Goal: Information Seeking & Learning: Learn about a topic

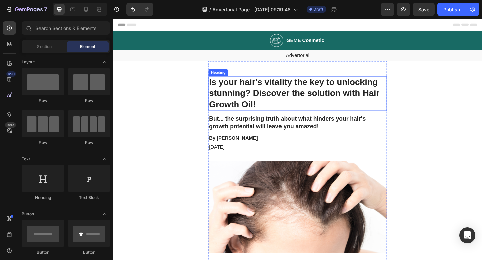
click at [270, 94] on h1 "Is your hair's vitality the key to unlocking stunning? Discover the solution wi…" at bounding box center [314, 100] width 194 height 38
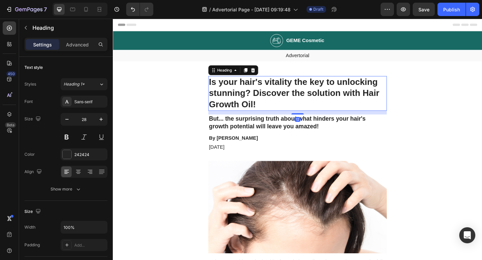
click at [270, 109] on h1 "Is your hair's vitality the key to unlocking stunning? Discover the solution wi…" at bounding box center [314, 100] width 194 height 38
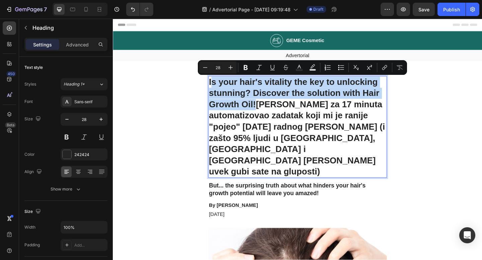
drag, startPoint x: 269, startPoint y: 114, endPoint x: 220, endPoint y: 88, distance: 55.3
click at [220, 88] on p "Is your hair's vitality the key to unlocking stunning? Discover the solution wi…" at bounding box center [313, 137] width 193 height 110
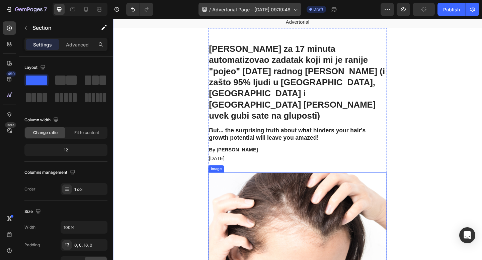
scroll to position [38, 0]
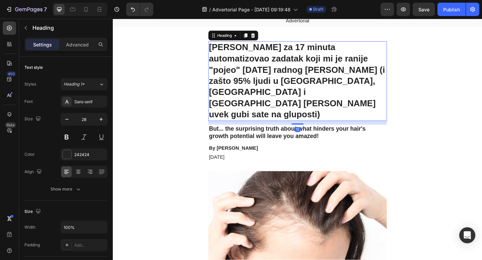
click at [308, 74] on p "[PERSON_NAME] za 17 minuta automatizovao zadatak koji mi je ranije "pojeo" [DAT…" at bounding box center [313, 86] width 193 height 85
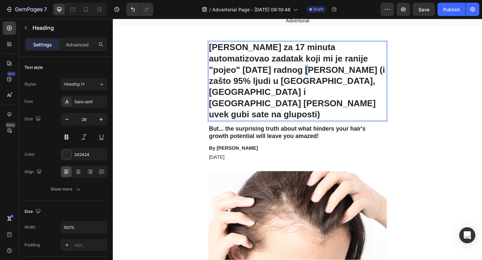
click at [283, 74] on p "[PERSON_NAME] za 17 minuta automatizovao zadatak koji mi je ranije "pojeo" [DAT…" at bounding box center [313, 86] width 193 height 85
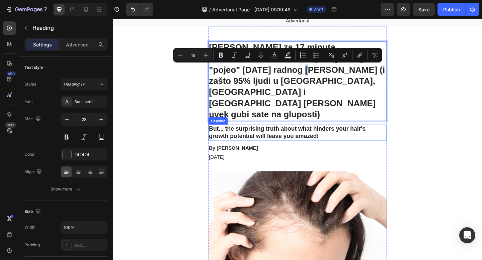
click at [307, 134] on h2 "But... the surprising truth about what hinders your hair's growth potential wil…" at bounding box center [314, 143] width 194 height 18
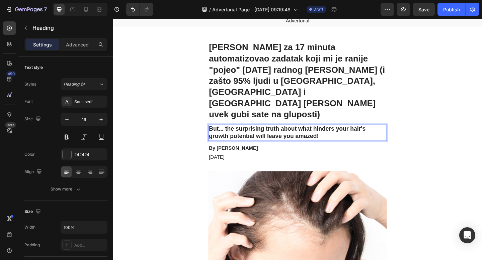
click at [307, 134] on h2 "But... the surprising truth about what hinders your hair's growth potential wil…" at bounding box center [314, 143] width 194 height 18
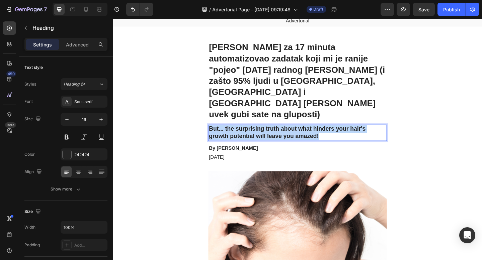
click at [307, 135] on p "But... the surprising truth about what hinders your hair's growth potential wil…" at bounding box center [313, 143] width 193 height 16
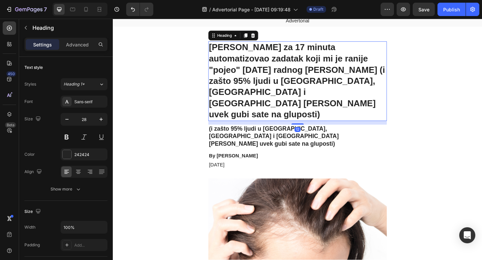
click at [284, 79] on p "[PERSON_NAME] za 17 minuta automatizovao zadatak koji mi je ranije "pojeo" [DAT…" at bounding box center [313, 86] width 193 height 85
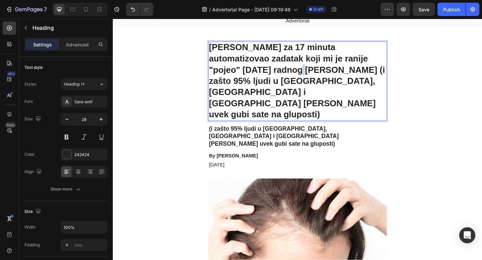
click at [279, 77] on p "[PERSON_NAME] za 17 minuta automatizovao zadatak koji mi je ranije "pojeo" [DAT…" at bounding box center [313, 86] width 193 height 85
click at [277, 76] on p "[PERSON_NAME] za 17 minuta automatizovao zadatak koji mi je ranije "pojeo" [DAT…" at bounding box center [313, 86] width 193 height 85
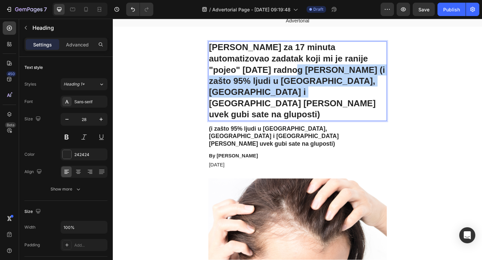
click at [404, 90] on p "[PERSON_NAME] za 17 minuta automatizovao zadatak koji mi je ranije "pojeo" [DAT…" at bounding box center [313, 86] width 193 height 85
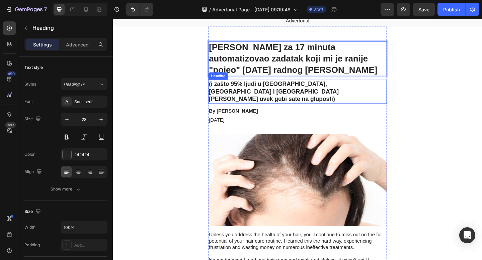
click at [221, 90] on p "(i zašto 95% ljudi u [GEOGRAPHIC_DATA], [GEOGRAPHIC_DATA] i [GEOGRAPHIC_DATA] […" at bounding box center [313, 98] width 193 height 25
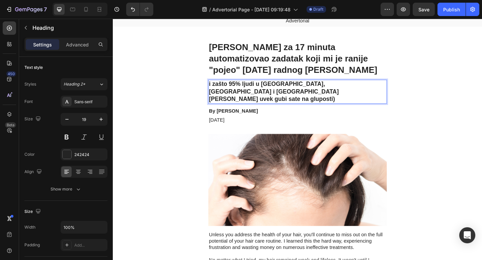
click at [248, 97] on p "i zašto 95% ljudi u [GEOGRAPHIC_DATA], [GEOGRAPHIC_DATA] i [GEOGRAPHIC_DATA] [P…" at bounding box center [313, 98] width 193 height 25
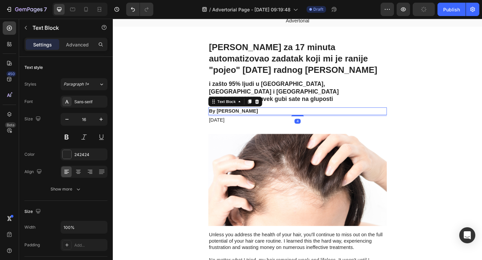
click at [246, 116] on p "By [PERSON_NAME]" at bounding box center [313, 119] width 193 height 7
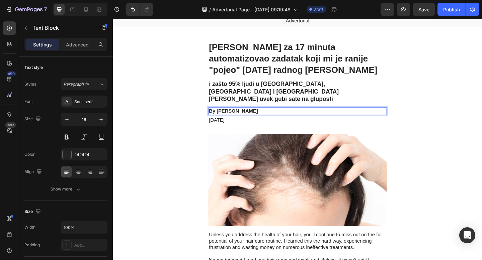
click at [246, 116] on p "By [PERSON_NAME]" at bounding box center [313, 119] width 193 height 7
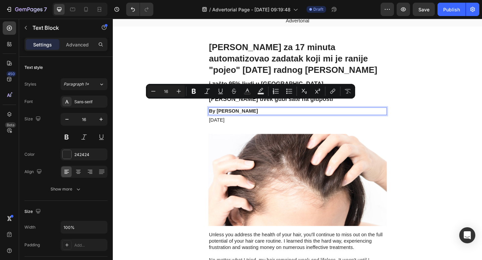
click at [268, 116] on p "By [PERSON_NAME]" at bounding box center [313, 119] width 193 height 7
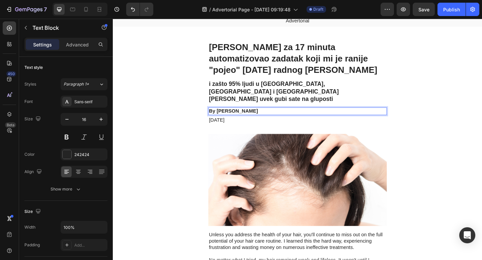
click at [237, 116] on p "By [PERSON_NAME]" at bounding box center [313, 119] width 193 height 7
click at [253, 116] on p "By [PERSON_NAME]" at bounding box center [313, 119] width 193 height 7
click at [239, 126] on p "[DATE]" at bounding box center [313, 129] width 193 height 7
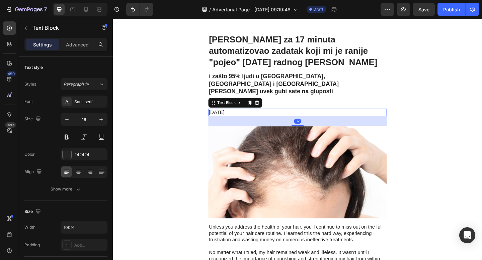
scroll to position [48, 0]
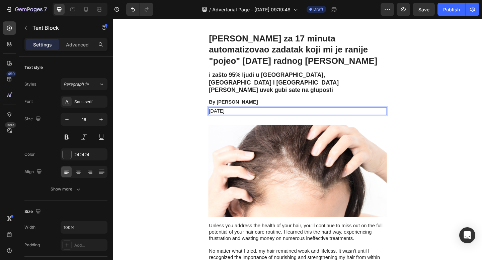
click at [244, 116] on p "[DATE]" at bounding box center [313, 119] width 193 height 7
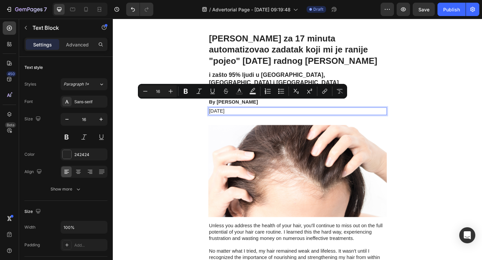
click at [246, 116] on p "[DATE]" at bounding box center [313, 119] width 193 height 7
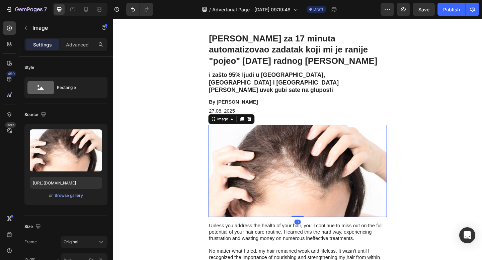
click at [287, 142] on img at bounding box center [314, 185] width 194 height 101
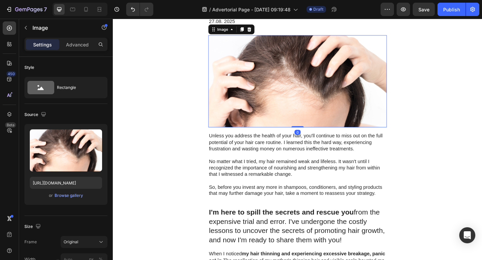
scroll to position [147, 0]
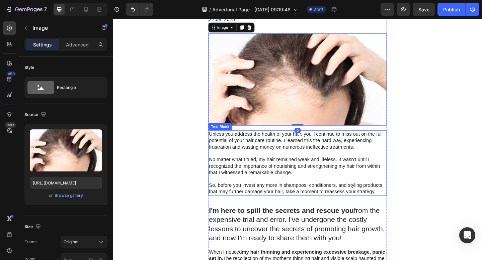
click at [281, 151] on p "Unless you address the health of your hair, you'll continue to miss out on the …" at bounding box center [313, 151] width 193 height 21
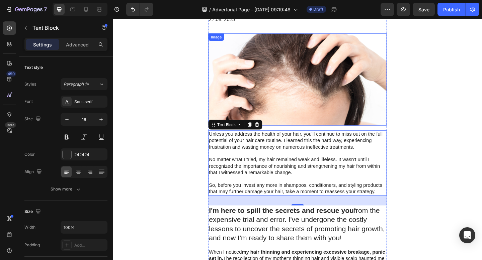
scroll to position [163, 0]
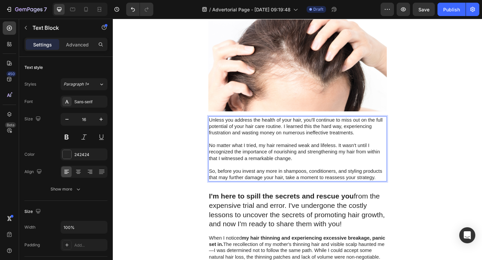
click at [270, 154] on p "No matter what I tried, my hair remained weak and lifeless. It wasn't until I r…" at bounding box center [313, 164] width 193 height 21
click at [257, 133] on p "Unless you address the health of your hair, you'll continue to miss out on the …" at bounding box center [313, 136] width 193 height 21
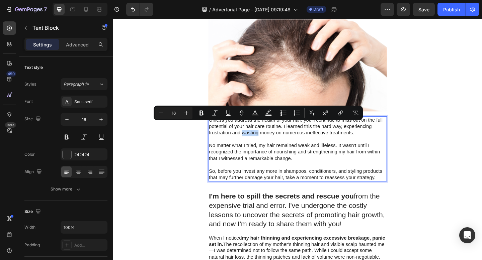
click at [257, 133] on p "Unless you address the health of your hair, you'll continue to miss out on the …" at bounding box center [313, 136] width 193 height 21
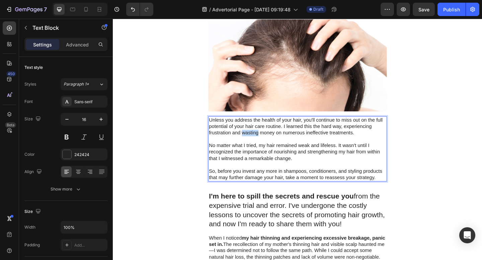
click at [257, 133] on p "Unless you address the health of your hair, you'll continue to miss out on the …" at bounding box center [313, 136] width 193 height 21
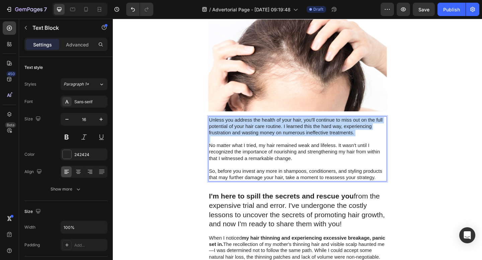
click at [257, 133] on p "Unless you address the health of your hair, you'll continue to miss out on the …" at bounding box center [313, 136] width 193 height 21
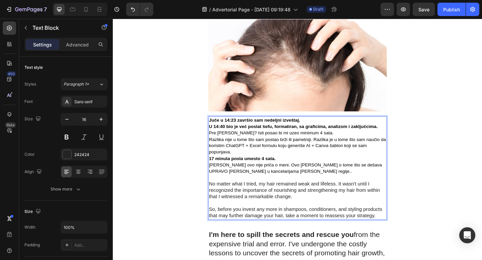
click at [327, 126] on p "Juče u 14:23 završio sam nedeljni izveštaj." at bounding box center [313, 129] width 193 height 7
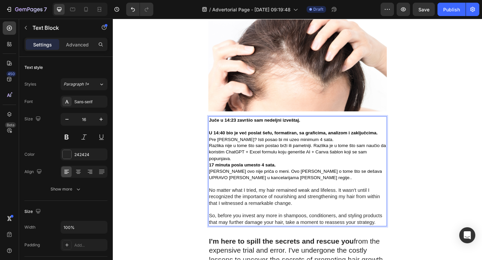
click at [403, 140] on p "U 14:40 bio je već poslat šefu, formatiran, sa graficima, analizom i zaključcim…" at bounding box center [313, 143] width 193 height 7
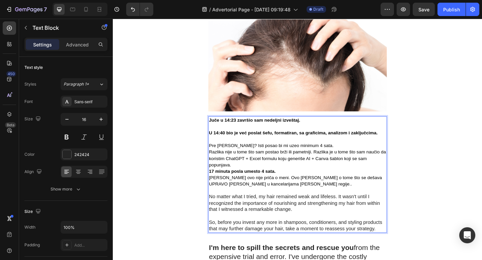
click at [282, 172] on p "Razlika nije u tome što sam postao brži ili pametniji. Razlika je u tome što sa…" at bounding box center [313, 171] width 193 height 21
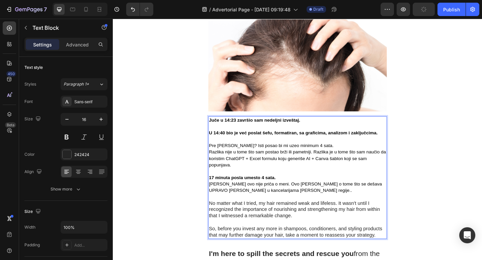
click at [295, 188] on p "17 minuta posla umesto 4 sata." at bounding box center [313, 191] width 193 height 7
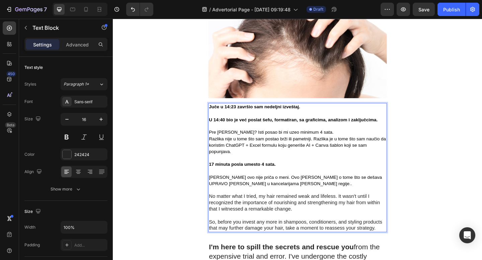
scroll to position [181, 0]
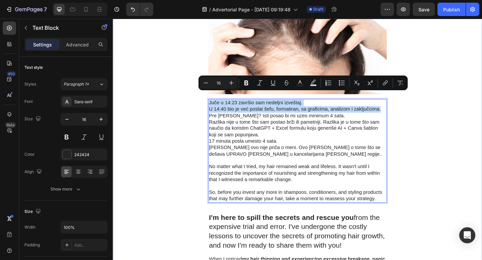
drag, startPoint x: 404, startPoint y: 109, endPoint x: 212, endPoint y: 102, distance: 192.3
click at [244, 85] on icon "Editor contextual toolbar" at bounding box center [246, 83] width 4 height 5
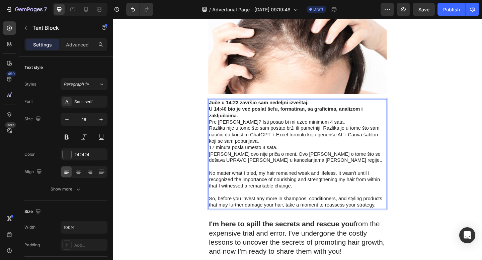
click at [354, 125] on p "Juče u 14:23 završio [PERSON_NAME] nedeljni izveštaj. U 14:40 bio je već poslat…" at bounding box center [313, 142] width 193 height 70
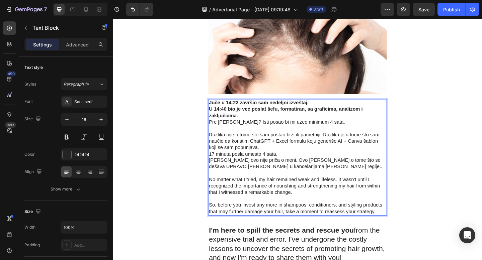
click at [343, 117] on p "Juče u 14:23 završio [PERSON_NAME] nedeljni izveštaj. U 14:40 bio je već poslat…" at bounding box center [313, 121] width 193 height 28
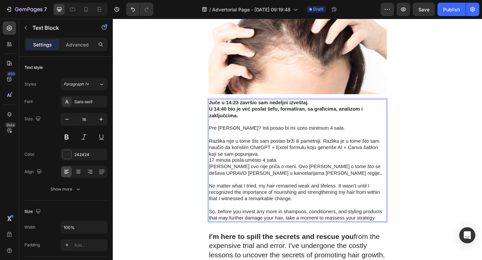
click at [302, 157] on p "Razlika nije u tome što [PERSON_NAME] postao brži ili pametniji. Razlika [PERSO…" at bounding box center [313, 166] width 193 height 49
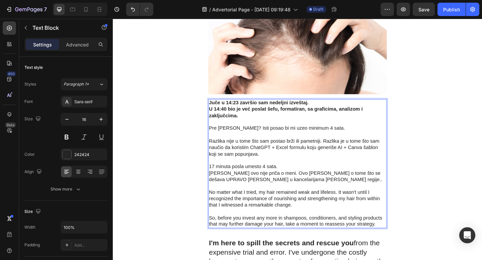
click at [296, 173] on p "⁠⁠⁠⁠⁠⁠⁠ 17 minuta posla umesto 4 sata. Ali ovo nije priča o meni. Ovo [PERSON_N…" at bounding box center [313, 184] width 193 height 28
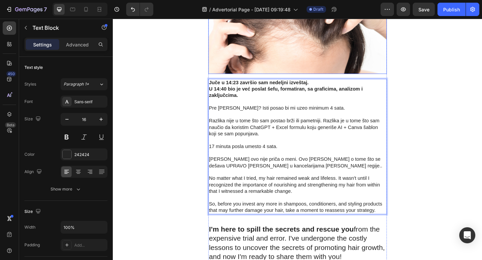
scroll to position [204, 0]
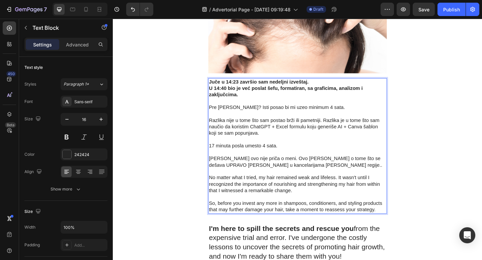
click at [289, 189] on p "No matter what I tried, my hair remained weak and lifeless. It wasn't until I r…" at bounding box center [313, 199] width 193 height 21
click at [288, 189] on p "No matter what I tried, my hair remained weak and lifeless. It wasn't until I r…" at bounding box center [313, 199] width 193 height 21
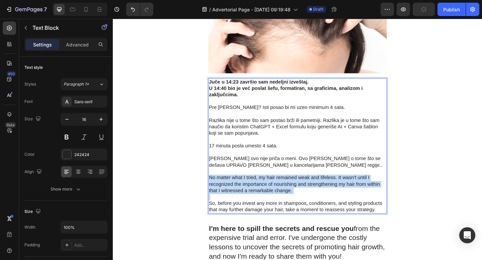
click at [288, 189] on p "No matter what I tried, my hair remained weak and lifeless. It wasn't until I r…" at bounding box center [313, 199] width 193 height 21
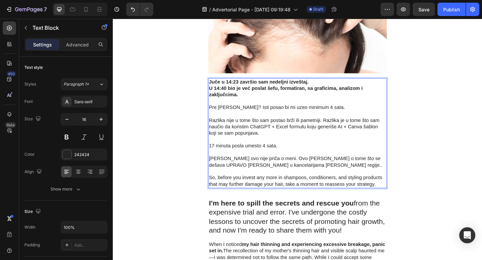
click at [278, 189] on p "So, before you invest any more in shampoos, conditioners, and styling products …" at bounding box center [313, 196] width 193 height 14
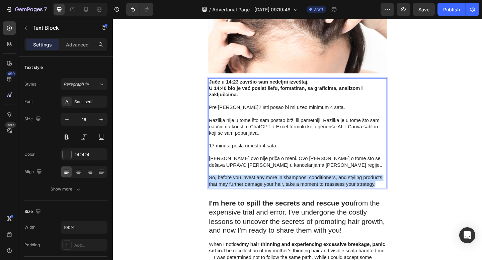
click at [278, 189] on p "So, before you invest any more in shampoos, conditioners, and styling products …" at bounding box center [313, 196] width 193 height 14
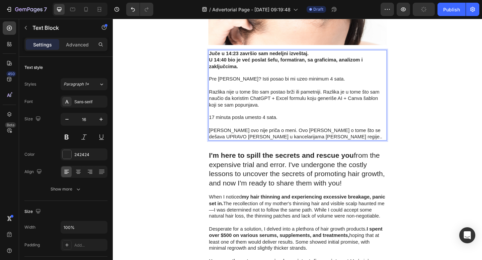
scroll to position [236, 0]
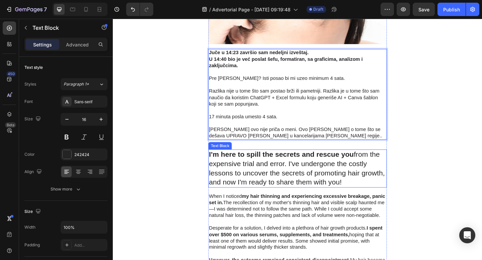
click at [311, 181] on p "I'm here to spill the secrets and rescue you from the expensive trial and error…" at bounding box center [313, 182] width 193 height 40
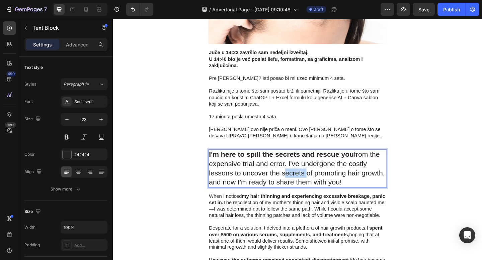
click at [311, 181] on p "I'm here to spill the secrets and rescue you from the expensive trial and error…" at bounding box center [313, 182] width 193 height 40
drag, startPoint x: 366, startPoint y: 189, endPoint x: 374, endPoint y: 34, distance: 155.2
click at [366, 189] on p "I'm here to spill the secrets and rescue you from the expensive trial and error…" at bounding box center [313, 182] width 193 height 40
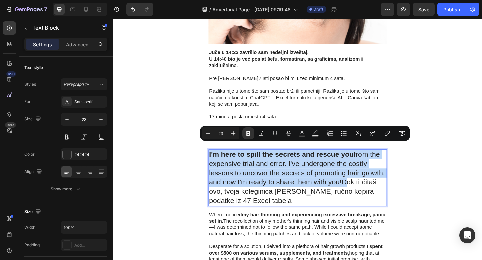
drag, startPoint x: 362, startPoint y: 190, endPoint x: 217, endPoint y: 161, distance: 147.8
click at [217, 161] on div "I'm here to spill the secrets and rescue you from the expensive trial and error…" at bounding box center [314, 191] width 194 height 61
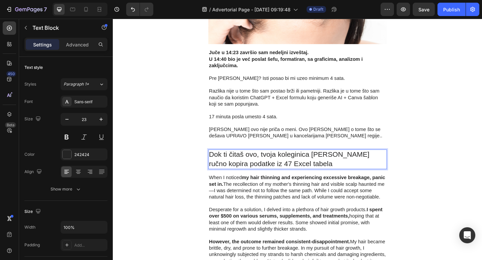
click at [249, 164] on p "Dok ti čitaš ovo, tvoja koleginica [PERSON_NAME] ručno kopira podatke iz 47 Exc…" at bounding box center [313, 172] width 193 height 20
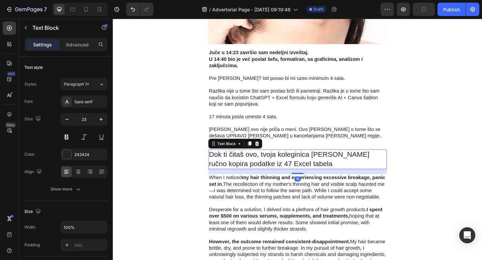
click at [314, 167] on p "Dok ti čitaš ovo, tvoja koleginica [PERSON_NAME] ručno kopira podatke iz 47 Exc…" at bounding box center [313, 172] width 193 height 20
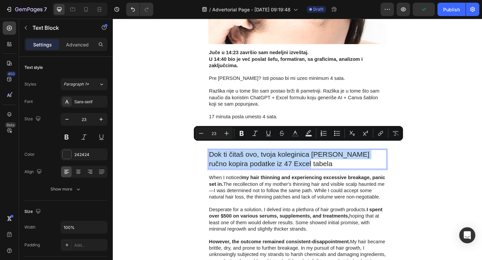
drag, startPoint x: 307, startPoint y: 170, endPoint x: 218, endPoint y: 157, distance: 89.9
click at [218, 162] on p "Dok ti čitaš ovo, tvoja koleginica [PERSON_NAME] ručno kopira podatke iz 47 Exc…" at bounding box center [313, 172] width 193 height 20
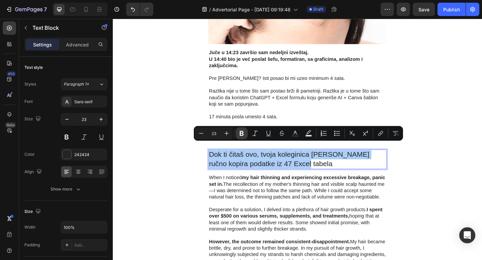
click at [244, 135] on icon "Editor contextual toolbar" at bounding box center [241, 133] width 7 height 7
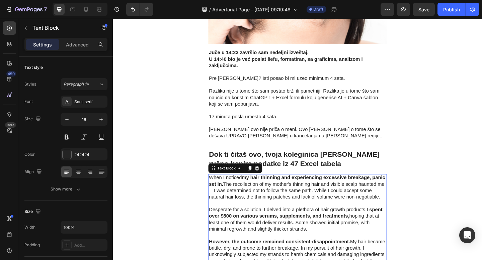
click at [296, 195] on p "When I noticed my hair thinning and experiencing excessive breakage, panic set …" at bounding box center [313, 203] width 193 height 28
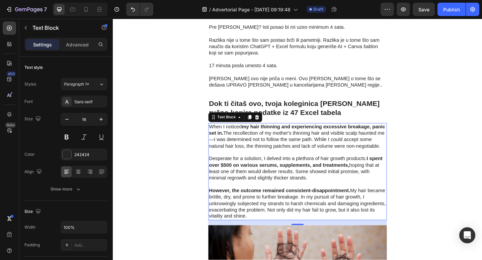
scroll to position [297, 0]
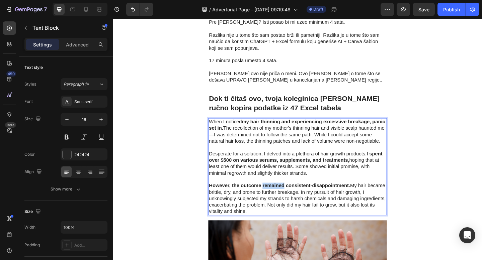
click at [279, 203] on p "However, the outcome remained consistent-disappointment. My hair became brittle…" at bounding box center [313, 214] width 193 height 35
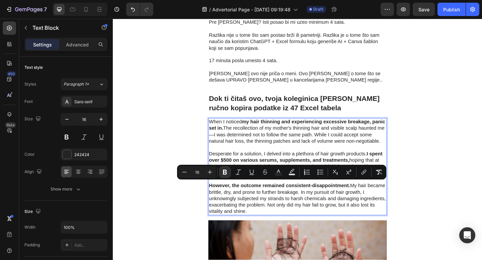
click at [257, 224] on p "However, the outcome remained consistent-disappointment. My hair became brittle…" at bounding box center [313, 214] width 193 height 35
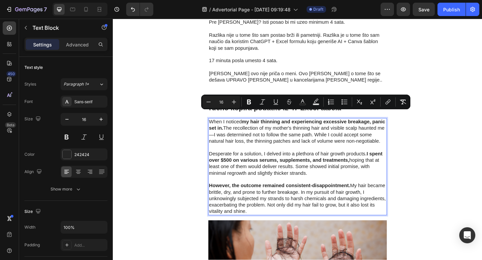
drag, startPoint x: 258, startPoint y: 228, endPoint x: 278, endPoint y: 227, distance: 20.4
click at [221, 127] on div "When I noticed my hair thinning and experiencing excessive breakage, panic set …" at bounding box center [314, 180] width 194 height 106
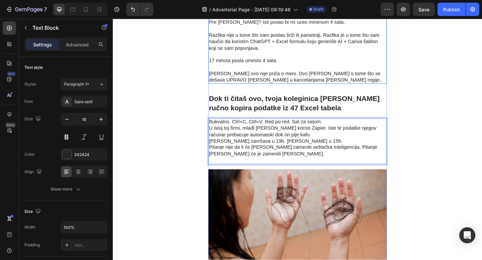
drag, startPoint x: 115, startPoint y: 105, endPoint x: 210, endPoint y: 5, distance: 137.8
drag, startPoint x: 345, startPoint y: 123, endPoint x: 391, endPoint y: 19, distance: 113.2
click at [345, 128] on p "Bukvalno. Ctrl+C, Ctrl+V. Red po red. Sat za satom. U istoj toj firmi, mlađi [P…" at bounding box center [313, 152] width 193 height 49
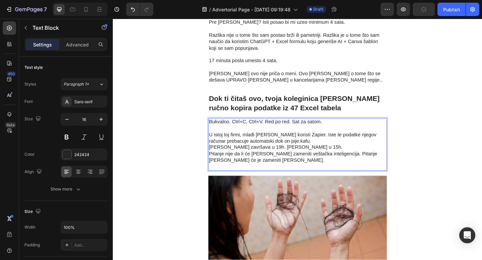
click at [318, 144] on p "⁠⁠⁠⁠⁠⁠⁠ U istoj toj firmi, mlađi [PERSON_NAME] koristi Zapier. Iste te podatke …" at bounding box center [313, 159] width 193 height 49
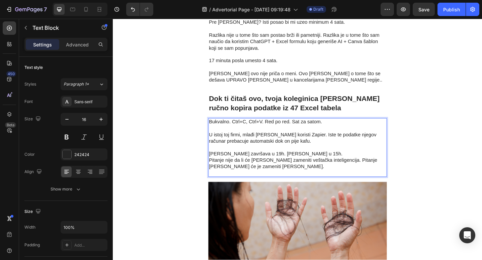
click at [304, 159] on p "⁠⁠⁠⁠⁠⁠⁠ [PERSON_NAME] završava u 19h. [PERSON_NAME] u 15h. Pitanje nije da li ć…" at bounding box center [313, 173] width 193 height 35
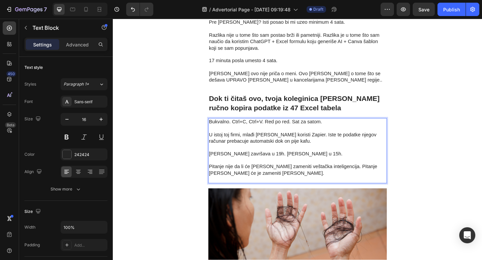
click at [255, 184] on p "⁠⁠⁠⁠⁠⁠⁠ Pitanje nije da li će [PERSON_NAME] zameniti veštačka inteligencija. Pi…" at bounding box center [313, 184] width 193 height 28
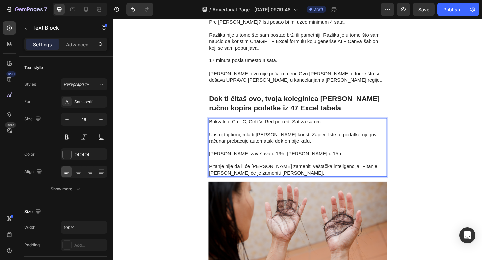
click at [241, 176] on p "Pitanje nije da li će [PERSON_NAME] zameniti veštačka inteligencija. Pitanje [P…" at bounding box center [313, 180] width 193 height 21
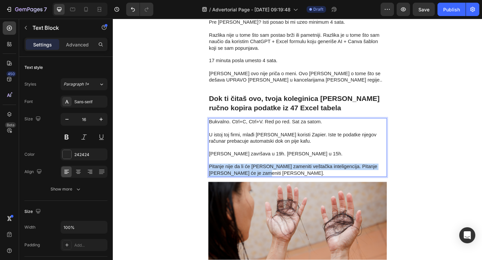
click at [241, 176] on p "Pitanje nije da li će [PERSON_NAME] zameniti veštačka inteligencija. Pitanje [P…" at bounding box center [313, 180] width 193 height 21
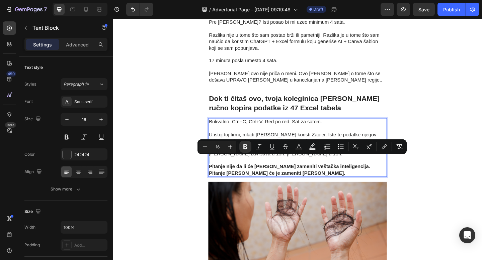
click at [295, 181] on p "Pitanje nije da li će [PERSON_NAME] zameniti veštačka inteligencija. Pitanje [P…" at bounding box center [313, 180] width 193 height 21
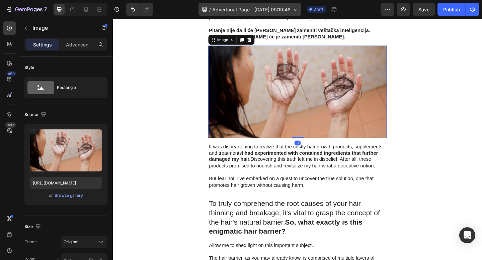
scroll to position [447, 0]
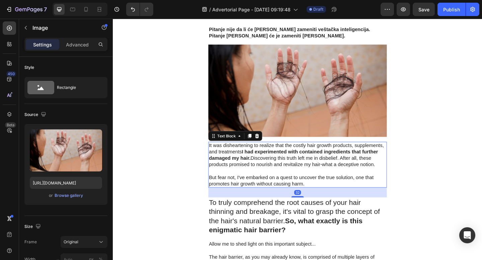
click at [271, 161] on strong "I had experimented with contained ingredients that further damaged my hair." at bounding box center [309, 167] width 184 height 13
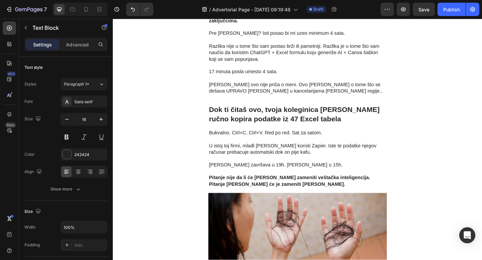
scroll to position [266, 0]
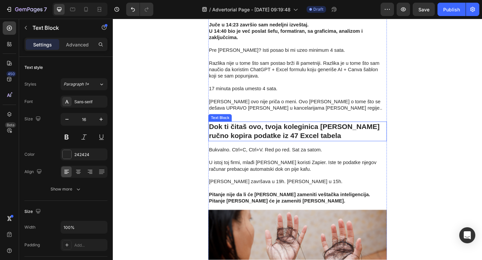
click at [277, 132] on strong "Dok ti čitaš ovo, tvoja koleginica [PERSON_NAME] ručno kopira podatke iz 47 Exc…" at bounding box center [310, 141] width 186 height 19
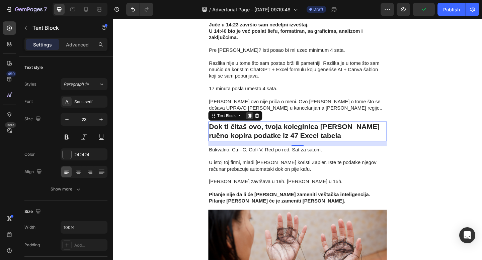
click at [262, 123] on icon at bounding box center [262, 125] width 4 height 5
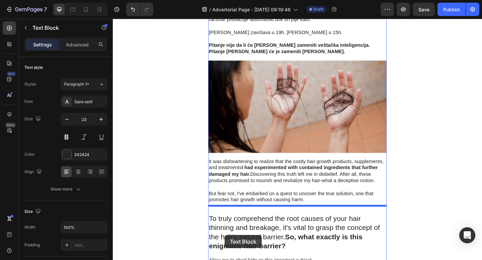
scroll to position [477, 0]
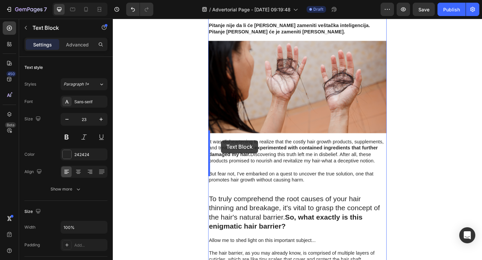
drag, startPoint x: 222, startPoint y: 58, endPoint x: 230, endPoint y: 151, distance: 93.1
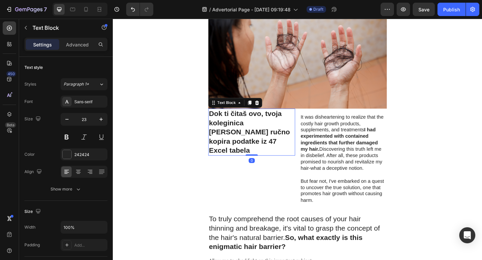
scroll to position [451, 0]
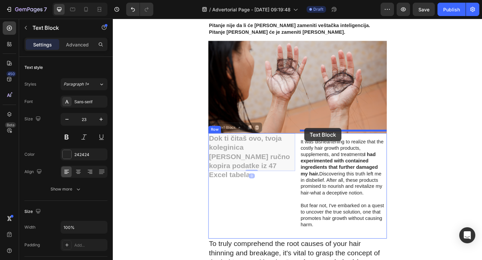
drag, startPoint x: 223, startPoint y: 131, endPoint x: 321, endPoint y: 138, distance: 98.3
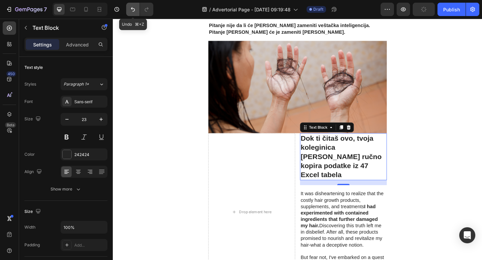
click at [130, 11] on icon "Undo/Redo" at bounding box center [133, 9] width 7 height 7
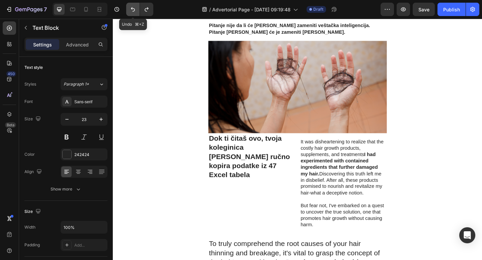
click at [130, 11] on icon "Undo/Redo" at bounding box center [133, 9] width 7 height 7
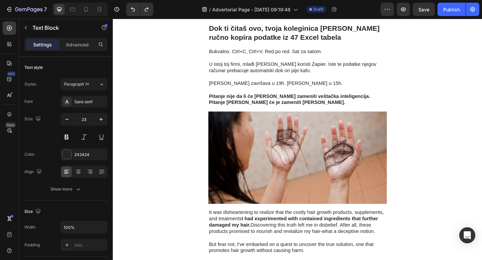
scroll to position [368, 0]
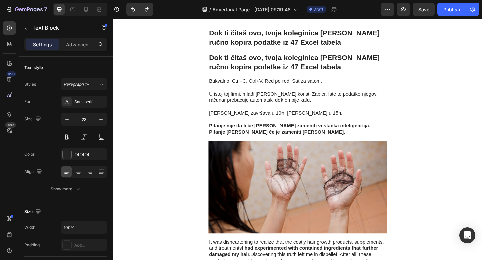
click at [230, 62] on strong "Dok ti čitaš ovo, tvoja koleginica [PERSON_NAME] ručno kopira podatke iz 47 Exc…" at bounding box center [310, 66] width 186 height 19
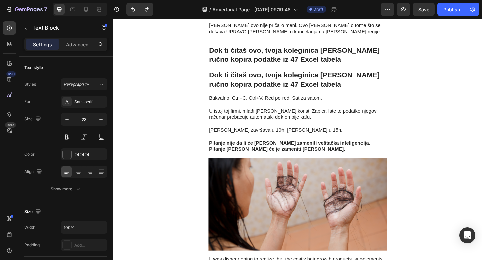
scroll to position [290, 0]
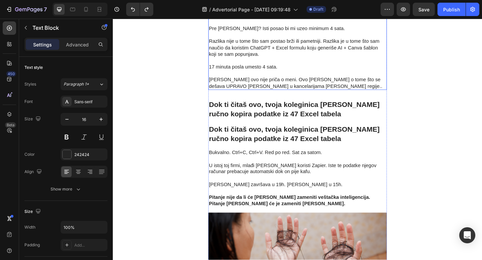
click at [253, 61] on p "17 minuta posla umesto 4 sata." at bounding box center [313, 68] width 193 height 14
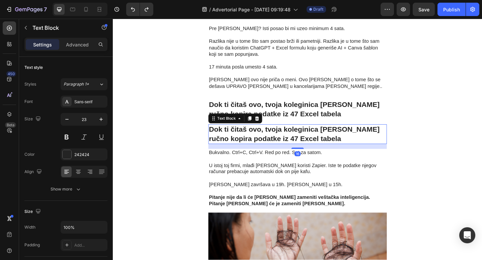
click at [252, 135] on strong "Dok ti čitaš ovo, tvoja koleginica [PERSON_NAME] ručno kopira podatke iz 47 Exc…" at bounding box center [310, 144] width 186 height 19
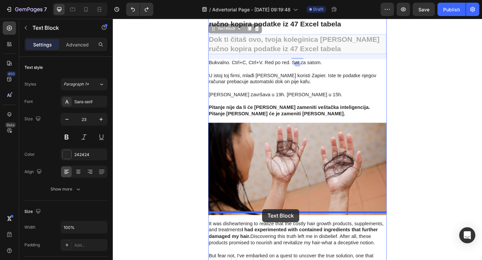
scroll to position [389, 0]
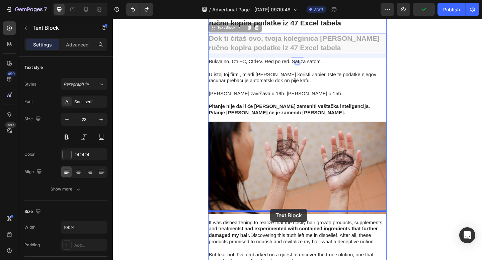
drag, startPoint x: 223, startPoint y: 120, endPoint x: 284, endPoint y: 226, distance: 121.9
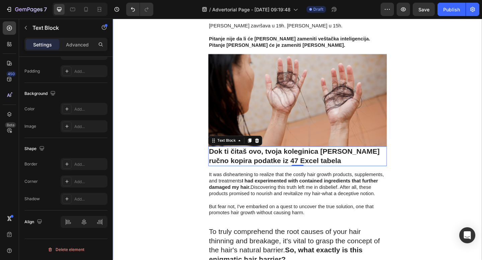
scroll to position [436, 0]
click at [82, 42] on p "Advanced" at bounding box center [77, 44] width 23 height 7
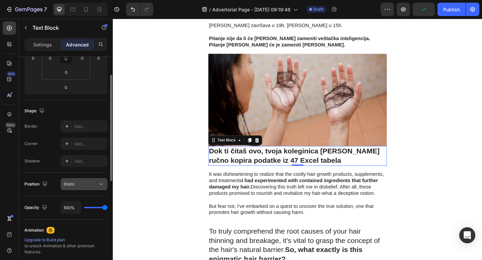
scroll to position [0, 0]
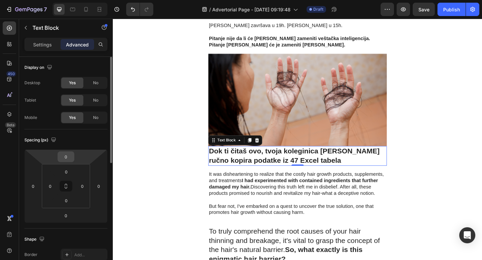
click at [66, 154] on input "0" at bounding box center [65, 157] width 13 height 10
type input "10"
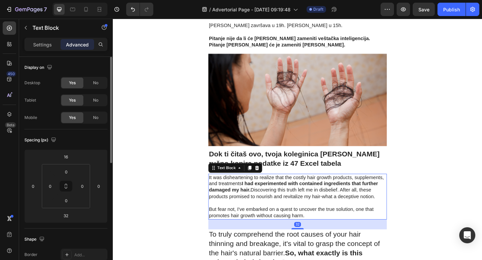
click at [267, 223] on p "But fear not, I've embarked on a quest to uncover the true solution, one that p…" at bounding box center [313, 230] width 193 height 14
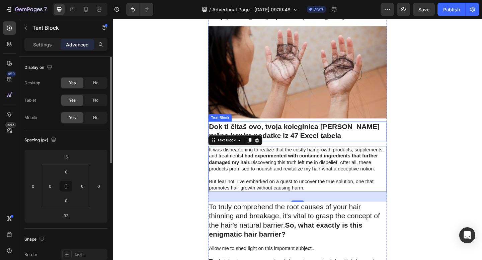
click at [303, 136] on strong "Dok ti čitaš ovo, tvoja koleginica [PERSON_NAME] ručno kopira podatke iz 47 Exc…" at bounding box center [310, 141] width 186 height 19
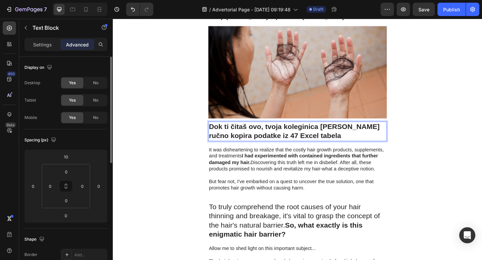
click at [312, 138] on strong "Dok ti čitaš ovo, tvoja koleginica [PERSON_NAME] ručno kopira podatke iz 47 Exc…" at bounding box center [310, 141] width 186 height 19
click at [305, 139] on strong "Dok ti čitaš ovo, tvoja koleginica [PERSON_NAME] ručno kopira podatke iz 47 Exc…" at bounding box center [310, 141] width 186 height 19
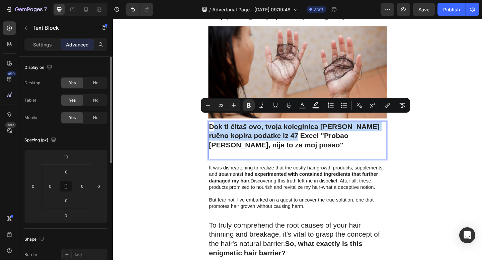
drag, startPoint x: 290, startPoint y: 137, endPoint x: 222, endPoint y: 127, distance: 68.9
click at [222, 132] on strong "Dok ti čitaš ovo, tvoja koleginica [PERSON_NAME] ručno kopira podatke iz 47 Exc…" at bounding box center [310, 146] width 186 height 29
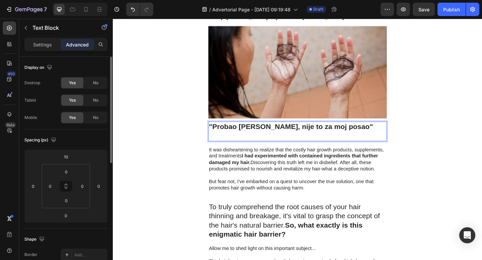
click at [227, 136] on p ""Probao [PERSON_NAME], nije to za moj posao"" at bounding box center [313, 142] width 193 height 20
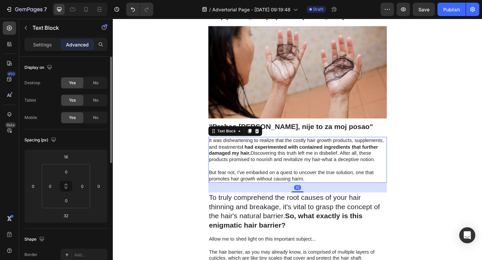
click at [251, 156] on strong "I had experimented with contained ingredients that further damaged my hair." at bounding box center [309, 162] width 184 height 13
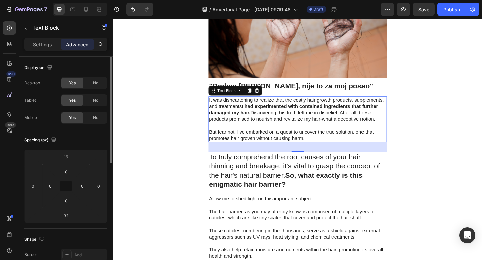
scroll to position [511, 0]
click at [295, 112] on p "It was disheartening to realize that the costly hair growth products, supplemen…" at bounding box center [313, 118] width 193 height 28
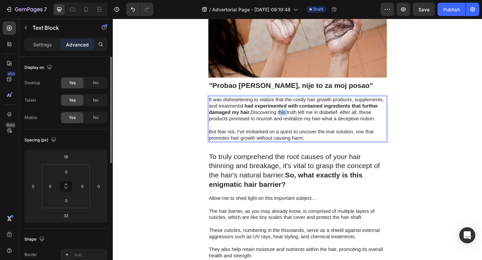
click at [295, 112] on p "It was disheartening to realize that the costly hair growth products, supplemen…" at bounding box center [313, 118] width 193 height 28
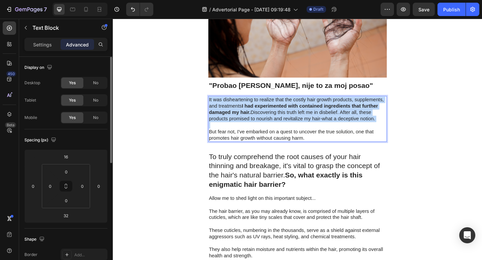
click at [295, 112] on p "It was disheartening to realize that the costly hair growth products, supplemen…" at bounding box center [313, 118] width 193 height 28
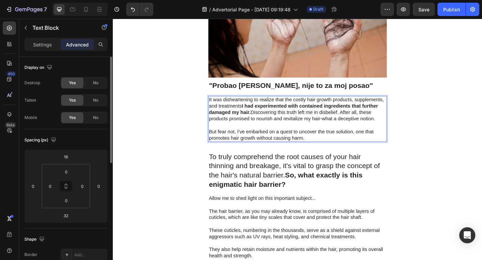
click at [295, 112] on p "It was disheartening to realize that the costly hair growth products, supplemen…" at bounding box center [313, 118] width 193 height 28
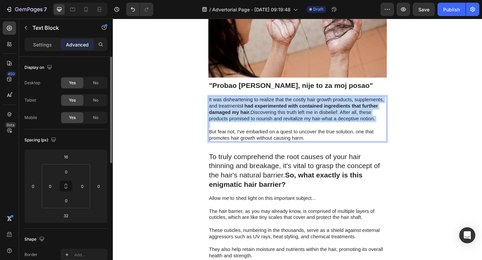
click at [295, 112] on p "It was disheartening to realize that the costly hair growth products, supplemen…" at bounding box center [313, 118] width 193 height 28
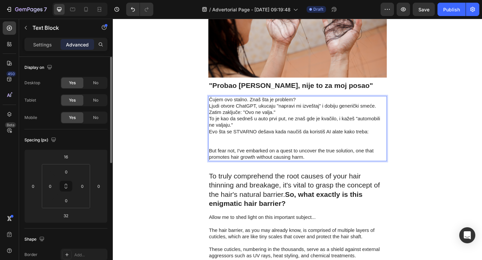
click at [320, 104] on p "Čujem ovo stalno. Znaš šta je problem? Ljudi otvore ChatGPT, ukucaju "napravi m…" at bounding box center [313, 128] width 193 height 49
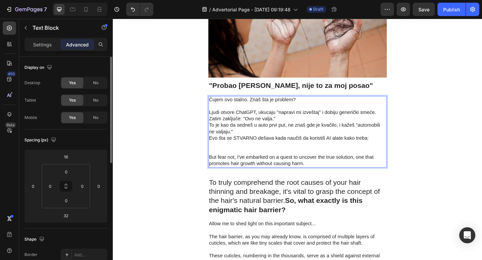
click at [296, 118] on p "⁠⁠⁠⁠⁠⁠⁠ Ljudi otvore ChatGPT, ukucaju "napravi mi izveštaj" i dobiju generički …" at bounding box center [313, 135] width 193 height 49
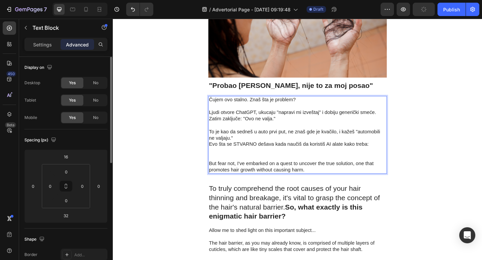
click at [288, 141] on p "⁠⁠⁠⁠⁠⁠⁠ To [PERSON_NAME] da sedneš u auto prvi put, ne znaš gde je kvačilo, i k…" at bounding box center [313, 149] width 193 height 35
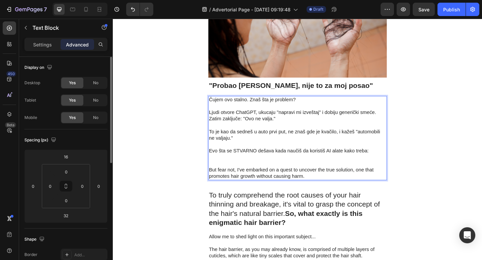
click at [380, 114] on p "Ljudi otvore ChatGPT, ukucaju "napravi mi izveštaj" i dobiju generički smeće. Z…" at bounding box center [313, 121] width 193 height 21
click at [380, 114] on p "Ljudi otvore ChatGPT, ukucaju "napravi mi izveštaj" i dobiju generičk smeće. Za…" at bounding box center [313, 121] width 193 height 21
click at [402, 113] on p "Ljudi otvore ChatGPT, ukucaju "napravi mi izveštaj" i dobiju generičko smeće. Z…" at bounding box center [313, 121] width 193 height 21
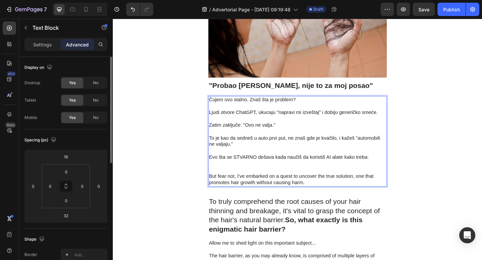
click at [292, 187] on p "But fear not, I've embarked on a quest to uncover the true solution, one that p…" at bounding box center [313, 194] width 193 height 14
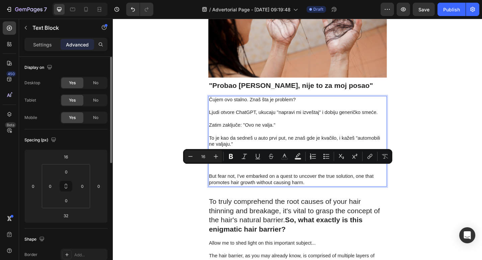
click at [312, 187] on p "But fear not, I've embarked on a quest to uncover the true solution, one that p…" at bounding box center [313, 194] width 193 height 14
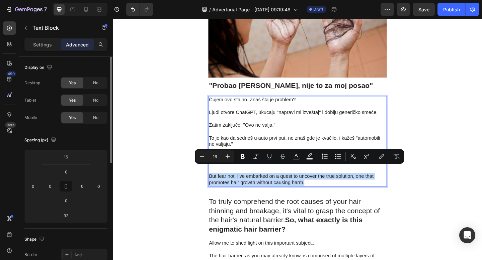
drag, startPoint x: 323, startPoint y: 188, endPoint x: 218, endPoint y: 181, distance: 105.3
click at [218, 187] on p "But fear not, I've embarked on a quest to uncover the true solution, one that p…" at bounding box center [313, 194] width 193 height 14
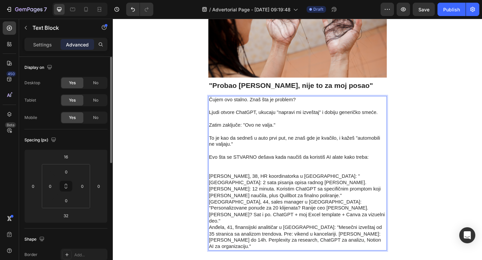
scroll to position [513, 0]
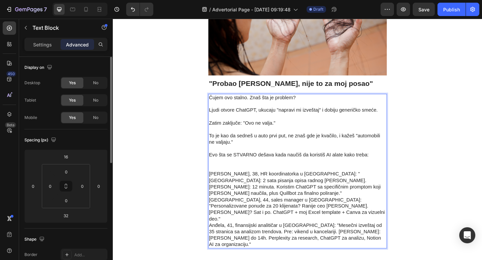
drag, startPoint x: 105, startPoint y: 163, endPoint x: 156, endPoint y: 97, distance: 83.0
click at [334, 191] on p "[PERSON_NAME], 38, HR koordinatorka u [GEOGRAPHIC_DATA]: "[GEOGRAPHIC_DATA]: 2 …" at bounding box center [313, 227] width 193 height 84
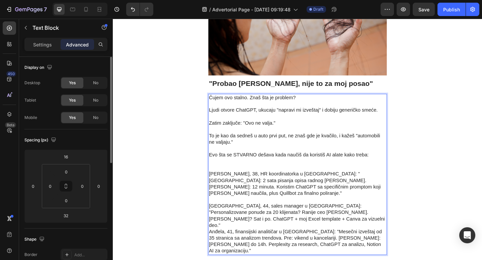
click at [267, 222] on p "⁠⁠⁠⁠⁠⁠⁠ [GEOGRAPHIC_DATA], 44, sales manager u [GEOGRAPHIC_DATA]: "Personalizov…" at bounding box center [313, 244] width 193 height 63
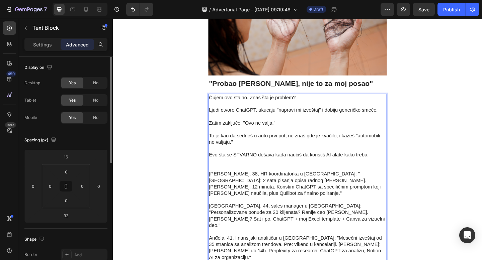
scroll to position [527, 0]
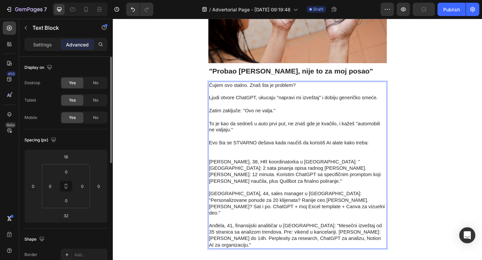
click at [324, 171] on p "[PERSON_NAME], 38, HR koordinatorka u [GEOGRAPHIC_DATA]: "[GEOGRAPHIC_DATA]: 2 …" at bounding box center [313, 185] width 193 height 28
click at [218, 171] on p "[PERSON_NAME], 38, HR koordinatorka u [GEOGRAPHIC_DATA]: "[GEOGRAPHIC_DATA]: 2 …" at bounding box center [313, 185] width 193 height 28
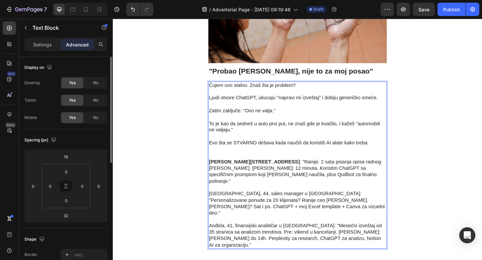
click at [302, 200] on p "[GEOGRAPHIC_DATA], 44, sales manager u [GEOGRAPHIC_DATA]: "Personalizovane ponu…" at bounding box center [313, 217] width 193 height 35
click at [280, 200] on p "[GEOGRAPHIC_DATA], 44, sales manager u [GEOGRAPHIC_DATA]: "Personalizovane ponu…" at bounding box center [313, 217] width 193 height 35
click at [303, 200] on p "[GEOGRAPHIC_DATA], 44, sales manager iz [GEOGRAPHIC_DATA]: "Personalizovane pon…" at bounding box center [313, 217] width 193 height 35
click at [218, 200] on p "[GEOGRAPHIC_DATA], 44, sales manager iz [GEOGRAPHIC_DATA]: "Personalizovane pon…" at bounding box center [313, 217] width 193 height 35
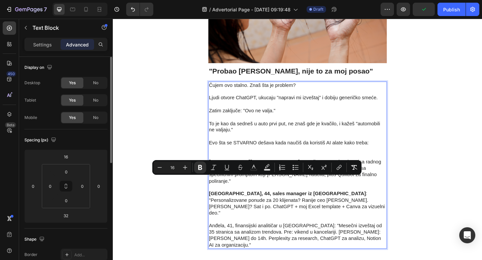
click at [286, 147] on p "Evo šta se STVARNO dešava kada naučiš da koristiš AI alate kako treba:" at bounding box center [313, 154] width 193 height 21
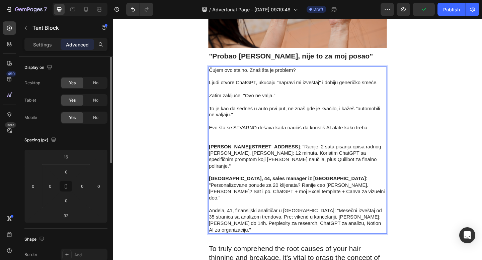
scroll to position [544, 0]
click at [295, 155] on strong "[PERSON_NAME][STREET_ADDRESS]" at bounding box center [266, 158] width 99 height 6
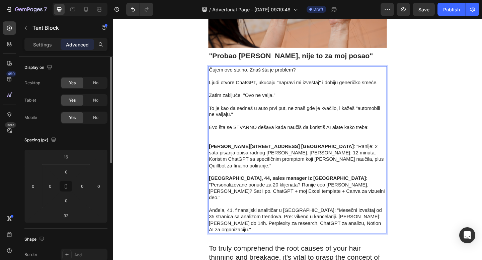
click at [314, 155] on strong "[PERSON_NAME][STREET_ADDRESS] [GEOGRAPHIC_DATA]" at bounding box center [296, 158] width 158 height 6
click at [316, 155] on strong "[PERSON_NAME][STREET_ADDRESS]" at bounding box center [266, 158] width 99 height 6
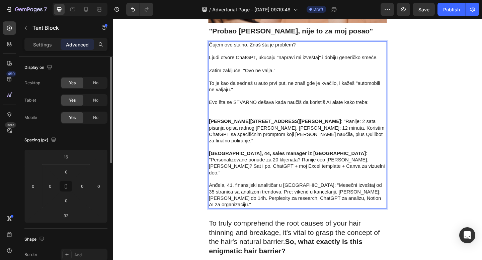
scroll to position [571, 0]
click at [296, 190] on p "Anđela, 41, finansijski analitičar u [GEOGRAPHIC_DATA]: "Mesečni izveštaj od 35…" at bounding box center [313, 207] width 193 height 35
click at [306, 190] on p "Anđela, 41, finansijski analitičar iz [GEOGRAPHIC_DATA]: "Mesečni izveštaj od 3…" at bounding box center [313, 207] width 193 height 35
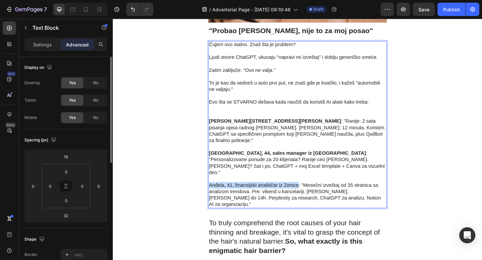
click at [218, 190] on p "Anđela, 41, finansijski analitičar iz Zenice: "Mesečni izveštaj od 35 stranica …" at bounding box center [313, 207] width 193 height 35
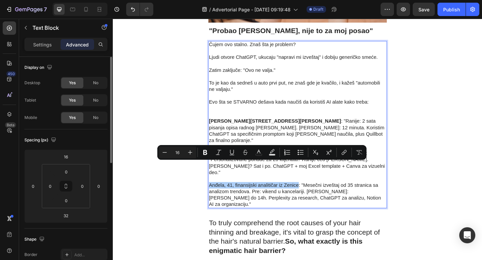
drag, startPoint x: 205, startPoint y: 153, endPoint x: 212, endPoint y: 150, distance: 7.3
click at [205, 153] on icon "Editor contextual toolbar" at bounding box center [205, 152] width 4 height 5
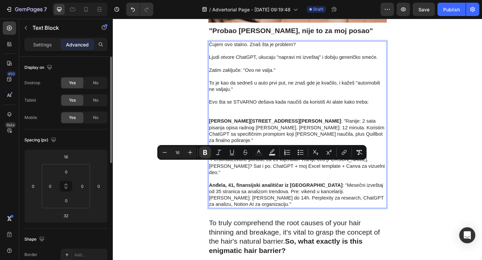
click at [302, 162] on strong "[GEOGRAPHIC_DATA], 44, sales manager iz [GEOGRAPHIC_DATA]" at bounding box center [302, 165] width 171 height 6
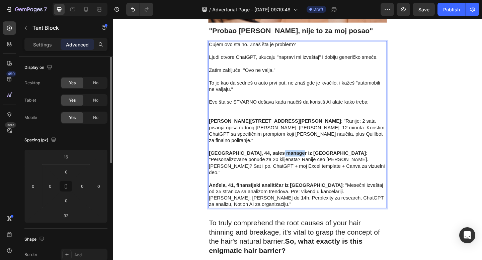
click at [302, 162] on strong "[GEOGRAPHIC_DATA], 44, sales manager iz [GEOGRAPHIC_DATA]" at bounding box center [302, 165] width 171 height 6
click at [355, 134] on p "[PERSON_NAME], 38, HR koordinatorka iz [GEOGRAPHIC_DATA][PERSON_NAME] : "[GEOGR…" at bounding box center [313, 141] width 193 height 28
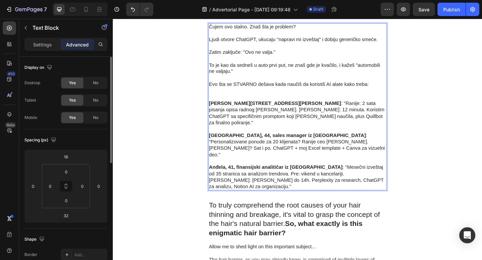
scroll to position [595, 0]
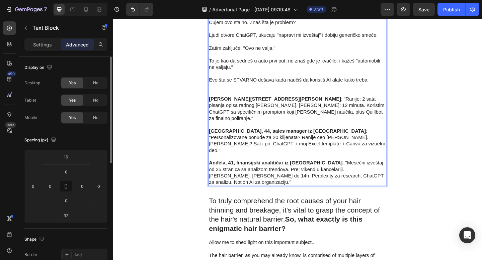
click at [331, 103] on p "[PERSON_NAME], 38, HR koordinatorka iz [GEOGRAPHIC_DATA][PERSON_NAME] : "[GEOGR…" at bounding box center [313, 117] width 193 height 28
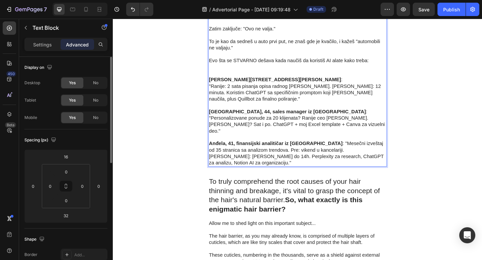
scroll to position [619, 0]
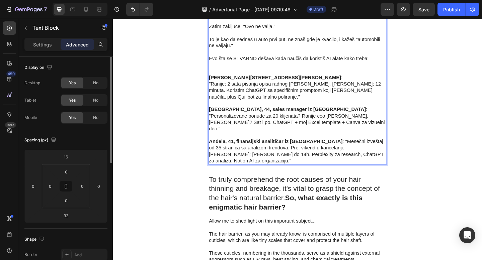
click at [238, 87] on p ""Ranije: 2 sata pisanja opisa radnog [PERSON_NAME]. [PERSON_NAME]: 12 minuta. K…" at bounding box center [313, 97] width 193 height 21
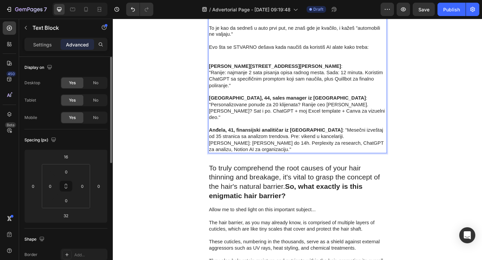
scroll to position [632, 0]
click at [305, 97] on p "[GEOGRAPHIC_DATA], 44, sales manager iz [GEOGRAPHIC_DATA] : "Personalizovane po…" at bounding box center [313, 112] width 193 height 35
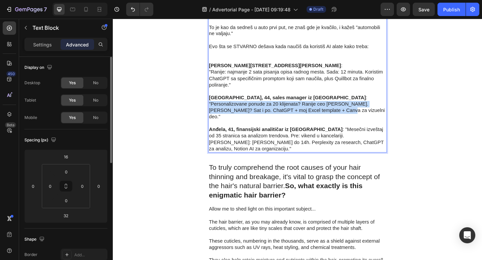
click at [355, 111] on p ""Personalizovane ponude za 20 klijenata? Ranije ceo [PERSON_NAME]. [PERSON_NAME…" at bounding box center [313, 118] width 193 height 21
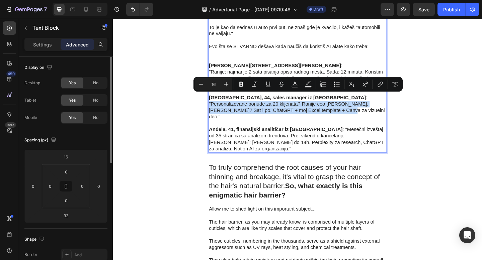
copy p ""Personalizovane ponude za 20 klijenata? Ranije ceo [PERSON_NAME]. [PERSON_NAME…"
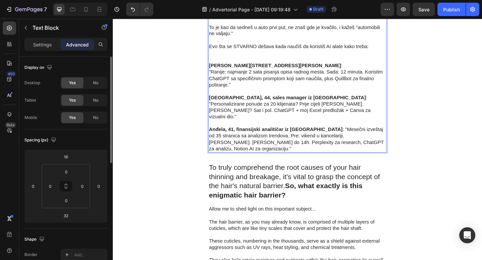
scroll to position [634, 0]
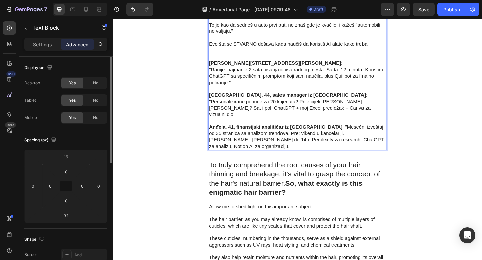
click at [325, 127] on p "Anđela, 41, finansijski analitičar iz Zenice : "Mesečni izveštaj od 35 stranica…" at bounding box center [313, 144] width 193 height 35
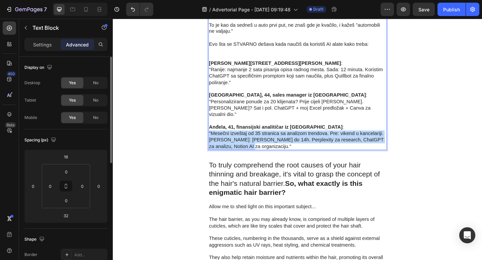
click at [270, 142] on p ""Mesečni izveštaj od 35 stranica sa analizom trendova. Pre: vikend u kancelarij…" at bounding box center [313, 151] width 193 height 21
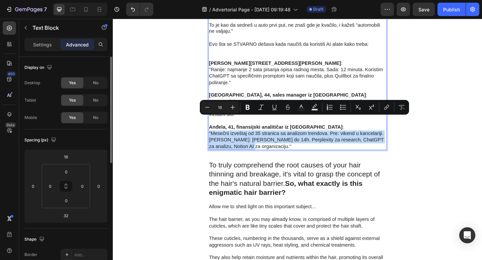
copy p ""Mesečni izveštaj od 35 stranica sa analizom trendova. Pre: vikend u kancelarij…"
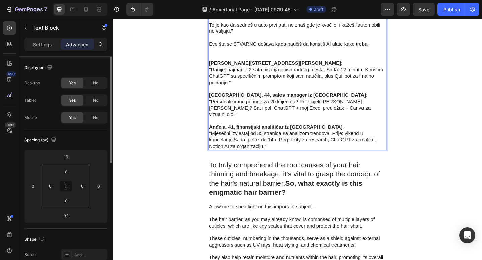
drag, startPoint x: 162, startPoint y: 114, endPoint x: 180, endPoint y: 80, distance: 38.3
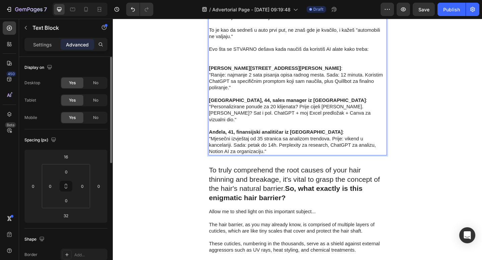
click at [251, 112] on p ""Personalizirane ponude za 20 klijenata? Prije cijeli [PERSON_NAME]. [PERSON_NA…" at bounding box center [313, 121] width 193 height 21
click at [373, 111] on p ""Personalizirane ponude za 20 klijenata? Prije cijeli [PERSON_NAME]. [PERSON_NA…" at bounding box center [313, 121] width 193 height 21
click at [388, 111] on p ""Personalizirane ponude za 20 klijenata? Prije cijeli [PERSON_NAME]. [PERSON_NA…" at bounding box center [313, 121] width 193 height 21
click at [365, 98] on p "[GEOGRAPHIC_DATA], 44, sales manager iz [GEOGRAPHIC_DATA] :" at bounding box center [313, 105] width 193 height 14
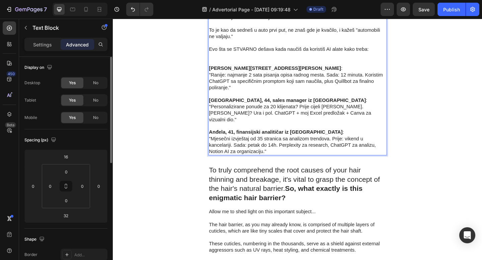
click at [345, 112] on p ""Personalizirane ponude za 20 klijenata? Prije cijeli [PERSON_NAME]. [PERSON_NA…" at bounding box center [313, 121] width 193 height 21
click at [328, 85] on p ""Ranije: najmanje 2 sata pisanja opisa radnog mesta. Sada: 12 minuta. Koristim …" at bounding box center [313, 87] width 193 height 21
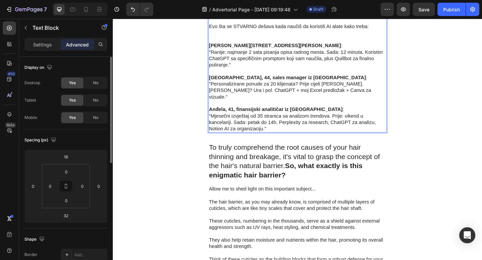
scroll to position [654, 0]
click at [311, 86] on p ""Personalizirane ponude za 20 klijenata? Prije cijeli [PERSON_NAME]. [PERSON_NA…" at bounding box center [313, 96] width 193 height 21
click at [317, 72] on p "[GEOGRAPHIC_DATA], 44, sales manager iz [GEOGRAPHIC_DATA] :" at bounding box center [313, 79] width 193 height 14
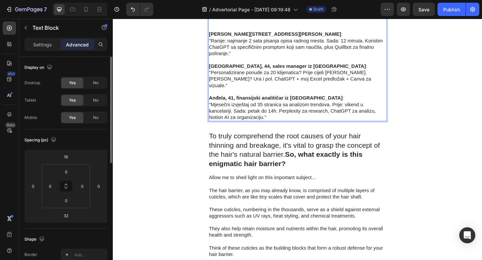
scroll to position [691, 0]
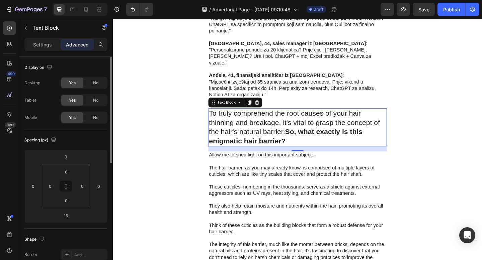
click at [253, 117] on p "To truly comprehend the root causes of your hair thinning and breakage, it's vi…" at bounding box center [313, 137] width 193 height 40
click at [306, 133] on p "To truly comprehend the root causes of your hair thinning and breakage, it's vi…" at bounding box center [313, 137] width 193 height 40
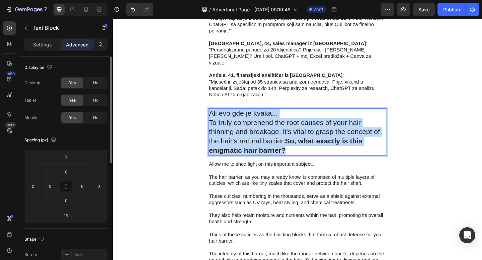
click at [302, 147] on p "Ali evo gde [PERSON_NAME]... To truly comprehend the root causes of your hair t…" at bounding box center [313, 142] width 193 height 50
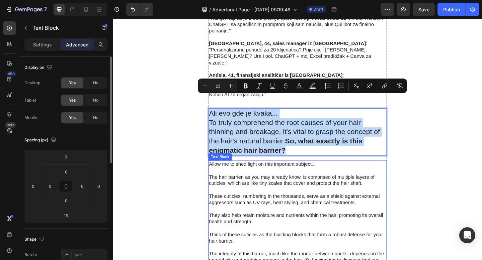
click at [302, 147] on p "Ali evo gde [PERSON_NAME]... To truly comprehend the root causes of your hair t…" at bounding box center [313, 142] width 193 height 50
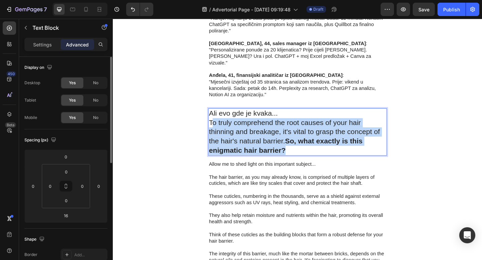
drag, startPoint x: 301, startPoint y: 145, endPoint x: 221, endPoint y: 116, distance: 84.8
click at [221, 117] on p "Ali evo gde [PERSON_NAME]... To truly comprehend the root causes of your hair t…" at bounding box center [313, 142] width 193 height 50
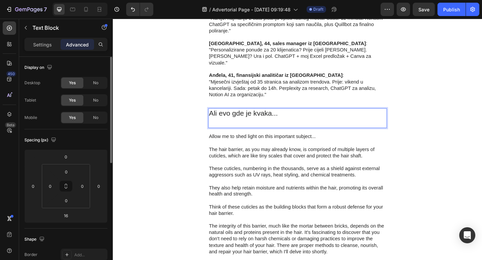
click at [225, 118] on p "Ali evo gde je kvaka..." at bounding box center [313, 127] width 193 height 20
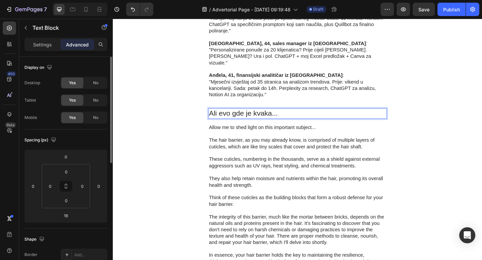
click at [242, 117] on p "Ali evo gde je kvaka..." at bounding box center [313, 122] width 193 height 10
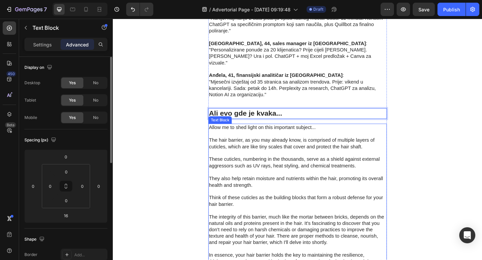
click at [282, 141] on p at bounding box center [313, 144] width 193 height 7
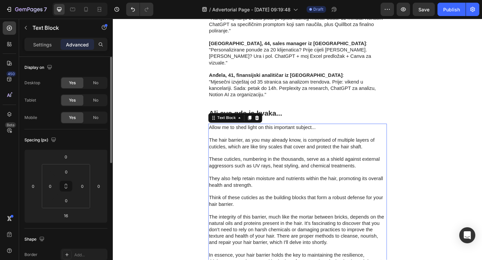
click at [278, 169] on p "These cuticles, numbering in the thousands, serve as a shield against external …" at bounding box center [313, 176] width 193 height 14
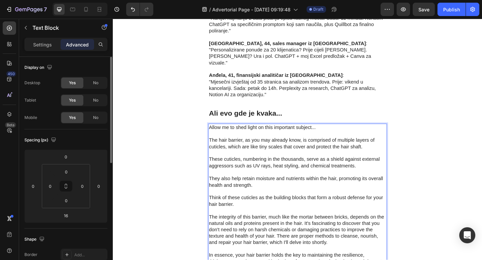
scroll to position [697, 0]
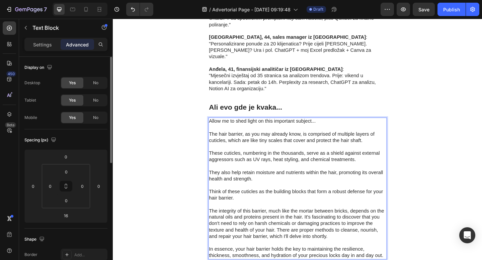
click at [291, 127] on p "Allow me to shed light on this important subject..." at bounding box center [313, 130] width 193 height 7
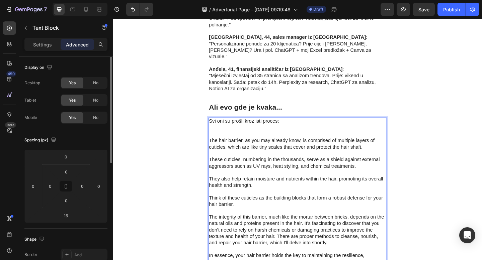
click at [282, 127] on p "Svi oni su prošli kroz isti proces:" at bounding box center [313, 134] width 193 height 14
click at [264, 127] on p "Svi oni su prošli kroz isti proces:" at bounding box center [313, 134] width 193 height 14
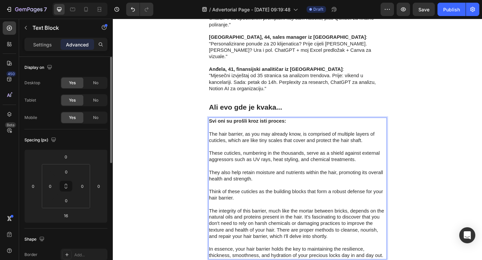
click at [219, 141] on p "The hair barrier, as you may already know, is comprised of multiple layers of c…" at bounding box center [313, 148] width 193 height 14
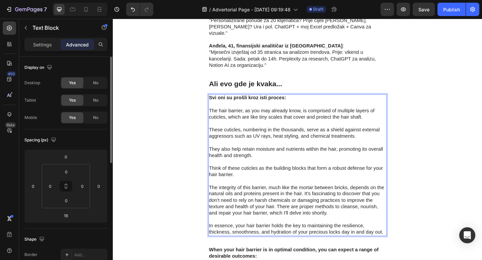
scroll to position [729, 0]
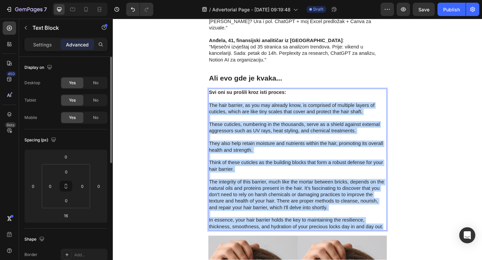
drag, startPoint x: 407, startPoint y: 231, endPoint x: 387, endPoint y: 23, distance: 208.9
click at [407, 235] on p "In essence, your hair barrier holds the key to maintaining the resilience, thic…" at bounding box center [313, 242] width 193 height 14
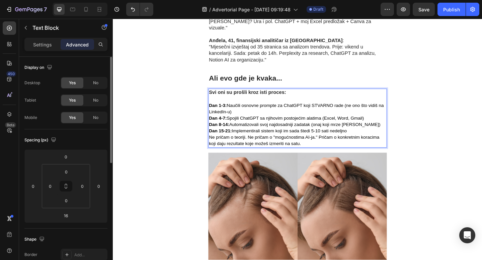
click at [248, 110] on p "[PERSON_NAME] 1-3: Naučili osnovne prompte za ChatGPT koji STVARNO rade (ne ono…" at bounding box center [313, 117] width 193 height 14
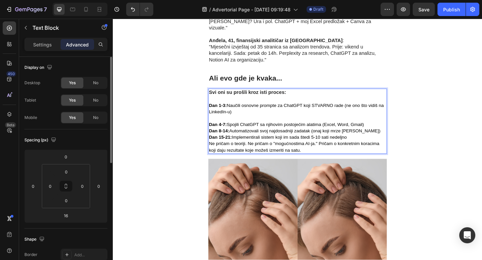
click at [390, 131] on p "[PERSON_NAME] 4-7: Spojili ChatGPT sa njihovim postojećim alatima (Excel, Word,…" at bounding box center [313, 134] width 193 height 7
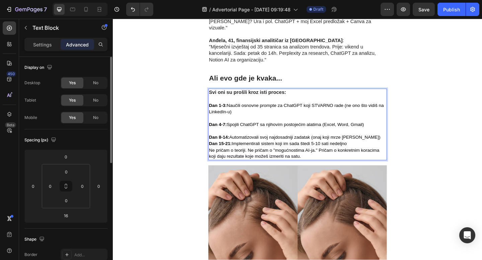
click at [393, 145] on p "[PERSON_NAME] 8-14: Automatizovali svoj najdosadniji zadatak (onaj koji mrze po…" at bounding box center [313, 148] width 193 height 7
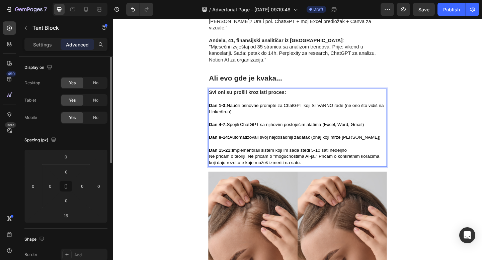
click at [378, 159] on p "[PERSON_NAME] 15-21: Implementirali sistem koji im [PERSON_NAME] štedi 5-10 sat…" at bounding box center [313, 162] width 193 height 7
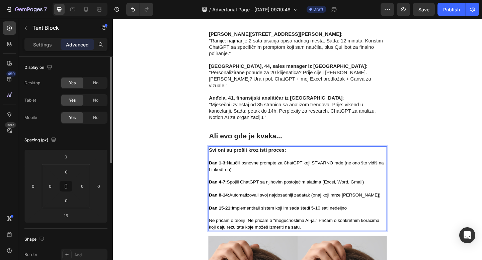
scroll to position [666, 0]
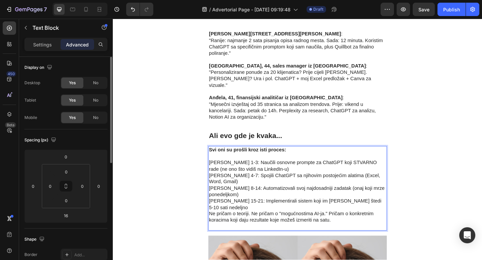
click at [268, 172] on p "[PERSON_NAME] 1-3: Naučili osnovne prompte za ChatGPT koji STVARNO rade (ne ono…" at bounding box center [313, 210] width 193 height 77
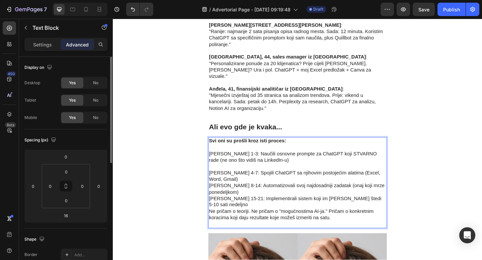
scroll to position [676, 0]
click at [404, 176] on p "⁠⁠⁠⁠⁠⁠⁠ [PERSON_NAME] 4-7: Spojili ChatGPT sa njihovim postojećim alatima (Exce…" at bounding box center [313, 211] width 193 height 70
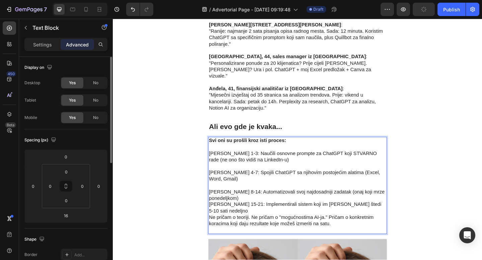
click at [408, 197] on p "⁠⁠⁠⁠⁠⁠⁠ [PERSON_NAME] 8-14: Automatizovali svoj najdosadniji zadatak (onaj koji…" at bounding box center [313, 225] width 193 height 56
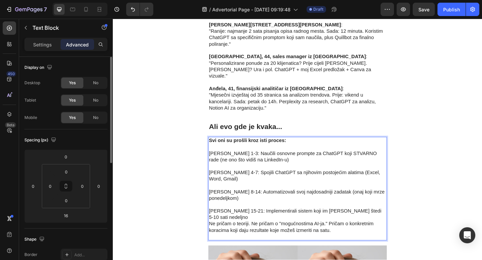
click at [387, 218] on p "⁠⁠⁠⁠⁠⁠⁠ [PERSON_NAME] 15-21: Implementirali sistem koji im [PERSON_NAME] štedi …" at bounding box center [313, 239] width 193 height 42
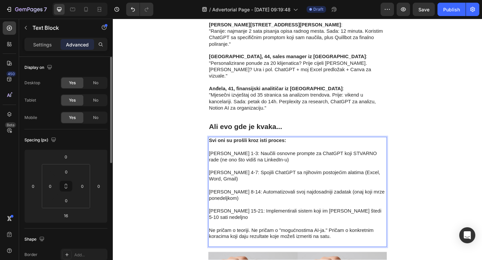
click at [340, 239] on p "⁠⁠⁠⁠⁠⁠⁠ Ne pričam o teoriji. Ne pričam o "mogućnostima AI-ja." Pričam o konkret…" at bounding box center [313, 253] width 193 height 28
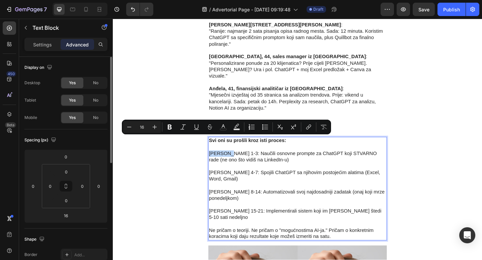
drag, startPoint x: 238, startPoint y: 150, endPoint x: 218, endPoint y: 151, distance: 19.8
click at [218, 162] on p "[PERSON_NAME] 1-3: Naučili osnovne prompte za ChatGPT koji STVARNO rade (ne ono…" at bounding box center [313, 169] width 193 height 14
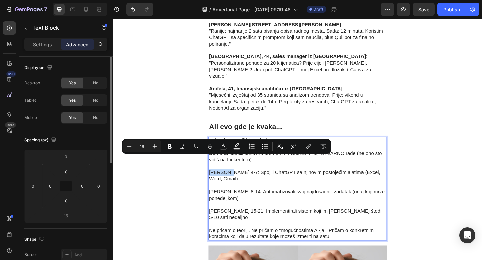
drag, startPoint x: 237, startPoint y: 173, endPoint x: 218, endPoint y: 173, distance: 19.1
click at [218, 176] on p "[PERSON_NAME] 4-7: Spojili ChatGPT sa njihovim postojećim alatima (Excel, Word,…" at bounding box center [313, 186] width 193 height 21
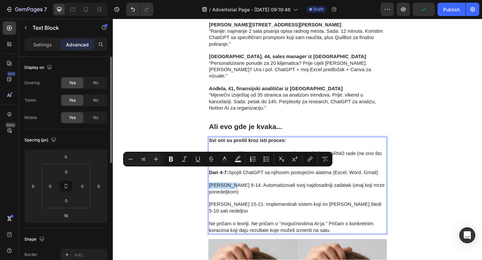
drag, startPoint x: 241, startPoint y: 188, endPoint x: 218, endPoint y: 187, distance: 23.1
click at [218, 190] on p "[PERSON_NAME] 8-14: Automatizovali svoj najdosadniji zadatak (onaj koji mrze po…" at bounding box center [313, 200] width 193 height 21
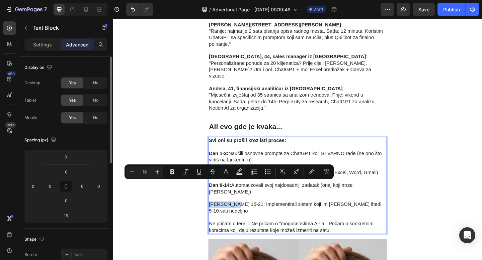
drag, startPoint x: 243, startPoint y: 201, endPoint x: 218, endPoint y: 201, distance: 25.1
click at [218, 211] on p "[PERSON_NAME] 15-21: Implementirali sistem koji im [PERSON_NAME] štedi 5-10 sat…" at bounding box center [313, 221] width 193 height 21
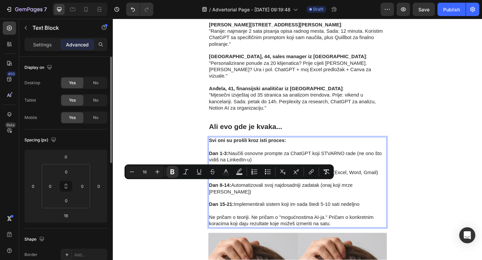
click at [263, 225] on p "Ne pričam o teoriji. Ne pričam o "mogućnostima AI-ja." Pričam o konkretnim kora…" at bounding box center [313, 235] width 193 height 21
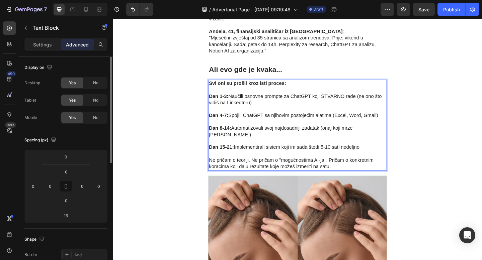
scroll to position [734, 0]
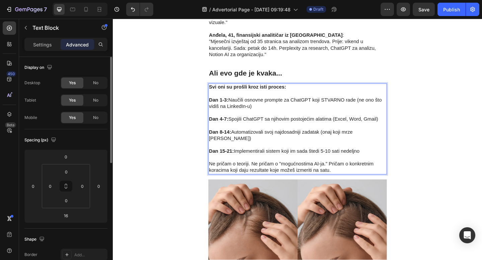
click at [306, 167] on p "⁠⁠⁠⁠⁠⁠⁠ Ne pričam o teoriji. Ne pričam o "mogućnostima AI-ja." Pričam o konkret…" at bounding box center [313, 177] width 193 height 21
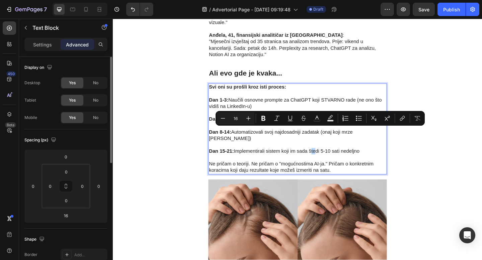
click at [331, 153] on p "[PERSON_NAME] 15-21: Implementirali sistem koji im [PERSON_NAME] štedi 5-10 sat…" at bounding box center [313, 160] width 193 height 14
copy p "št"
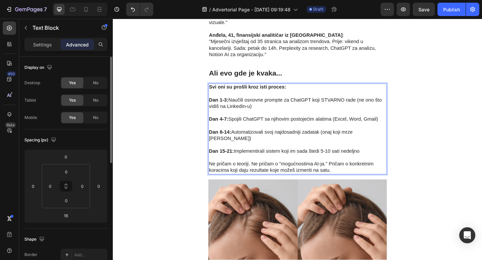
click at [339, 167] on p "Ne pričam o teoriji. Ne pričam o "mogućnostima AI-ja." Pričam o konkretnim kora…" at bounding box center [313, 177] width 193 height 21
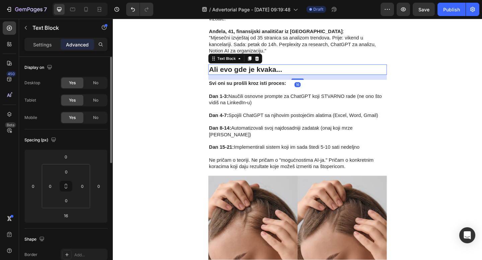
click at [295, 70] on strong "Ali evo gde je kvaka..." at bounding box center [257, 74] width 80 height 9
click at [260, 60] on icon at bounding box center [262, 62] width 4 height 5
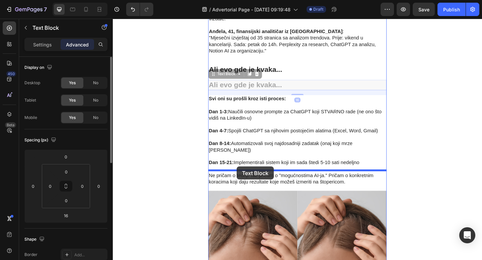
drag, startPoint x: 220, startPoint y: 67, endPoint x: 247, endPoint y: 179, distance: 115.6
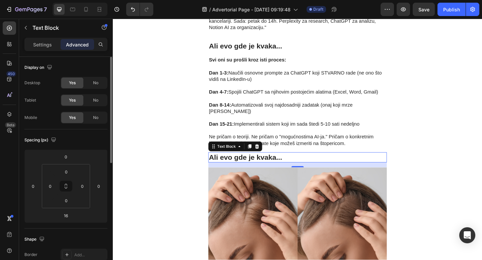
scroll to position [765, 0]
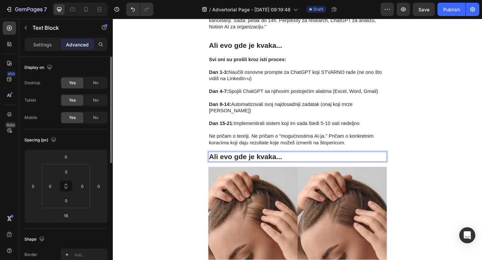
click at [274, 165] on strong "Ali evo gde je kvaka..." at bounding box center [257, 169] width 80 height 9
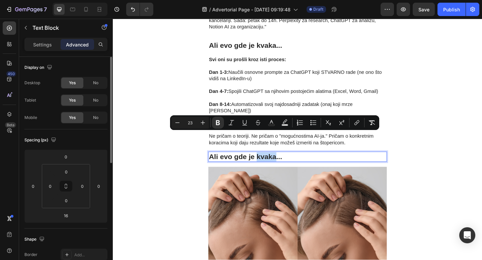
click at [274, 165] on strong "Ali evo gde je kvaka..." at bounding box center [257, 169] width 80 height 9
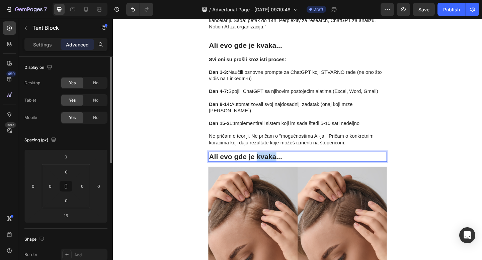
click at [274, 165] on strong "Ali evo gde je kvaka..." at bounding box center [257, 169] width 80 height 9
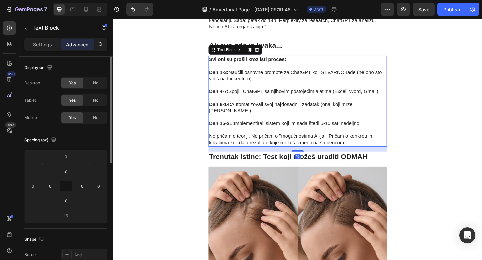
click at [313, 123] on p "[PERSON_NAME] 15-21: Implementirali sistem koji im [PERSON_NAME] štedi 5-10 sat…" at bounding box center [313, 130] width 193 height 14
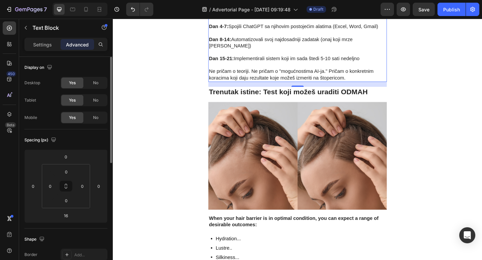
scroll to position [842, 0]
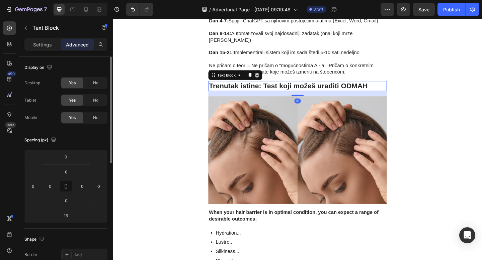
click at [257, 88] on strong "Trenutak istine: Test koji možeš uraditi ODMAH" at bounding box center [303, 92] width 173 height 9
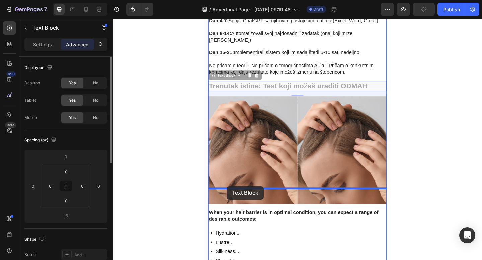
drag, startPoint x: 222, startPoint y: 60, endPoint x: 237, endPoint y: 202, distance: 142.7
type input "0"
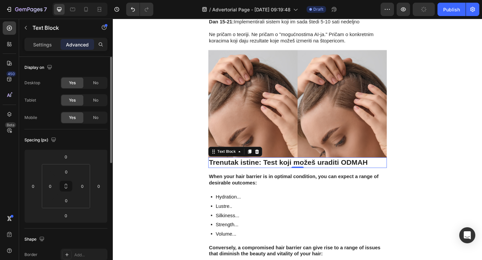
scroll to position [878, 0]
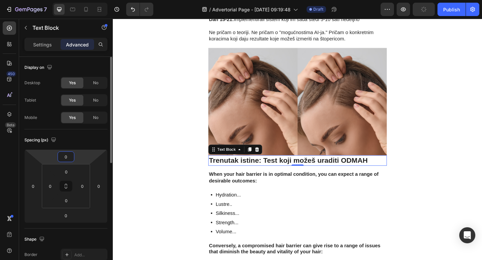
click at [66, 157] on input "0" at bounding box center [65, 157] width 13 height 10
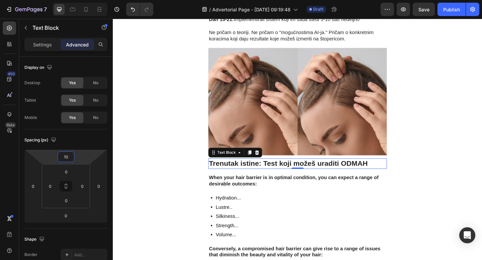
type input "10"
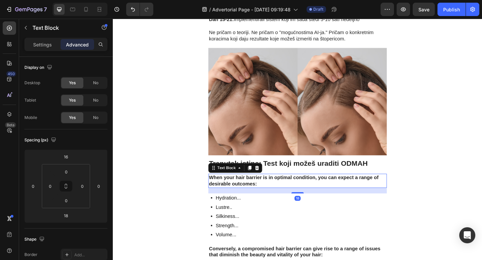
drag, startPoint x: 282, startPoint y: 172, endPoint x: 385, endPoint y: 24, distance: 181.0
click at [282, 189] on strong "When your hair barrier is in optimal condition, you can expect a range of desir…" at bounding box center [309, 195] width 184 height 13
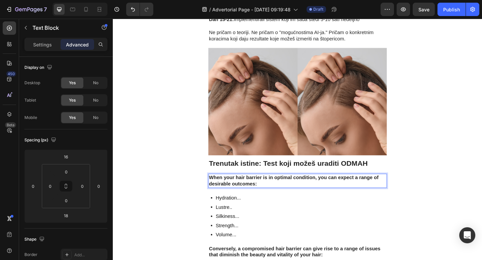
click at [268, 189] on strong "When your hair barrier is in optimal condition, you can expect a range of desir…" at bounding box center [309, 195] width 184 height 13
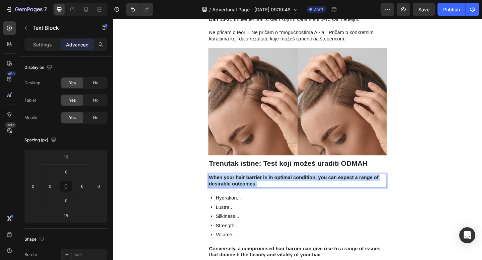
click at [268, 189] on strong "When your hair barrier is in optimal condition, you can expect a range of desir…" at bounding box center [309, 195] width 184 height 13
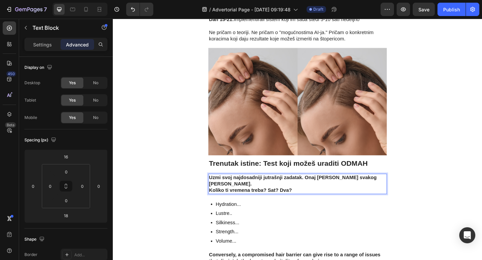
click at [323, 189] on strong "Uzmi svoj najdosadniji jutrašnji zadatak. Onaj koji radiš svakog dana." at bounding box center [308, 195] width 182 height 13
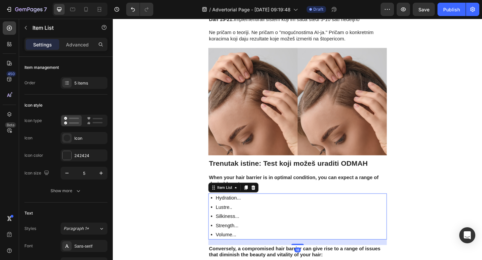
click at [290, 209] on div "Hydration... Lustre.. Silkiness... Strength... Volume..." at bounding box center [314, 234] width 194 height 50
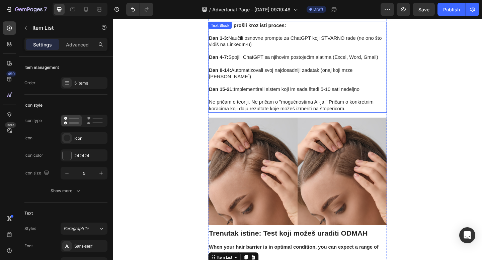
scroll to position [791, 0]
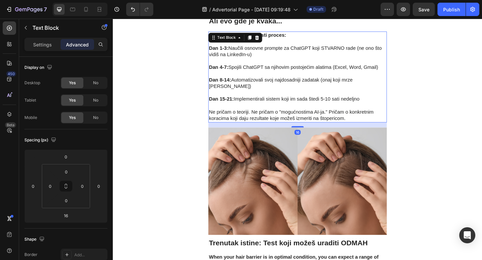
click at [282, 110] on p "Ne pričam o teoriji. Ne pričam o "mogućnostima AI-ja." Pričam o konkretnim kora…" at bounding box center [313, 120] width 193 height 21
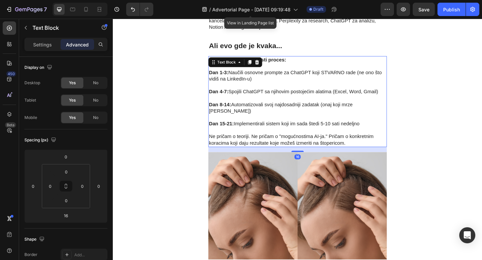
scroll to position [764, 0]
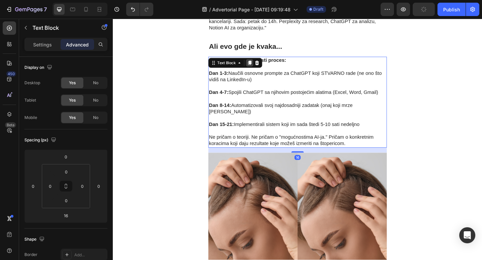
click at [261, 65] on icon at bounding box center [262, 67] width 4 height 5
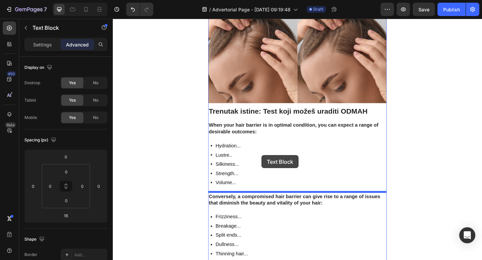
scroll to position [1093, 0]
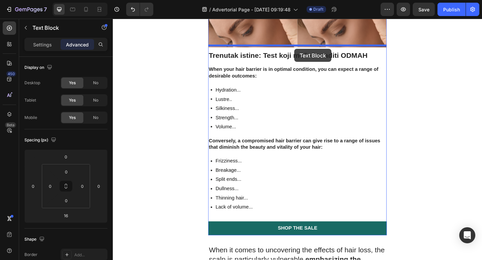
drag, startPoint x: 222, startPoint y: 74, endPoint x: 310, endPoint y: 52, distance: 90.9
type input "0"
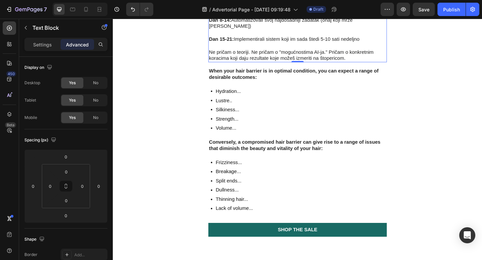
scroll to position [995, 0]
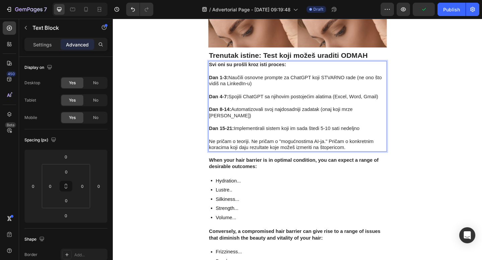
click at [318, 107] on p "Dan 8-14: Automatizovali svoj najdosadniji zadatak (onaj koji mrze ponedeljkom)" at bounding box center [313, 117] width 193 height 21
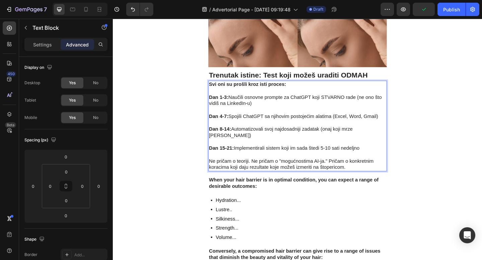
scroll to position [969, 0]
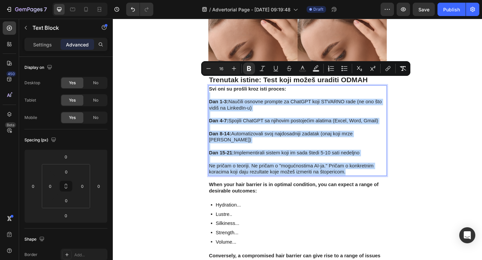
drag, startPoint x: 367, startPoint y: 156, endPoint x: 222, endPoint y: 77, distance: 164.9
click at [222, 91] on div "Svi oni su prošli kroz isti proces: Dan 1-3: Naučili osnovne prompte za ChatGPT…" at bounding box center [314, 140] width 194 height 99
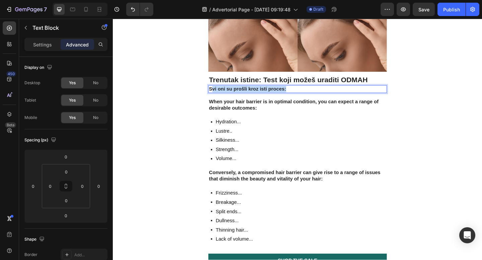
click at [222, 92] on strong "Svi oni su prošli kroz isti proces:" at bounding box center [259, 95] width 84 height 6
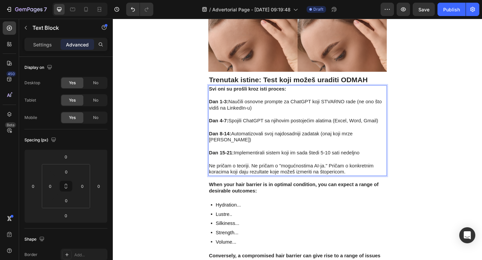
click at [253, 106] on p "Dan 1-3: Naučili osnovne prompte za ChatGPT koji STVARNO rade (ne ono što vidiš…" at bounding box center [313, 113] width 193 height 14
click at [364, 169] on p "Ne pričam o teoriji. Ne pričam o "mogućnostima AI-ja." Pričam o konkretnim kora…" at bounding box center [313, 179] width 193 height 21
click at [368, 169] on p "Ne pričam o teoriji. Ne pričam o "mogućnostima AI-ja." Pričam o konkretnim kora…" at bounding box center [313, 179] width 193 height 21
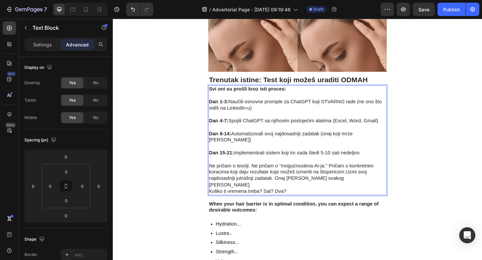
drag, startPoint x: 255, startPoint y: 138, endPoint x: 210, endPoint y: 55, distance: 95.3
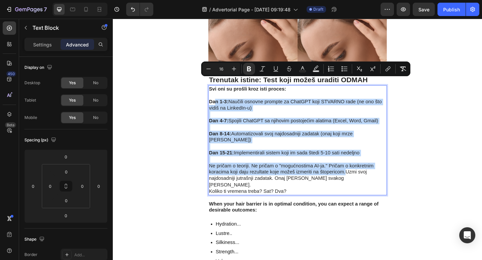
drag, startPoint x: 365, startPoint y: 157, endPoint x: 222, endPoint y: 89, distance: 158.9
click at [222, 91] on div "Svi oni su prošli kroz isti proces: Dan 1-3: Naučili osnovne prompte za ChatGPT…" at bounding box center [314, 151] width 194 height 120
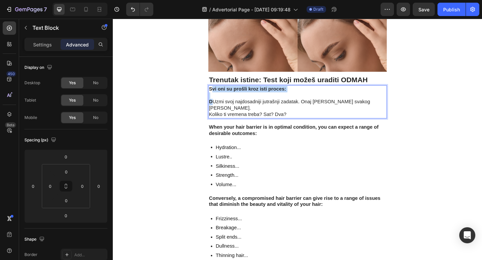
click at [220, 92] on strong "Svi oni su prošli kroz isti proces:" at bounding box center [259, 95] width 84 height 6
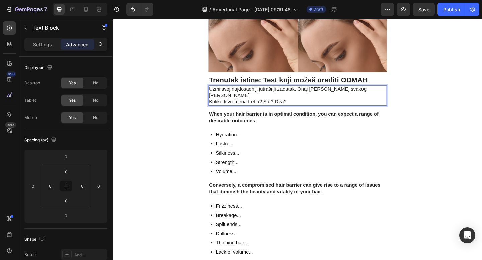
click at [384, 92] on p "Uzmi svoj najdosadniji jutrašnji zadatak. Onaj koji radiš svakog dana. Koliko t…" at bounding box center [313, 102] width 193 height 21
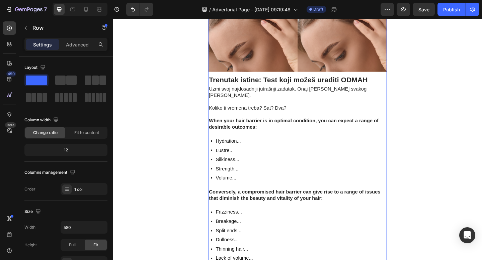
scroll to position [976, 0]
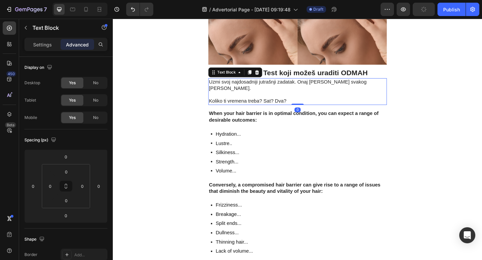
click at [286, 84] on p "Uzmi svoj najdosadniji jutrašnji zadatak. Onaj koji radiš svakog dana." at bounding box center [313, 91] width 193 height 14
click at [283, 84] on p "Uzmi svoj najdosadniji jutrašnji zadatak. Onaj koji radiš svakog dana." at bounding box center [313, 91] width 193 height 14
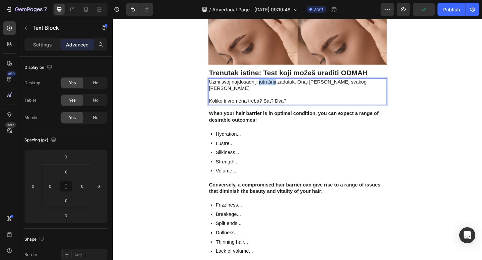
click at [283, 84] on p "Uzmi svoj najdosadniji jutrašnji zadatak. Onaj koji radiš svakog dana." at bounding box center [313, 91] width 193 height 14
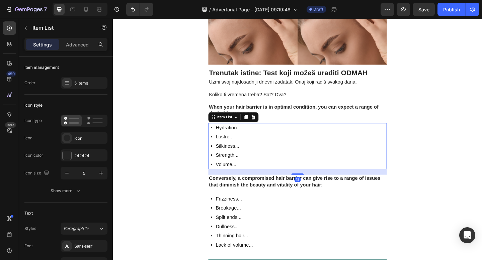
click at [310, 133] on div "Hydration... Lustre.. Silkiness... Strength... Volume..." at bounding box center [314, 158] width 194 height 50
click at [310, 112] on strong "When your hair barrier is in optimal condition, you can expect a range of desir…" at bounding box center [309, 118] width 184 height 13
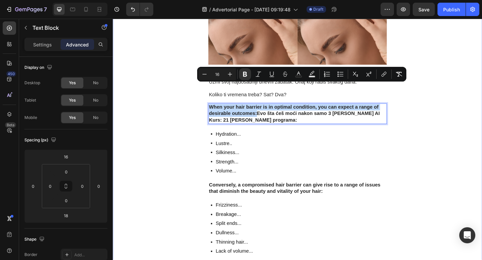
drag, startPoint x: 318, startPoint y: 154, endPoint x: 208, endPoint y: 85, distance: 129.7
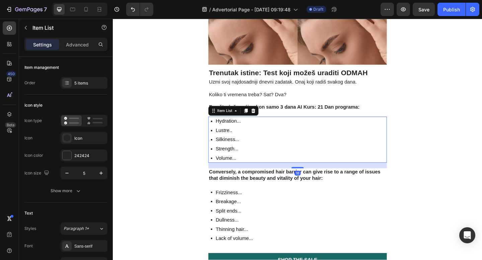
click at [256, 126] on div "Hydration... Lustre.. Silkiness... Strength... Volume..." at bounding box center [314, 151] width 194 height 50
click at [252, 126] on div "Hydration..." at bounding box center [238, 131] width 29 height 10
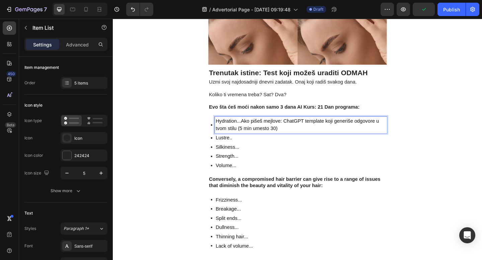
click at [252, 127] on p "Hydration...Ako pišeš mejlove: ChatGPT template koji generiše odgovore u tvom s…" at bounding box center [317, 135] width 185 height 16
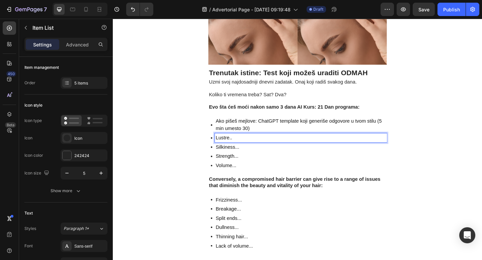
click at [237, 145] on p "Lustre.." at bounding box center [317, 149] width 185 height 8
click at [239, 145] on p "Lustre.." at bounding box center [317, 149] width 185 height 8
drag, startPoint x: 242, startPoint y: 128, endPoint x: 390, endPoint y: 24, distance: 181.2
click at [242, 145] on p "Lustre.." at bounding box center [317, 149] width 185 height 8
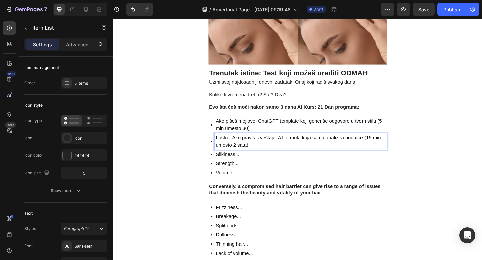
click at [243, 145] on p "Lustre..Ako praviš izveštaje: AI formula koja sama analizira podatke (15 min um…" at bounding box center [317, 153] width 185 height 16
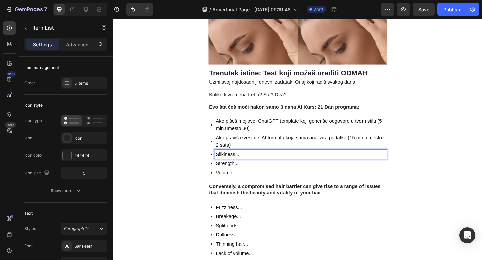
click at [250, 163] on p "Silkiness..." at bounding box center [317, 167] width 185 height 8
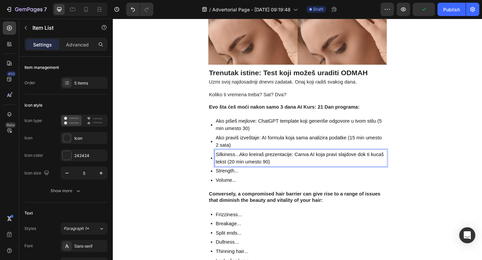
click at [251, 163] on p "Silkiness...Ako kreiraš prezentacije: Canva AI koja pravi slajdove dok ti kucaš…" at bounding box center [317, 171] width 185 height 16
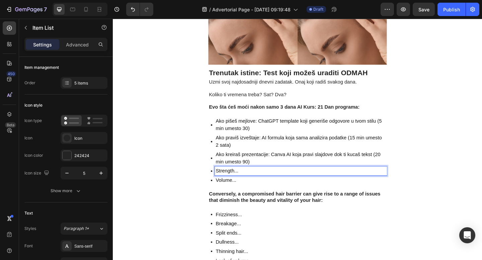
click at [248, 181] on p "Strength..." at bounding box center [317, 185] width 185 height 8
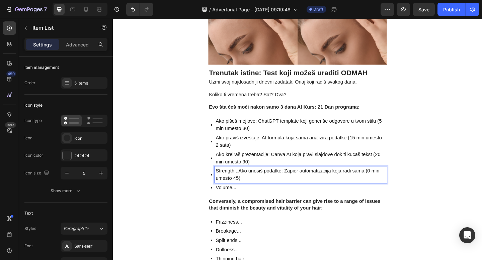
click at [249, 181] on p "Strength...Ako unosiš podatke: Zapier automatizacija koja radi sama (0 min umes…" at bounding box center [317, 189] width 185 height 16
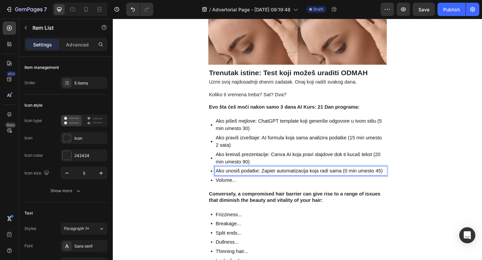
click at [368, 181] on p "Ako unosiš podatke: Zapier automatizacija koja radi sama (0 min umesto 45)" at bounding box center [317, 185] width 185 height 8
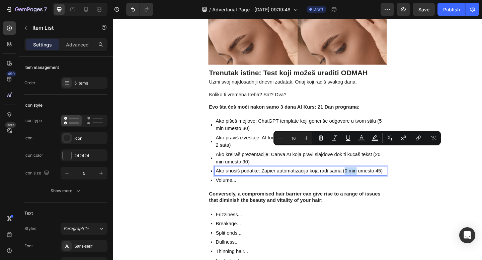
drag, startPoint x: 378, startPoint y: 163, endPoint x: 366, endPoint y: 163, distance: 12.1
click at [366, 181] on p "Ako unosiš podatke: Zapier automatizacija koja radi sama (0 min umesto 45)" at bounding box center [317, 185] width 185 height 8
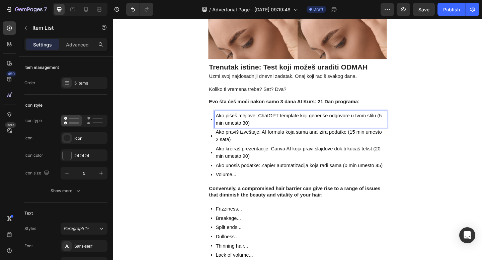
click at [330, 119] on div "Ako pišeš mejlove: ChatGPT template koji generiše odgovore u tvom stilu (5 min …" at bounding box center [317, 128] width 187 height 18
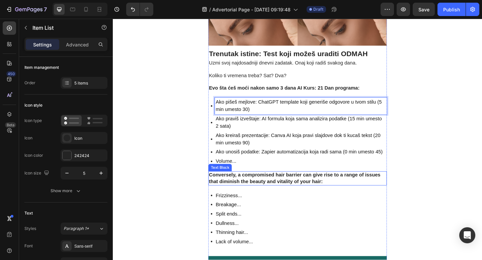
scroll to position [1002, 0]
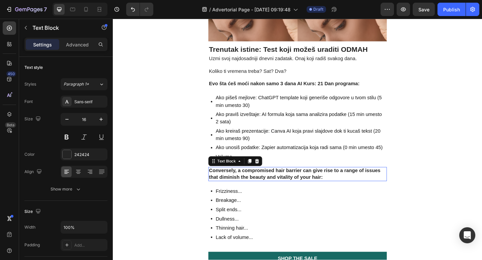
click at [262, 181] on strong "Conversely, a compromised hair barrier can give rise to a range of issues that …" at bounding box center [310, 187] width 186 height 13
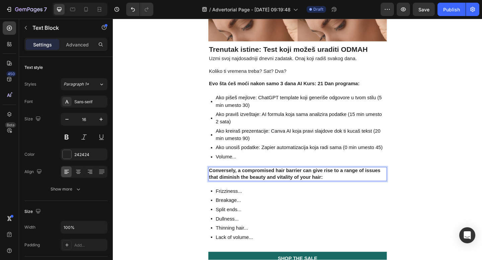
click at [351, 181] on p "Conversely, a compromised hair barrier can give rise to a range of issues that …" at bounding box center [313, 188] width 193 height 14
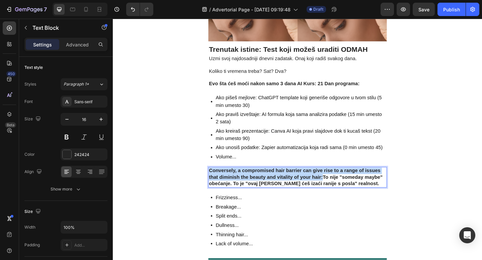
drag, startPoint x: 342, startPoint y: 169, endPoint x: 219, endPoint y: 161, distance: 123.4
click at [219, 181] on strong "Conversely, a compromised hair barrier can give rise to a range of issues that …" at bounding box center [311, 191] width 189 height 20
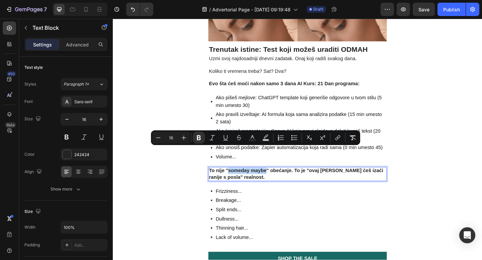
drag, startPoint x: 280, startPoint y: 161, endPoint x: 239, endPoint y: 161, distance: 40.2
click at [239, 181] on strong "To nije "someday maybe" obećanje. To je "ovaj petak ćeš izaći ranije s posla" r…" at bounding box center [311, 187] width 189 height 13
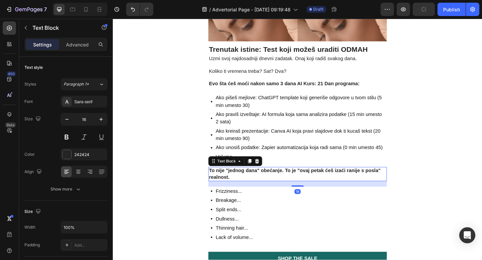
click at [346, 181] on strong "To nije "jednog dana" obećanje. To je "ovaj petak ćeš izaći ranije s posla" rea…" at bounding box center [310, 187] width 187 height 13
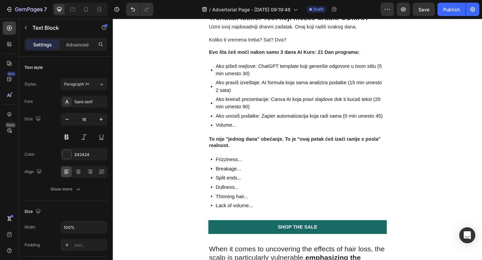
scroll to position [1040, 0]
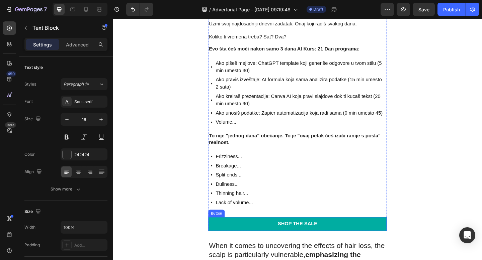
click at [244, 235] on link "Shop the Sale" at bounding box center [314, 242] width 194 height 15
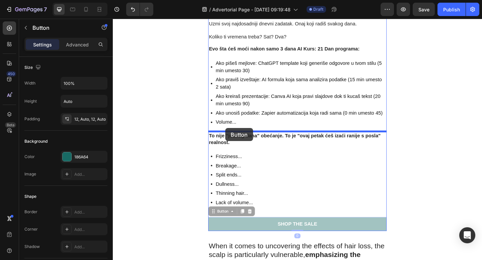
drag, startPoint x: 222, startPoint y: 206, endPoint x: 235, endPoint y: 138, distance: 68.5
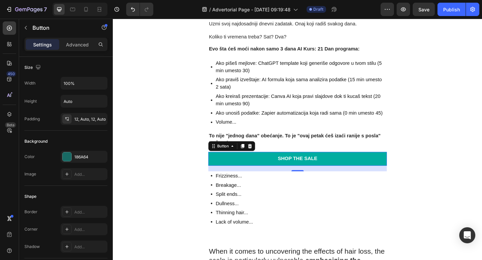
click at [330, 164] on link "Shop the Sale" at bounding box center [314, 171] width 194 height 15
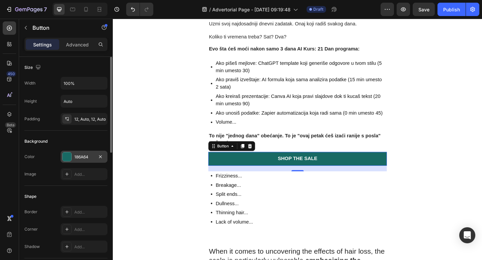
click at [70, 160] on div at bounding box center [67, 157] width 9 height 9
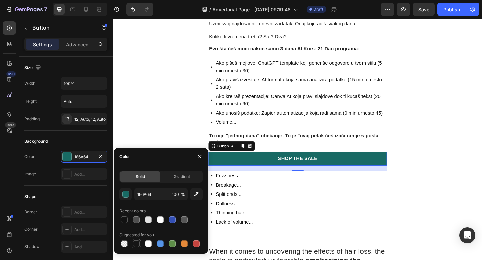
click at [136, 243] on div at bounding box center [136, 244] width 7 height 7
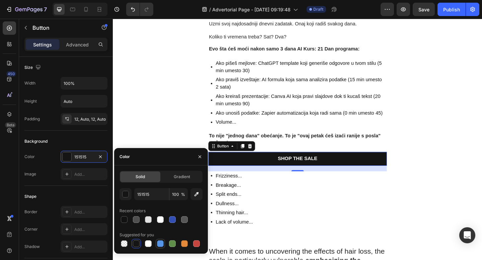
click at [160, 243] on div at bounding box center [160, 244] width 7 height 7
type input "5594E7"
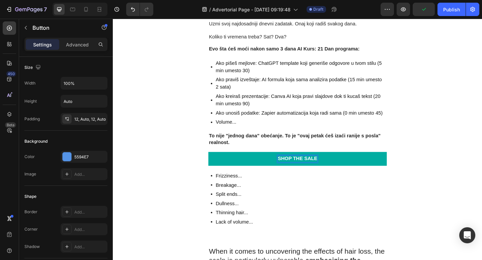
click at [304, 168] on div "Shop the Sale" at bounding box center [313, 171] width 43 height 7
click at [304, 168] on p "Shop the Sale" at bounding box center [313, 171] width 43 height 7
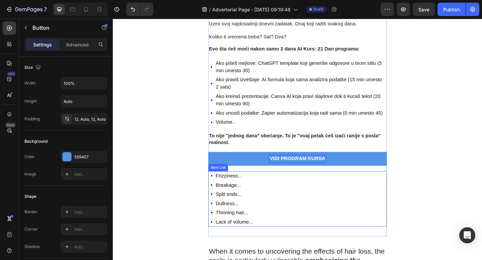
click at [352, 192] on div "Frizziness... Breakage... Split ends... Dullness... Thinning hair... Lack of vo…" at bounding box center [314, 215] width 194 height 60
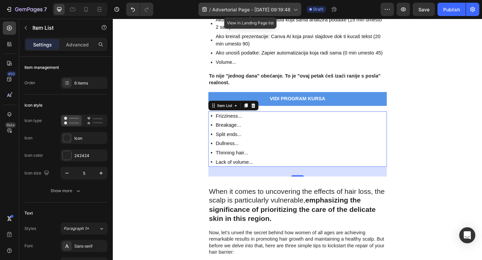
scroll to position [1110, 0]
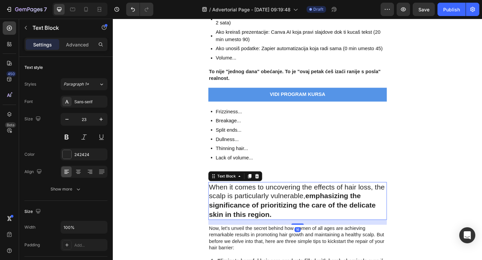
click at [271, 197] on p "When it comes to uncovering the effects of hair loss, the scalp is particularly…" at bounding box center [313, 217] width 193 height 40
click at [294, 208] on p "When it comes to uncovering the effects of hair loss, the scalp is particularly…" at bounding box center [313, 217] width 193 height 40
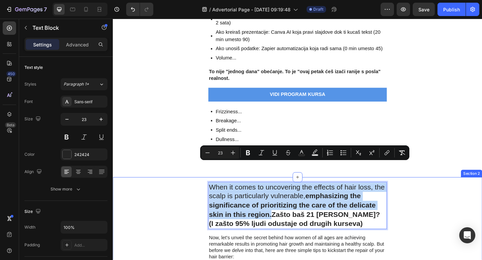
drag, startPoint x: 286, startPoint y: 212, endPoint x: 212, endPoint y: 179, distance: 80.3
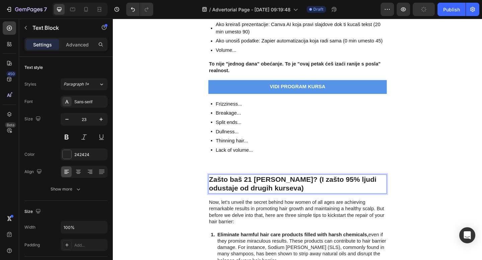
scroll to position [1119, 0]
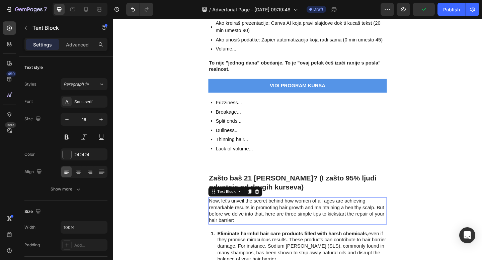
click at [303, 214] on p "Now, let's unveil the secret behind how women of all ages are achieving remarka…" at bounding box center [313, 228] width 193 height 28
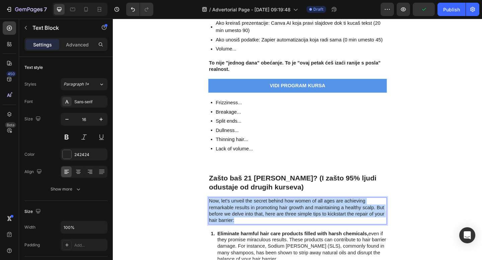
click at [303, 214] on p "Now, let's unveil the secret behind how women of all ages are achieving remarka…" at bounding box center [313, 228] width 193 height 28
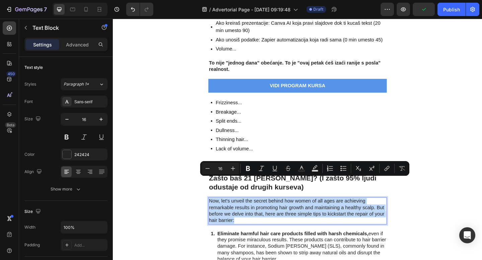
drag, startPoint x: 269, startPoint y: 274, endPoint x: 378, endPoint y: 23, distance: 273.2
click at [303, 214] on p "Now, let's unveil the secret behind how women of all ages are achieving remarka…" at bounding box center [313, 228] width 193 height 28
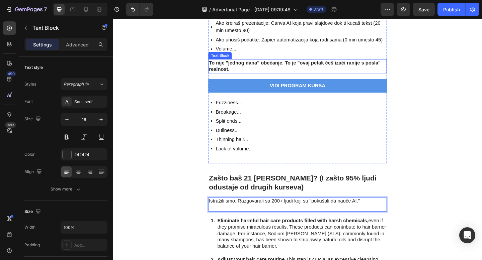
drag, startPoint x: 156, startPoint y: 210, endPoint x: 240, endPoint y: 31, distance: 197.1
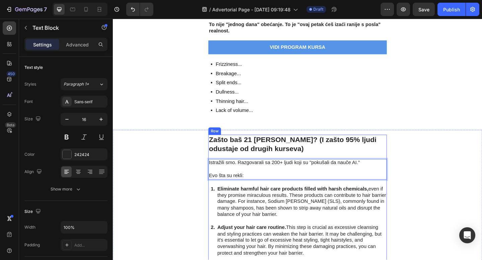
scroll to position [1162, 0]
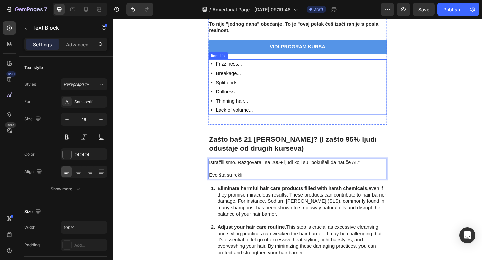
drag, startPoint x: 115, startPoint y: 188, endPoint x: 173, endPoint y: 37, distance: 161.4
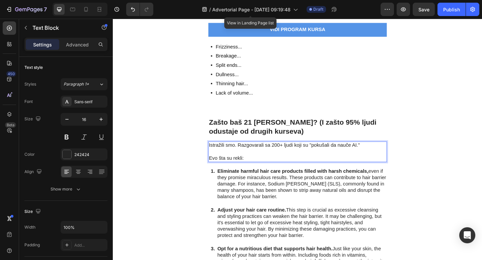
scroll to position [1181, 0]
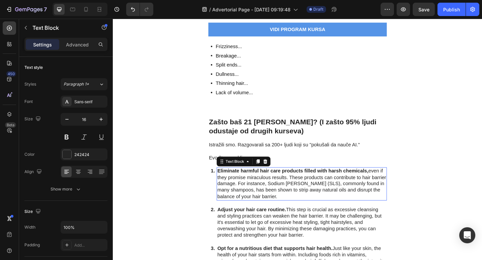
click at [286, 182] on strong "Eliminate harmful hair care products filled with harsh chemicals," at bounding box center [308, 185] width 164 height 6
click at [389, 182] on strong "Eliminate harmful hair care products filled with harsh chemicals," at bounding box center [308, 185] width 164 height 6
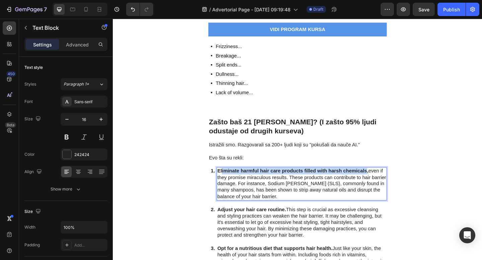
click at [231, 182] on strong "Eliminate harmful hair care products filled with harsh chemicals," at bounding box center [308, 185] width 164 height 6
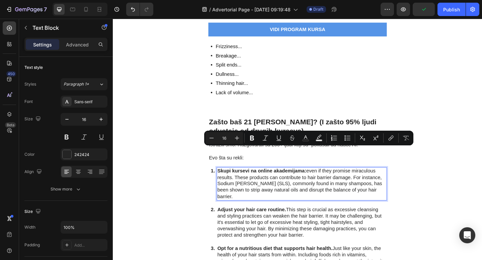
drag, startPoint x: 325, startPoint y: 164, endPoint x: 406, endPoint y: 183, distance: 83.0
click at [406, 183] on p "Skupi kursevi na online akademijama: even if they promise miraculous results. T…" at bounding box center [318, 198] width 184 height 35
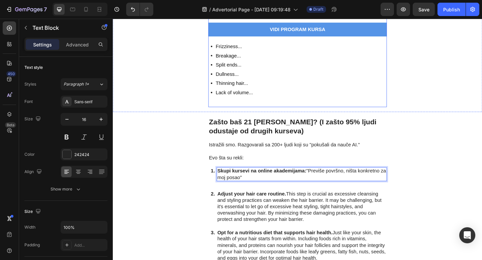
drag, startPoint x: 275, startPoint y: 14, endPoint x: 153, endPoint y: 67, distance: 133.0
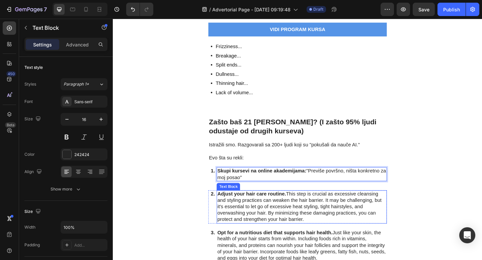
click at [235, 207] on strong "Adjust your hair care routine." at bounding box center [263, 210] width 75 height 6
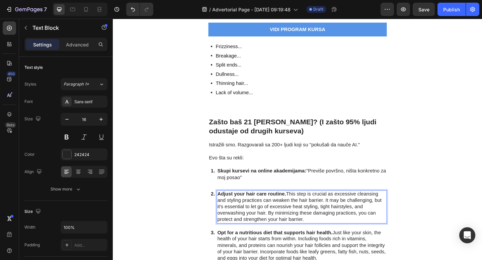
click at [298, 207] on strong "Adjust your hair care routine." at bounding box center [263, 210] width 75 height 6
click at [230, 207] on strong "Adjust your hair care routine." at bounding box center [263, 210] width 75 height 6
click at [271, 207] on p "Youtube kursevi: This step is crucial as excessive cleansing and styling practi…" at bounding box center [318, 224] width 184 height 35
click at [272, 215] on p "Youtube kursevi: This step is crucial as excessive cleansing and styling practi…" at bounding box center [318, 224] width 184 height 35
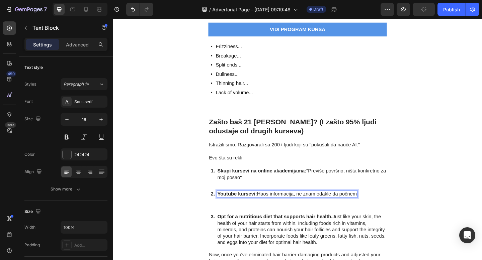
click at [285, 207] on p "Youtube kursevi: Haos informacija, ne znam odakle da počnem" at bounding box center [302, 210] width 152 height 7
click at [271, 207] on p "Youtube kursevi: Haos nepotrebnih informacija, ne znam odakle da počnem" at bounding box center [316, 210] width 181 height 7
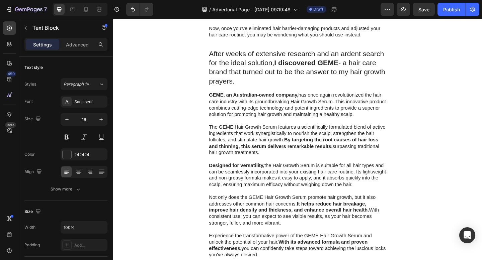
scroll to position [1215, 0]
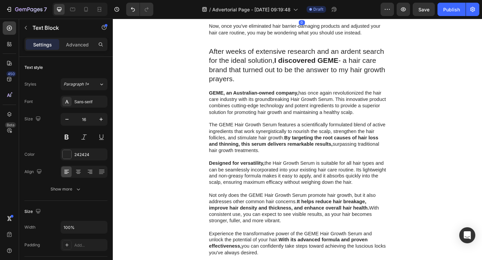
click at [261, 17] on p "Opt for a nutritious diet that supports hair health. Just like your skin, the h…" at bounding box center [318, -1] width 184 height 35
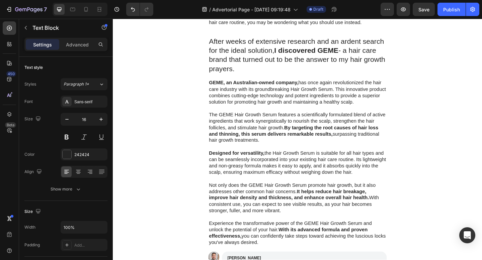
scroll to position [1230, 0]
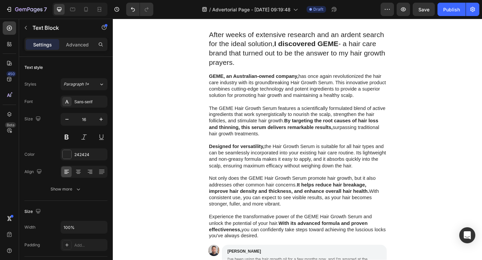
drag, startPoint x: 115, startPoint y: 144, endPoint x: 192, endPoint y: 93, distance: 92.7
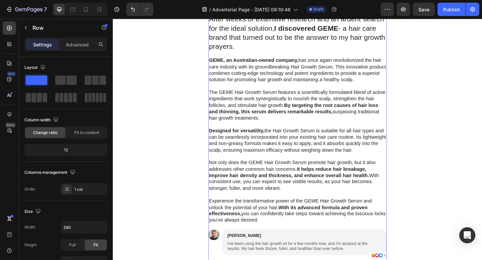
click at [350, 132] on div "Zašto baš 21 dan? (I zašto 95% ljudi odustaje od drugih kurseva) Text Block Ist…" at bounding box center [314, 220] width 194 height 724
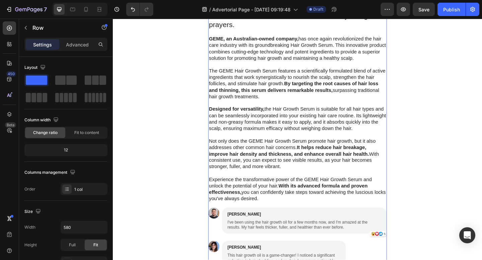
scroll to position [1255, 0]
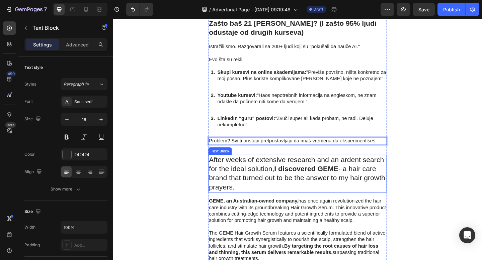
scroll to position [1266, 0]
drag, startPoint x: 154, startPoint y: 145, endPoint x: 172, endPoint y: 49, distance: 97.4
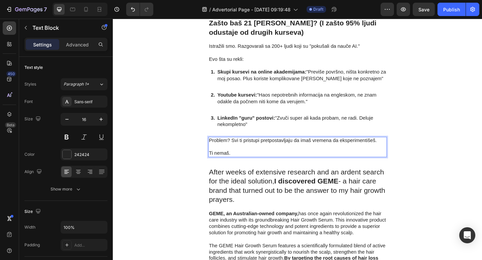
click at [231, 166] on p "Ti nemaš." at bounding box center [313, 165] width 193 height 7
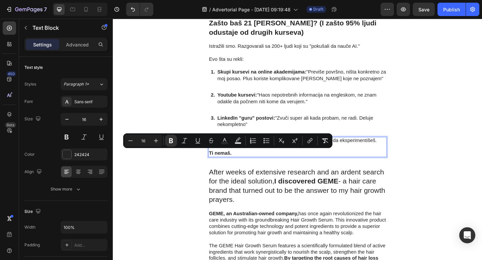
click at [256, 168] on p "Ti nemaš." at bounding box center [313, 165] width 193 height 7
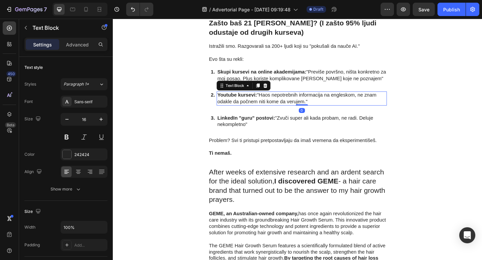
click at [255, 111] on p "Youtube kursevi: "Haos nepotrebnih informacija na engleskom, ne znam odakle da …" at bounding box center [318, 106] width 184 height 14
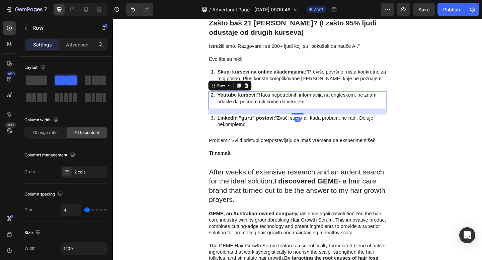
click at [254, 113] on div "Youtube kursevi: "Haos nepotrebnih informacija na engleskom, ne znam odakle da …" at bounding box center [318, 107] width 185 height 19
click at [86, 45] on p "Advanced" at bounding box center [77, 44] width 23 height 7
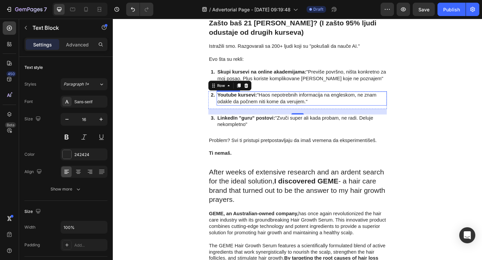
click at [250, 107] on p "Youtube kursevi: "Haos nepotrebnih informacija na engleskom, ne znam odakle da …" at bounding box center [318, 106] width 184 height 14
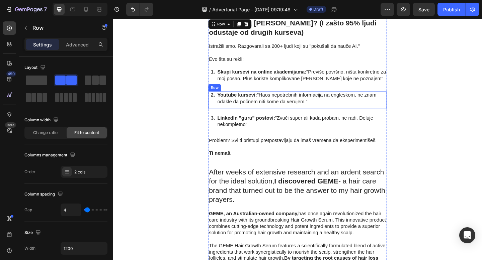
click at [243, 115] on div "Youtube kursevi: "Haos nepotrebnih informacija na engleskom, ne znam odakle da …" at bounding box center [318, 107] width 185 height 19
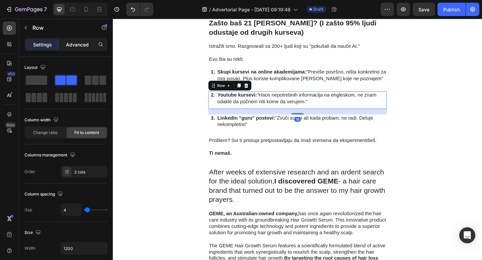
click at [78, 46] on p "Advanced" at bounding box center [77, 44] width 23 height 7
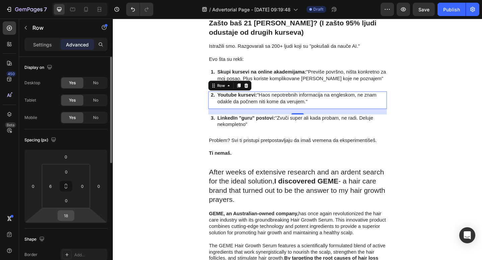
click at [70, 220] on input "18" at bounding box center [65, 216] width 13 height 10
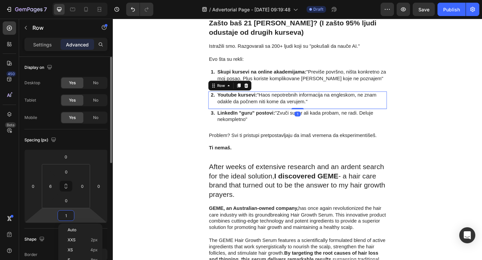
type input "10"
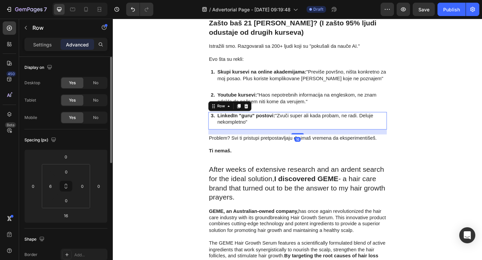
click at [250, 138] on div "LinkedIn "guru" postovi: "Zvuči super ali kada probam, ne radi. Deluje nekomple…" at bounding box center [318, 130] width 185 height 19
click at [69, 218] on input "16" at bounding box center [65, 216] width 13 height 10
type input "10"
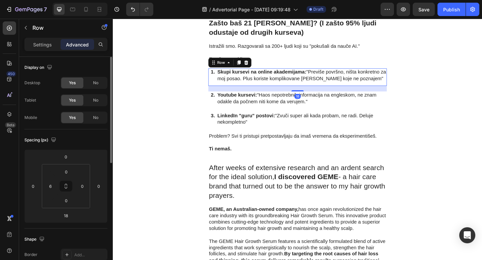
click at [280, 92] on div "1. Text Block Skupi kursevi na online akademijama: "Previše površno, ništa konk…" at bounding box center [314, 82] width 194 height 19
click at [69, 217] on input "18" at bounding box center [65, 216] width 13 height 10
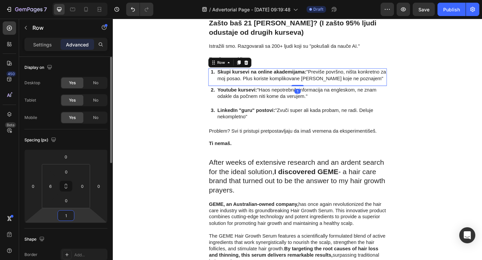
type input "10"
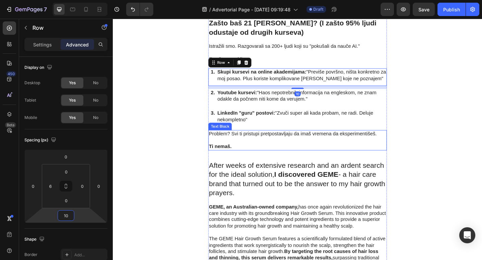
click at [305, 160] on p "Ti nemaš." at bounding box center [313, 158] width 193 height 7
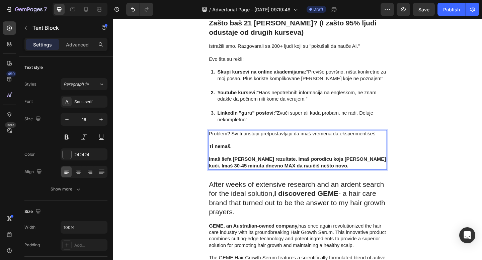
click at [248, 173] on strong "Imaš šefa koji traži rezultate. Imaš porodicu koja te čeka kući. Imaš 30-45 min…" at bounding box center [313, 175] width 192 height 13
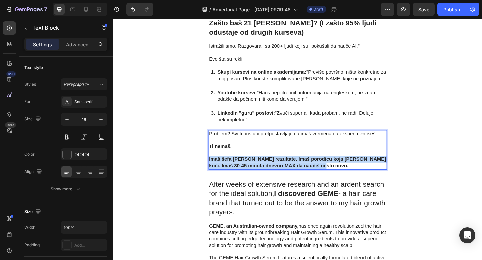
click at [248, 173] on strong "Imaš šefa koji traži rezultate. Imaš porodicu koja te čeka kući. Imaš 30-45 min…" at bounding box center [313, 175] width 192 height 13
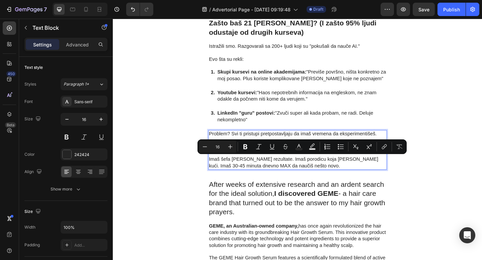
click at [319, 180] on p "Imaš šefa koji traži rezultate. Imaš porodicu koja te čeka kući. Imaš 30-45 min…" at bounding box center [313, 176] width 193 height 14
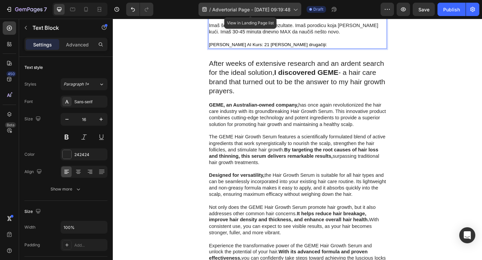
scroll to position [1268, 0]
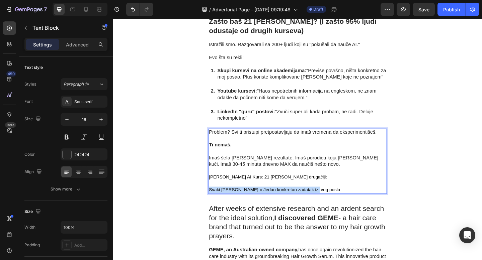
click at [218, 206] on span "Svaki dan = Jedan konkretan zadatak iz tvog posla" at bounding box center [288, 205] width 143 height 5
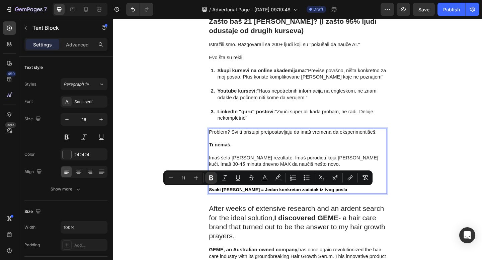
click at [293, 207] on strong "Svaki dan = Jedan konkretan zadatak iz tvog posla" at bounding box center [292, 205] width 150 height 5
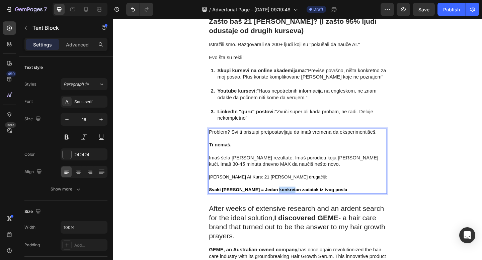
click at [293, 207] on strong "Svaki dan = Jedan konkretan zadatak iz tvog posla" at bounding box center [292, 205] width 150 height 5
click at [304, 206] on strong "Svaki dan = Jedan konkretan savet iz tvog posla" at bounding box center [289, 205] width 145 height 5
click at [315, 205] on strong "Svaki dan = Jedan konkretan savet za tvog posla" at bounding box center [290, 205] width 146 height 5
click at [332, 205] on p "Svaki dan = Jedan konkretan savet za tvoj posla" at bounding box center [313, 205] width 193 height 7
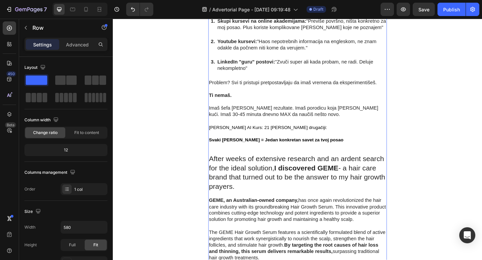
scroll to position [1117, 0]
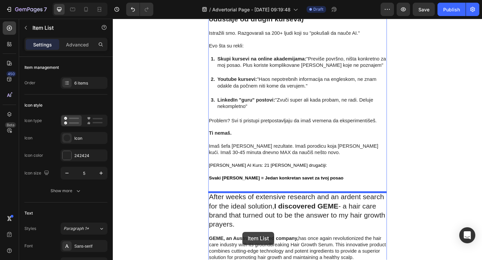
scroll to position [1290, 0]
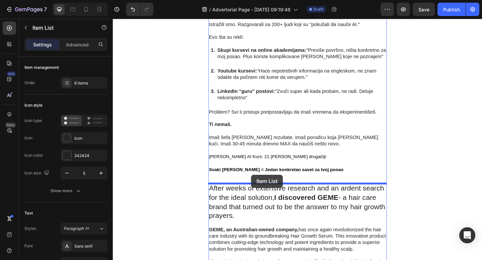
drag, startPoint x: 220, startPoint y: 79, endPoint x: 263, endPoint y: 189, distance: 118.0
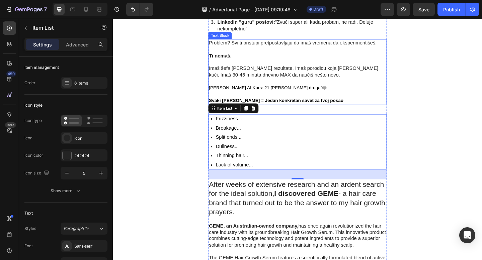
scroll to position [1096, 0]
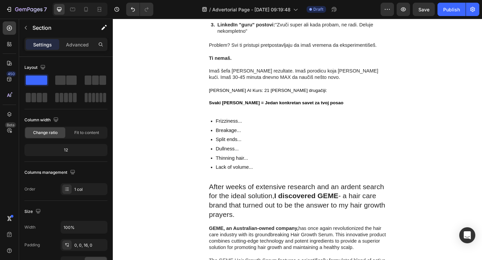
click at [79, 43] on p "Advanced" at bounding box center [77, 44] width 23 height 7
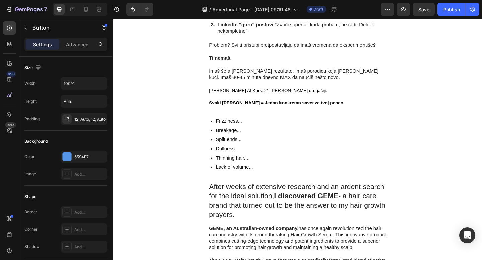
click at [76, 43] on p "Advanced" at bounding box center [77, 44] width 23 height 7
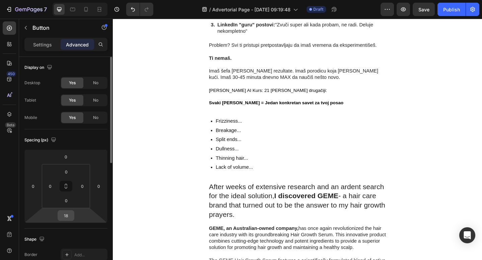
click at [67, 215] on input "18" at bounding box center [65, 216] width 13 height 10
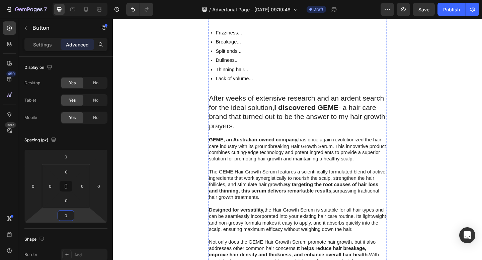
scroll to position [1188, 0]
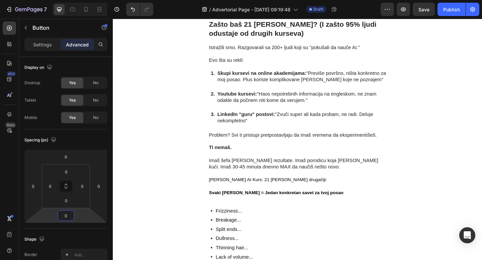
type input "0"
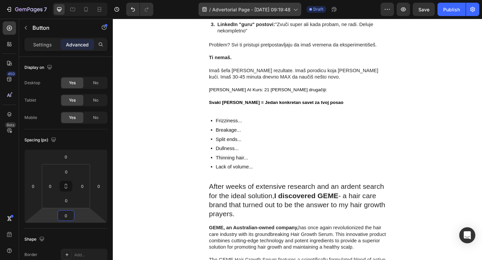
scroll to position [1289, 0]
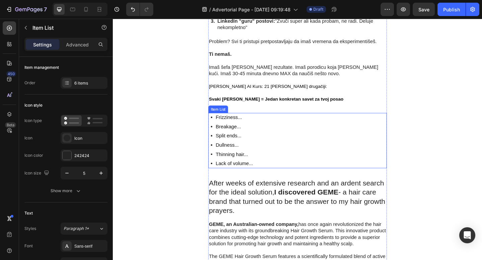
click at [237, 127] on p "Frizziness..." at bounding box center [245, 127] width 41 height 8
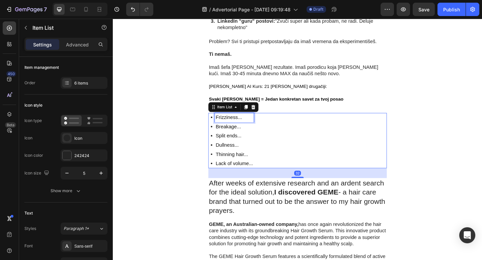
click at [237, 127] on p "Frizziness..." at bounding box center [245, 127] width 41 height 8
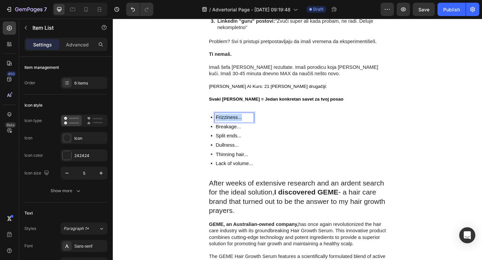
click at [237, 127] on p "Frizziness..." at bounding box center [245, 127] width 41 height 8
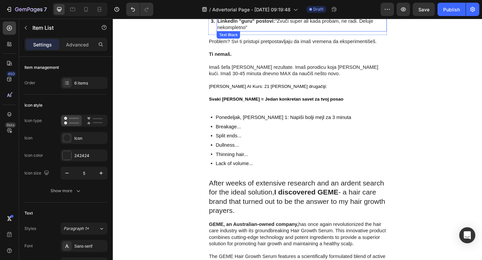
drag, startPoint x: 125, startPoint y: 108, endPoint x: 159, endPoint y: 10, distance: 103.5
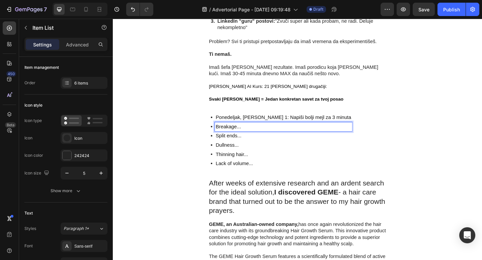
click at [245, 138] on p "Breakage..." at bounding box center [298, 137] width 147 height 8
click at [347, 138] on p "Utorak, Dan 2: Generiši Excel formulu bez Googl-ovanja" at bounding box center [309, 137] width 168 height 8
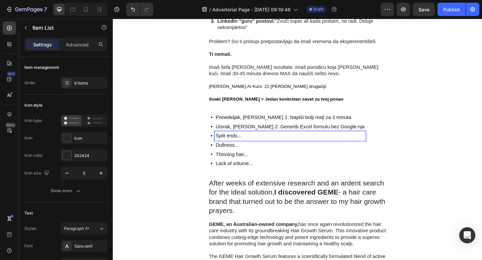
click at [324, 150] on p "Split ends..." at bounding box center [306, 147] width 162 height 8
click at [243, 147] on p "Split ends..." at bounding box center [306, 147] width 162 height 8
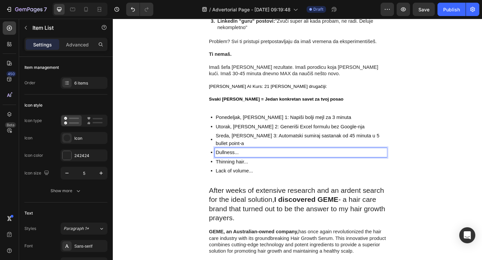
click at [264, 161] on p "Dullness..." at bounding box center [317, 165] width 185 height 8
click at [239, 161] on p "Dullness..." at bounding box center [317, 165] width 185 height 8
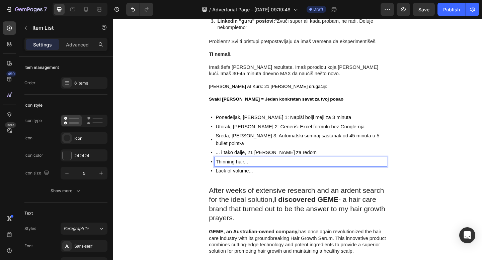
click at [270, 171] on p "Thinning hair..." at bounding box center [317, 175] width 185 height 8
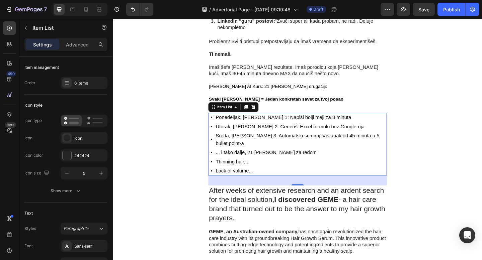
click at [218, 177] on div "Ponedeljak, Dan 1: Napiši bolji mejl za 3 minuta Utorak, Dan 2: Generiši Excel …" at bounding box center [314, 156] width 194 height 68
click at [235, 115] on div "Item List" at bounding box center [234, 115] width 19 height 6
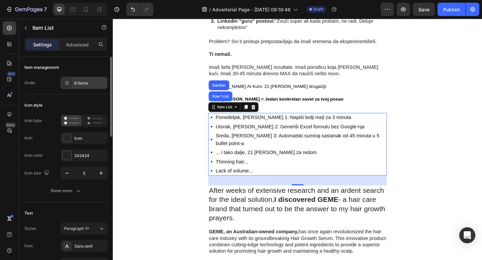
click at [82, 83] on div "6 items" at bounding box center [89, 83] width 31 height 6
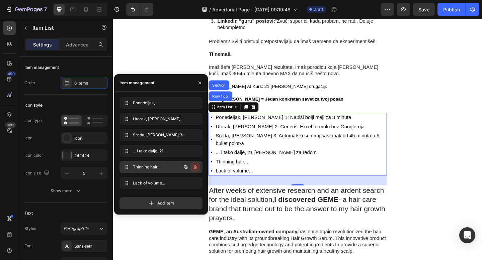
click at [197, 167] on icon "button" at bounding box center [194, 167] width 5 height 5
click at [193, 169] on div "Delete" at bounding box center [190, 167] width 12 height 6
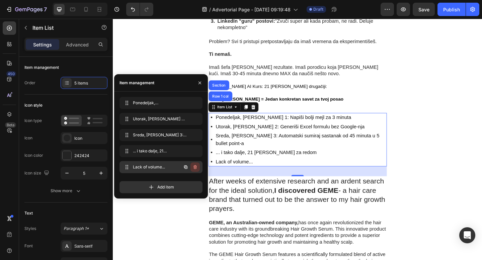
click at [198, 167] on button "button" at bounding box center [194, 167] width 9 height 9
click at [194, 169] on div "Delete" at bounding box center [190, 167] width 12 height 6
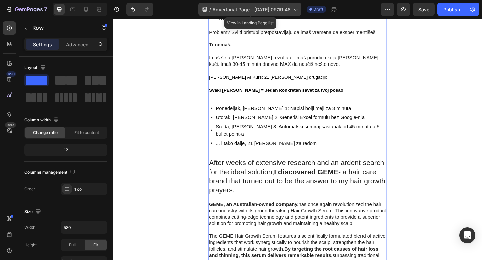
scroll to position [1267, 0]
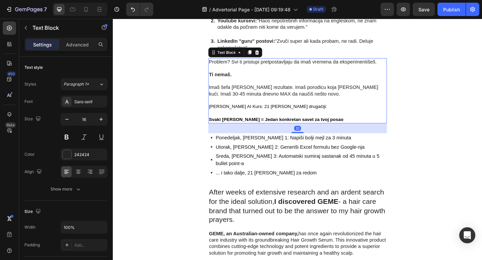
click at [274, 118] on p "Rich Text Editor. Editing area: main" at bounding box center [313, 121] width 193 height 7
click at [262, 54] on icon at bounding box center [262, 55] width 4 height 5
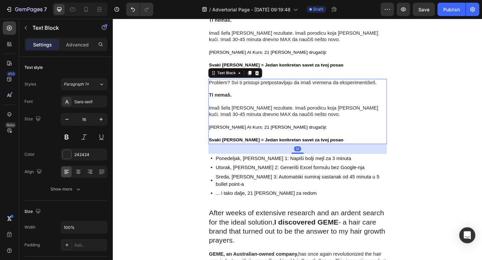
scroll to position [1341, 0]
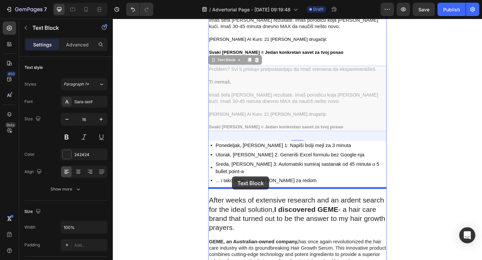
drag, startPoint x: 224, startPoint y: 64, endPoint x: 242, endPoint y: 190, distance: 127.6
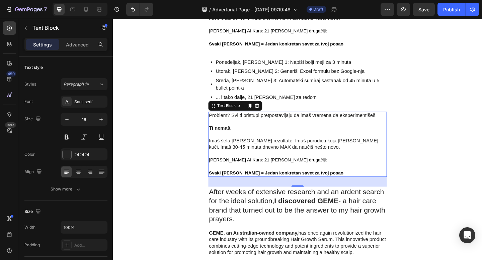
scroll to position [1349, 0]
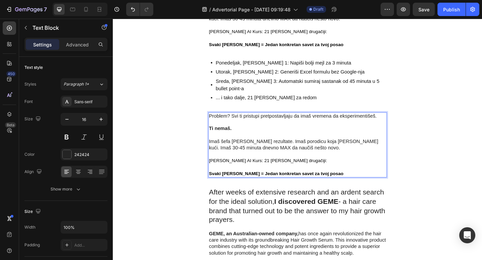
click at [285, 163] on p "Rich Text Editor. Editing area: main" at bounding box center [313, 166] width 193 height 7
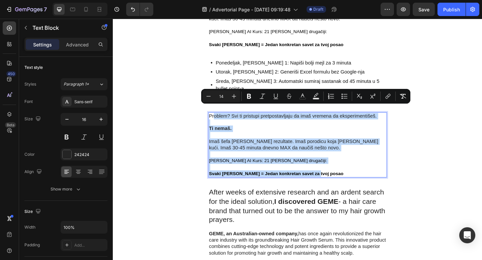
drag, startPoint x: 334, startPoint y: 179, endPoint x: 223, endPoint y: 117, distance: 126.8
click at [223, 121] on div "Problem? Svi ti pristupi pretpostavljaju da imaš vremena da eksperimentišeš. Ti…" at bounding box center [314, 156] width 194 height 71
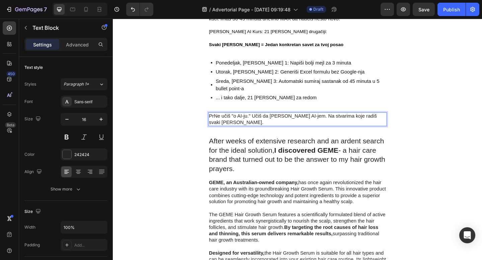
click at [223, 122] on p "PrNe učiš "o AI-ju." Učiš da radiš SA AI-jem. Na stvarima koje radiš svaki dan." at bounding box center [313, 129] width 193 height 14
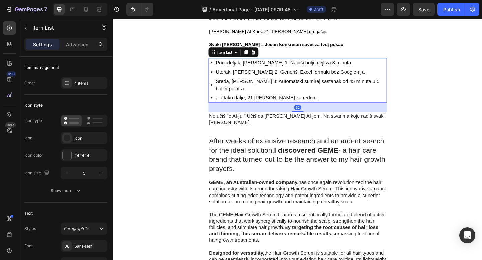
click at [386, 110] on div "32" at bounding box center [314, 115] width 194 height 11
click at [78, 45] on p "Advanced" at bounding box center [77, 44] width 23 height 7
type input "100%"
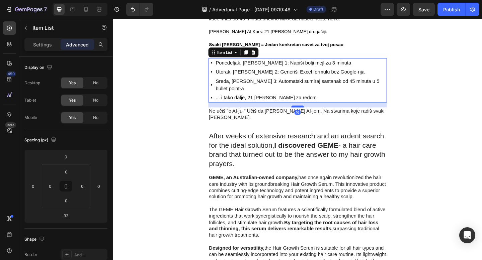
drag, startPoint x: 311, startPoint y: 112, endPoint x: 313, endPoint y: 107, distance: 5.3
click at [313, 113] on div at bounding box center [313, 114] width 13 height 2
type input "16"
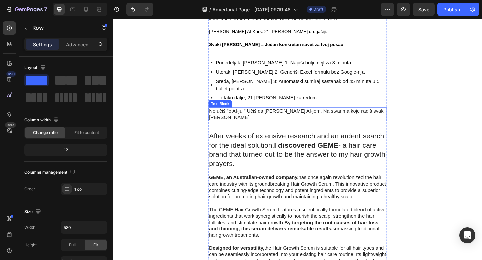
click at [285, 116] on p "Ne učiš "o AI-ju." Učiš da radiš SA AI-jem. Na stvarima koje radiš svaki dan." at bounding box center [313, 123] width 193 height 14
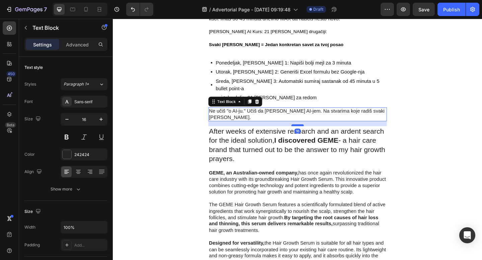
drag, startPoint x: 309, startPoint y: 125, endPoint x: 310, endPoint y: 119, distance: 5.5
click at [310, 134] on div at bounding box center [313, 135] width 13 height 2
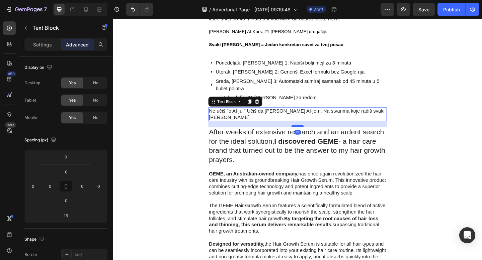
click at [310, 135] on div at bounding box center [313, 136] width 13 height 2
type input "19"
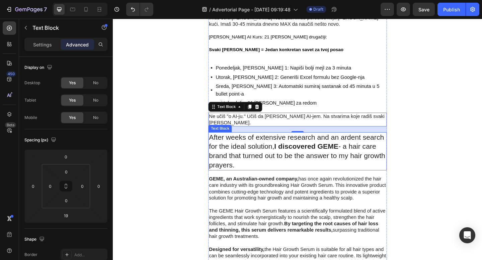
click at [277, 148] on p "After weeks of extensive research and an ardent search for the ideal solution, …" at bounding box center [313, 163] width 193 height 40
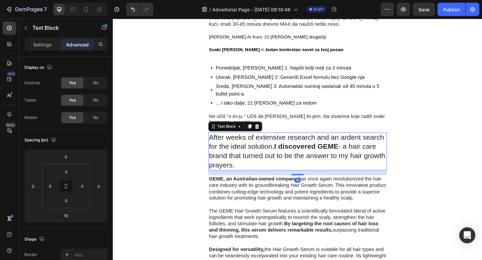
click at [277, 148] on p "After weeks of extensive research and an ardent search for the ideal solution, …" at bounding box center [313, 163] width 193 height 40
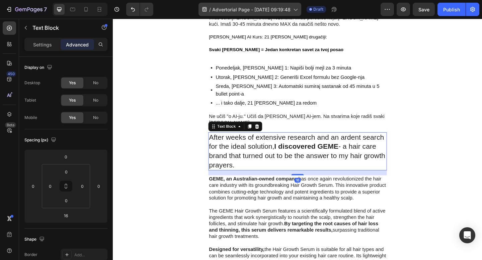
click at [234, 143] on p "After weeks of extensive research and an ardent search for the ideal solution, …" at bounding box center [313, 163] width 193 height 40
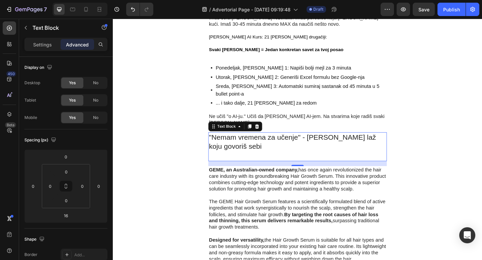
click at [255, 151] on p ""Nemam vremena za učenje" - Najgora laž koju govoriš sebi" at bounding box center [313, 158] width 193 height 30
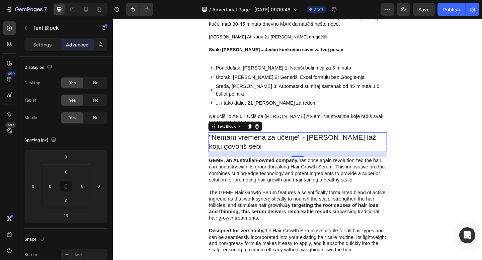
click at [237, 143] on p ""Nemam vremena za učenje" - Najgora laž koju govoriš sebi" at bounding box center [313, 153] width 193 height 20
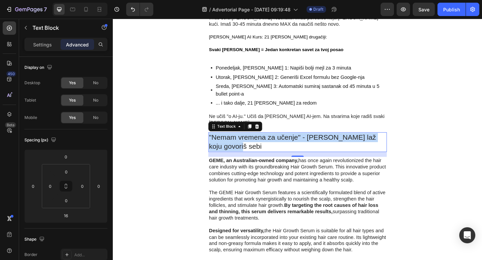
click at [237, 143] on p ""Nemam vremena za učenje" - Najgora laž koju govoriš sebi" at bounding box center [313, 153] width 193 height 20
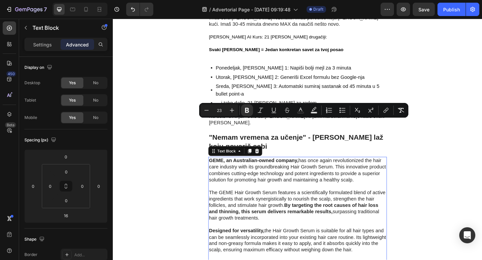
click at [305, 170] on p "GEME, an Australian-owned company, has once again revolutionized the hair care …" at bounding box center [313, 184] width 193 height 28
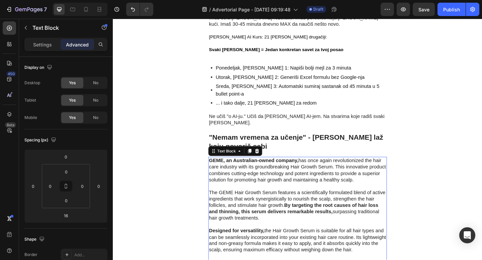
scroll to position [1352, 0]
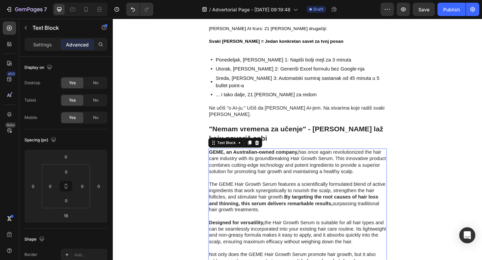
click at [291, 164] on p "GEME, an Australian-owned company, has once again revolutionized the hair care …" at bounding box center [313, 175] width 193 height 28
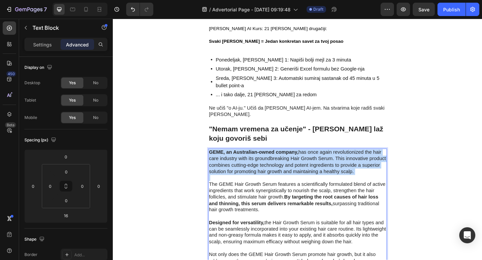
drag, startPoint x: 291, startPoint y: 164, endPoint x: 385, endPoint y: 19, distance: 172.4
click at [291, 164] on p "GEME, an Australian-owned company, has once again revolutionized the hair care …" at bounding box center [313, 175] width 193 height 28
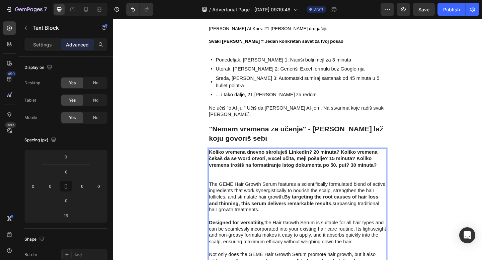
click at [317, 161] on strong "Koliko vremena dnevno skroluješ LinkedIn? 20 minuta? Koliko vremena čekaš da se…" at bounding box center [308, 171] width 183 height 20
click at [292, 161] on strong "Koliko vremena dnevno skroluješ LinkedIn? 20 minuta? Koliko vremena čekaš da se…" at bounding box center [308, 171] width 183 height 20
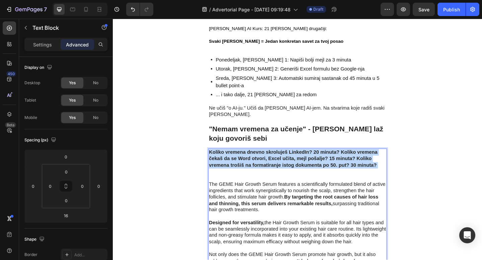
click at [292, 161] on strong "Koliko vremena dnevno skroluješ LinkedIn? 20 minuta? Koliko vremena čekaš da se…" at bounding box center [308, 171] width 183 height 20
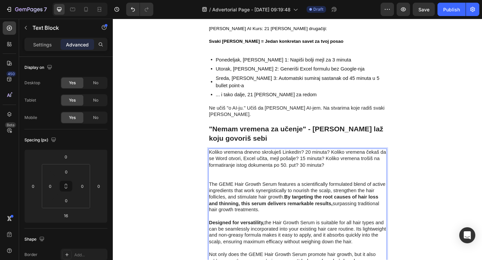
click at [310, 161] on p "Koliko vremena dnevno skroluješ LinkedIn? 20 minuta? Koliko vremena čekaš da se…" at bounding box center [313, 175] width 193 height 28
click at [299, 161] on p "Koliko vremena dnevno skroluješ f? 20 minuta? Koliko vremena čekaš da se Word o…" at bounding box center [313, 175] width 193 height 28
click at [299, 161] on p "Koliko vremena dnevno skroluješ ? 20 minuta? Koliko vremena čekaš da se Word ot…" at bounding box center [313, 175] width 193 height 28
click at [299, 161] on p "Koliko vremena dnevno skroluješ v? 20 minuta? Koliko vremena čekaš da se Word o…" at bounding box center [313, 175] width 193 height 28
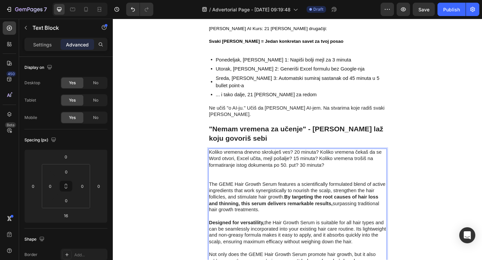
click at [306, 161] on p "Koliko vremena dnevno skroluješ ves? 20 minuta? Koliko vremena čekaš da se Word…" at bounding box center [313, 175] width 193 height 28
click at [306, 161] on p "Koliko vremena dnevno skroluješ vest? 20 minuta? Koliko vremena čekaš da se Wor…" at bounding box center [313, 175] width 193 height 28
click at [308, 161] on p "Koliko vremena dnevno skroluješ vesti? 20 minuta? Koliko vremena čekaš da se Wo…" at bounding box center [313, 175] width 193 height 28
click at [308, 161] on p "Koliko vremena dnevno skroluješ vesti ? 20 minuta? Koliko vremena čekaš da se W…" at bounding box center [313, 175] width 193 height 28
click at [310, 161] on p "Koliko vremena dnevno skroluješ vesti ? 20 minuta? Koliko vremena čekaš da se W…" at bounding box center [313, 175] width 193 height 28
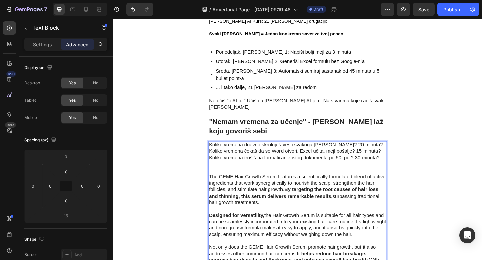
scroll to position [1363, 0]
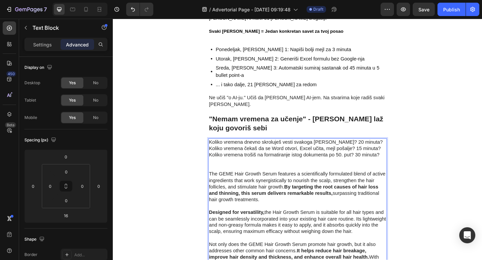
click at [291, 178] on p "Rich Text Editor. Editing area: main" at bounding box center [313, 181] width 193 height 7
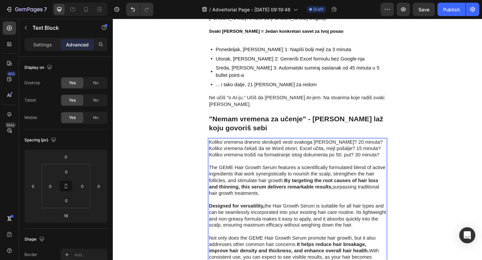
scroll to position [1376, 0]
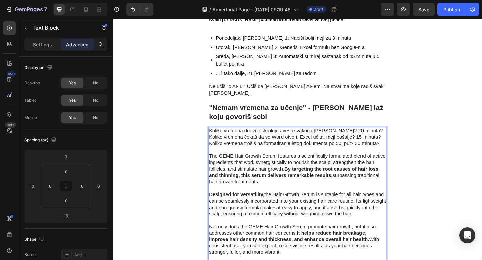
click at [299, 165] on p "The GEME Hair Growth Serum features a scientifically formulated blend of active…" at bounding box center [313, 182] width 193 height 35
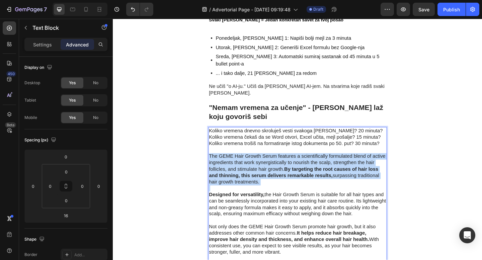
click at [299, 165] on p "The GEME Hair Growth Serum features a scientifically formulated blend of active…" at bounding box center [313, 182] width 193 height 35
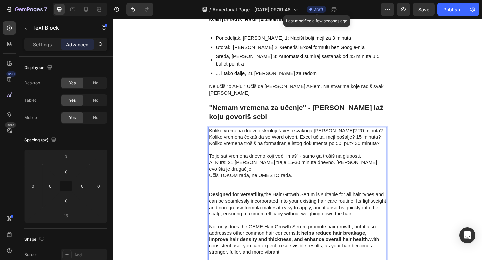
drag, startPoint x: 277, startPoint y: 6, endPoint x: 321, endPoint y: 8, distance: 44.2
click at [385, 165] on p "To je sat vremena dnevno koji već "imaš" - samo ga trošiš na gluposti. AI Kurs:…" at bounding box center [313, 182] width 193 height 35
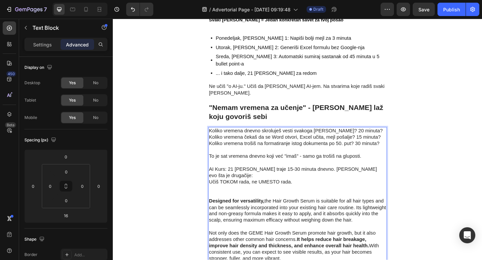
click at [378, 172] on p "⁠⁠⁠⁠⁠⁠⁠ AI Kurs: 21 Dan traje 15-30 minuta dnevno. Ali evo šta je drugačije: Uč…" at bounding box center [313, 189] width 193 height 35
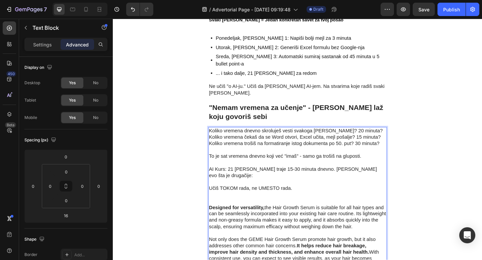
click at [370, 165] on p "To je sat vremena dnevno koji već "imaš" - samo ga trošiš na gluposti." at bounding box center [313, 168] width 193 height 7
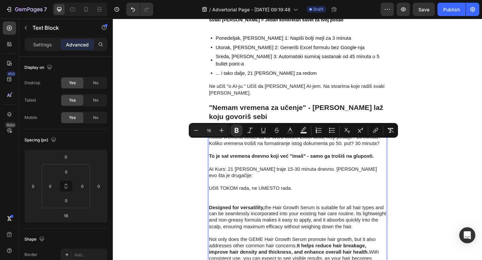
click at [313, 193] on p "Učiš TOKOM rada, ne UMESTO rada." at bounding box center [313, 203] width 193 height 21
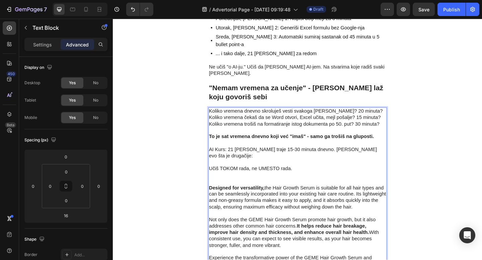
scroll to position [1397, 0]
click at [253, 173] on p "⁠⁠⁠⁠⁠⁠⁠ Učiš TOKOM rada, ne UMESTO rada." at bounding box center [313, 183] width 193 height 21
click at [253, 173] on p "Učiš TOKOM rada, ne UMESTO rada." at bounding box center [313, 183] width 193 height 21
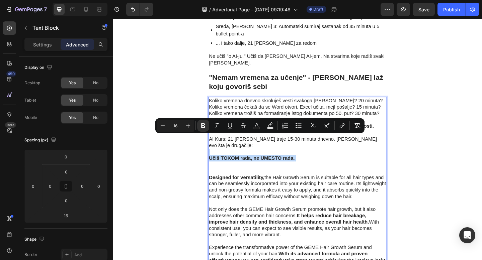
scroll to position [1409, 0]
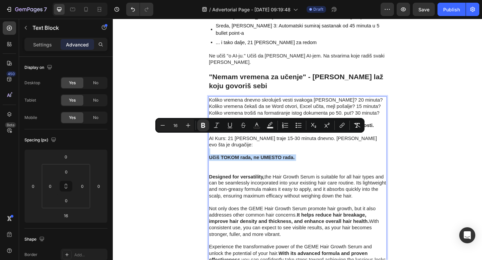
click at [321, 160] on p "Učiš TOKOM rada, ne UMESTO rada." at bounding box center [313, 170] width 193 height 21
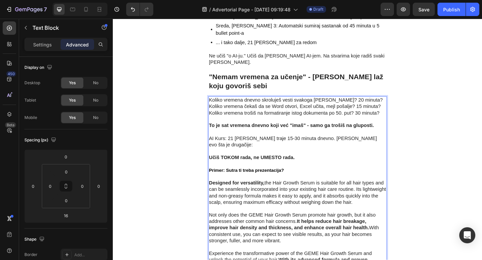
click at [297, 167] on strong "Učiš TOKOM rada, ne UMESTO rada." at bounding box center [263, 170] width 93 height 6
click at [296, 167] on strong "Učiš TOKOM rada, ne UMESTO rada." at bounding box center [263, 170] width 93 height 6
click at [305, 181] on p "Primer: Sutra ti treba prezentacija?" at bounding box center [313, 184] width 193 height 7
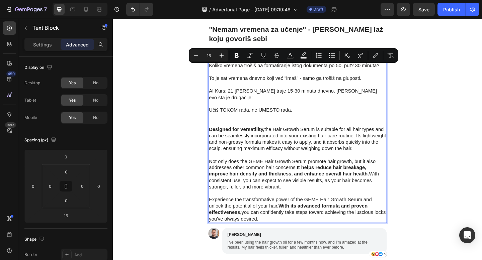
scroll to position [1446, 0]
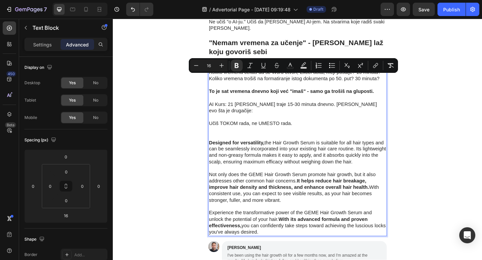
click at [316, 123] on p "Učiš TOKOM rada, ne UMESTO rada." at bounding box center [313, 133] width 193 height 21
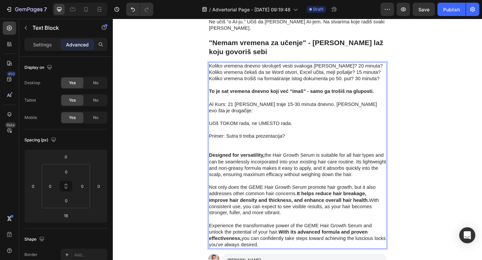
click at [267, 144] on p "Primer: Sutra ti treba prezentacija?" at bounding box center [313, 151] width 193 height 14
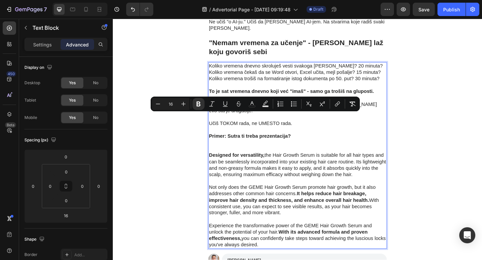
click at [295, 192] on p "Rich Text Editor. Editing area: main" at bounding box center [313, 195] width 193 height 7
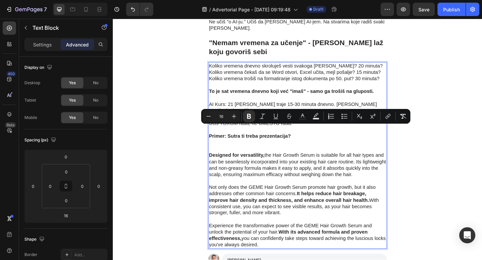
drag, startPoint x: 261, startPoint y: 211, endPoint x: 217, endPoint y: 134, distance: 88.4
click at [217, 134] on div "Koliko vremena dnevno skroluješ vesti svakoga dana? 20 minuta? Koliko vremena č…" at bounding box center [314, 167] width 194 height 203
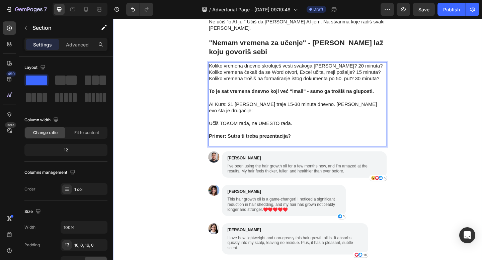
click at [191, 134] on div "Zašto baš 21 dan? (I zašto 95% ljudi odustaje od drugih kurseva) Text Block Ist…" at bounding box center [314, 129] width 402 height 737
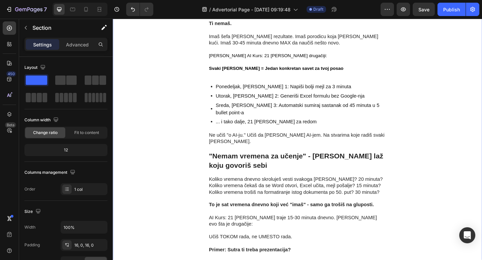
scroll to position [1317, 0]
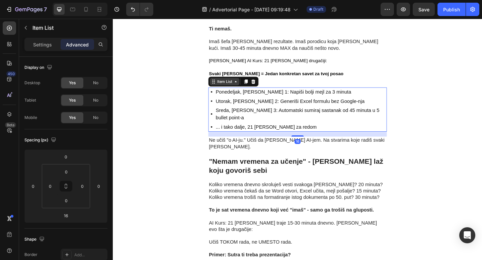
click at [228, 89] on div "Item List" at bounding box center [234, 87] width 19 height 6
click at [258, 89] on icon at bounding box center [257, 87] width 5 height 5
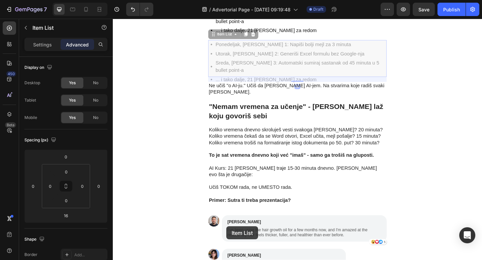
scroll to position [1429, 0]
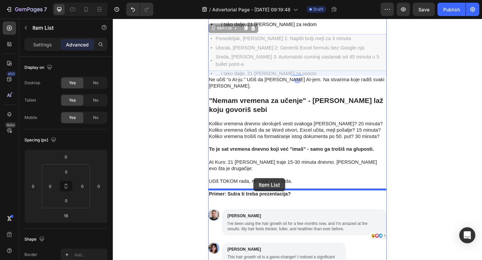
drag, startPoint x: 221, startPoint y: 136, endPoint x: 266, endPoint y: 192, distance: 71.9
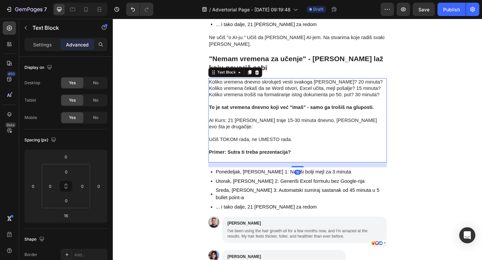
click at [302, 161] on p "Primer: Sutra ti treba prezentacija?" at bounding box center [313, 168] width 193 height 14
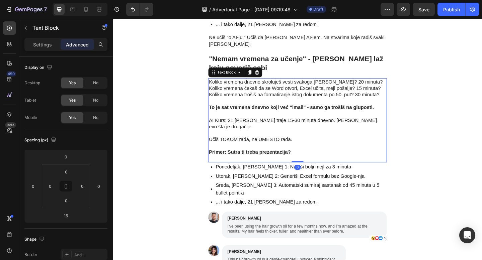
drag, startPoint x: 316, startPoint y: 159, endPoint x: 316, endPoint y: 147, distance: 12.1
click at [316, 147] on div "Koliko vremena dnevno skroluješ vesti svakoga dana? 20 minuta? Koliko vremena č…" at bounding box center [314, 130] width 194 height 92
type input "0"
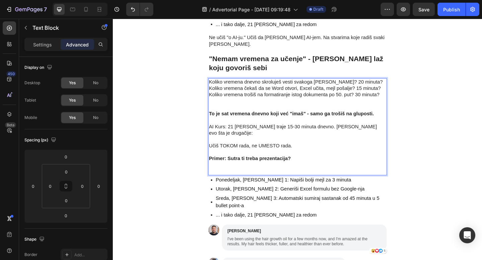
click at [295, 168] on p "Primer: Sutra ti treba prezentacija?" at bounding box center [313, 178] width 193 height 21
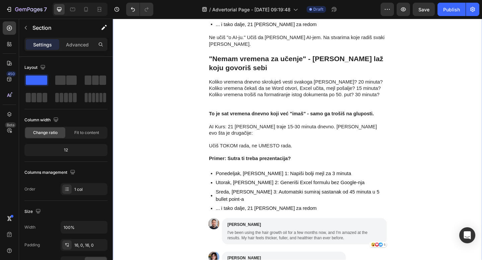
click at [188, 185] on div "Zašto baš 21 dan? (I zašto 95% ljudi odustaje od drugih kurseva) Text Block Ist…" at bounding box center [314, 174] width 402 height 792
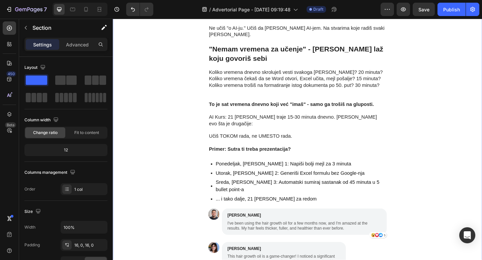
scroll to position [1442, 0]
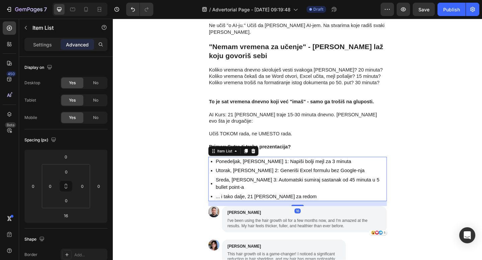
click at [344, 170] on p "Ponedeljak, Dan 1: Napiši bolji mejl za 3 minuta" at bounding box center [317, 174] width 185 height 8
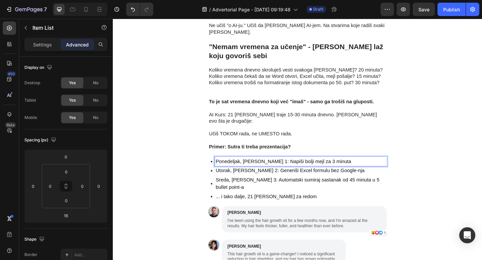
click at [337, 170] on p "Ponedeljak, Dan 1: Napiši bolji mejl za 3 minuta" at bounding box center [317, 174] width 185 height 8
click at [332, 170] on p "Ponedeljak, Dan 1: Napiši bolji mejl za 3 minuta" at bounding box center [317, 174] width 185 height 8
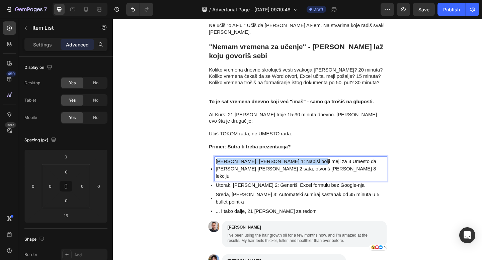
drag, startPoint x: 323, startPoint y: 154, endPoint x: 228, endPoint y: 152, distance: 94.4
click at [228, 170] on p "Ponedeljak, Dan 1: Napiši bolji mejl za 3 Umesto da je praviš sam 2 sata, otvor…" at bounding box center [317, 182] width 185 height 24
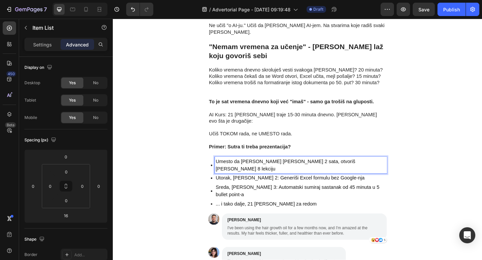
click at [334, 170] on p "Umesto da je praviš sam 2 sata, otvoriš Dan 8 lekciju" at bounding box center [317, 178] width 185 height 16
click at [320, 170] on p "Umesto da je praviš sam 2 sata, otvoriš Dan 8" lekciju" at bounding box center [317, 178] width 185 height 16
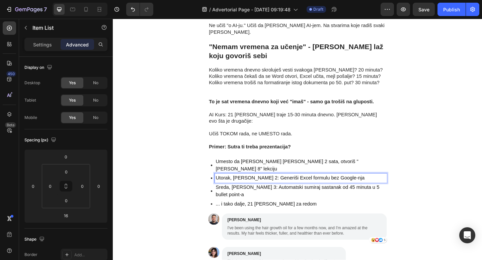
click at [318, 188] on p "Utorak, Dan 2: Generiši Excel formulu bez Google-nja" at bounding box center [317, 192] width 185 height 8
click at [335, 170] on p "Umesto da je praviš sam 2 sata, otvoriš "Dan 8" lekciju" at bounding box center [317, 178] width 185 height 16
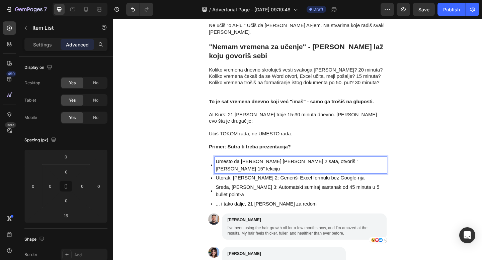
click at [328, 188] on p "Utorak, Dan 2: Generiši Excel formulu bez Google-nja" at bounding box center [317, 192] width 185 height 8
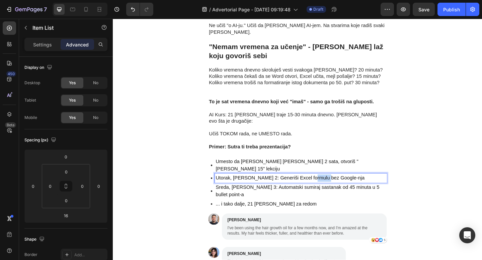
click at [328, 188] on p "Utorak, Dan 2: Generiši Excel formulu bez Google-nja" at bounding box center [317, 192] width 185 height 8
drag, startPoint x: 215, startPoint y: 143, endPoint x: 197, endPoint y: 5, distance: 139.0
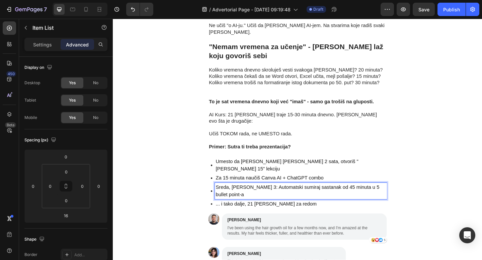
click at [297, 198] on p "Sreda, Dan 3: Automatski sumiraj sastanak od 45 minuta u 5 bullet point-a" at bounding box center [317, 206] width 185 height 16
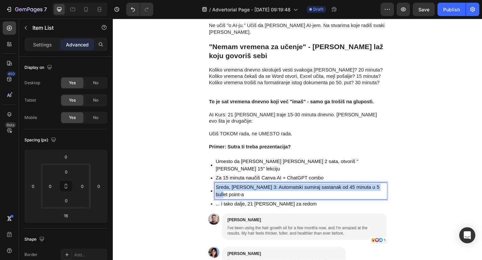
click at [297, 198] on p "Sreda, Dan 3: Automatski sumiraj sastanak od 45 minuta u 5 bullet point-a" at bounding box center [317, 206] width 185 height 16
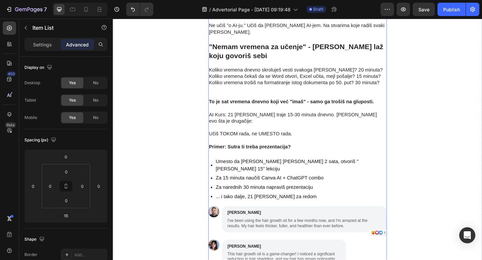
drag, startPoint x: 267, startPoint y: 10, endPoint x: 216, endPoint y: 8, distance: 50.9
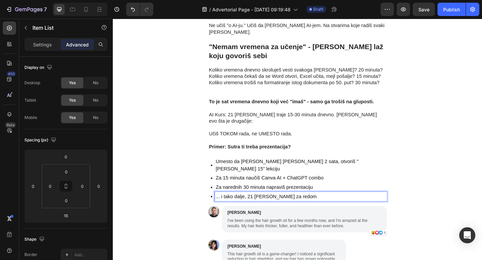
click at [281, 209] on p "... i tako dalje, 21 dan za redom" at bounding box center [317, 213] width 185 height 8
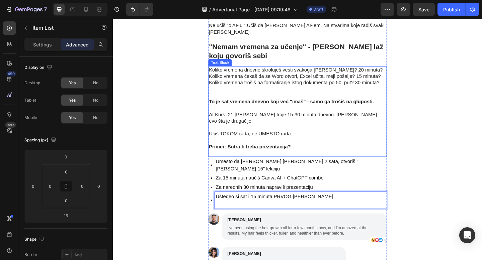
scroll to position [1448, 0]
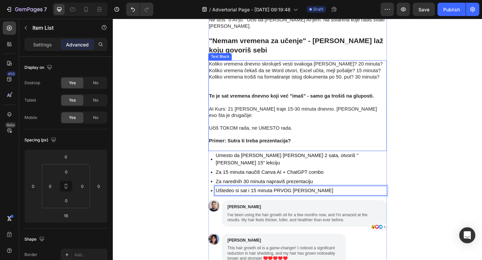
drag, startPoint x: 173, startPoint y: 164, endPoint x: 179, endPoint y: 61, distance: 103.0
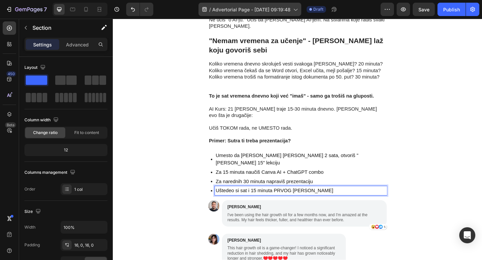
click at [450, 153] on div "Zašto baš 21 dan? (I zašto 95% ljudi odustaje od drugih kurseva) Text Block Ist…" at bounding box center [314, 155] width 402 height 792
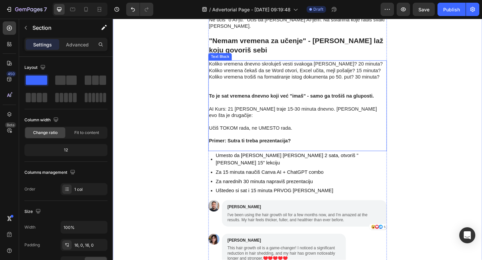
click at [301, 107] on p "AI Kurs: 21 Dan traje 15-30 minuta dnevno. Ali evo šta je drugačije:" at bounding box center [313, 117] width 193 height 21
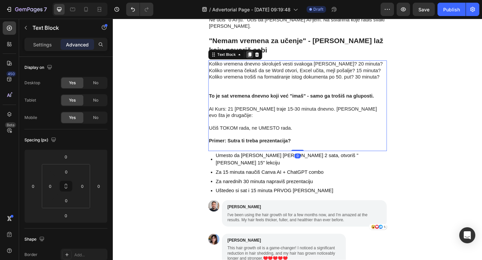
click at [261, 56] on icon at bounding box center [262, 58] width 4 height 5
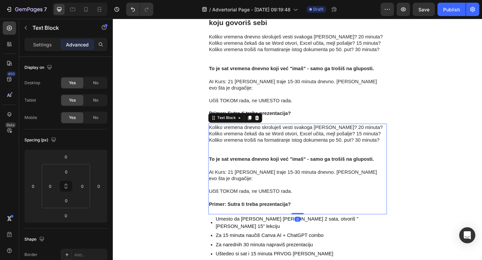
scroll to position [1494, 0]
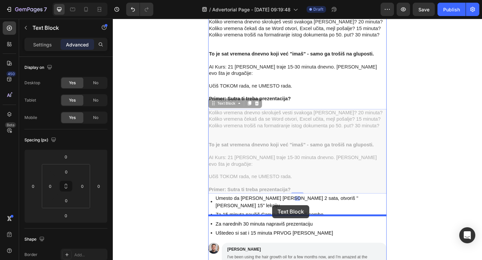
drag, startPoint x: 222, startPoint y: 91, endPoint x: 286, endPoint y: 222, distance: 146.0
type input "16"
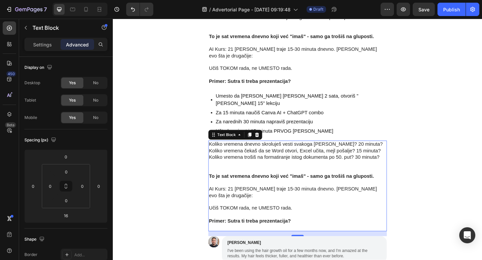
scroll to position [1518, 0]
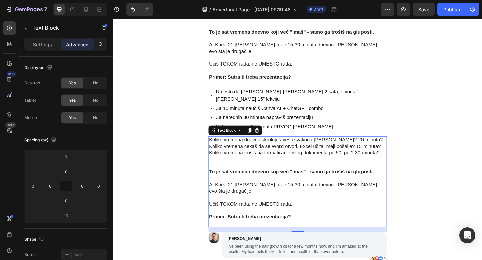
click at [263, 148] on p "Koliko vremena dnevno skroluješ vesti svakoga dana? 20 minuta? Koliko vremena č…" at bounding box center [313, 165] width 193 height 35
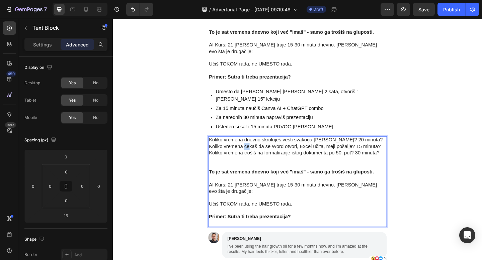
click at [263, 148] on p "Koliko vremena dnevno skroluješ vesti svakoga dana? 20 minuta? Koliko vremena č…" at bounding box center [313, 165] width 193 height 35
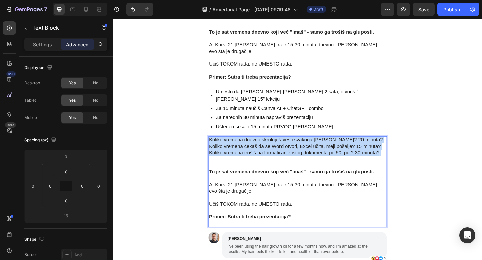
click at [263, 148] on p "Koliko vremena dnevno skroluješ vesti svakoga dana? 20 minuta? Koliko vremena č…" at bounding box center [313, 165] width 193 height 35
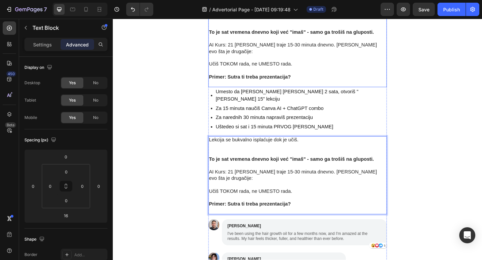
drag, startPoint x: 184, startPoint y: 106, endPoint x: 211, endPoint y: 20, distance: 90.5
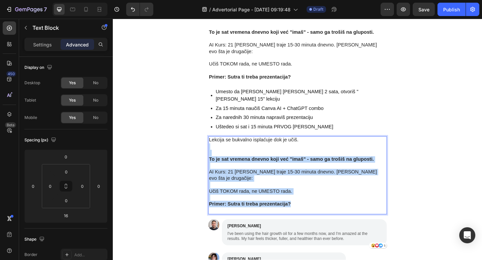
click at [311, 217] on p "Primer: Sutra ti treba prezentacija?" at bounding box center [313, 224] width 193 height 14
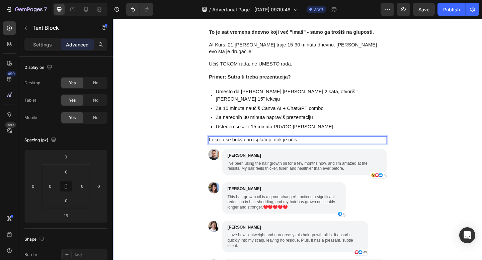
click at [455, 97] on div "Zašto baš 21 dan? (I zašto 95% ljudi odustaje od drugih kurseva) Text Block Ist…" at bounding box center [314, 92] width 402 height 806
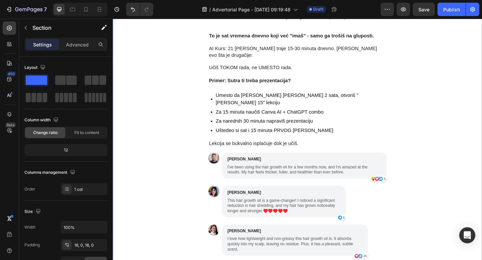
scroll to position [1409, 0]
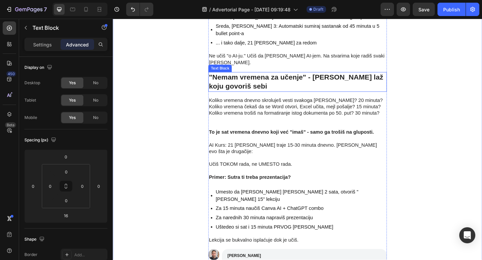
click at [277, 78] on p ""Nemam vremena za učenje" - Najgora laž koju govoriš sebi" at bounding box center [313, 88] width 193 height 20
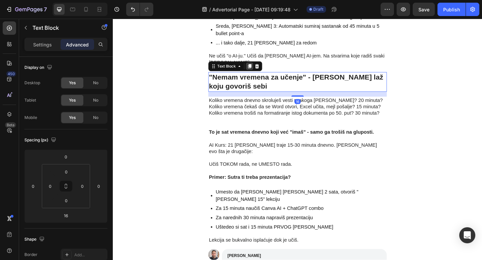
click at [259, 68] on icon at bounding box center [261, 70] width 5 height 5
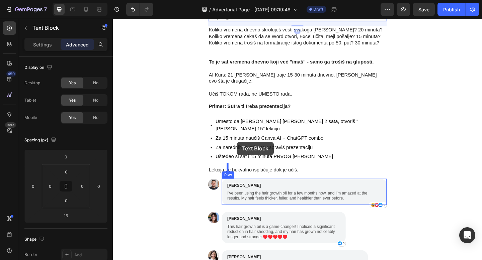
scroll to position [1523, 0]
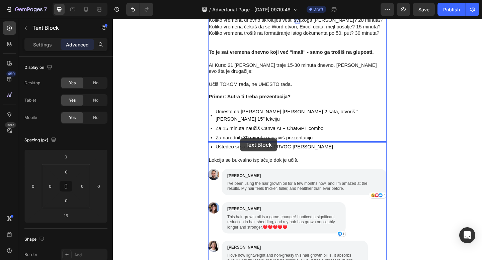
drag, startPoint x: 223, startPoint y: 86, endPoint x: 251, endPoint y: 149, distance: 68.9
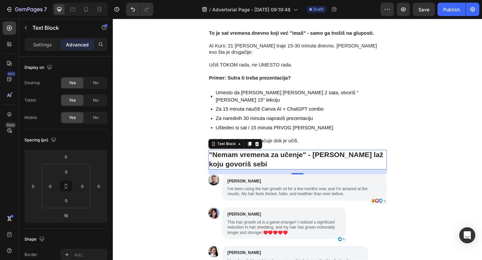
scroll to position [1517, 0]
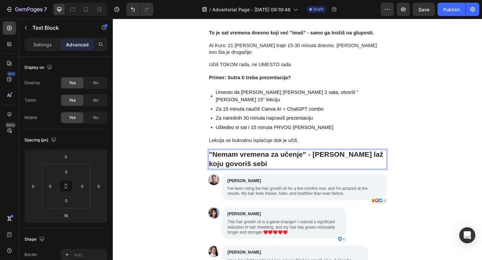
click at [285, 162] on strong ""Nemam vremena za učenje" - Najgora laž koju govoriš sebi" at bounding box center [311, 171] width 189 height 19
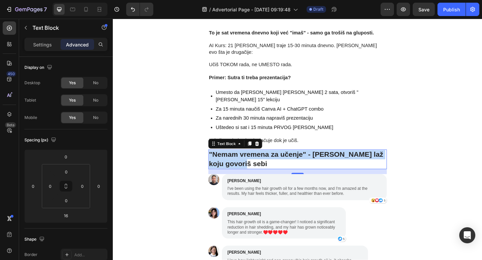
click at [285, 162] on strong ""Nemam vremena za učenje" - Najgora laž koju govoriš sebi" at bounding box center [311, 171] width 189 height 19
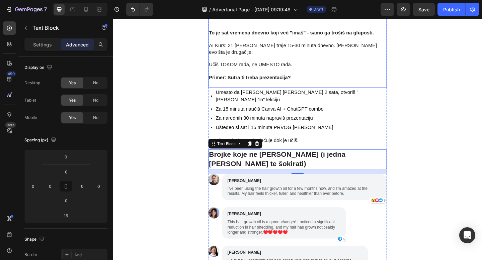
drag, startPoint x: 174, startPoint y: 117, endPoint x: 203, endPoint y: 34, distance: 87.9
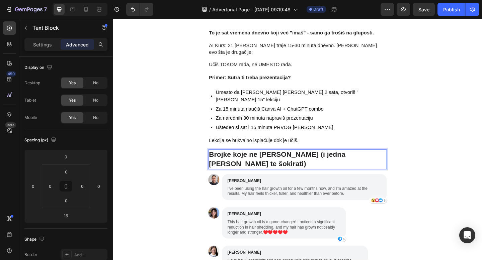
scroll to position [1533, 0]
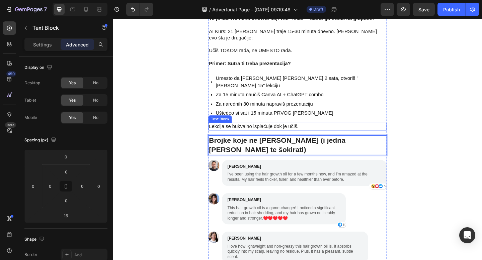
click at [294, 133] on p "Lekcija se bukvalno isplaćuje dok je učiš." at bounding box center [313, 136] width 193 height 7
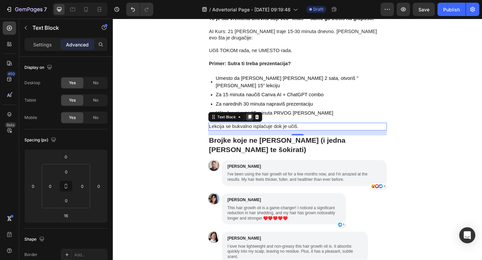
click at [262, 124] on icon at bounding box center [262, 126] width 4 height 5
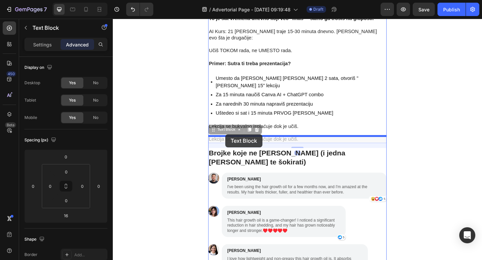
drag, startPoint x: 221, startPoint y: 112, endPoint x: 235, endPoint y: 145, distance: 35.2
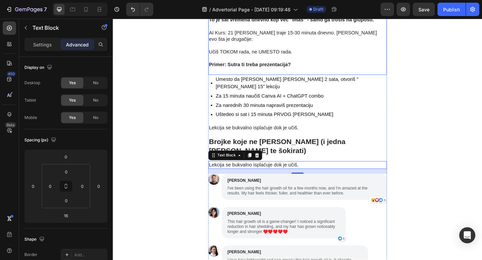
scroll to position [1551, 0]
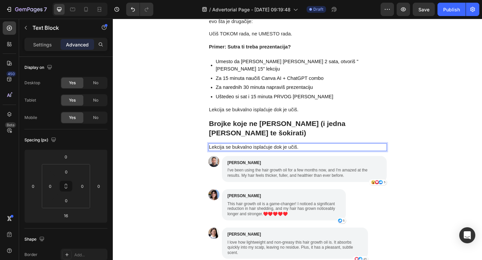
click at [282, 155] on p "Lekcija se bukvalno isplaćuje dok je učiš." at bounding box center [313, 158] width 193 height 7
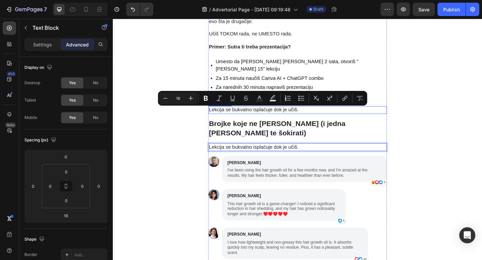
drag, startPoint x: 266, startPoint y: 13, endPoint x: 162, endPoint y: 70, distance: 118.9
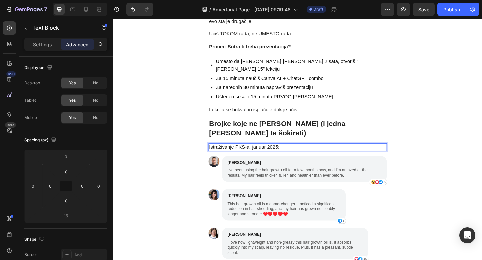
click at [288, 155] on p "Istraživanje PKS-a, januar 2025:" at bounding box center [313, 158] width 193 height 7
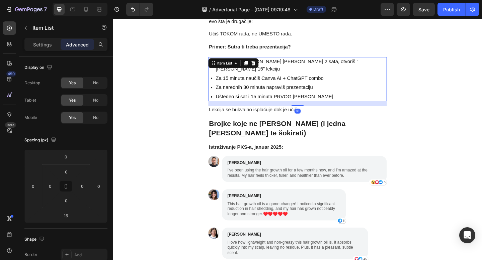
click at [364, 78] on div "Umesto da je praviš sam 2 sata, otvoriš "Dan 15" lekciju Za 15 minuta naučiš Ca…" at bounding box center [314, 85] width 194 height 48
click at [258, 65] on icon at bounding box center [258, 67] width 4 height 5
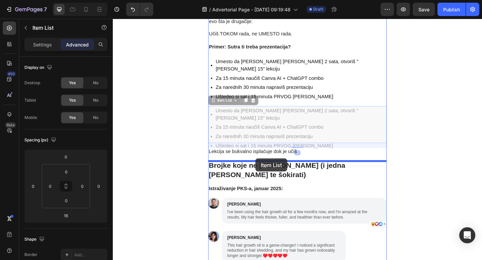
drag, startPoint x: 220, startPoint y: 77, endPoint x: 268, endPoint y: 171, distance: 105.7
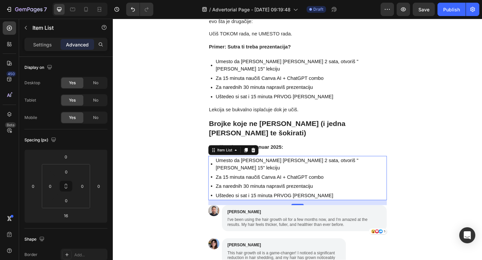
scroll to position [1559, 0]
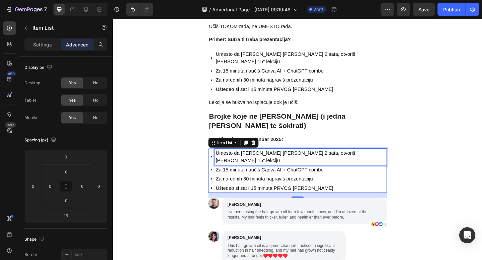
click at [320, 161] on p "Umesto da je praviš sam 2 sata, otvoriš "Dan 15" lekciju" at bounding box center [317, 169] width 185 height 16
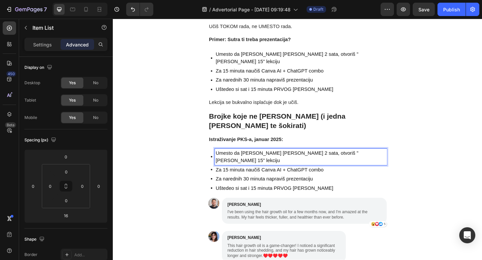
click at [349, 161] on p "Umesto da je praviš sam 2 sata, otvoriš "Dan 15" lekciju" at bounding box center [317, 169] width 185 height 16
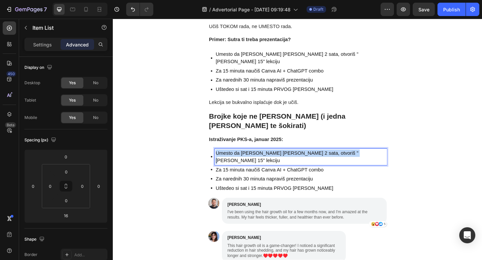
click at [349, 161] on p "Umesto da je praviš sam 2 sata, otvoriš "Dan 15" lekciju" at bounding box center [317, 169] width 185 height 16
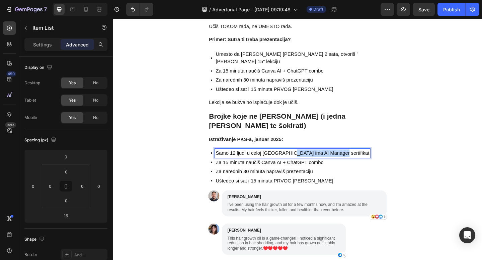
click at [299, 161] on p "Samo 12 ljudi u celoj Srbiji ima AI Manager sertifikat" at bounding box center [308, 165] width 167 height 8
click at [246, 161] on p "Samo 12 ljudi u celoj Srbiji ima AI Manager sertifikat" at bounding box center [308, 165] width 167 height 8
click at [242, 161] on p "Samo 12 ljudi u celoj Srbiji ima AI Manager sertifikat" at bounding box center [308, 165] width 167 height 8
click at [243, 161] on p "Samo 2 ljudi u celoj Srbiji ima AI Manager sertifikat" at bounding box center [307, 165] width 164 height 8
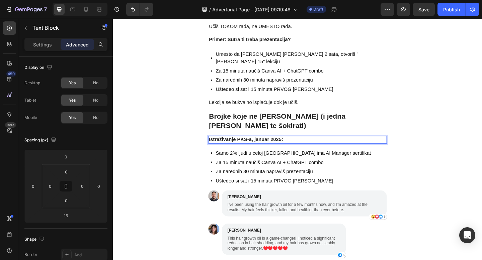
click at [225, 148] on strong "Istraživanje PKS-a, januar 2025:" at bounding box center [257, 151] width 81 height 6
click at [218, 148] on strong "Istraživanje PKS-a, januar 2025:" at bounding box center [257, 151] width 81 height 6
click at [255, 148] on strong "Istraživanje PKS-a, januar 2025:" at bounding box center [257, 151] width 81 height 6
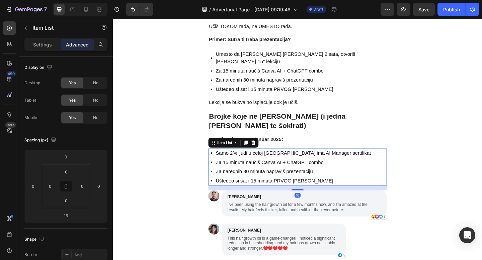
click at [290, 161] on p "Samo 2% ljudi u celoj Srbiji ima AI Manager sertifikat" at bounding box center [309, 165] width 169 height 8
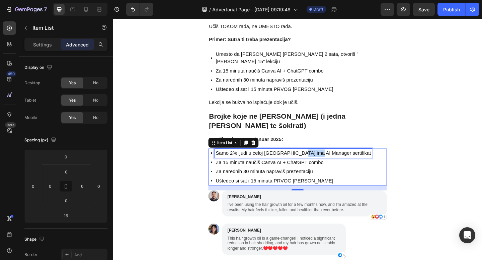
click at [310, 161] on p "Samo 2% ljudi u celoj Srbiji ima AI Manager sertifikat" at bounding box center [309, 165] width 169 height 8
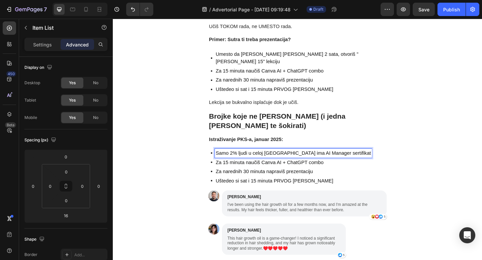
click at [301, 161] on p "Samo 2% ljudi u celoj Srbiji ima AI Manager sertifikat" at bounding box center [309, 165] width 169 height 8
click at [350, 160] on div "Samo 2% ljudi u celoj Srbiji ima AI Manager sertifikat" at bounding box center [309, 165] width 171 height 10
click at [290, 161] on p "Samo 2% ljudi u celoj Srbiji ima AI Manager sertifikat" at bounding box center [309, 165] width 169 height 8
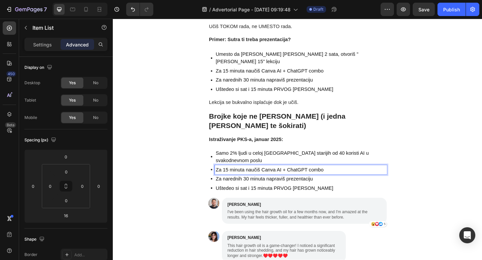
click at [260, 179] on p "Za 15 minuta naučiš Canva AI + ChatGPT combo" at bounding box center [317, 183] width 185 height 8
click at [299, 179] on p "Za 15 minuta naučiš Canva AI + ChatGPT combo" at bounding box center [317, 183] width 185 height 8
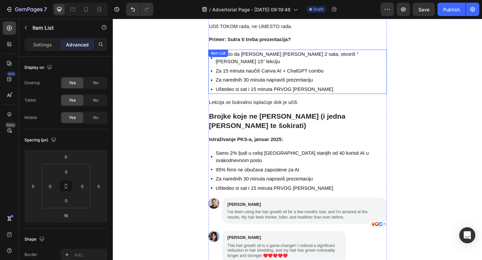
drag, startPoint x: 160, startPoint y: 210, endPoint x: 226, endPoint y: 20, distance: 200.9
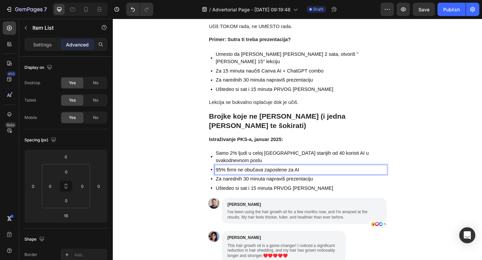
click at [306, 189] on p "Za narednih 30 minuta napraviš prezentaciju" at bounding box center [317, 193] width 185 height 8
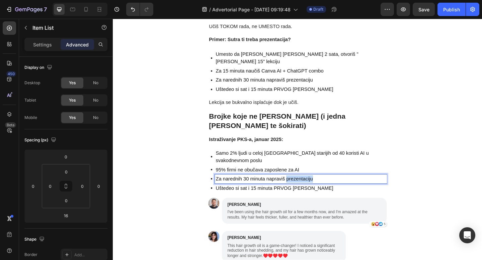
click at [306, 189] on p "Za narednih 30 minuta napraviš prezentaciju" at bounding box center [317, 193] width 185 height 8
click at [342, 189] on p "Ali 73% firmi planira da uvede AI alate u narednih 6 meseci" at bounding box center [317, 193] width 185 height 8
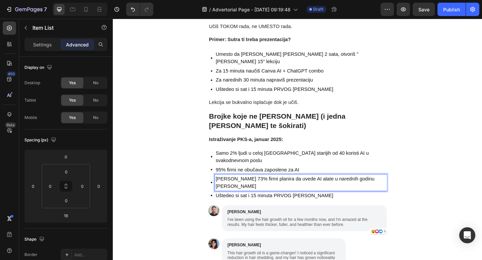
drag, startPoint x: 310, startPoint y: 158, endPoint x: 384, endPoint y: 25, distance: 151.9
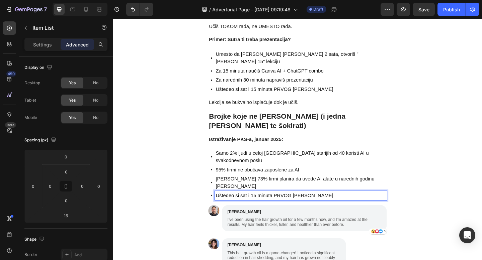
click at [310, 208] on p "Uštedeo si sat i 15 minuta PRVOG dana" at bounding box center [317, 212] width 185 height 8
click at [327, 208] on p "Uštedeo si sat i 15 minuta PRVOG dana" at bounding box center [317, 212] width 185 height 8
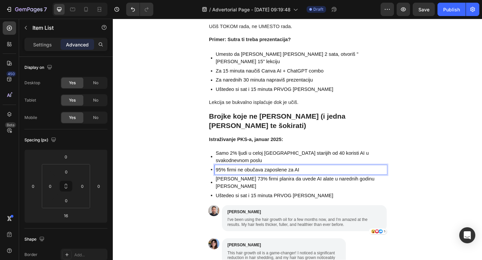
click at [333, 178] on div "95% firmi ne obučava zaposlene za AI" at bounding box center [317, 183] width 187 height 10
click at [333, 208] on p "Uštedeo si sat i 15 minuta PRVOG dana" at bounding box center [317, 212] width 185 height 8
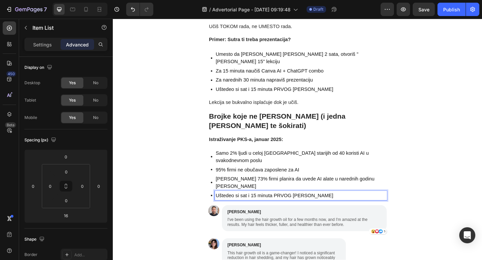
click at [309, 208] on p "Uštedeo si sat i 15 minuta PRVOG dana" at bounding box center [317, 212] width 185 height 8
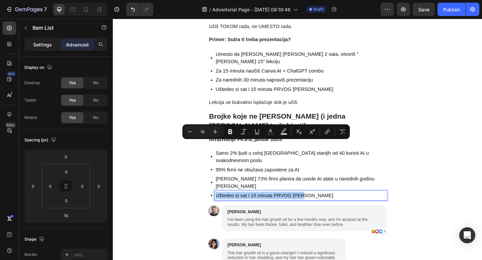
click at [42, 49] on div "Settings" at bounding box center [42, 44] width 33 height 11
type input "8"
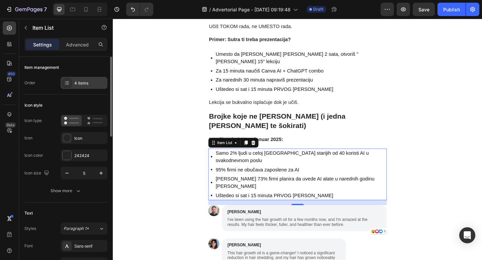
click at [81, 81] on div "4 items" at bounding box center [89, 83] width 31 height 6
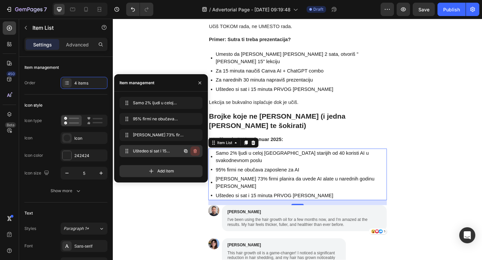
click at [194, 151] on icon "button" at bounding box center [194, 152] width 0 height 2
click at [194, 151] on div "Delete" at bounding box center [190, 151] width 12 height 6
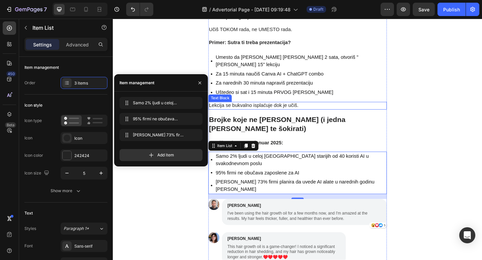
click at [317, 109] on div "Lekcija se bukvalno isplaćuje dok je učiš." at bounding box center [314, 113] width 194 height 8
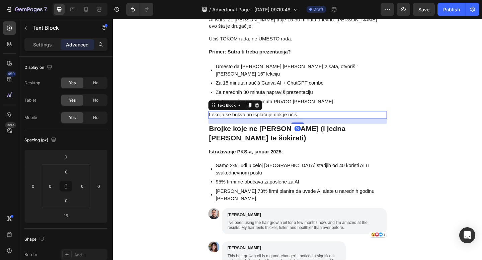
scroll to position [1531, 0]
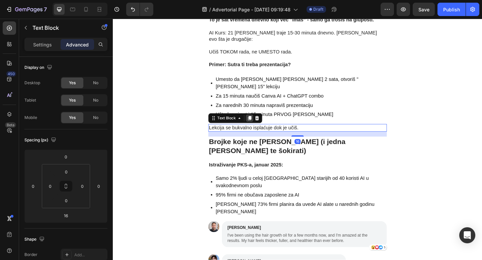
click at [262, 125] on icon at bounding box center [262, 127] width 4 height 5
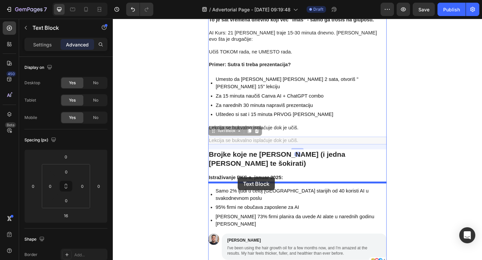
drag, startPoint x: 221, startPoint y: 111, endPoint x: 249, endPoint y: 191, distance: 84.9
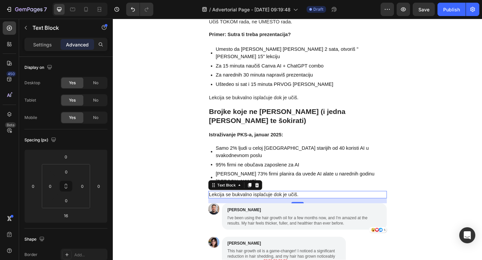
scroll to position [1567, 0]
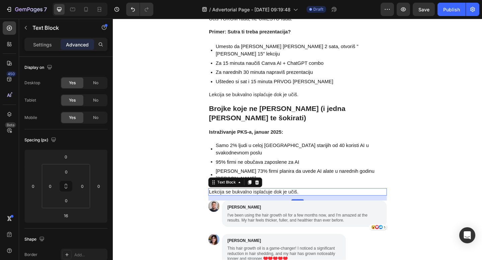
click at [267, 204] on p "Lekcija se bukvalno isplaćuje dok je učiš." at bounding box center [313, 207] width 193 height 7
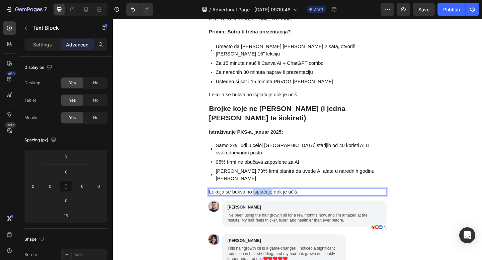
click at [267, 204] on p "Lekcija se bukvalno isplaćuje dok je učiš." at bounding box center [313, 207] width 193 height 7
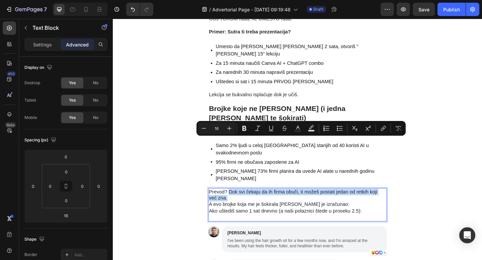
drag, startPoint x: 238, startPoint y: 152, endPoint x: 239, endPoint y: 162, distance: 9.7
click at [239, 204] on p "Prevod? Dok svi čekaju da ih firma obuči, ti možeš postati jedan od retkih koji…" at bounding box center [313, 221] width 193 height 35
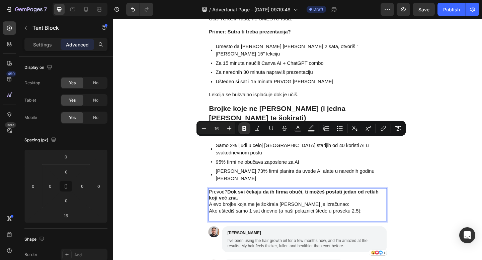
click at [256, 204] on p "Prevod? Dok svi čekaju da ih firma obuči, ti možeš postati jedan od retkih koji…" at bounding box center [313, 221] width 193 height 35
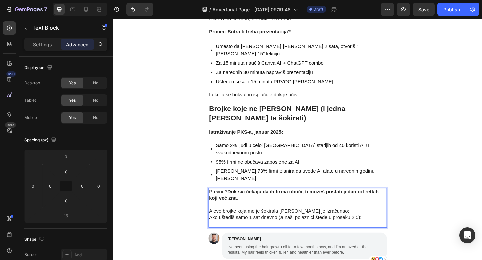
click at [358, 218] on p "⁠⁠⁠⁠⁠⁠⁠ A evo brojke koja me je šokirala kada sam je izračunao: Ako uštediš sam…" at bounding box center [313, 232] width 193 height 28
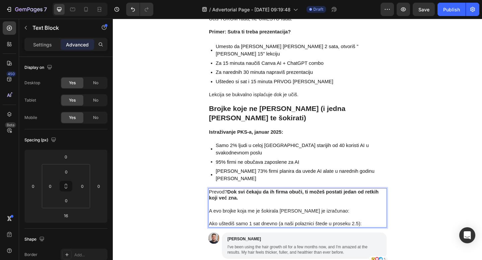
click at [380, 232] on p "Ako uštediš samo 1 sat dnevno (a naši polaznici štede u proseku 2.5):" at bounding box center [313, 239] width 193 height 14
click at [386, 232] on p "Ako uštediš samo 1 sat dnevno (a naši polaznici štede u proseku 3):" at bounding box center [313, 239] width 193 height 14
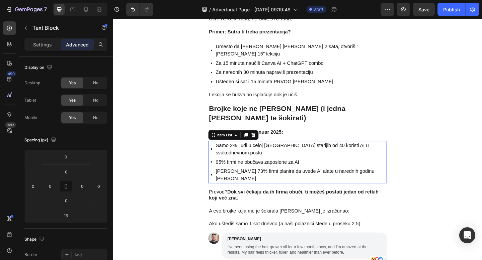
click at [218, 152] on div "Samo 2% ljudi u celoj Srbiji starijih od 40 koristi AI u svakodnevnom poslu 95%…" at bounding box center [314, 175] width 194 height 46
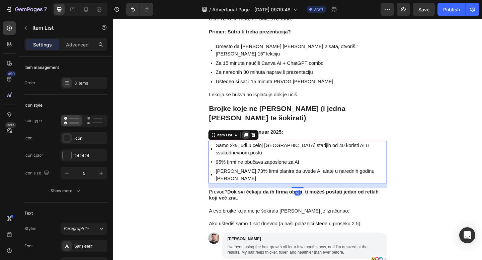
click at [258, 143] on icon at bounding box center [258, 145] width 4 height 5
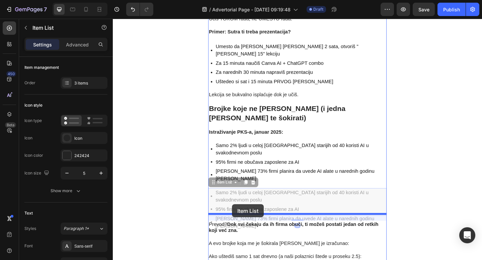
drag, startPoint x: 221, startPoint y: 140, endPoint x: 242, endPoint y: 221, distance: 84.2
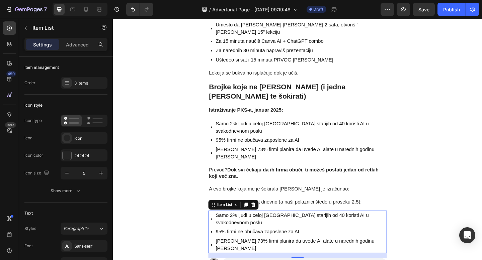
scroll to position [1597, 0]
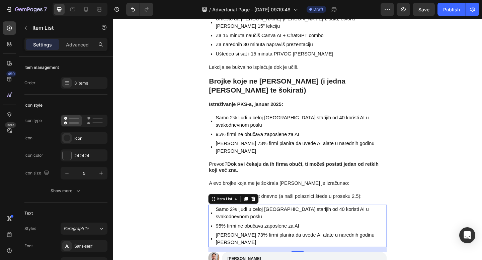
click at [277, 223] on p "Samo 2% ljudi u celoj Srbiji starijih od 40 koristi AI u svakodnevnom poslu" at bounding box center [317, 231] width 185 height 16
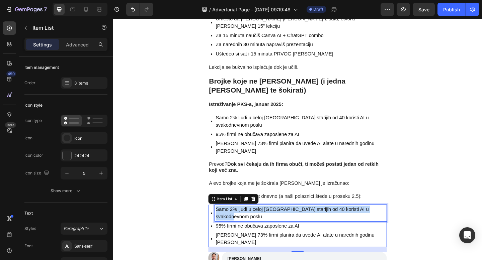
click at [277, 223] on p "Samo 2% ljudi u celoj Srbiji starijih od 40 koristi AI u svakodnevnom poslu" at bounding box center [317, 231] width 185 height 16
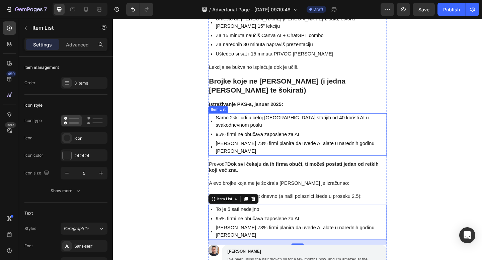
drag, startPoint x: 150, startPoint y: 210, endPoint x: 195, endPoint y: 85, distance: 132.3
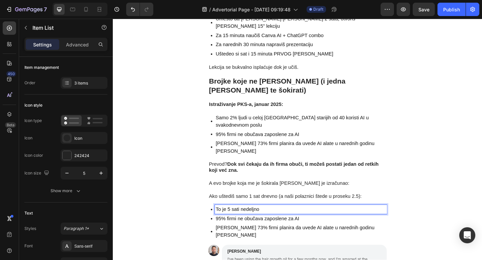
click at [259, 233] on p "95% firmi ne obučava zaposlene za AI" at bounding box center [317, 237] width 185 height 8
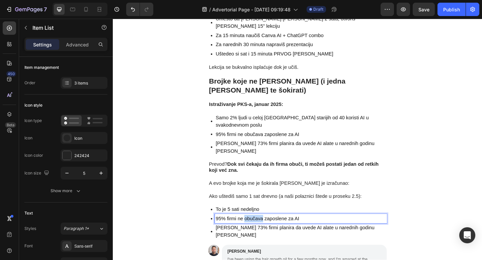
click at [259, 233] on p "95% firmi ne obučava zaposlene za AI" at bounding box center [317, 237] width 185 height 8
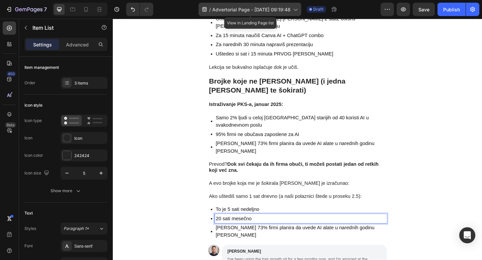
drag, startPoint x: 258, startPoint y: 7, endPoint x: 299, endPoint y: 13, distance: 41.7
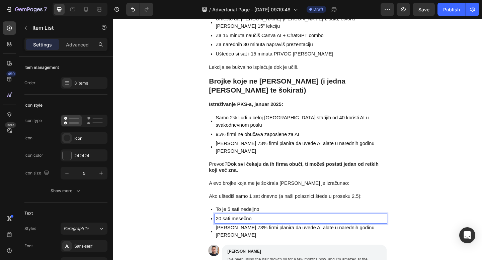
click at [262, 243] on p "Ali 73% firmi planira da uvede AI alate u narednih godinu dana" at bounding box center [317, 251] width 185 height 16
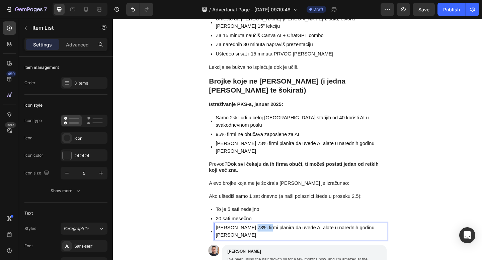
click at [262, 243] on p "Ali 73% firmi planira da uvede AI alate u narednih godinu dana" at bounding box center [317, 251] width 185 height 16
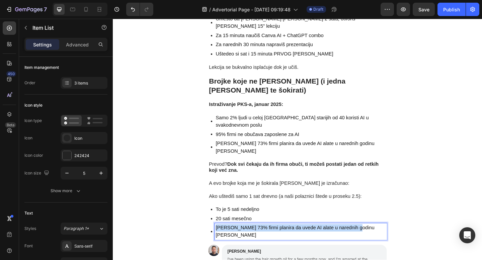
click at [262, 243] on p "Ali 73% firmi planira da uvede AI alate u narednih godinu dana" at bounding box center [317, 251] width 185 height 16
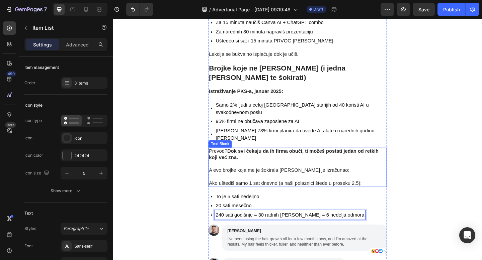
scroll to position [1616, 0]
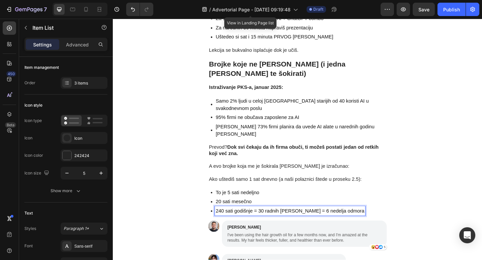
drag, startPoint x: 246, startPoint y: 1, endPoint x: 285, endPoint y: 17, distance: 42.1
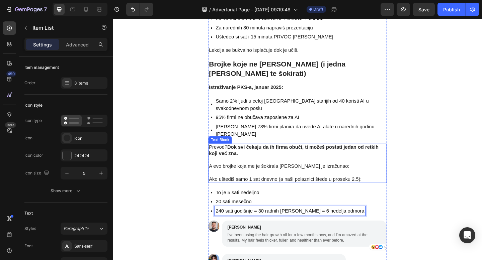
click at [285, 183] on p "Ako uštediš samo 1 sat dnevno (a naši polaznici štede u proseku 2.5):" at bounding box center [313, 190] width 193 height 14
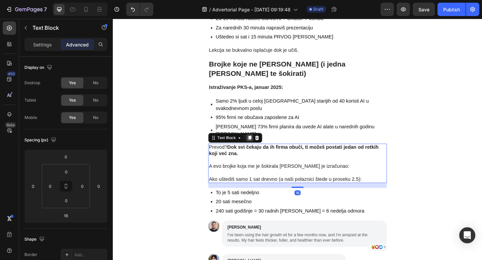
click at [259, 146] on icon at bounding box center [261, 148] width 5 height 5
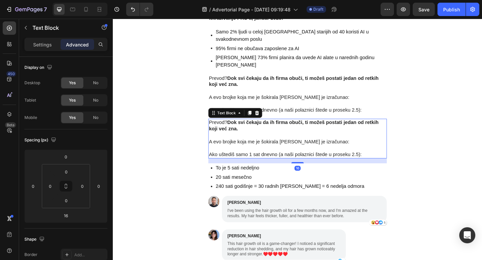
scroll to position [1714, 0]
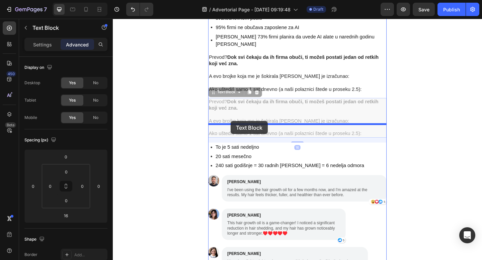
drag, startPoint x: 223, startPoint y: 45, endPoint x: 241, endPoint y: 130, distance: 87.2
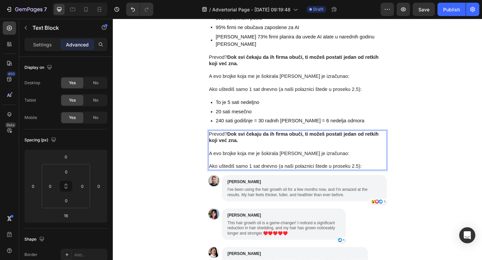
click at [293, 155] on p "A evo brojke koja me je šokirala kada sam je izračunao:" at bounding box center [313, 162] width 193 height 14
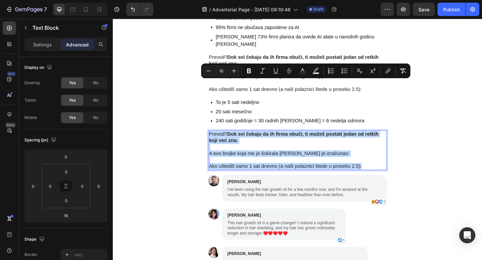
drag, startPoint x: 389, startPoint y: 123, endPoint x: 217, endPoint y: 89, distance: 175.1
click at [217, 141] on div "Prevod? Dok svi čekaju da ih firma obuči, ti možeš postati jedan od retkih koji…" at bounding box center [314, 162] width 194 height 43
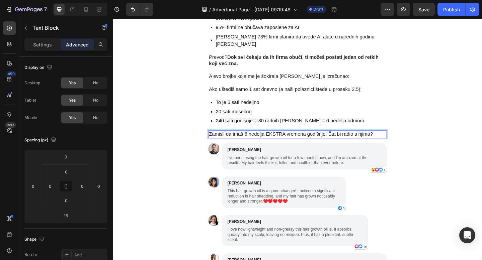
click at [302, 141] on p "Zamisli da imaš 6 nedelja EKSTRA vremena godišnje. Šta bi radio s njima?" at bounding box center [313, 144] width 193 height 7
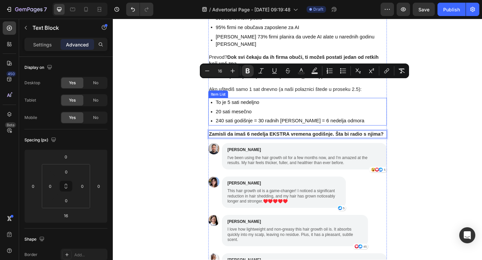
click at [380, 105] on div "To je 5 sati nedeljno 20 sati mesečno 240 sati godišnje = 30 radnih dana = 6 ne…" at bounding box center [314, 120] width 194 height 30
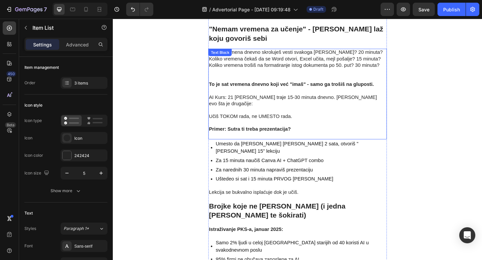
scroll to position [1537, 0]
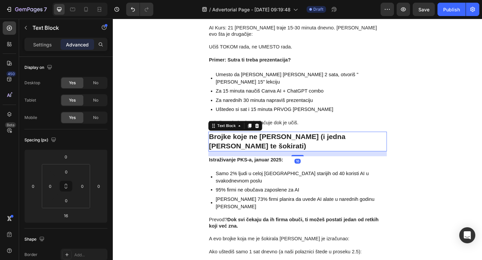
click at [281, 143] on strong "Brojke koje ne lažu (i jedna koja će te šokirati)" at bounding box center [291, 152] width 148 height 19
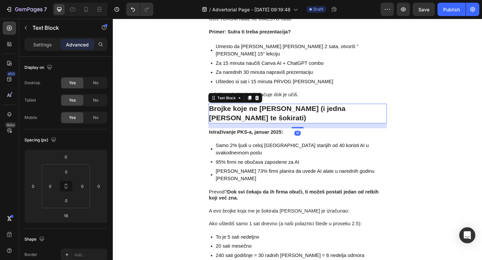
scroll to position [1585, 0]
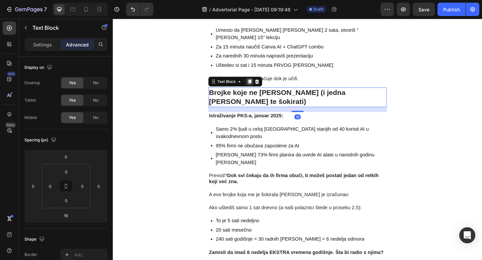
click at [261, 83] on div at bounding box center [261, 87] width 8 height 8
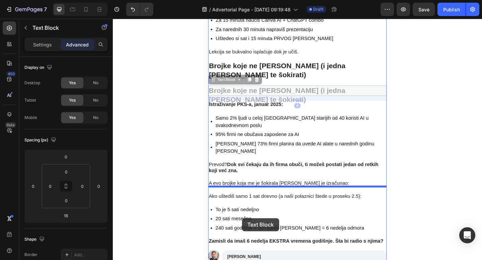
scroll to position [1621, 0]
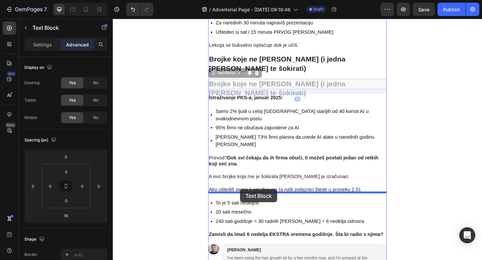
drag, startPoint x: 228, startPoint y: 98, endPoint x: 251, endPoint y: 205, distance: 108.7
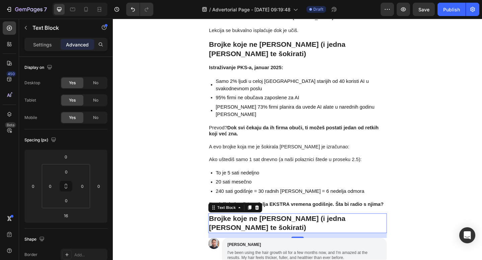
scroll to position [1643, 0]
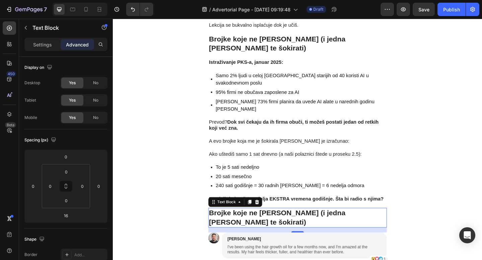
click at [293, 226] on strong "Brojke koje ne lažu (i jedna koja će te šokirati)" at bounding box center [291, 235] width 148 height 19
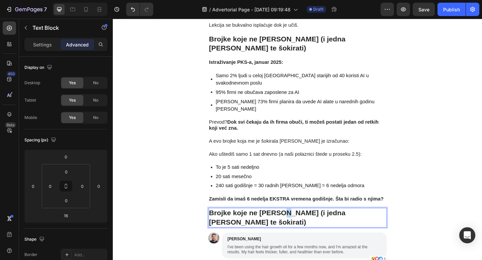
click at [293, 226] on strong "Brojke koje ne lažu (i jedna koja će te šokirati)" at bounding box center [291, 235] width 148 height 19
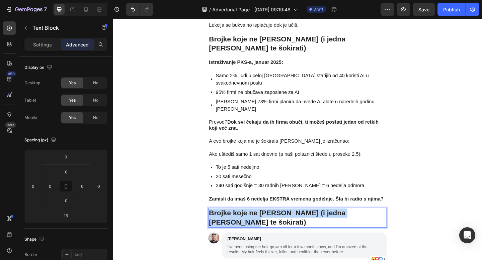
click at [293, 226] on strong "Brojke koje ne lažu (i jedna koja će te šokirati)" at bounding box center [291, 235] width 148 height 19
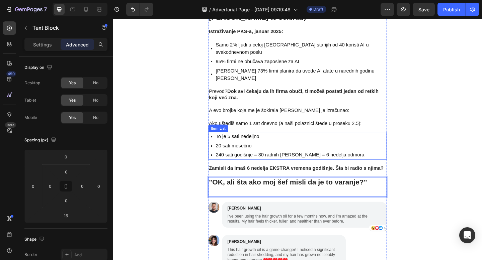
scroll to position [1678, 0]
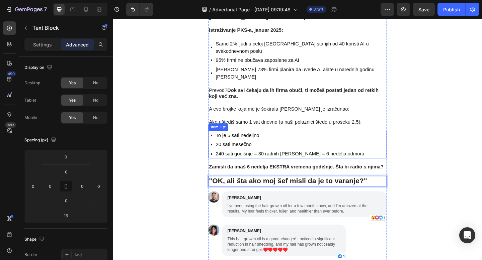
drag, startPoint x: 173, startPoint y: 210, endPoint x: 206, endPoint y: 71, distance: 142.8
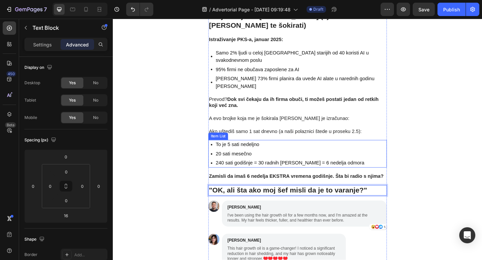
scroll to position [1651, 0]
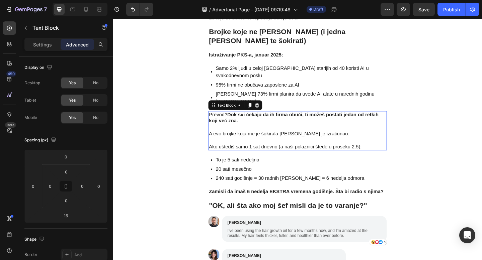
click at [280, 148] on p "Ako uštediš samo 1 sat dnevno (a naši polaznici štede u proseku 2.5):" at bounding box center [313, 155] width 193 height 14
click at [260, 108] on div "Text Block" at bounding box center [246, 113] width 59 height 11
click at [260, 111] on icon at bounding box center [262, 113] width 4 height 5
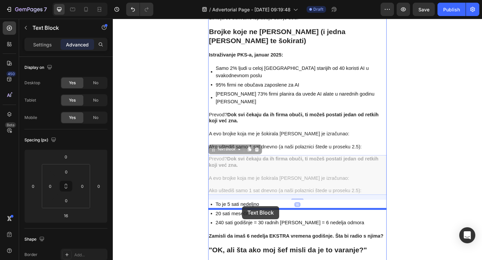
drag, startPoint x: 223, startPoint y: 107, endPoint x: 253, endPoint y: 223, distance: 119.7
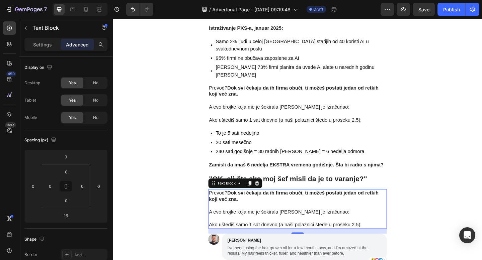
scroll to position [1685, 0]
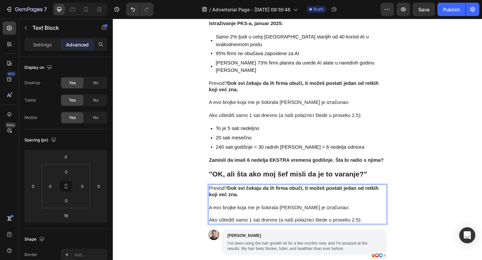
click at [317, 214] on p "A evo brojke koja me je šokirala kada sam je izračunao:" at bounding box center [313, 221] width 193 height 14
click at [342, 228] on p "Ako uštediš samo 1 sat dnevno (a naši polaznici štede u proseku 2.5):" at bounding box center [313, 235] width 193 height 14
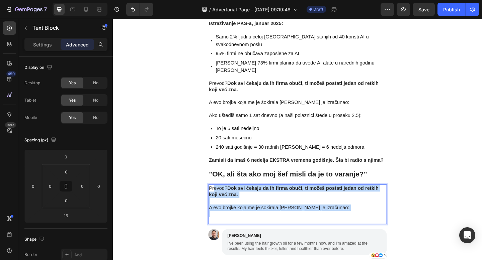
click at [222, 200] on p "Prevod? Dok svi čekaju da ih firma obuči, ti možeš postati jedan od retkih koji…" at bounding box center [313, 207] width 193 height 14
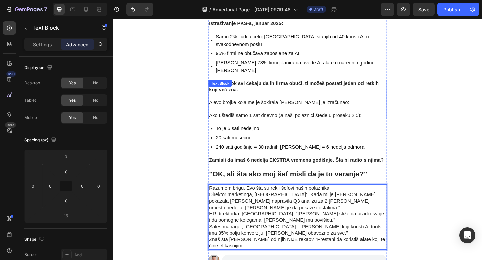
drag, startPoint x: 109, startPoint y: 131, endPoint x: 168, endPoint y: 17, distance: 128.5
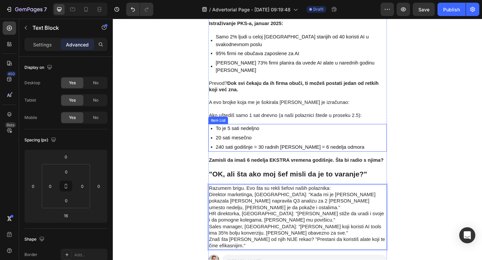
scroll to position [1710, 0]
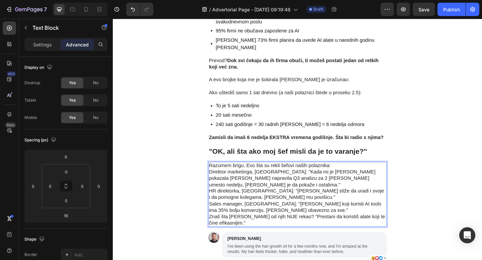
click at [355, 175] on p "Razumem brigu. Evo šta su rekli šefovi naših polaznika: Direktor marketinga, Lj…" at bounding box center [313, 210] width 193 height 70
click at [218, 175] on p "Razumem brigu. Evo šta su rekli šefovi naših polaznika: [dodaj slike kao ispod …" at bounding box center [313, 210] width 193 height 70
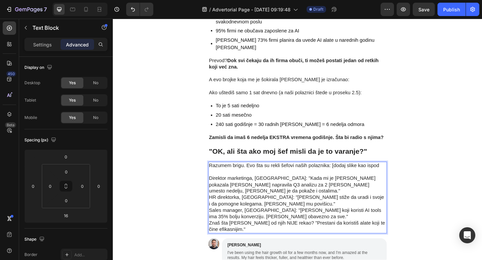
click at [219, 189] on p "Direktor marketinga, Ljubljana: "Kada mi je Petra pokazala kako je napravila Q3…" at bounding box center [313, 220] width 193 height 63
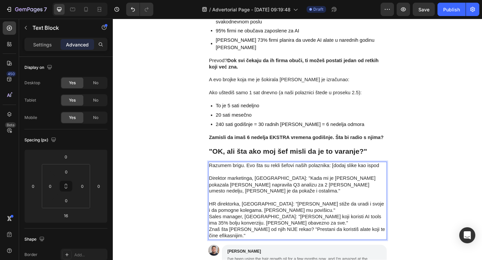
click at [217, 217] on p "HR direktorka, Beograd: "Marko sada stiže da uradi i svoje i da pomogne kolegam…" at bounding box center [313, 238] width 193 height 42
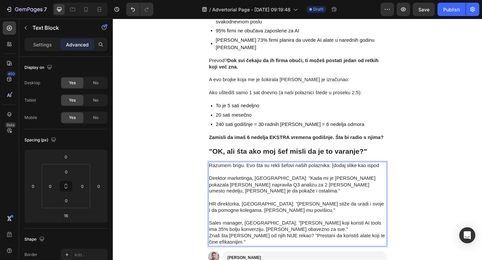
click at [217, 185] on div "Razumem brigu. Evo šta su rekli šefovi naših polaznika: [dodaj slike kao ispod …" at bounding box center [314, 221] width 194 height 92
click at [219, 238] on p "Sales manager, Sarajevo: "Tim koji koristi AI tools ima 35% bolju konverziju. S…" at bounding box center [313, 252] width 193 height 28
click at [218, 238] on p "Sales manager, Sarajevo: "Tim koji koristi AI tools ima 35% bolju konverziju. S…" at bounding box center [313, 252] width 193 height 28
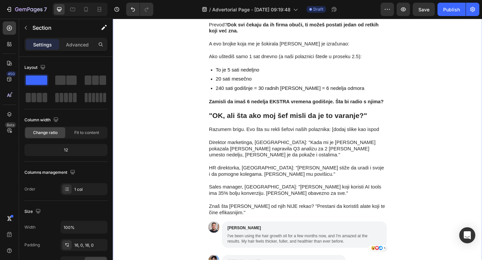
scroll to position [1750, 0]
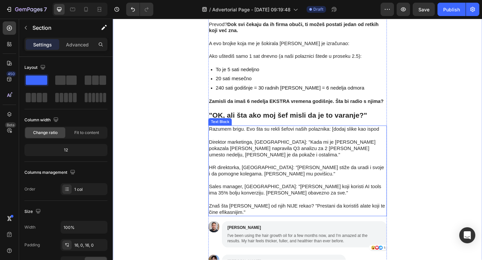
click at [247, 150] on p "Direktor marketinga, Ljubljana: "Kada mi je Petra pokazala kako je napravila Q3…" at bounding box center [313, 164] width 193 height 28
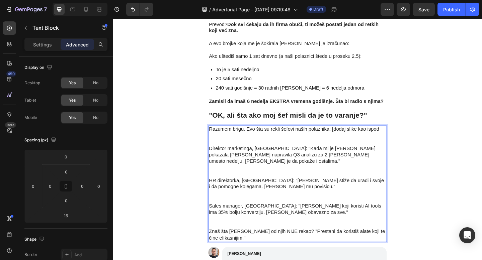
click at [296, 157] on p "Direktor marketinga, Ljubljana: "Kada mi je Petra pokazala kako je napravila Q3…" at bounding box center [313, 174] width 193 height 35
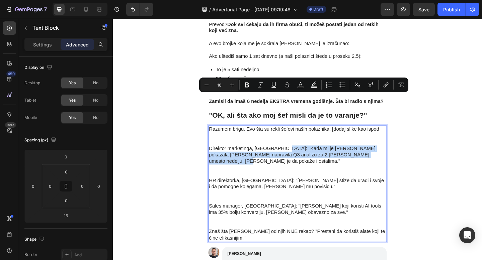
drag, startPoint x: 293, startPoint y: 105, endPoint x: 381, endPoint y: 112, distance: 88.6
click at [381, 157] on p "Direktor marketinga, Ljubljana: "Kada mi je Petra pokazala kako je napravila Q3…" at bounding box center [313, 174] width 193 height 35
copy p "Kada mi je Petra pokazala kako je napravila Q3 analizu za 2 dana umesto nedelju…"
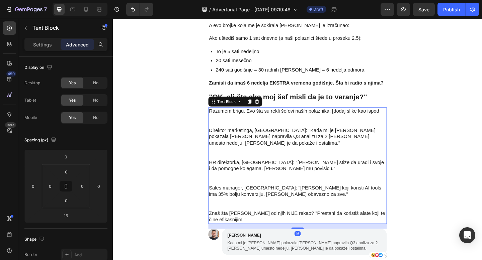
click at [337, 172] on p "HR direktorka, Beograd: "Marko sada stiže da uradi i svoje i da pomogne kolegam…" at bounding box center [313, 186] width 193 height 28
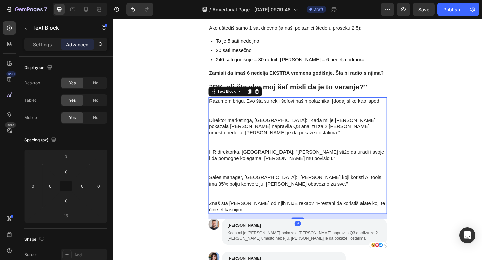
scroll to position [1785, 0]
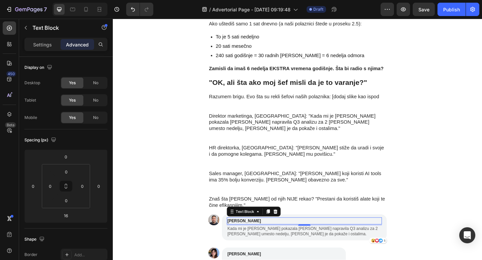
click at [248, 236] on p "[PERSON_NAME]" at bounding box center [320, 239] width 167 height 7
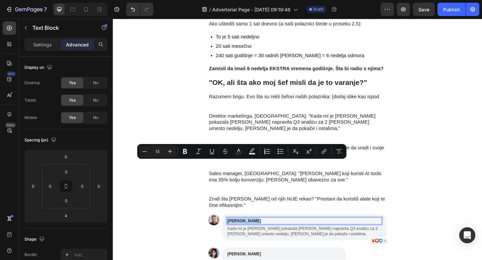
click at [248, 236] on p "[PERSON_NAME]" at bounding box center [320, 239] width 167 height 7
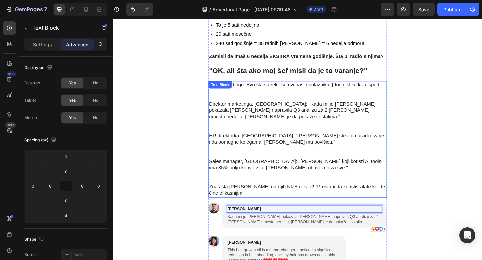
scroll to position [1798, 0]
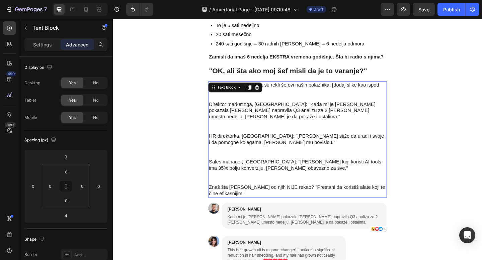
click at [246, 109] on p "Direktor marketinga, Ljubljana: "Kada mi je Petra pokazala kako je napravila Q3…" at bounding box center [313, 126] width 193 height 35
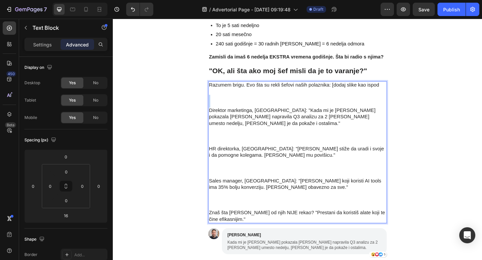
click at [246, 88] on p "Razumem brigu. Evo šta su rekli šefovi naših polaznika: [dodaj slike kao ispod" at bounding box center [313, 102] width 193 height 28
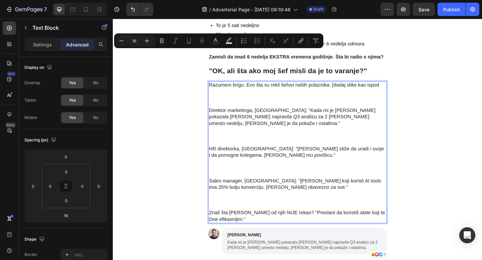
click at [243, 115] on p "Direktor marketinga, Ljubljana: "Kada mi je Petra pokazala kako je napravila Q3…" at bounding box center [313, 136] width 193 height 42
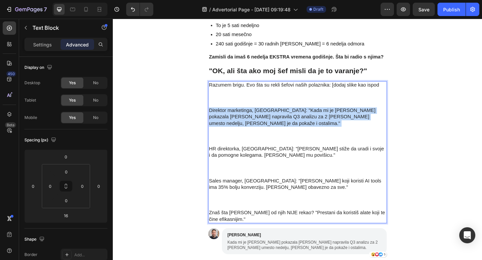
click at [243, 115] on p "Direktor marketinga, Ljubljana: "Kada mi je Petra pokazala kako je napravila Q3…" at bounding box center [313, 136] width 193 height 42
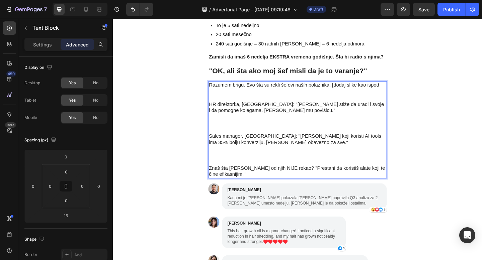
click at [255, 109] on p "HR direktorka, Beograd: "Marko sada stiže da uradi i svoje i da pomogne kolegam…" at bounding box center [313, 126] width 193 height 35
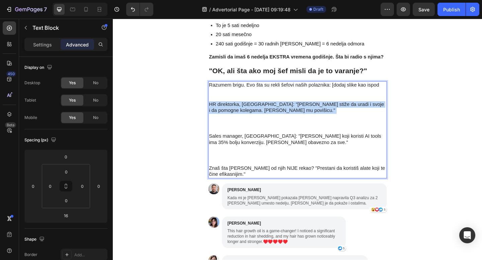
click at [255, 109] on p "HR direktorka, Beograd: "Marko sada stiže da uradi i svoje i da pomogne kolegam…" at bounding box center [313, 126] width 193 height 35
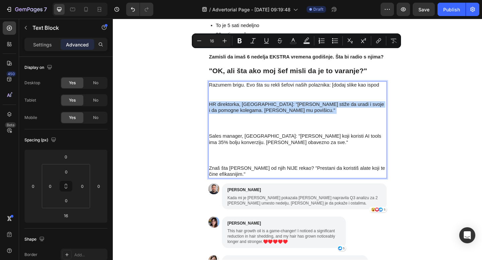
click at [255, 109] on p "HR direktorka, Beograd: "Marko sada stiže da uradi i svoje i da pomogne kolegam…" at bounding box center [313, 126] width 193 height 35
drag, startPoint x: 278, startPoint y: 58, endPoint x: 296, endPoint y: 63, distance: 18.3
click at [296, 109] on p "HR direktorka, Beograd: "Marko sada stiže da uradi i svoje i da pomogne kolegam…" at bounding box center [313, 126] width 193 height 35
copy p "Marko sada stiže da uradi i svoje i da pomogne kolegama. Dao sam mu povišicu."
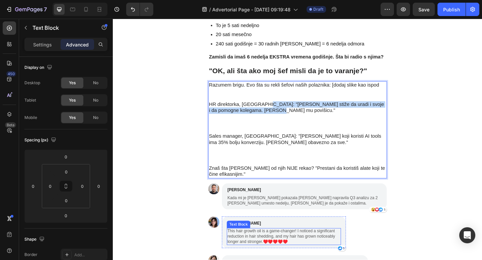
click at [267, 248] on p "This hair growth oil is a game-changer! I noticed a significant reduction in ha…" at bounding box center [298, 256] width 123 height 17
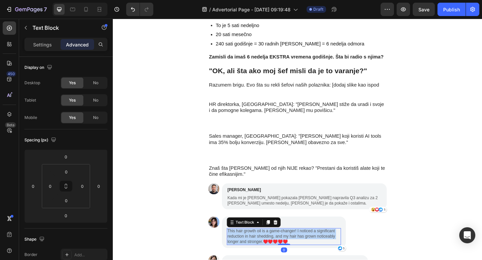
click at [267, 248] on p "This hair growth oil is a game-changer! I noticed a significant reduction in ha…" at bounding box center [298, 256] width 123 height 17
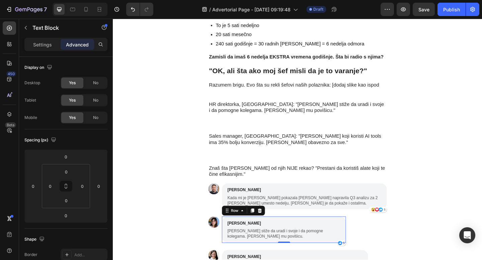
click at [309, 234] on div "Emily Johnson Text Block Marko sada stiže da uradi i svoje i da pomogne kolegam…" at bounding box center [298, 248] width 135 height 28
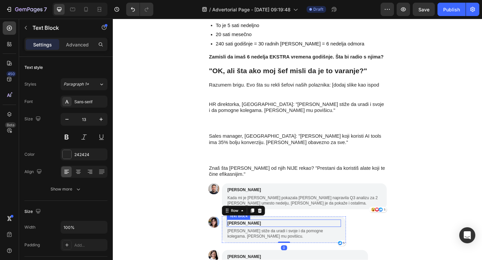
click at [245, 238] on p "[PERSON_NAME]" at bounding box center [298, 241] width 123 height 7
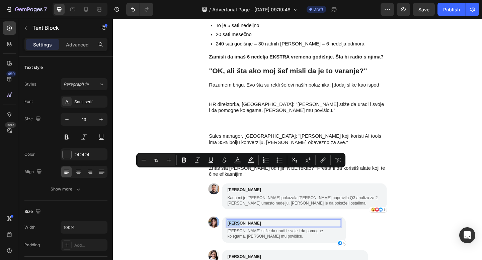
click at [247, 238] on p "[PERSON_NAME]" at bounding box center [298, 241] width 123 height 7
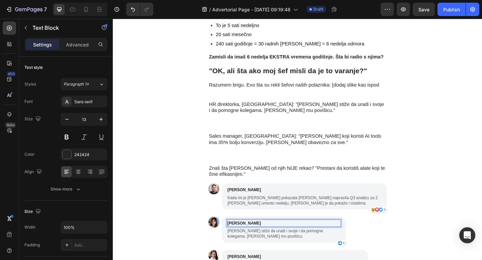
click at [260, 238] on p "Emilija Johnson" at bounding box center [298, 241] width 123 height 7
click at [258, 238] on p "Emilija Karakl" at bounding box center [298, 241] width 123 height 7
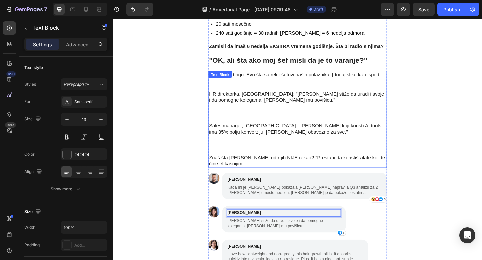
scroll to position [1811, 0]
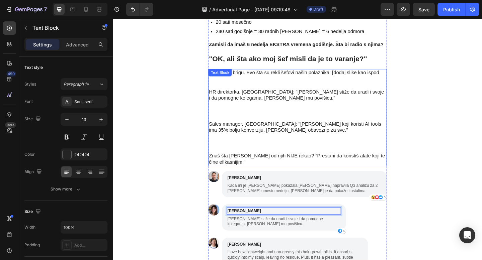
drag, startPoint x: 241, startPoint y: 2, endPoint x: 185, endPoint y: 0, distance: 56.6
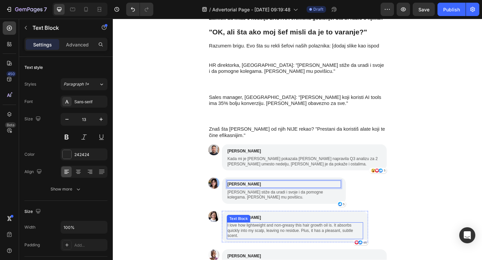
scroll to position [1840, 0]
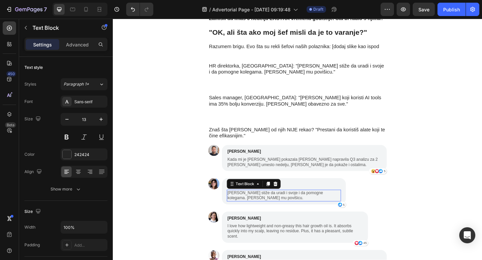
click at [358, 206] on p "Marko sada stiže da uradi i svoje i da pomogne kolegama. Dao sam mu povišicu." at bounding box center [298, 211] width 123 height 11
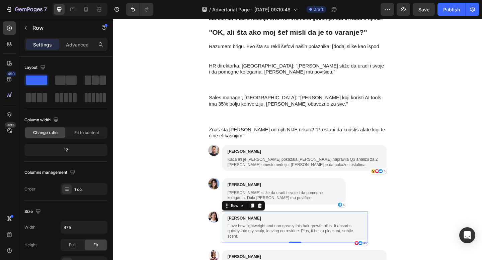
click at [305, 232] on div "Olivia Jones Text Block I love how lightweight and non-greasy this hair growth …" at bounding box center [311, 245] width 148 height 27
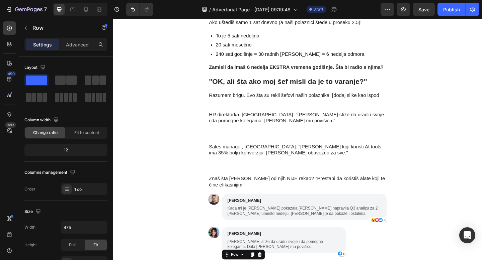
scroll to position [1784, 0]
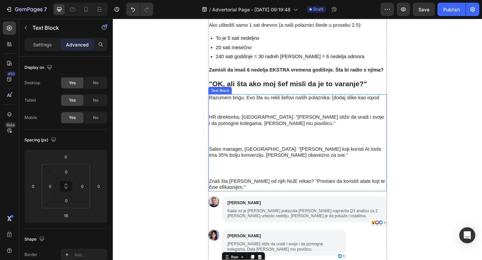
click at [268, 123] on p "HR direktorka, Beograd: "Marko sada stiže da uradi i svoje i da pomogne kolegam…" at bounding box center [313, 140] width 193 height 35
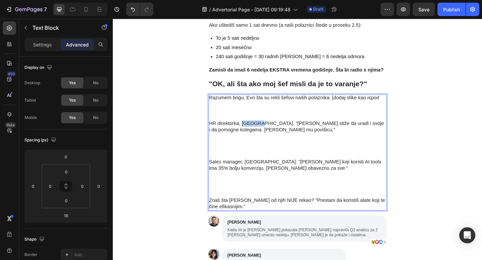
click at [269, 130] on p "HR direktorka, Beograd: "Marko sada stiže da uradi i svoje i da pomogne kolegam…" at bounding box center [313, 151] width 193 height 42
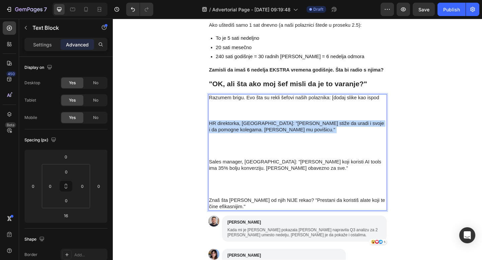
click at [269, 130] on p "HR direktorka, Beograd: "Marko sada stiže da uradi i svoje i da pomogne kolegam…" at bounding box center [313, 151] width 193 height 42
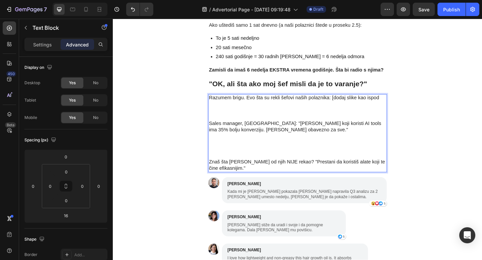
click at [251, 130] on p "Sales manager, Sarajevo: "Tim koji koristi AI tools ima 35% bolju konverziju. S…" at bounding box center [313, 151] width 193 height 42
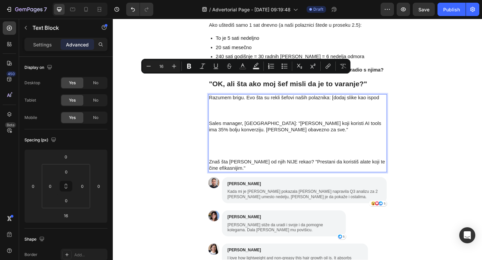
click at [285, 130] on p "Sales manager, Sarajevo: "Tim koji koristi AI tools ima 35% bolju konverziju. S…" at bounding box center [313, 151] width 193 height 42
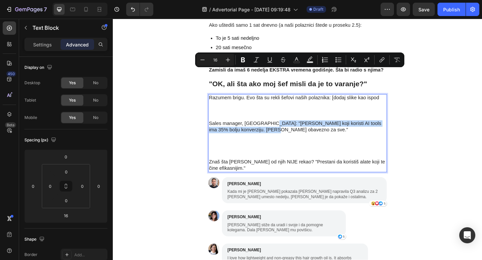
drag, startPoint x: 282, startPoint y: 77, endPoint x: 278, endPoint y: 87, distance: 10.9
click at [278, 130] on p "Sales manager, Sarajevo: "Tim koji koristi AI tools ima 35% bolju konverziju. S…" at bounding box center [313, 151] width 193 height 42
copy p "Tim koji koristi AI tools ima 35% bolju konverziju. Sada je obavezno za sve."
click at [275, 130] on p "Sales manager, Sarajevo: "Tim koji koristi AI tools ima 35% bolju konverziju. S…" at bounding box center [313, 151] width 193 height 42
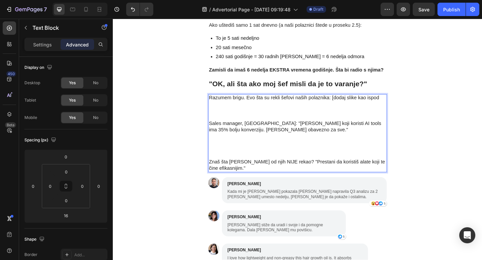
click at [275, 130] on p "Sales manager, Sarajevo: "Tim koji koristi AI tools ima 35% bolju konverziju. S…" at bounding box center [313, 151] width 193 height 42
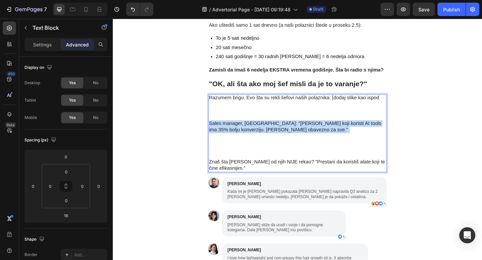
click at [275, 130] on p "Sales manager, Sarajevo: "Tim koji koristi AI tools ima 35% bolju konverziju. S…" at bounding box center [313, 151] width 193 height 42
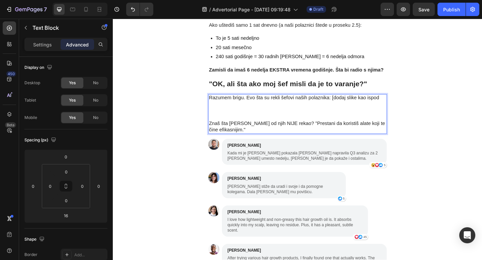
click at [268, 102] on p "Razumem brigu. Evo šta su rekli šefovi naših polaznika: [dodaj slike kao ispod" at bounding box center [313, 116] width 193 height 28
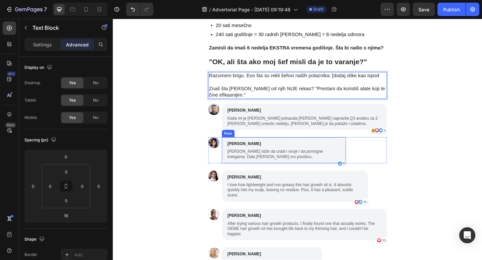
scroll to position [1808, 0]
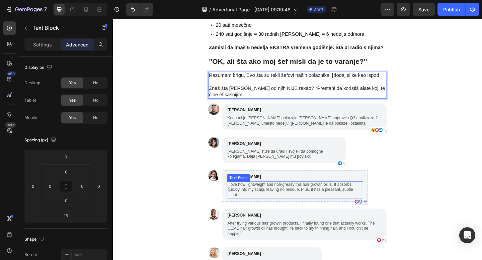
click at [262, 197] on p "I love how lightweight and non-greasy this hair growth oil is. It absorbs quick…" at bounding box center [310, 205] width 147 height 17
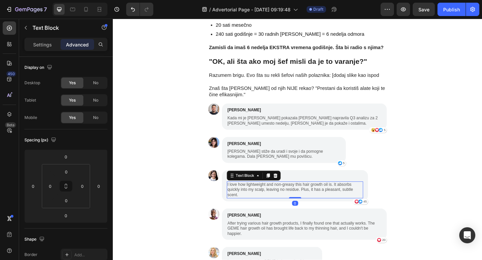
click at [262, 197] on p "I love how lightweight and non-greasy this hair growth oil is. It absorbs quick…" at bounding box center [310, 205] width 147 height 17
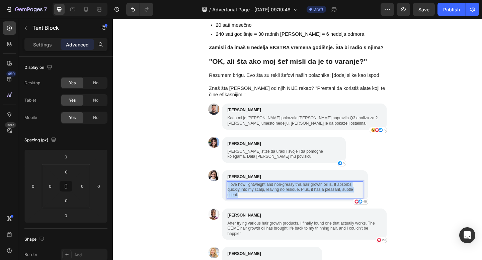
click at [262, 197] on p "I love how lightweight and non-greasy this hair growth oil is. It absorbs quick…" at bounding box center [310, 205] width 147 height 17
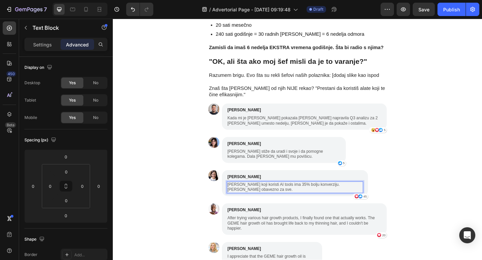
click at [274, 197] on p "Tim koji koristi AI tools ima 35% bolju konverziju. Sada je obavezno za sve." at bounding box center [310, 202] width 147 height 11
click at [275, 197] on p "Tim koji koristi AI tools ima 35% bolju konverziju. Sada je obavezno za sve." at bounding box center [310, 202] width 147 height 11
click at [306, 188] on p "[PERSON_NAME]" at bounding box center [310, 191] width 147 height 7
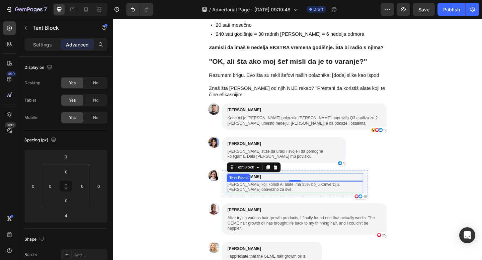
click at [340, 197] on p "Tim koji koristi AI alate ima 35% bolju konverziju. Sada je obavezno za sve." at bounding box center [310, 202] width 147 height 11
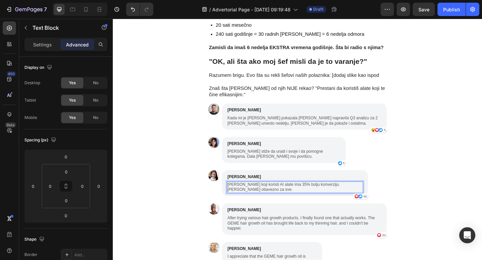
click at [335, 197] on p "Tim koji koristi AI alate ima 35% bolju konverziju. Sada je obavezno za sve." at bounding box center [310, 202] width 147 height 11
click at [332, 197] on p "Tim koji koristi AI alate ima 35% bolju konverziju. Sada je obavezno za sve." at bounding box center [310, 202] width 147 height 11
click at [351, 197] on p "Tim koji koristi AI alate ima 35% bolju konverziju. Pocinjemo da ga implementir…" at bounding box center [310, 202] width 147 height 11
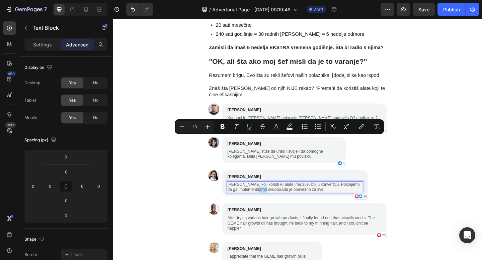
drag, startPoint x: 281, startPoint y: 151, endPoint x: 290, endPoint y: 150, distance: 8.7
click at [290, 197] on p "Tim koji koristi AI alate ima 35% bolju konverziju. Pocinjemo da ga implementir…" at bounding box center [310, 202] width 147 height 11
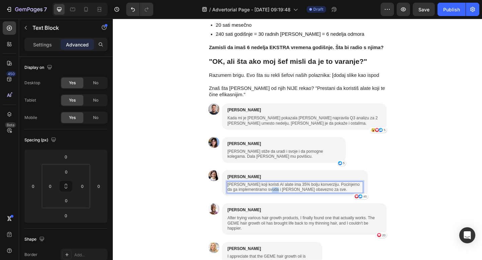
click at [297, 197] on p "Tim koji koristi AI alate ima 35% bolju konverziju. Pocinjemo da ga implementir…" at bounding box center [310, 202] width 147 height 11
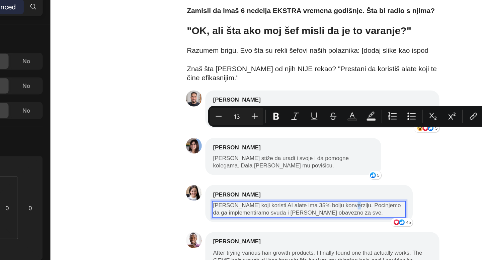
click at [276, 148] on p "Tim koji koristi AI alate ima 35% bolju konverziju. Pocinjemo da ga implementir…" at bounding box center [248, 153] width 147 height 11
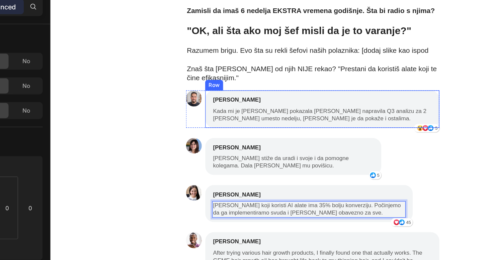
drag, startPoint x: 226, startPoint y: 126, endPoint x: 173, endPoint y: 63, distance: 81.7
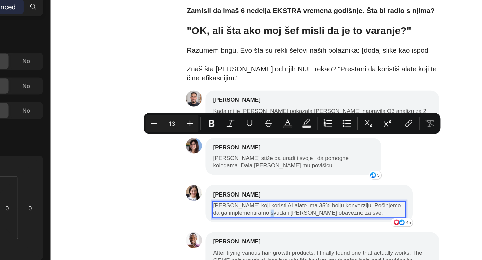
click at [227, 148] on p "Tim koji koristi AI alate ima 35% bolju konverziju. Počinjemo da ga implementir…" at bounding box center [248, 153] width 147 height 11
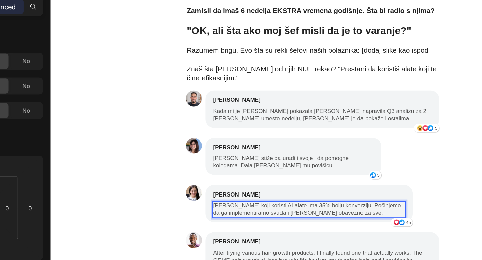
click at [247, 148] on p "Tim koji koristi AI alate ima 35% bolju konverziju. Počinjemo da ga implementir…" at bounding box center [248, 153] width 147 height 11
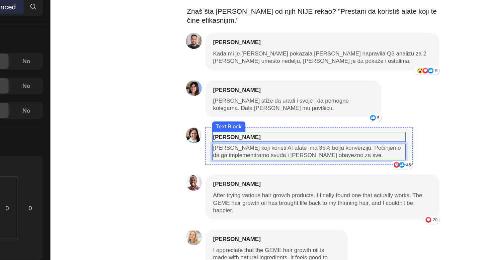
scroll to position [1844, 0]
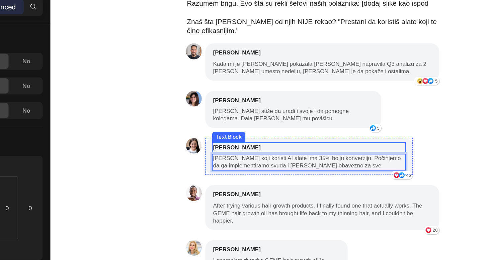
click at [184, 103] on p "[PERSON_NAME]" at bounding box center [248, 106] width 147 height 7
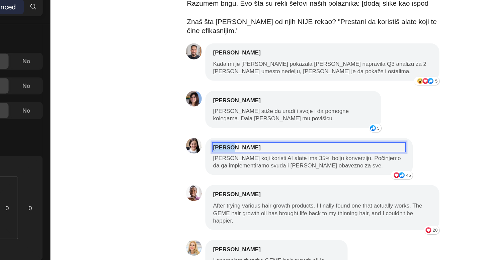
click at [184, 103] on p "[PERSON_NAME]" at bounding box center [248, 106] width 147 height 7
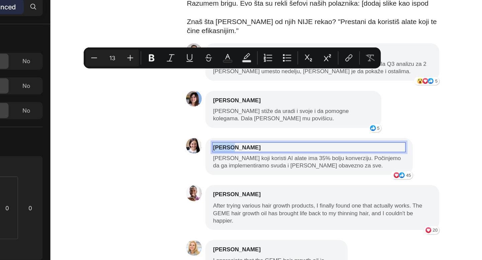
click at [184, 103] on p "[PERSON_NAME]" at bounding box center [248, 106] width 147 height 7
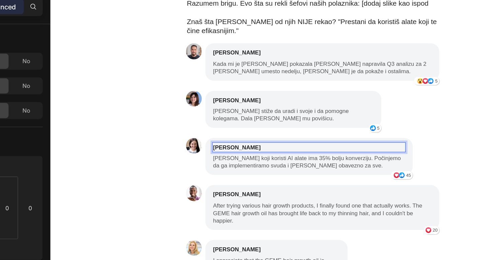
click at [202, 103] on p "Olivera Jones" at bounding box center [248, 106] width 147 height 7
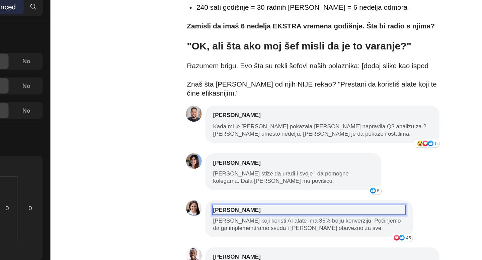
scroll to position [1805, 0]
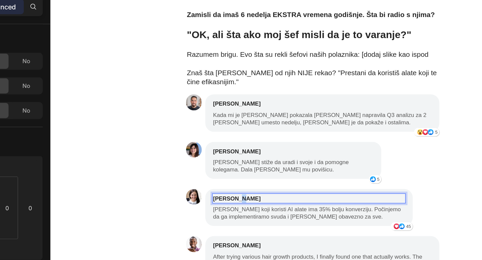
click at [191, 142] on p "Olivera J" at bounding box center [248, 145] width 147 height 7
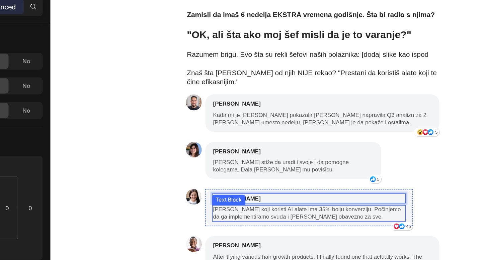
click at [223, 151] on p "Tim koji koristi AI alate ima 35% bolju konverziju. Počinjemo da ga implementir…" at bounding box center [248, 156] width 147 height 11
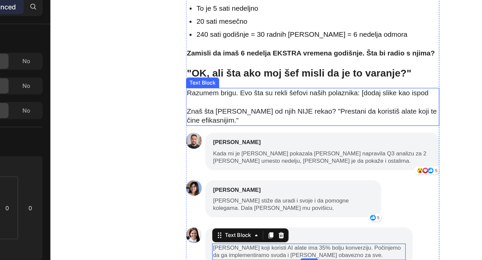
scroll to position [1776, 0]
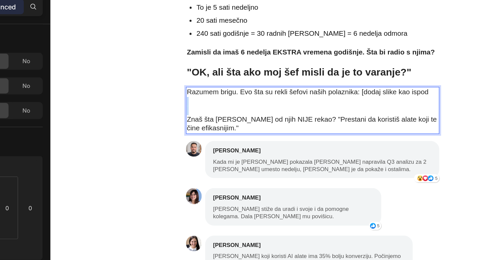
click at [213, 61] on p "Razumem brigu. Evo šta su rekli šefovi naših polaznika: [dodaj slike kao ispod" at bounding box center [251, 71] width 193 height 21
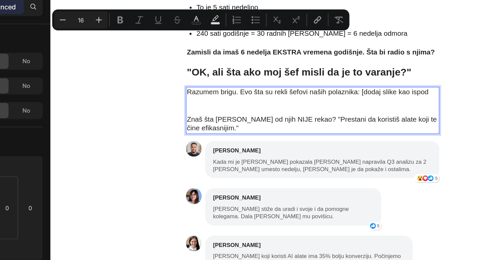
click at [209, 82] on p "Znaš šta niko od njih NIJE rekao? "Prestani da koristiš alate koji te čine efik…" at bounding box center [251, 89] width 193 height 14
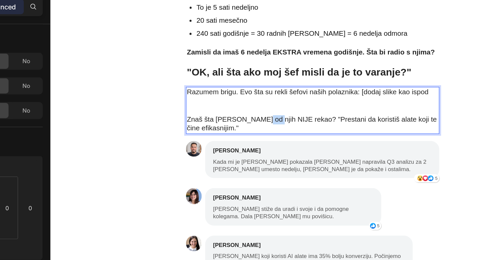
click at [209, 82] on p "Znaš šta niko od njih NIJE rekao? "Prestani da koristiš alate koji te čine efik…" at bounding box center [251, 89] width 193 height 14
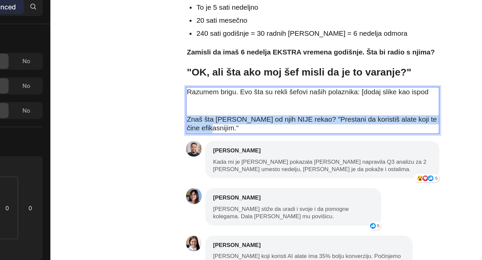
click at [209, 82] on p "Znaš šta niko od njih NIJE rekao? "Prestani da koristiš alate koji te čine efik…" at bounding box center [251, 89] width 193 height 14
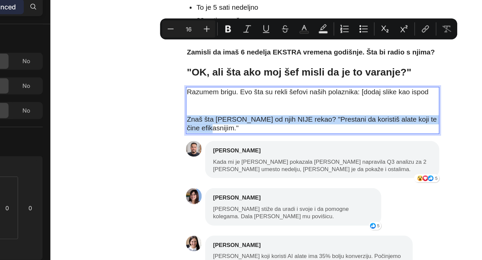
copy p "Znaš šta niko od njih NIJE rekao? "Prestani da koristiš alate koji te čine efik…"
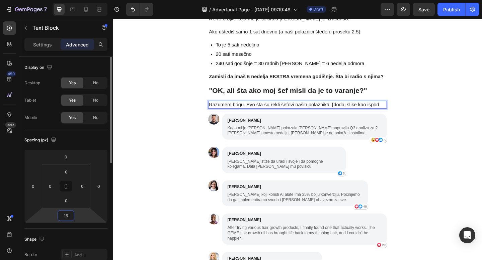
click at [62, 218] on input "16" at bounding box center [65, 216] width 13 height 10
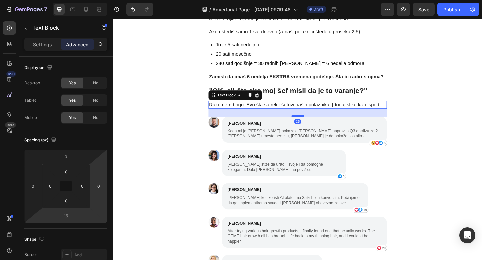
drag, startPoint x: 318, startPoint y: 65, endPoint x: 319, endPoint y: 68, distance: 3.5
click at [319, 124] on div at bounding box center [313, 125] width 13 height 2
type input "26"
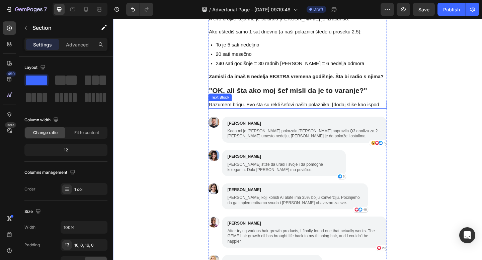
click at [386, 109] on p "Razumem brigu. Evo šta su rekli šefovi naših polaznika: [dodaj slike kao ispod" at bounding box center [313, 112] width 193 height 7
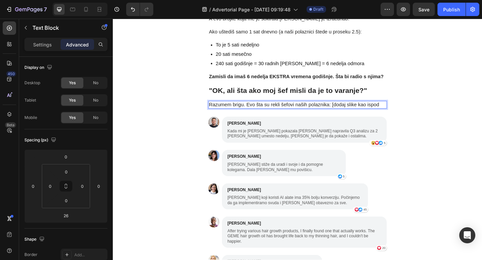
click at [396, 109] on p "Razumem brigu. Evo šta su rekli šefovi naših polaznika: [dodaj slike kao ispod" at bounding box center [313, 112] width 193 height 7
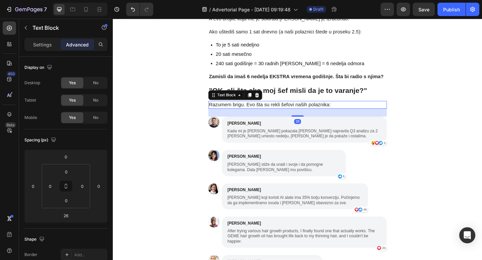
click at [316, 109] on p "Razumem brigu. Evo šta su rekli šefovi naših polaznika:" at bounding box center [313, 112] width 193 height 7
click at [260, 100] on icon at bounding box center [262, 102] width 4 height 5
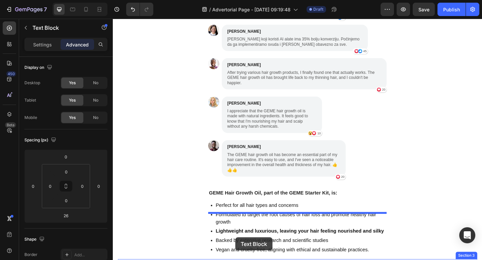
scroll to position [1978, 0]
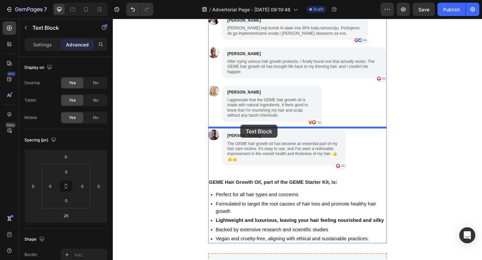
drag, startPoint x: 221, startPoint y: 62, endPoint x: 251, endPoint y: 134, distance: 78.3
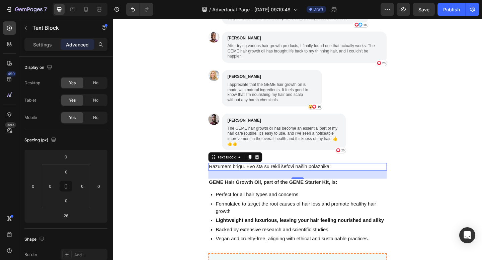
scroll to position [1961, 0]
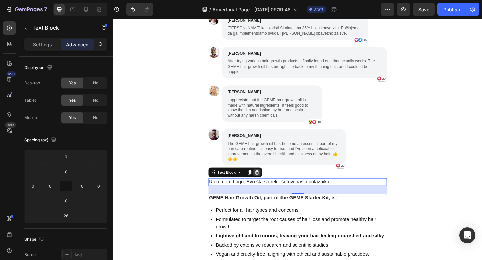
click at [268, 184] on icon at bounding box center [269, 186] width 4 height 5
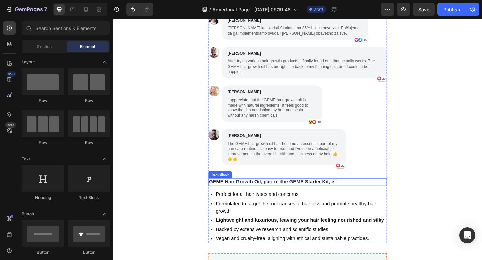
click at [270, 194] on strong "GEME Hair Growth Oil, part of the GEME Starter Kit, is:" at bounding box center [287, 197] width 140 height 6
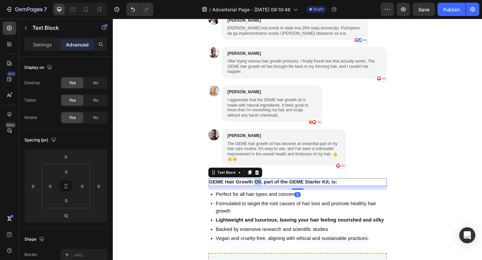
click at [270, 194] on strong "GEME Hair Growth Oil, part of the GEME Starter Kit, is:" at bounding box center [287, 197] width 140 height 6
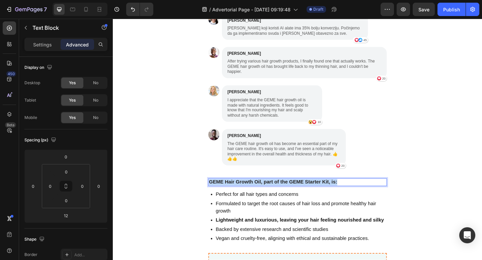
click at [270, 194] on strong "GEME Hair Growth Oil, part of the GEME Starter Kit, is:" at bounding box center [287, 197] width 140 height 6
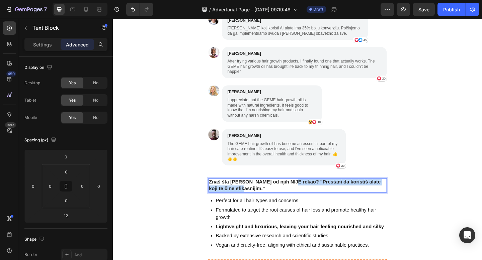
drag, startPoint x: 305, startPoint y: 141, endPoint x: 305, endPoint y: 147, distance: 6.7
click at [305, 193] on p "Znaš šta niko od njih NIJE rekao? "Prestani da koristiš alate koji te čine efik…" at bounding box center [313, 200] width 193 height 14
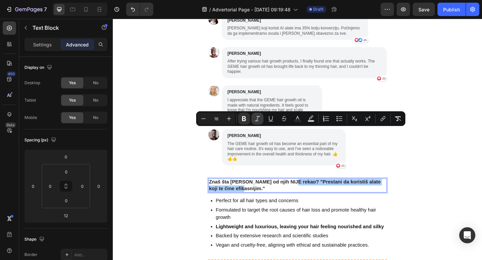
click at [254, 117] on icon "Editor contextual toolbar" at bounding box center [257, 118] width 7 height 7
click at [352, 193] on p "Znaš šta niko od njih NIJE rekao? "Prestani da koristiš alate koji te čine efik…" at bounding box center [313, 200] width 193 height 14
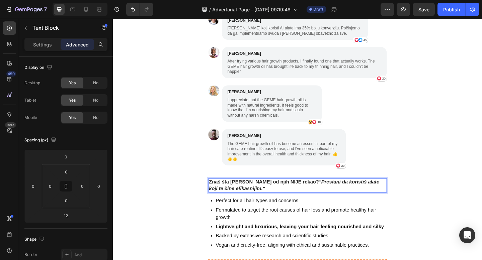
scroll to position [1990, 0]
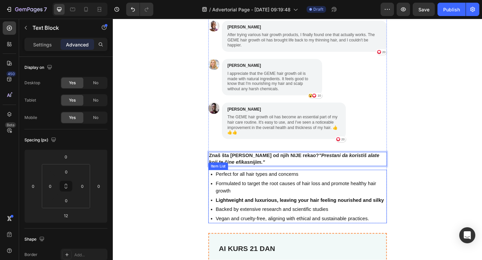
click at [275, 214] on strong "Lightweight and luxurious, leaving your hair feeling nourished and silky" at bounding box center [316, 217] width 183 height 6
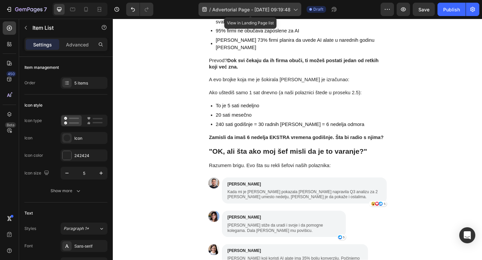
scroll to position [1674, 0]
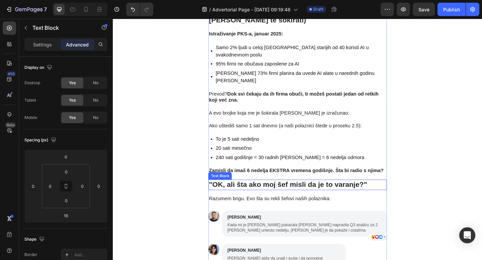
click at [280, 195] on strong ""OK, ali šta ako moj šef misli da je to varanje?"" at bounding box center [303, 199] width 172 height 9
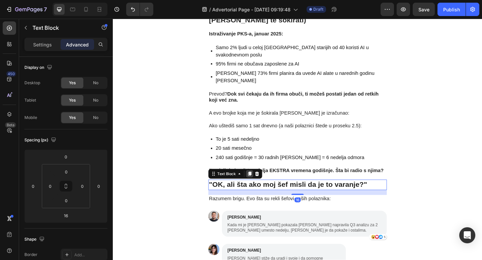
click at [264, 185] on icon at bounding box center [261, 187] width 5 height 5
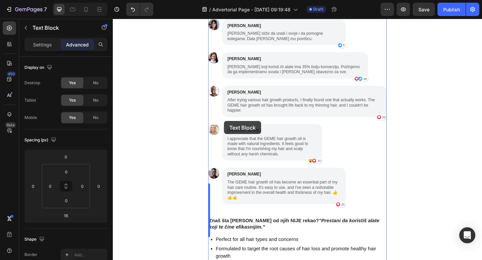
scroll to position [1958, 0]
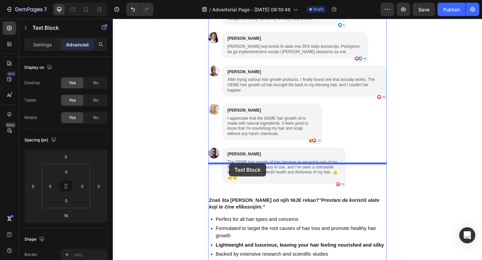
drag, startPoint x: 221, startPoint y: 46, endPoint x: 239, endPoint y: 177, distance: 132.5
type input "12"
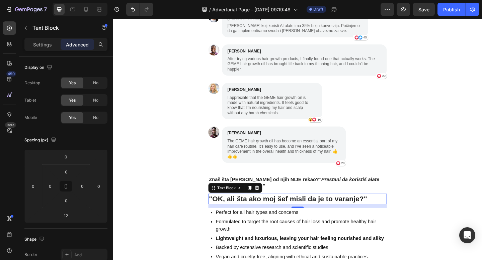
scroll to position [1968, 0]
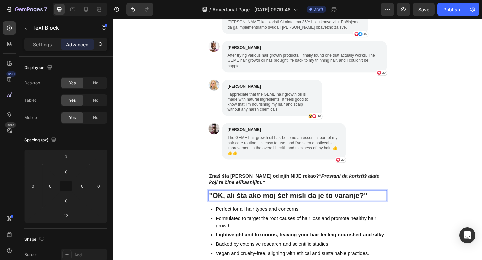
click at [295, 207] on strong ""OK, ali šta ako moj šef misli da je to varanje?"" at bounding box center [303, 211] width 172 height 9
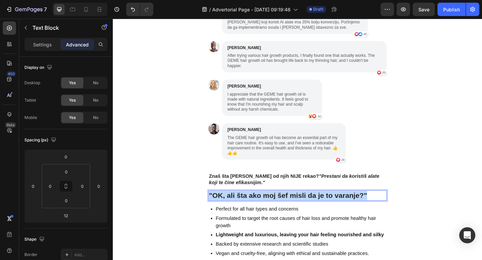
click at [295, 207] on strong ""OK, ali šta ako moj šef misli da je to varanje?"" at bounding box center [303, 211] width 172 height 9
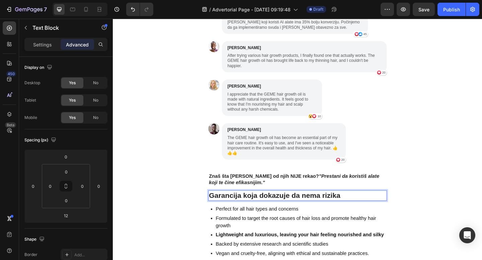
drag, startPoint x: 262, startPoint y: 3, endPoint x: 309, endPoint y: 16, distance: 48.2
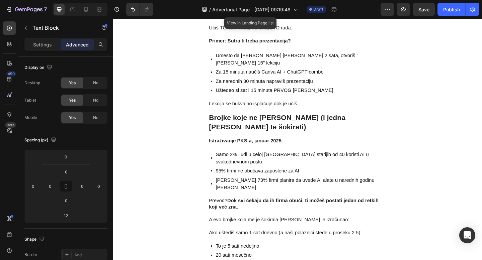
scroll to position [1559, 0]
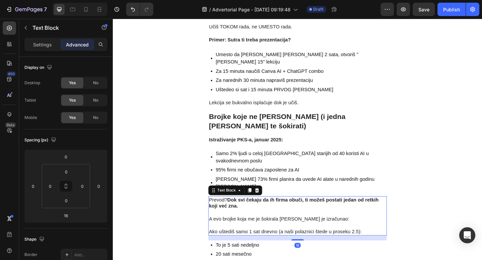
click at [254, 227] on p "A evo brojke koja me je šokirala kada sam je izračunao:" at bounding box center [313, 234] width 193 height 14
click at [259, 203] on icon at bounding box center [261, 205] width 5 height 5
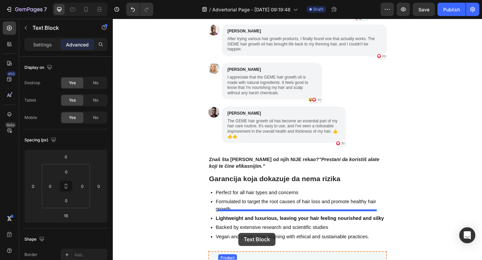
scroll to position [2067, 0]
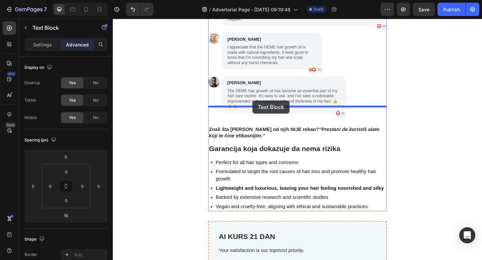
drag, startPoint x: 220, startPoint y: 51, endPoint x: 264, endPoint y: 108, distance: 72.8
type input "12"
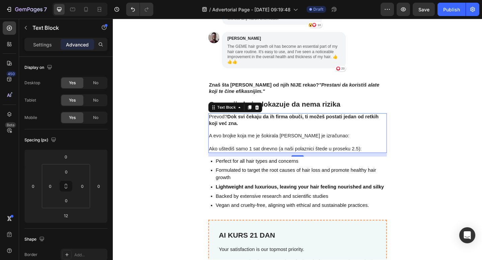
scroll to position [2018, 0]
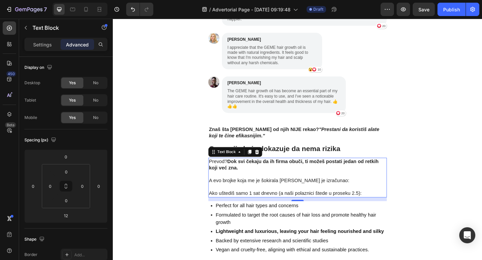
click at [309, 199] on p "Ako uštediš samo 1 sat dnevno (a naši polaznici štede u proseku 2.5):" at bounding box center [313, 206] width 193 height 14
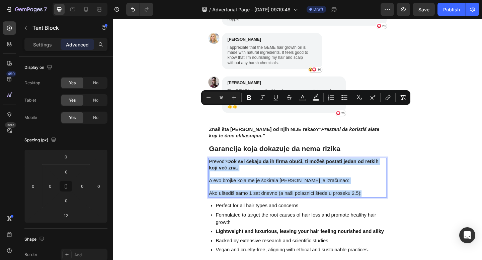
drag, startPoint x: 386, startPoint y: 152, endPoint x: 219, endPoint y: 120, distance: 170.4
click at [219, 170] on div "Prevod? Dok svi čekaju da ih firma obuči, ti možeš postati jedan od retkih koji…" at bounding box center [314, 191] width 194 height 43
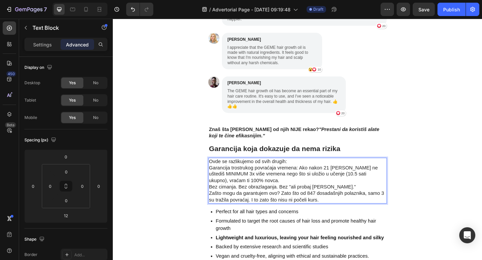
click at [304, 171] on p "Ovde se razlikujemo od svih drugih: Garancija trostrukog povraćaja vremena: Ako…" at bounding box center [313, 195] width 193 height 49
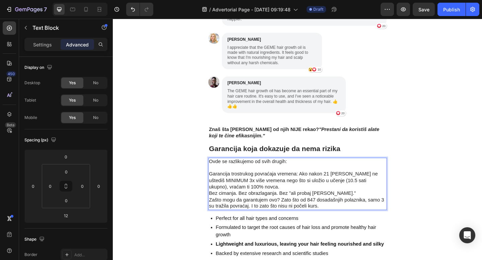
click at [263, 178] on p "⁠⁠⁠⁠⁠⁠⁠ Garancija trostrukog povraćaja vremena: Ako nakon 21 dan ne uštediš MIN…" at bounding box center [313, 202] width 193 height 49
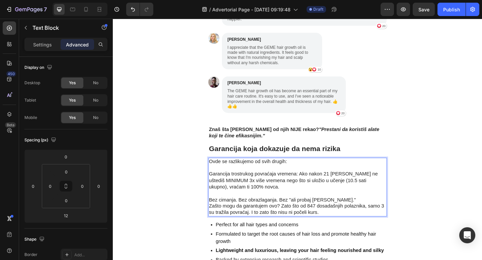
click at [359, 206] on p "⁠⁠⁠⁠⁠⁠⁠ Bez cimanja. Bez obrazlaganja. Bez "ali probaj još malo." Zašto mogu da…" at bounding box center [313, 220] width 193 height 28
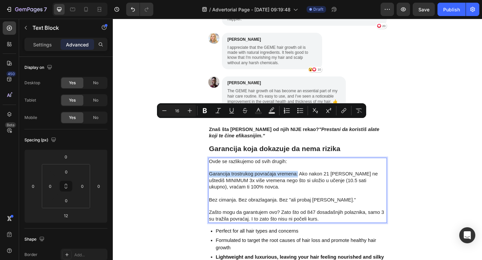
drag, startPoint x: 218, startPoint y: 133, endPoint x: 313, endPoint y: 135, distance: 95.4
click at [313, 178] on p "Garancija trostrukog povraćaja vremena: Ako nakon 21 dan ne uštediš MINIMUM 3x …" at bounding box center [313, 192] width 193 height 28
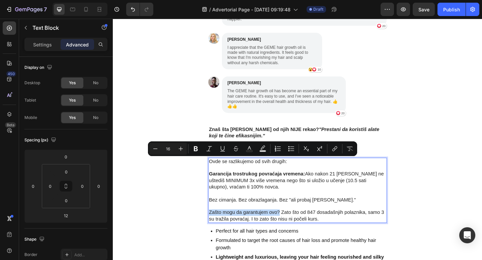
drag, startPoint x: 294, startPoint y: 175, endPoint x: 218, endPoint y: 173, distance: 76.0
click at [218, 220] on p "Zašto mogu da garantujem ovo? Zato što od 847 dosadašnjih polaznika, samo 3 su …" at bounding box center [313, 230] width 193 height 21
click at [294, 178] on p "Garancija trostrukog povraćaja vremena: Ako nakon 21 dan ne uštediš MINIMUM 3x …" at bounding box center [313, 192] width 193 height 28
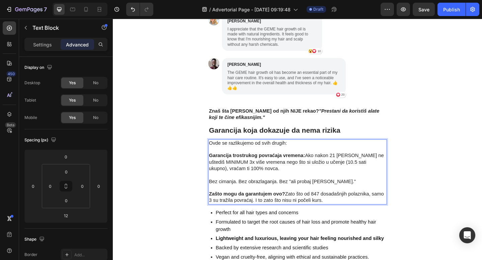
scroll to position [2043, 0]
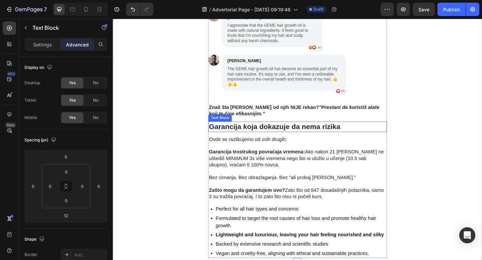
click at [278, 132] on strong "Garancija koja dokazuje da nema rizika" at bounding box center [288, 136] width 143 height 9
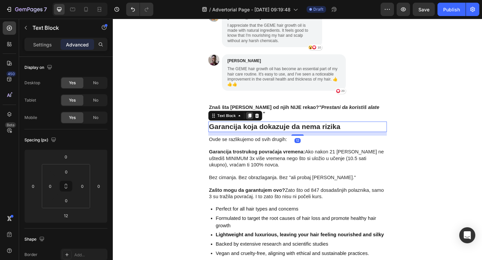
click at [260, 122] on icon at bounding box center [261, 124] width 5 height 5
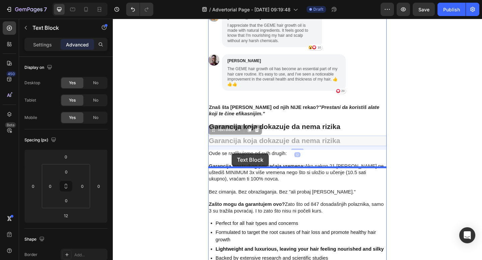
drag, startPoint x: 220, startPoint y: 84, endPoint x: 242, endPoint y: 165, distance: 84.5
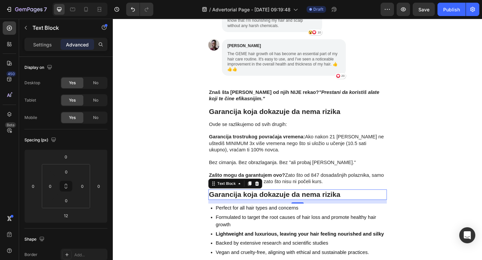
scroll to position [2066, 0]
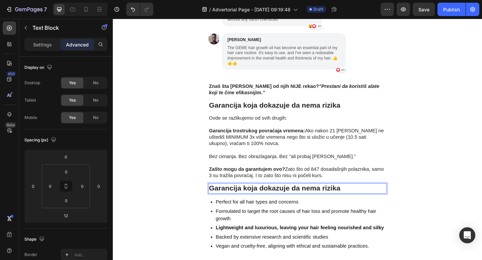
click at [270, 199] on strong "Garancija koja dokazuje da nema rizika" at bounding box center [288, 203] width 143 height 9
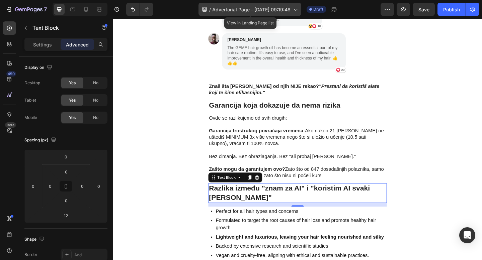
drag, startPoint x: 155, startPoint y: 1, endPoint x: 278, endPoint y: 15, distance: 124.4
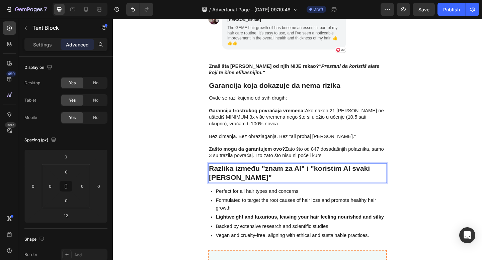
scroll to position [2089, 0]
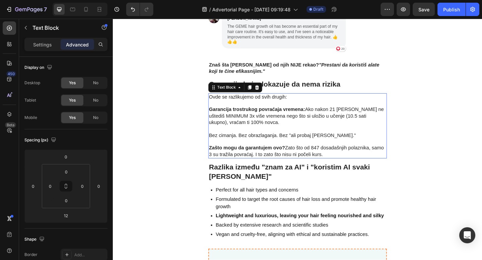
click at [255, 157] on strong "Zašto mogu da garantujem ovo?" at bounding box center [258, 160] width 83 height 6
click at [262, 91] on icon at bounding box center [262, 93] width 4 height 5
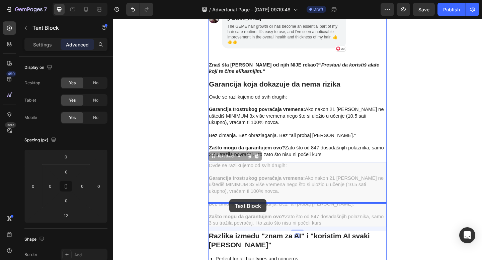
drag, startPoint x: 224, startPoint y: 113, endPoint x: 240, endPoint y: 216, distance: 103.4
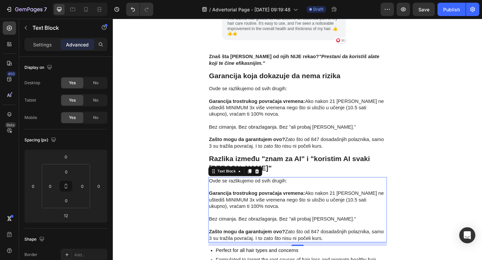
scroll to position [2099, 0]
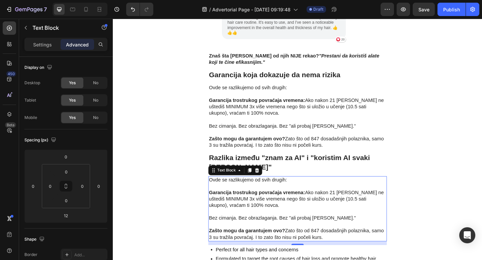
click at [269, 198] on p "Garancija trostrukog povraćaja vremena: Ako nakon 21 dan ne uštediš MINIMUM 3x …" at bounding box center [313, 212] width 193 height 28
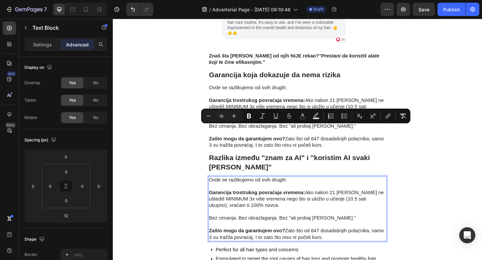
drag, startPoint x: 343, startPoint y: 203, endPoint x: 227, endPoint y: 137, distance: 133.8
click at [227, 190] on div "Ovde se razlikujemo od svih drugih: Garancija trostrukog povraćaja vremena: Ako…" at bounding box center [314, 225] width 194 height 71
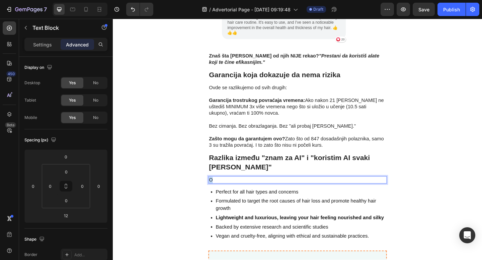
click at [218, 191] on p "O" at bounding box center [313, 194] width 193 height 7
click at [237, 191] on p ""Znam za AI" ljudi:" at bounding box center [313, 194] width 193 height 7
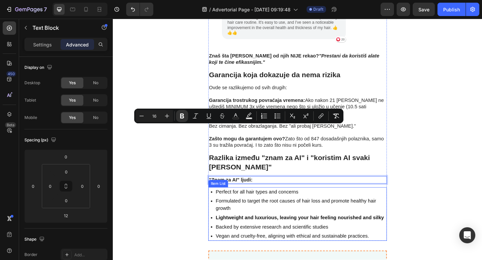
click at [267, 204] on p "Perfect for all hair types and concerns" at bounding box center [317, 208] width 185 height 8
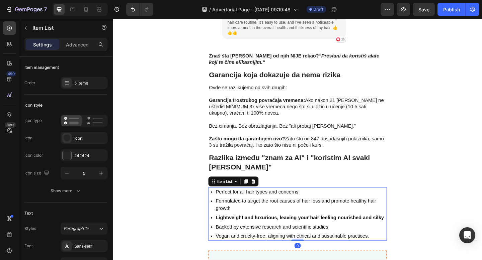
click at [267, 204] on p "Perfect for all hair types and concerns" at bounding box center [317, 208] width 185 height 8
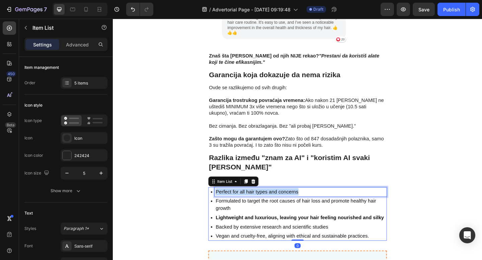
click at [267, 204] on p "Perfect for all hair types and concerns" at bounding box center [317, 208] width 185 height 8
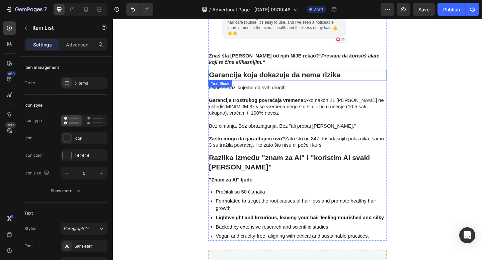
drag, startPoint x: 245, startPoint y: 13, endPoint x: 136, endPoint y: 11, distance: 109.8
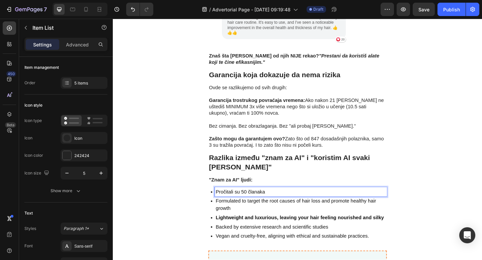
click at [247, 214] on p "Formulated to target the root causes of hair loss and promote healthy hair grow…" at bounding box center [317, 222] width 185 height 16
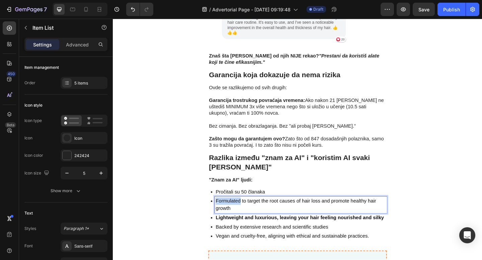
click at [247, 214] on p "Formulated to target the root causes of hair loss and promote healthy hair grow…" at bounding box center [317, 222] width 185 height 16
drag, startPoint x: 247, startPoint y: 163, endPoint x: 375, endPoint y: 33, distance: 183.0
click at [247, 214] on p "Formulated to target the root causes of hair loss and promote healthy hair grow…" at bounding box center [317, 222] width 185 height 16
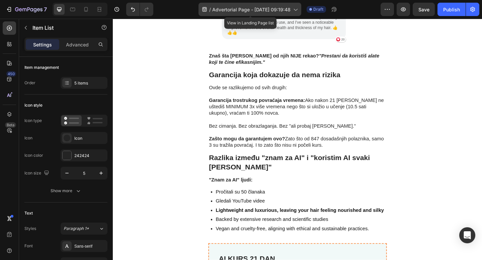
drag, startPoint x: 262, startPoint y: 14, endPoint x: 283, endPoint y: 3, distance: 23.8
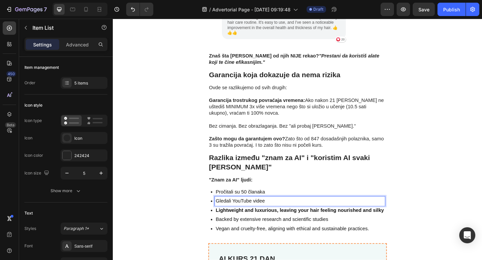
click at [256, 234] on p "Backed by extensive research and scientific studies" at bounding box center [316, 238] width 183 height 8
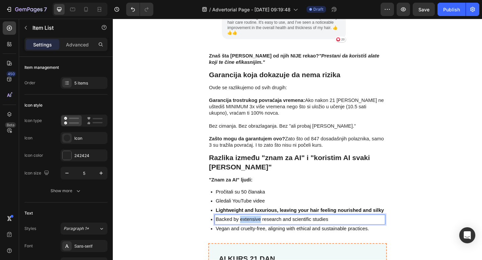
click at [256, 234] on p "Backed by extensive research and scientific studies" at bounding box center [316, 238] width 183 height 8
click at [274, 234] on p "Probali ChatGPT jednom" at bounding box center [316, 238] width 183 height 8
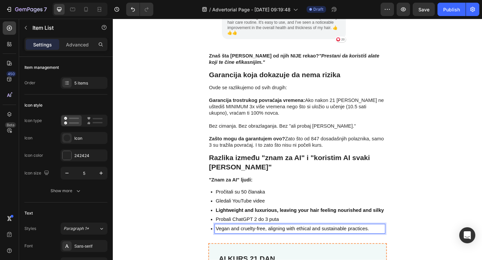
click at [253, 244] on p "Vegan and cruelty-free, aligning with ethical and sustainable practices." at bounding box center [316, 248] width 183 height 8
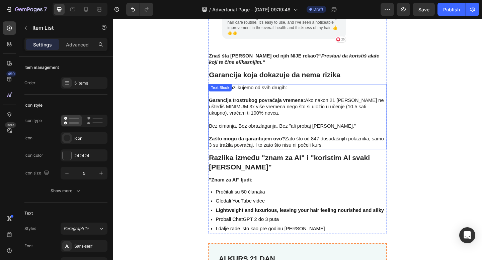
drag, startPoint x: 266, startPoint y: 7, endPoint x: 152, endPoint y: 15, distance: 115.1
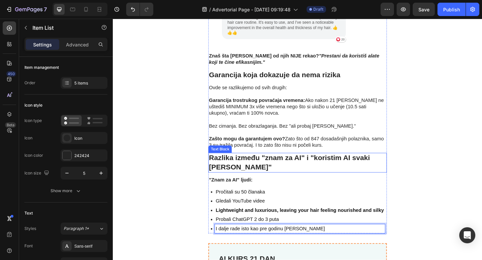
scroll to position [2113, 0]
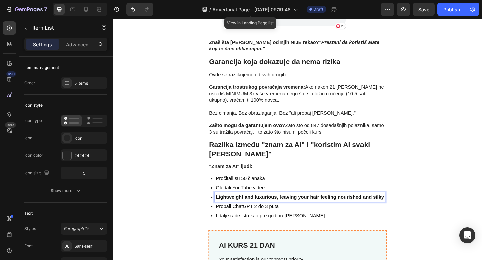
click at [257, 210] on strong "Lightweight and luxurious, leaving your hair feeling nourished and silky" at bounding box center [316, 213] width 183 height 6
click at [375, 210] on strong "Lightweight and luxurious, leaving your hair feeling nourished and silky" at bounding box center [316, 213] width 183 height 6
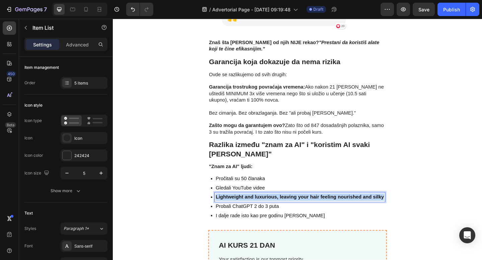
click at [375, 210] on strong "Lightweight and luxurious, leaving your hair feeling nourished and silky" at bounding box center [316, 213] width 183 height 6
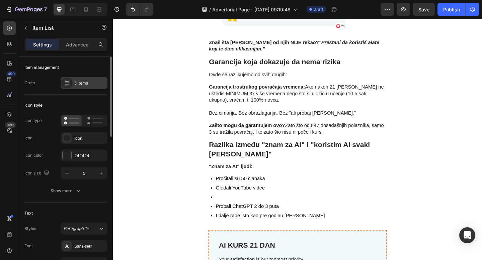
click at [88, 87] on div "5 items" at bounding box center [84, 83] width 47 height 12
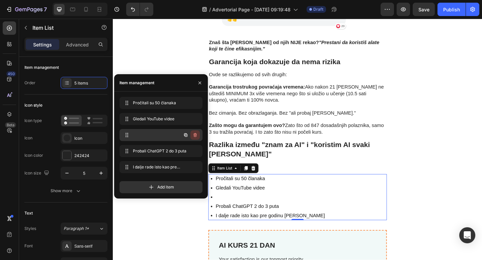
click at [195, 137] on icon "button" at bounding box center [194, 135] width 5 height 5
click at [195, 135] on div "Delete" at bounding box center [190, 135] width 12 height 6
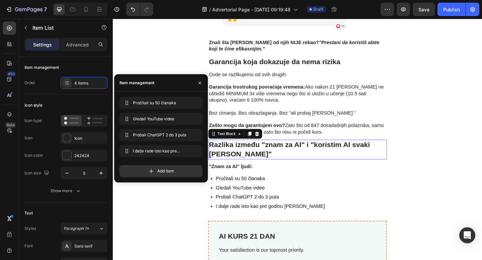
click at [380, 151] on p "Razlika između "znam za AI" i "koristim AI svaki dan"" at bounding box center [313, 161] width 193 height 20
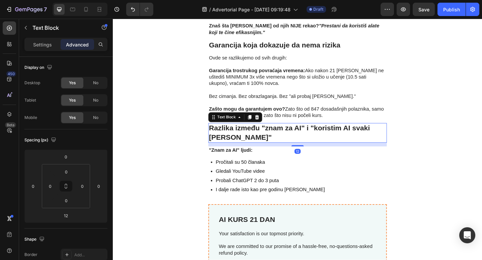
scroll to position [2131, 0]
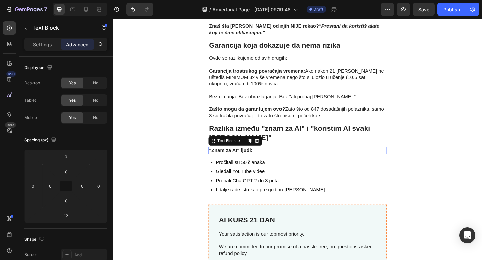
click at [233, 159] on strong ""Znam za AI" ljudi:" at bounding box center [241, 162] width 48 height 6
click at [261, 150] on icon at bounding box center [262, 152] width 4 height 5
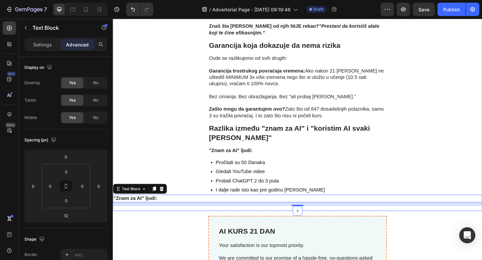
scroll to position [2131, 0]
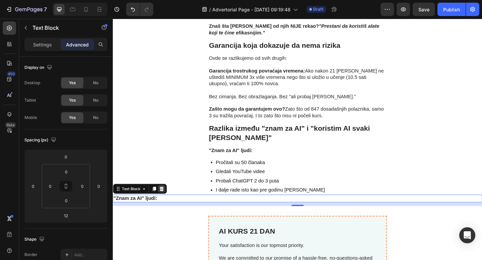
click at [164, 202] on icon at bounding box center [166, 204] width 4 height 5
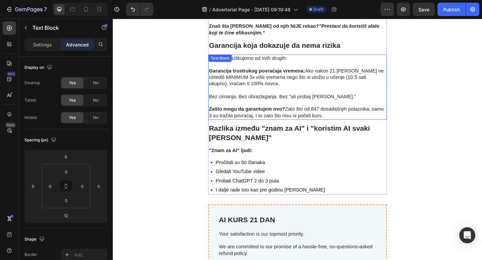
click at [231, 107] on p "Zašto mogu da garantujem ovo? Zato što od 847 dosadašnjih polaznika, samo 3 su …" at bounding box center [313, 117] width 193 height 21
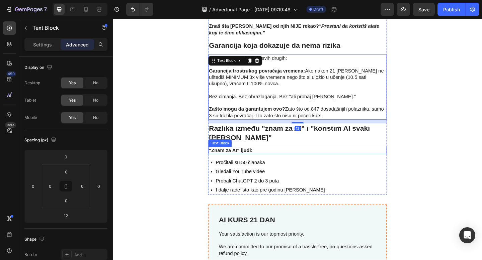
click at [233, 159] on strong ""Znam za AI" ljudi:" at bounding box center [241, 162] width 48 height 6
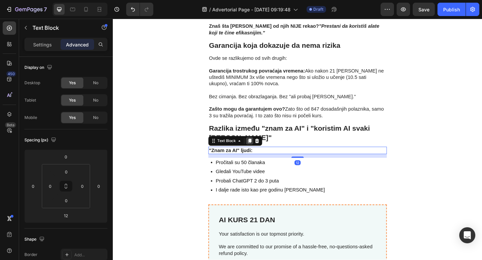
click at [261, 149] on icon at bounding box center [261, 151] width 5 height 5
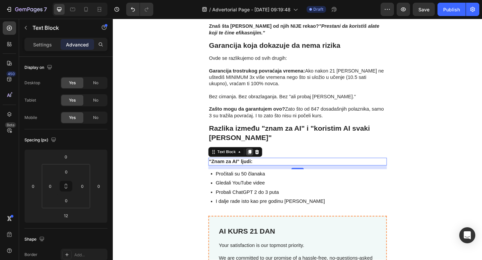
click at [261, 161] on icon at bounding box center [261, 163] width 5 height 5
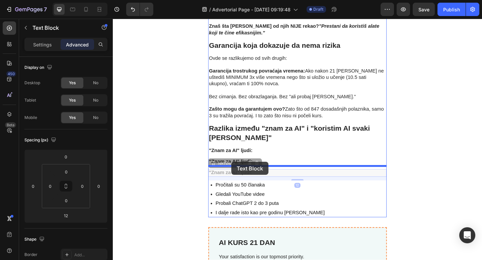
drag, startPoint x: 222, startPoint y: 122, endPoint x: 242, endPoint y: 175, distance: 56.7
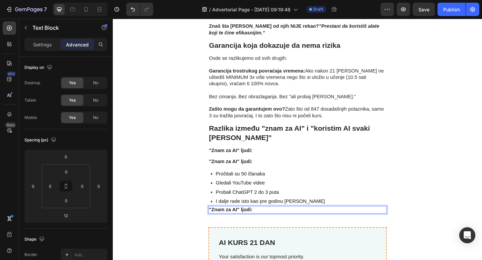
click at [249, 224] on strong ""Znam za AI" ljudi:" at bounding box center [241, 227] width 48 height 6
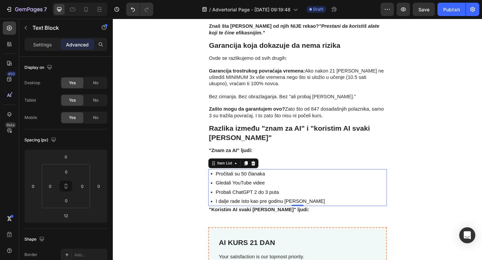
click at [377, 183] on div "Pročitali su 50 članaka Gledali YouTube videe Probali ChatGPT 2 do 3 puta I dal…" at bounding box center [314, 203] width 194 height 40
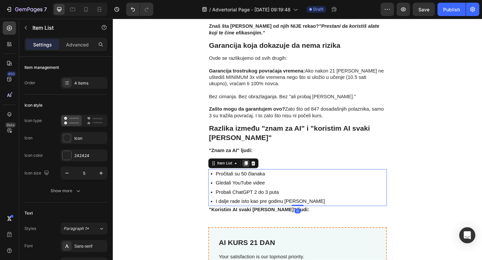
click at [259, 174] on icon at bounding box center [258, 176] width 4 height 5
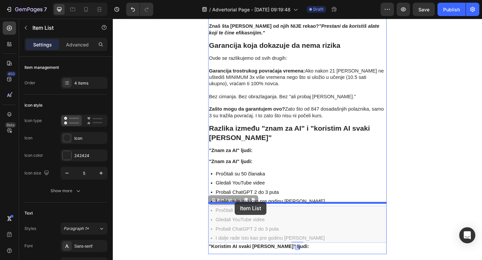
drag, startPoint x: 222, startPoint y: 164, endPoint x: 245, endPoint y: 219, distance: 59.8
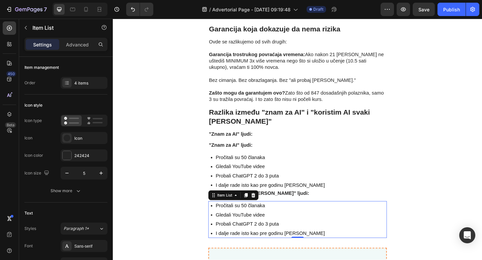
scroll to position [2148, 0]
click at [252, 219] on p "Pročitali su 50 članaka" at bounding box center [284, 223] width 119 height 8
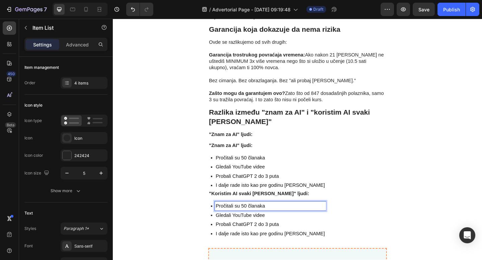
click at [252, 219] on p "Pročitali su 50 članaka" at bounding box center [284, 223] width 119 height 8
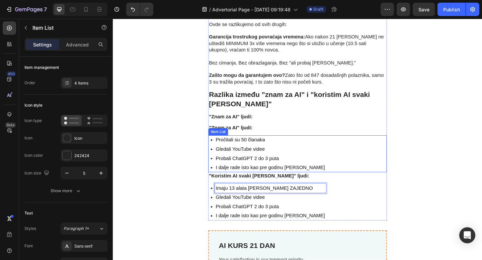
scroll to position [2177, 0]
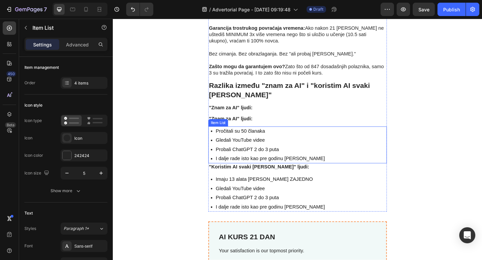
drag, startPoint x: 140, startPoint y: 148, endPoint x: 165, endPoint y: 112, distance: 43.5
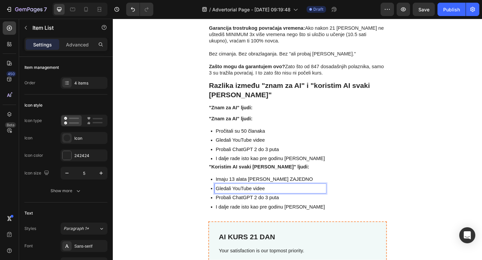
click at [270, 200] on p "Gledali YouTube videe" at bounding box center [284, 204] width 119 height 8
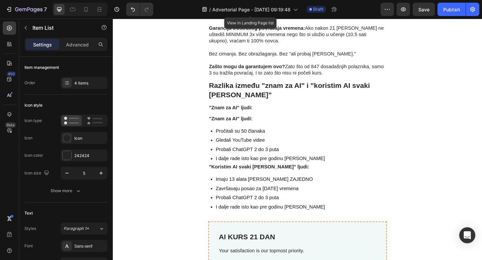
drag, startPoint x: 266, startPoint y: 13, endPoint x: 245, endPoint y: 1, distance: 24.3
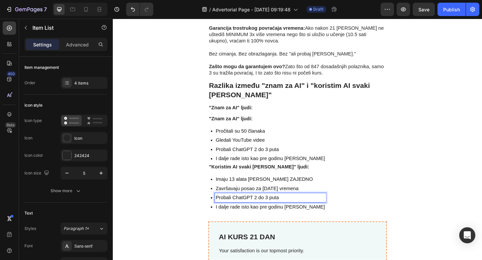
click at [279, 210] on p "Probali ChatGPT 2 do 3 puta" at bounding box center [284, 214] width 119 height 8
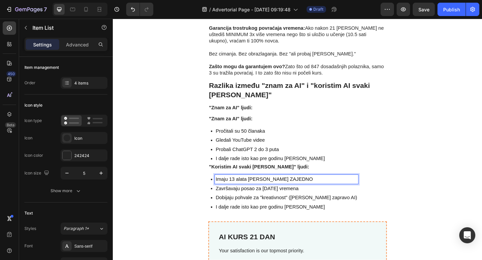
click at [228, 190] on p "Imaju 13 alata koji rade ZAJEDNO" at bounding box center [302, 194] width 154 height 8
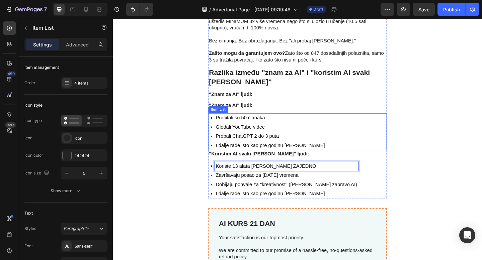
scroll to position [2192, 0]
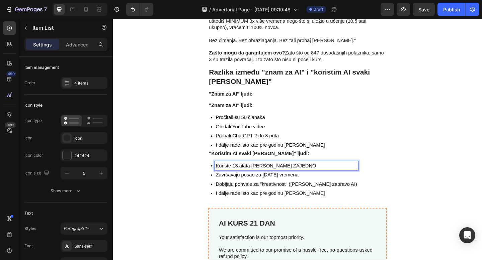
click at [252, 185] on p "Završavaju posao za pola vremena" at bounding box center [302, 189] width 154 height 8
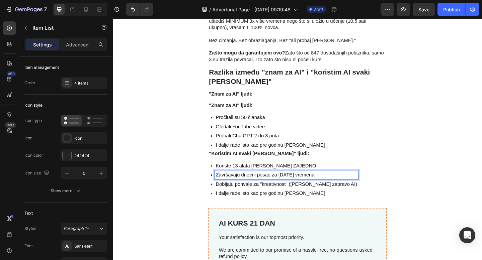
click at [293, 185] on p "Završavaju dnevni posao za pola vremena" at bounding box center [302, 189] width 154 height 8
click at [307, 185] on p "Završavaju dnevni posao za upola vremena" at bounding box center [302, 189] width 154 height 8
click at [269, 205] on p "I dalje rade isto kao pre godinu dana" at bounding box center [302, 209] width 154 height 8
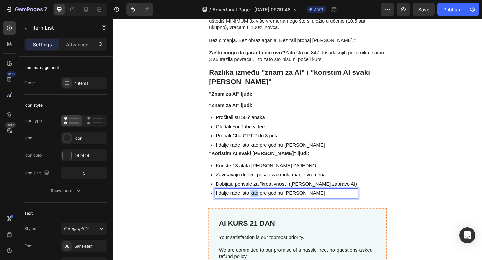
click at [269, 205] on p "I dalje rade isto kao pre godinu dana" at bounding box center [302, 209] width 154 height 8
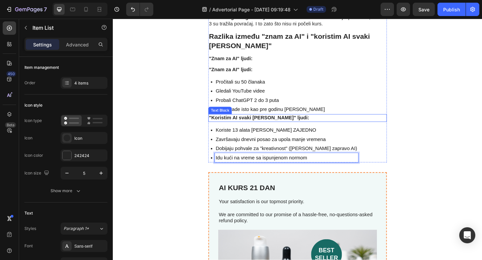
scroll to position [2231, 0]
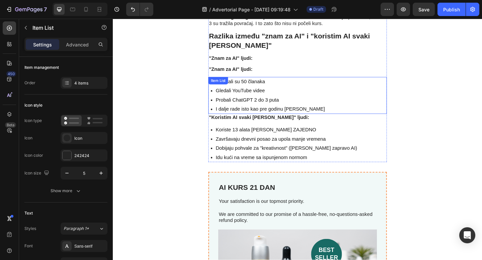
drag, startPoint x: 251, startPoint y: 10, endPoint x: 137, endPoint y: 12, distance: 114.5
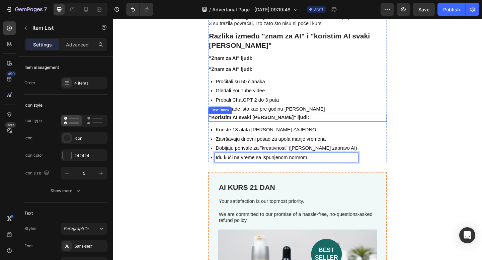
click at [230, 124] on strong ""Koristim AI svaki dan" ljudi:" at bounding box center [271, 127] width 109 height 6
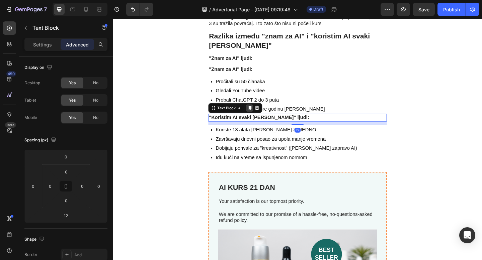
click at [262, 114] on icon at bounding box center [262, 116] width 4 height 5
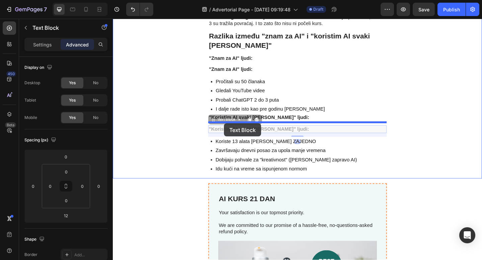
drag, startPoint x: 221, startPoint y: 75, endPoint x: 359, endPoint y: 27, distance: 146.0
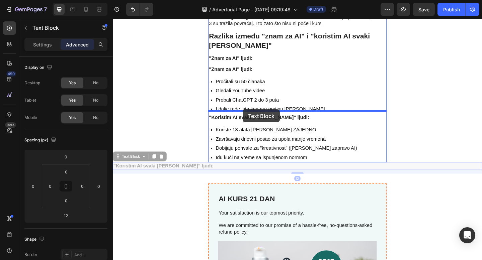
drag, startPoint x: 117, startPoint y: 113, endPoint x: 254, endPoint y: 118, distance: 136.7
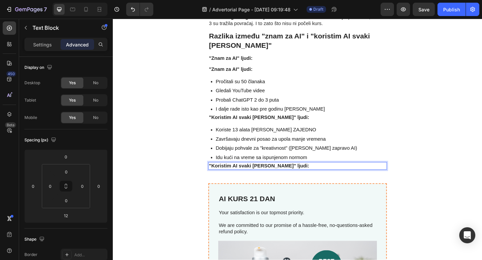
click at [248, 176] on strong ""Koristim AI svaki dan" ljudi:" at bounding box center [271, 179] width 109 height 6
drag, startPoint x: 248, startPoint y: 124, endPoint x: 358, endPoint y: 23, distance: 148.8
click at [248, 176] on strong ""Koristim AI svaki dan" ljudi:" at bounding box center [271, 179] width 109 height 6
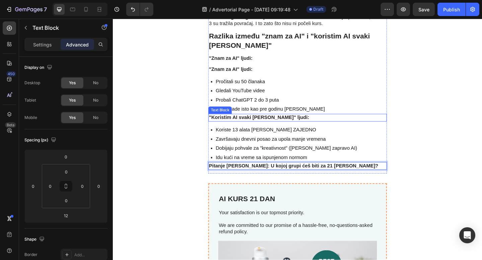
drag, startPoint x: 144, startPoint y: 211, endPoint x: 144, endPoint y: 52, distance: 159.0
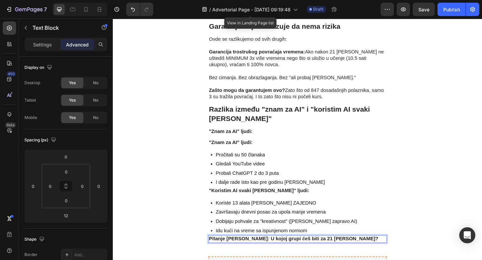
scroll to position [2152, 0]
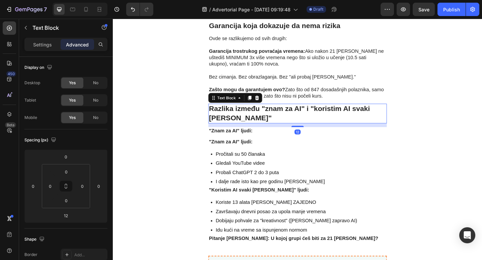
click at [249, 112] on p "Razlika između "znam za AI" i "koristim AI svaki dan"" at bounding box center [313, 122] width 193 height 20
click at [259, 102] on icon at bounding box center [261, 104] width 5 height 5
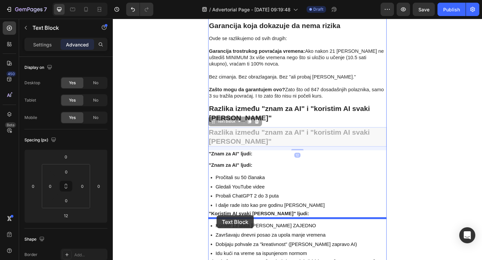
drag, startPoint x: 221, startPoint y: 78, endPoint x: 225, endPoint y: 233, distance: 155.0
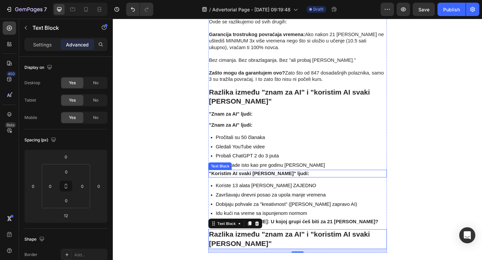
scroll to position [2174, 0]
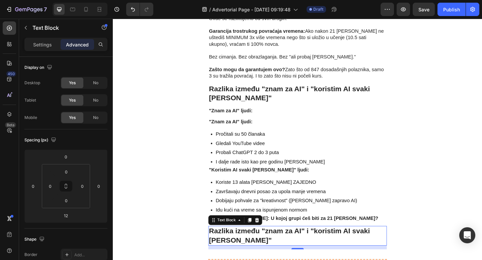
click at [251, 246] on strong "Razlika između "znam za AI" i "koristim AI svaki dan"" at bounding box center [304, 255] width 175 height 19
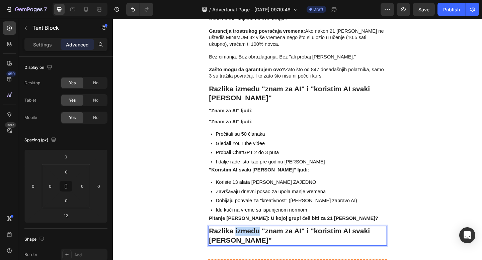
click at [251, 246] on strong "Razlika između "znam za AI" i "koristim AI svaki dan"" at bounding box center [304, 255] width 175 height 19
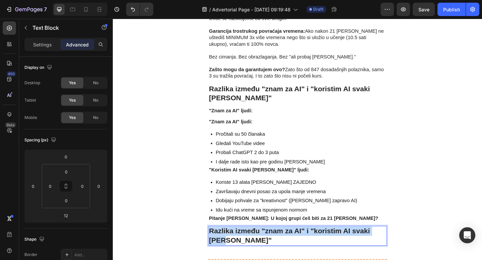
click at [251, 246] on strong "Razlika između "znam za AI" i "koristim AI svaki dan"" at bounding box center [304, 255] width 175 height 19
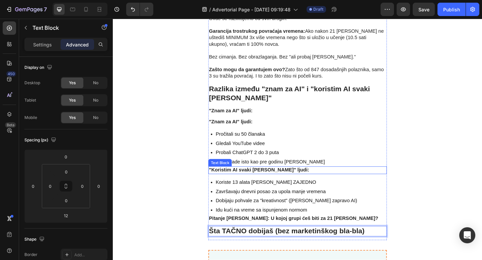
scroll to position [2175, 0]
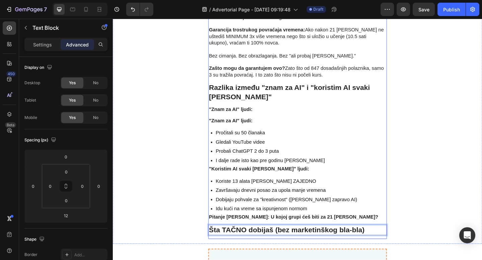
drag, startPoint x: 149, startPoint y: 210, endPoint x: 143, endPoint y: 47, distance: 162.8
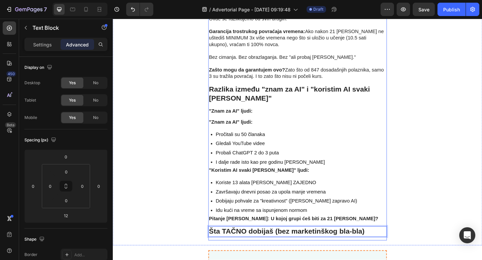
scroll to position [2173, 0]
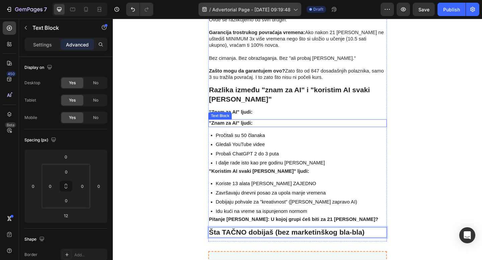
click at [247, 130] on strong ""Znam za AI" ljudi:" at bounding box center [241, 133] width 48 height 6
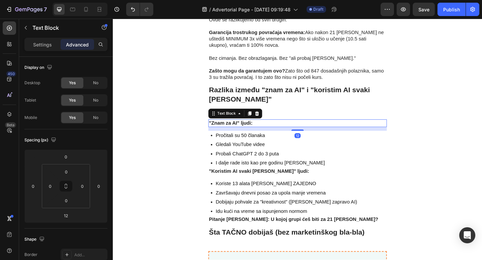
click at [271, 129] on p ""Znam za AI" ljudi:" at bounding box center [313, 132] width 193 height 7
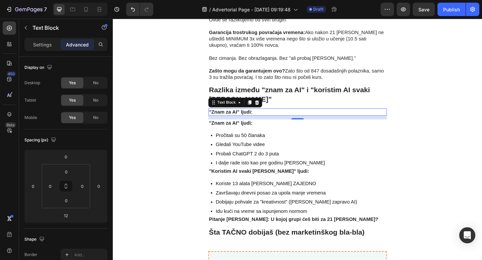
click at [273, 117] on p ""Znam za AI" ljudi:" at bounding box center [313, 120] width 193 height 7
click at [269, 108] on icon at bounding box center [269, 110] width 4 height 5
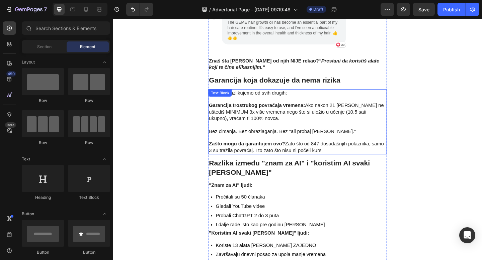
scroll to position [2058, 0]
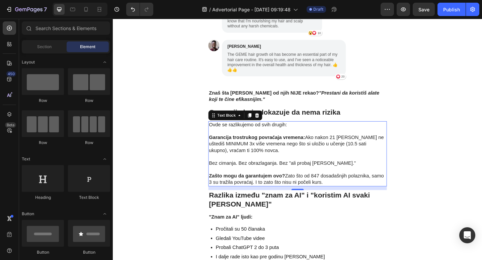
click at [265, 145] on strong "Garancija trostrukog povraćaja vremena:" at bounding box center [269, 148] width 104 height 6
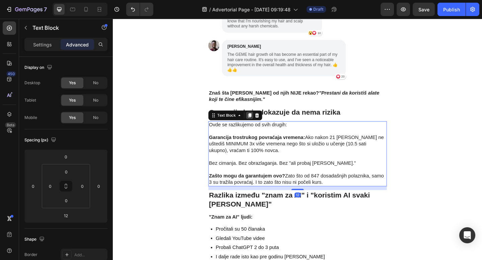
click at [259, 122] on icon at bounding box center [261, 124] width 5 height 5
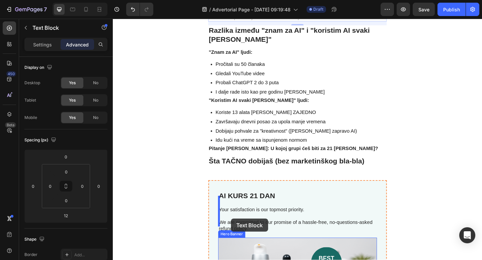
scroll to position [2319, 0]
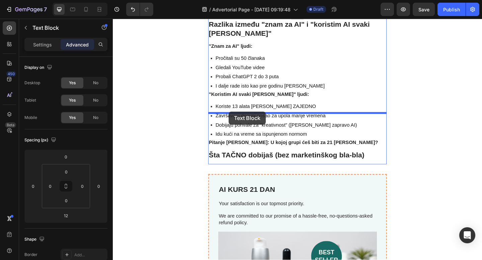
drag, startPoint x: 221, startPoint y: 36, endPoint x: 239, endPoint y: 121, distance: 86.1
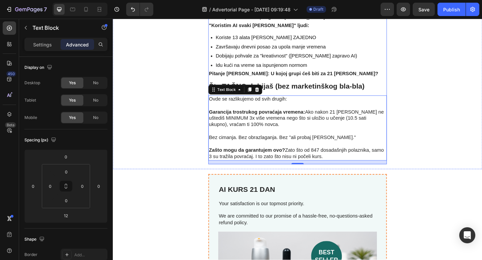
scroll to position [2245, 0]
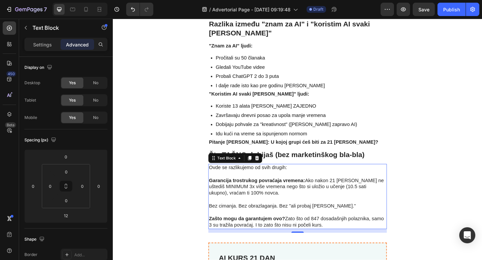
click at [280, 213] on p "Bez cimanja. Bez obrazlaganja. Bez "ali probaj još malo."" at bounding box center [313, 220] width 193 height 14
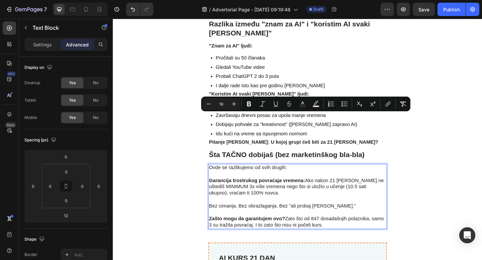
drag, startPoint x: 347, startPoint y: 189, endPoint x: 217, endPoint y: 123, distance: 146.0
click at [217, 177] on div "Ovde se razlikujemo od svih drugih: Garancija trostrukog povraćaja vremena: Ako…" at bounding box center [314, 212] width 194 height 71
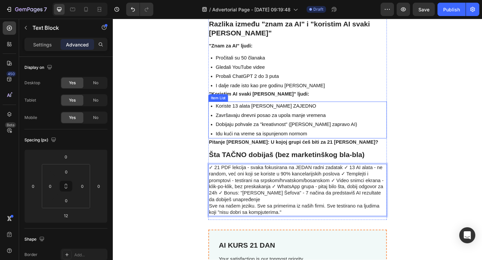
drag, startPoint x: 107, startPoint y: 106, endPoint x: 135, endPoint y: 49, distance: 63.3
click at [391, 109] on div "Koriste 13 alata koji rade ZAJEDNO Završavaju dnevni posao za upola manje vreme…" at bounding box center [314, 129] width 194 height 40
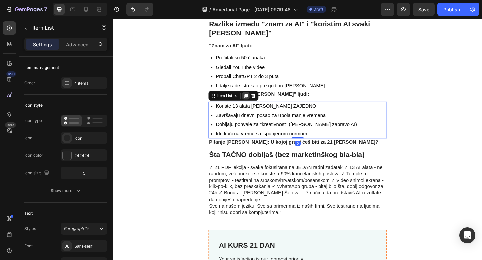
click at [260, 100] on icon at bounding box center [257, 102] width 5 height 5
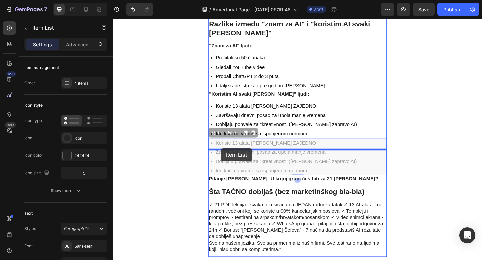
drag, startPoint x: 220, startPoint y: 90, endPoint x: 230, endPoint y: 160, distance: 71.0
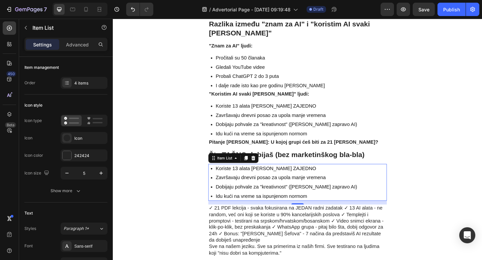
click at [218, 177] on div "Koriste 13 alata koji rade ZAJEDNO Završavaju dnevni posao za upola manje vreme…" at bounding box center [314, 197] width 194 height 40
click at [220, 181] on icon at bounding box center [220, 182] width 2 height 2
click at [69, 142] on div at bounding box center [66, 138] width 9 height 9
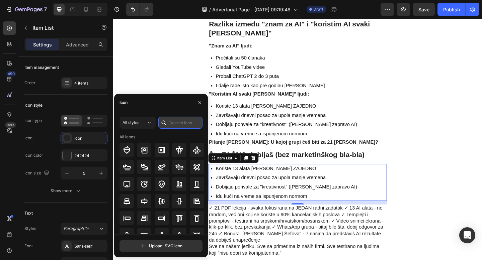
click at [182, 125] on input "text" at bounding box center [180, 123] width 44 height 12
type input "check"
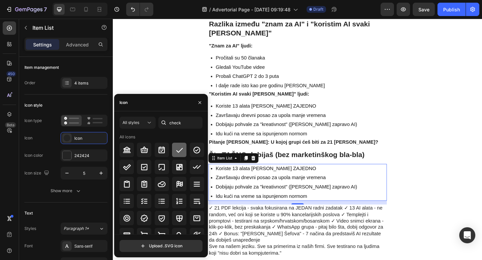
click at [176, 154] on div at bounding box center [179, 150] width 14 height 14
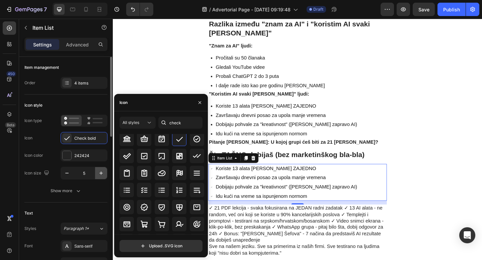
click at [102, 170] on icon "button" at bounding box center [101, 173] width 7 height 7
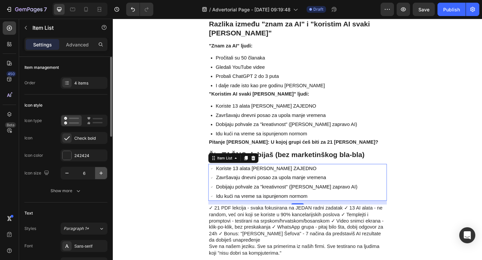
click at [102, 170] on icon "button" at bounding box center [101, 173] width 7 height 7
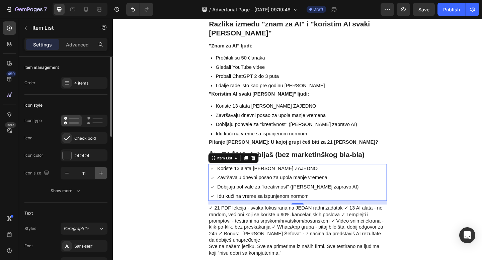
click at [102, 170] on icon "button" at bounding box center [101, 173] width 7 height 7
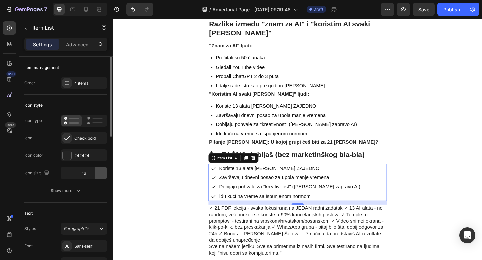
click at [102, 170] on icon "button" at bounding box center [101, 173] width 7 height 7
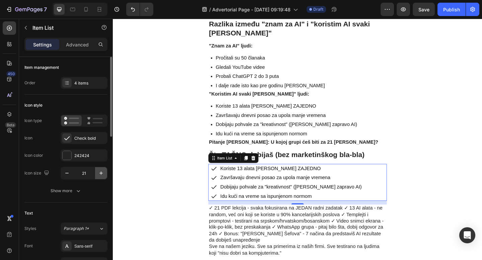
click at [102, 170] on icon "button" at bounding box center [101, 173] width 7 height 7
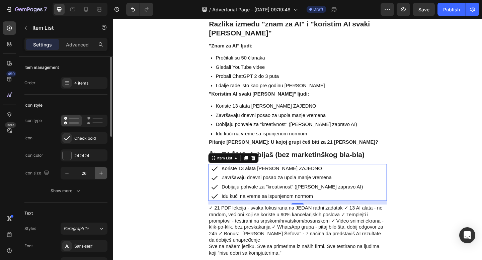
click at [102, 170] on icon "button" at bounding box center [101, 173] width 7 height 7
click at [68, 175] on icon "button" at bounding box center [67, 173] width 7 height 7
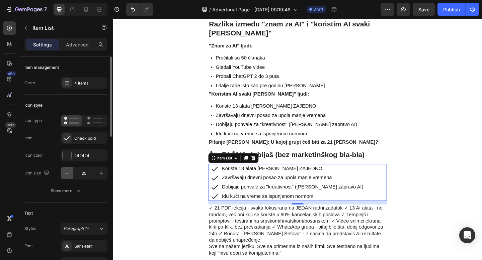
click at [68, 175] on icon "button" at bounding box center [67, 173] width 7 height 7
type input "24"
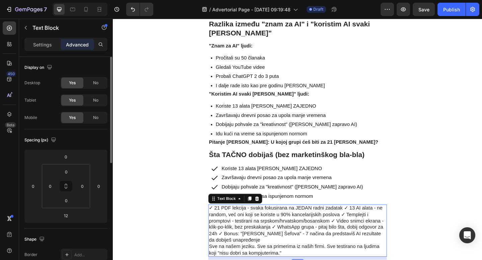
click at [223, 222] on p "✓ 21 PDF lekcija - svaka fokusirana na JEDAN radni zadatak ✓ 13 AI alata - ne r…" at bounding box center [313, 250] width 193 height 56
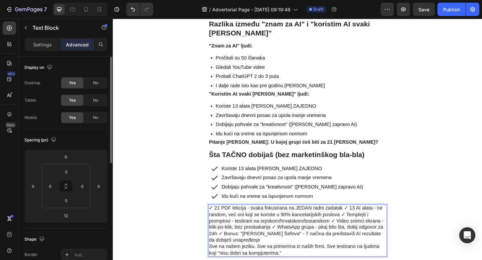
click at [223, 222] on p "✓ 21 PDF lekcija - svaka fokusirana na JEDAN radni zadatak ✓ 13 AI alata - ne r…" at bounding box center [313, 250] width 193 height 56
click at [362, 222] on p "✓ 21 PDF lekcija - svaka fokusirana na JEDAN radni zadatak ✓ 13 AI alata - ne r…" at bounding box center [313, 250] width 193 height 56
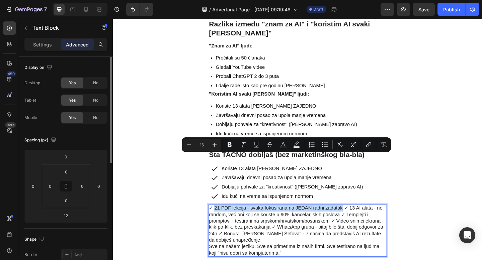
copy p "21 PDF lekcija - svaka fokusirana na JEDAN radni zadatak"
click at [308, 178] on p "Koriste 13 alata koji rade ZAJEDNO" at bounding box center [308, 182] width 154 height 8
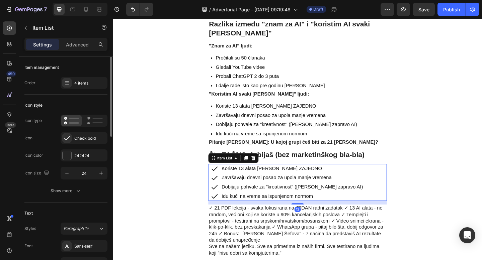
click at [308, 178] on p "Koriste 13 alata koji rade ZAJEDNO" at bounding box center [308, 182] width 154 height 8
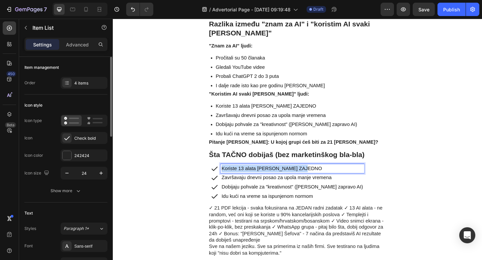
click at [308, 178] on p "Koriste 13 alata koji rade ZAJEDNO" at bounding box center [308, 182] width 154 height 8
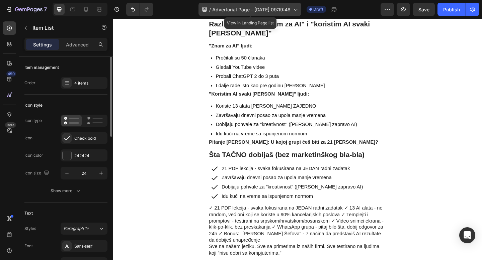
drag, startPoint x: 195, startPoint y: 108, endPoint x: 278, endPoint y: 13, distance: 126.4
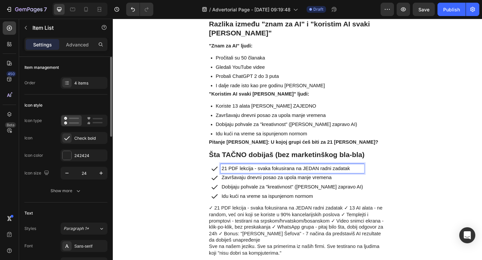
click at [245, 178] on p "21 PDF lekcija - svaka fokusirana na JEDAN radni zadatak" at bounding box center [308, 182] width 154 height 8
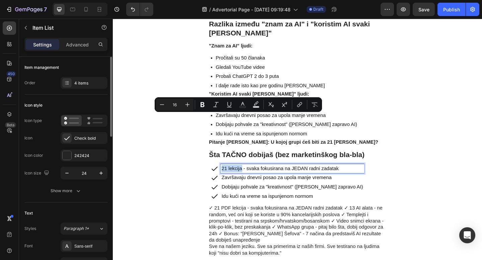
drag, startPoint x: 253, startPoint y: 127, endPoint x: 231, endPoint y: 128, distance: 22.8
click at [231, 178] on p "21 lekcija - svaka fokusirana na JEDAN radni zadatak" at bounding box center [308, 182] width 154 height 8
click at [274, 178] on p "21 lekcija - svaka fokusirana na JEDAN radni zadatak" at bounding box center [308, 182] width 154 height 8
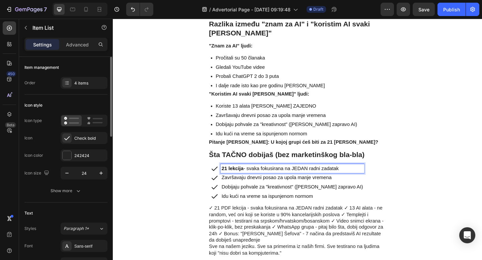
click at [333, 178] on p "21 lekcija - svaka fokusirana na JEDAN radni zadatak" at bounding box center [308, 182] width 154 height 8
click at [341, 178] on p "21 lekcija - svaka fokusirana na JEDAN AI zadatak" at bounding box center [308, 182] width 154 height 8
click at [310, 188] on p "Završavaju dnevni posao za upola manje vremena" at bounding box center [308, 192] width 154 height 8
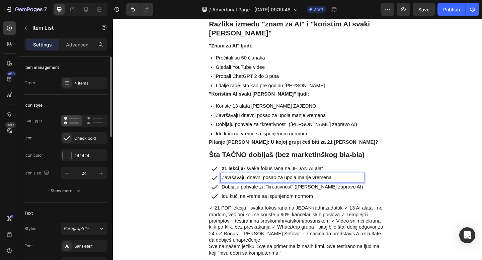
click at [318, 178] on p "21 lekcija - svaka fokusirana na JEDAN AI alat" at bounding box center [308, 182] width 154 height 8
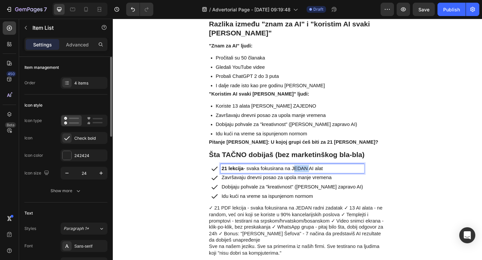
click at [318, 178] on p "21 lekcija - svaka fokusirana na JEDAN AI alat" at bounding box center [308, 182] width 154 height 8
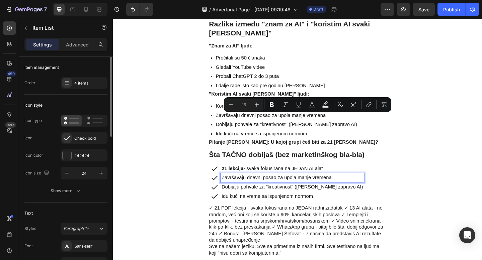
click at [288, 188] on p "Završavaju dnevni posao za upola manje vremena" at bounding box center [308, 192] width 154 height 8
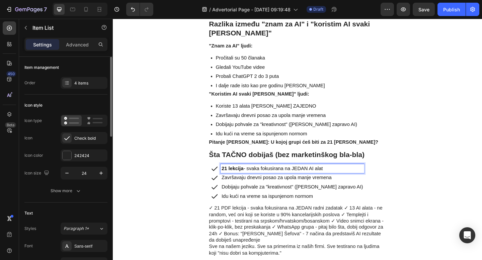
click at [240, 179] on strong "21 lekcija" at bounding box center [243, 182] width 24 height 6
click at [246, 179] on strong "21 15 minutnalekcija" at bounding box center [257, 182] width 52 height 6
click at [266, 179] on strong "21 15 minutnalekcija" at bounding box center [257, 182] width 52 height 6
click at [247, 179] on strong "21 15 minutna lekcija" at bounding box center [258, 182] width 54 height 6
click at [267, 179] on strong "21 15 minutna lekcija" at bounding box center [258, 182] width 54 height 6
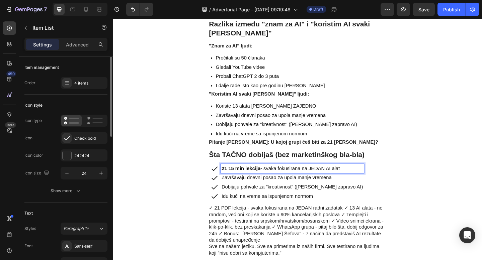
click at [238, 179] on strong "21 15 min lekcija" at bounding box center [252, 182] width 42 height 6
click at [285, 179] on strong "21 lekcija x 15 min lekcija" at bounding box center [263, 182] width 65 height 6
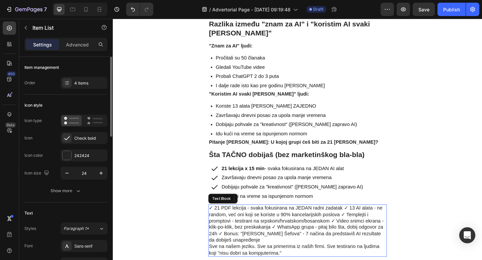
drag, startPoint x: 285, startPoint y: 178, endPoint x: 366, endPoint y: 170, distance: 81.1
click at [286, 222] on p "✓ 21 PDF lekcija - svaka fokusirana na JEDAN radni zadatak ✓ 13 AI alata - ne r…" at bounding box center [313, 250] width 193 height 56
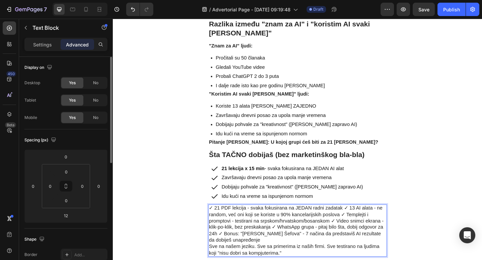
click at [370, 222] on p "✓ 21 PDF lekcija - svaka fokusirana na JEDAN radni zadatak ✓ 13 AI alata - ne r…" at bounding box center [313, 250] width 193 height 56
click at [359, 222] on p "✓ 21 PDF lekcija - svaka fokusirana na JEDAN radni zadatak ✓ 13 AI alata - ne r…" at bounding box center [313, 250] width 193 height 56
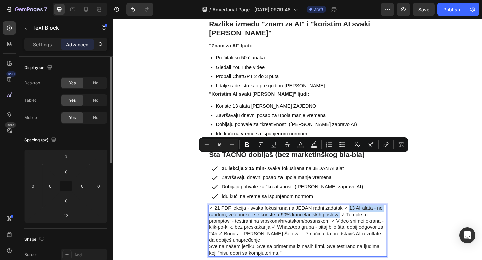
copy p "13 AI alata - ne random, već oni koji se koriste u 90% kancelarijskih poslova"
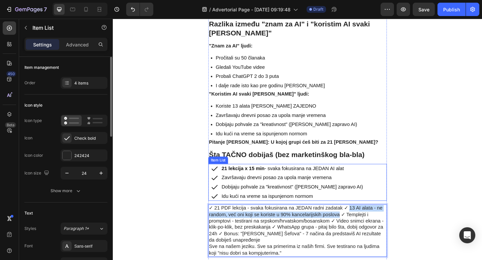
click at [258, 188] on p "Završavaju dnevni posao za upola manje vremena" at bounding box center [308, 192] width 154 height 8
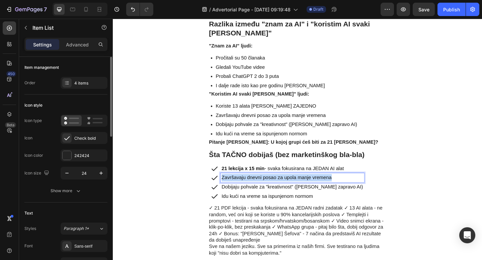
click at [258, 188] on p "Završavaju dnevni posao za upola manje vremena" at bounding box center [308, 192] width 154 height 8
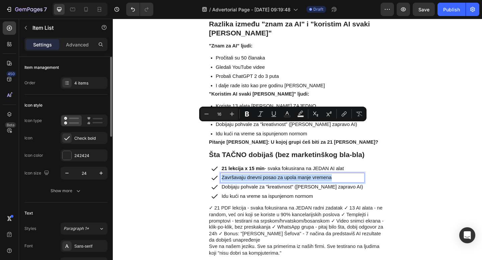
click at [258, 188] on p "Završavaju dnevni posao za upola manje vremena" at bounding box center [308, 192] width 154 height 8
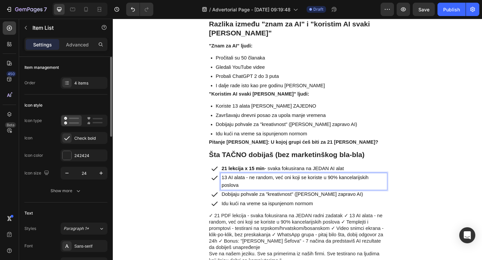
click at [277, 188] on p "13 AI alata - ne random, već oni koji se koriste u 90% kancelarijskih poslova" at bounding box center [320, 196] width 179 height 16
click at [275, 188] on p "13 AI alata - ne random, već oni koji se koriste u 90% kancelarijskih poslova" at bounding box center [320, 196] width 179 height 16
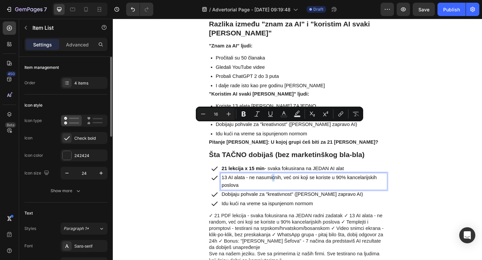
drag, startPoint x: 287, startPoint y: 138, endPoint x: 253, endPoint y: 272, distance: 138.3
click at [288, 188] on p "13 AI alata - ne nasumicnih, već oni koji se koriste u 90% kancelarijskih poslo…" at bounding box center [320, 196] width 179 height 16
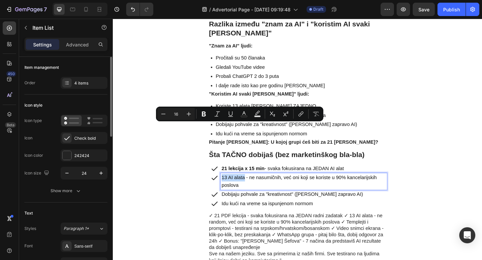
drag, startPoint x: 256, startPoint y: 136, endPoint x: 226, endPoint y: 136, distance: 30.1
click at [226, 187] on div "13 AI alata - ne nasumičnih, već oni koji se koriste u 90% kancelarijskih poslo…" at bounding box center [314, 196] width 191 height 18
click at [287, 188] on p "13 AI alata - ne nasumičnih, već oni koji se koriste u 90% kancelarijskih poslo…" at bounding box center [320, 196] width 179 height 16
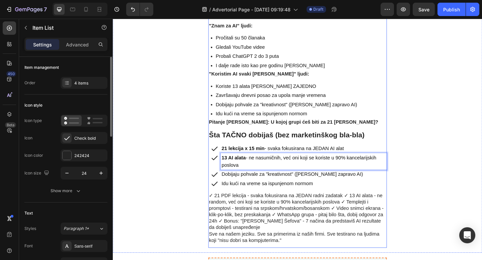
scroll to position [2267, 0]
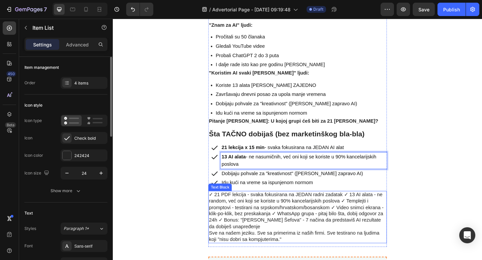
click at [303, 207] on p "✓ 21 PDF lekcija - svaka fokusirana na JEDAN radni zadatak ✓ 13 AI alata - ne r…" at bounding box center [313, 235] width 193 height 56
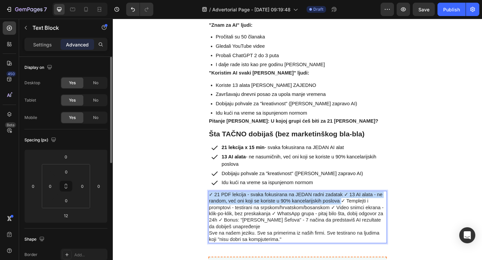
click at [361, 207] on p "✓ 21 PDF lekcija - svaka fokusirana na JEDAN radni zadatak ✓ 13 AI alata - ne r…" at bounding box center [313, 235] width 193 height 56
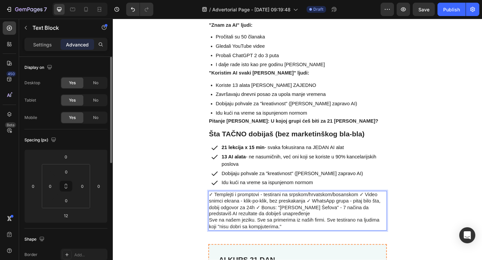
click at [223, 207] on p "✓ Templejti i promptovi - testirani na srpskom/hrvatskom/bosanskom ✓ Video snim…" at bounding box center [313, 228] width 193 height 42
click at [379, 207] on p "✓ Templejti i promptovi - testirani na srpskom/hrvatskom/bosanskom ✓ Video snim…" at bounding box center [313, 228] width 193 height 42
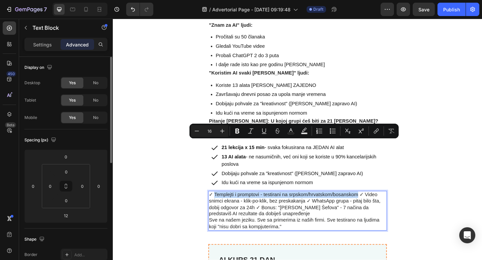
copy p "Templejti i promptovi - testirani na srpskom/hrvatskom/bosanskom"
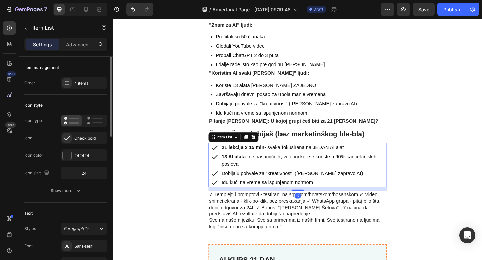
click at [279, 164] on div "13 AI alata - ne nasumičnih, već oni koji se koriste u 90% kancelarijskih poslo…" at bounding box center [320, 173] width 181 height 18
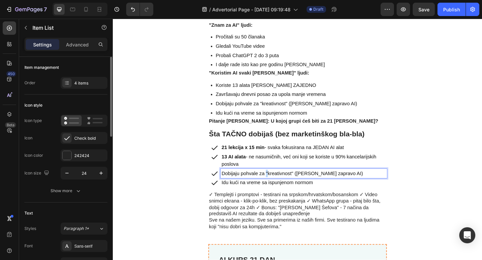
click at [279, 183] on p "Dobijaju pohvale za "kreativnost" (koja je zapravo AI)" at bounding box center [320, 187] width 179 height 8
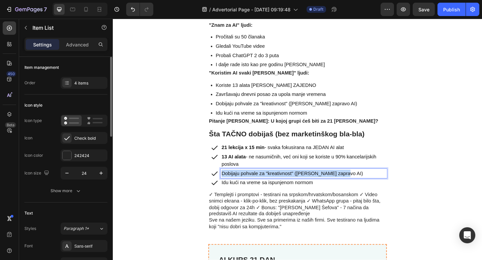
click at [279, 183] on p "Dobijaju pohvale za "kreativnost" (koja je zapravo AI)" at bounding box center [320, 187] width 179 height 8
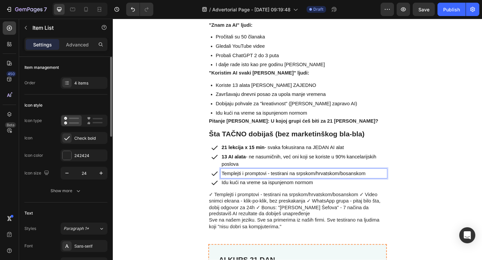
click at [279, 183] on p "Templejti i promptovi - testirani na srpskom/hrvatskom/bosanskom" at bounding box center [320, 187] width 179 height 8
click at [230, 182] on div "Templejti i promptovi - testirani na srpskom/hrvatskom/bosanskom" at bounding box center [320, 187] width 181 height 10
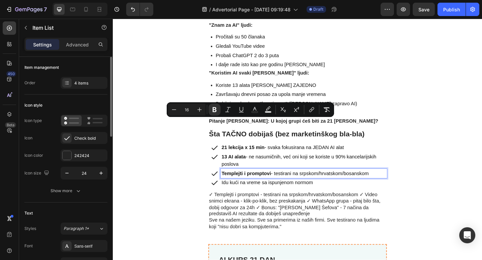
click at [305, 183] on p "Templejti i promptovi - testirani na srpskom/hrvatskom/bosanskom" at bounding box center [320, 187] width 179 height 8
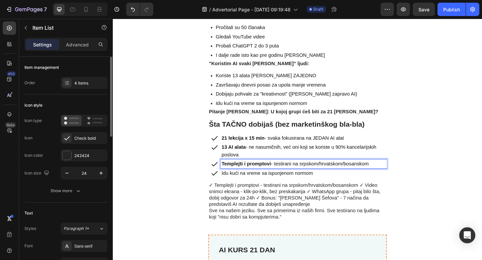
scroll to position [2281, 0]
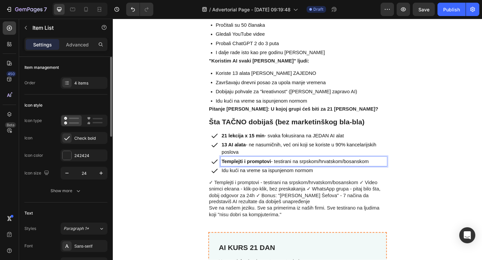
click at [316, 170] on p "Templejti i promptovi - testirani na srpskom/hrvatskom/bosanskom" at bounding box center [320, 174] width 179 height 8
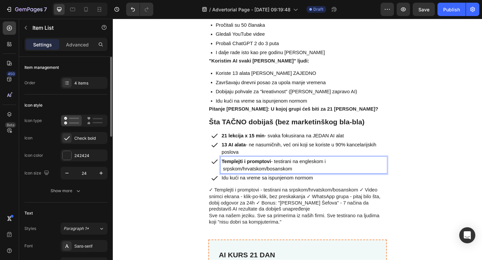
click at [327, 170] on p "Templejti i promptovi - testirani na engleskom i srpskom/hrvatskom/bosanskom" at bounding box center [320, 178] width 179 height 16
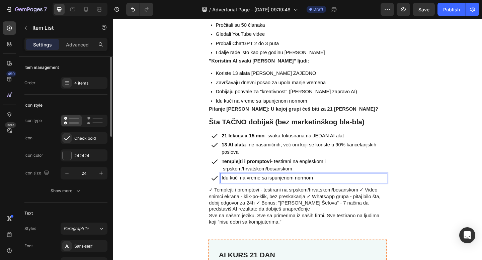
click at [322, 188] on p "Idu kući na vreme sa ispunjenom normom" at bounding box center [320, 192] width 179 height 8
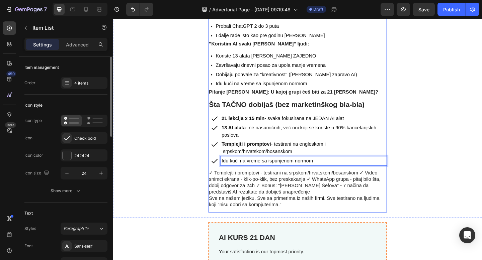
scroll to position [2301, 0]
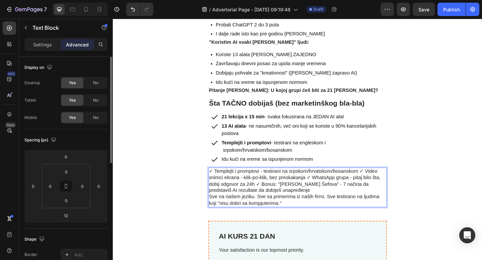
click at [381, 182] on p "✓ Templejti i promptovi - testirani na srpskom/hrvatskom/bosanskom ✓ Video snim…" at bounding box center [313, 203] width 193 height 42
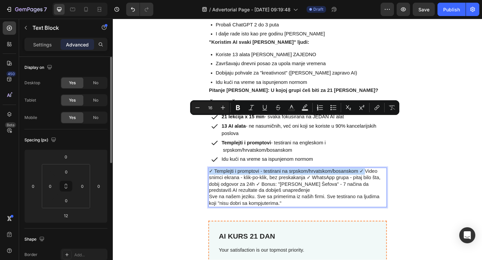
drag, startPoint x: 387, startPoint y: 130, endPoint x: 219, endPoint y: 128, distance: 168.4
click at [219, 182] on p "✓ Templejti i promptovi - testirani na srpskom/hrvatskom/bosanskom ✓ Video snim…" at bounding box center [313, 203] width 193 height 42
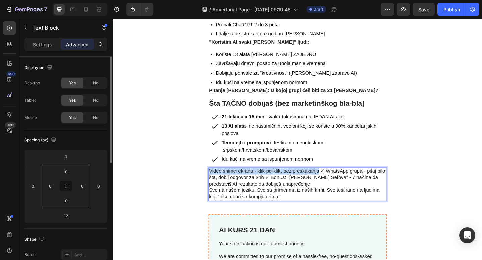
click at [337, 182] on p "Video snimci ekrana - klik-po-klik, bez preskakanja ✓ WhatsApp grupa - pitaj bi…" at bounding box center [313, 199] width 193 height 35
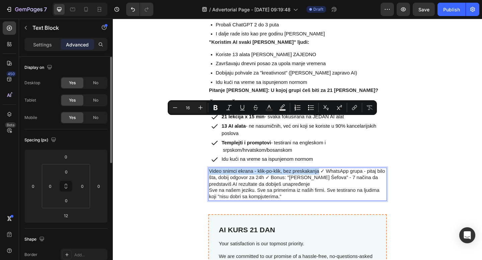
copy p "Video snimci ekrana - klik-po-klik, bez preskakanja"
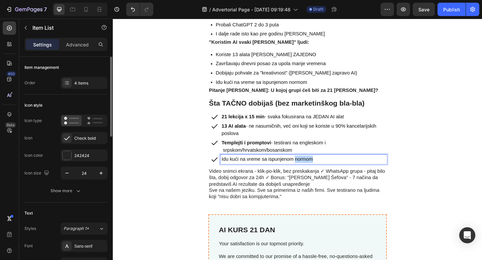
click at [317, 168] on p "Idu kući na vreme sa ispunjenom normom" at bounding box center [320, 172] width 179 height 8
click at [238, 168] on p "Video snimci ekrana - klik-po-klik, bez preskakanja" at bounding box center [320, 172] width 179 height 8
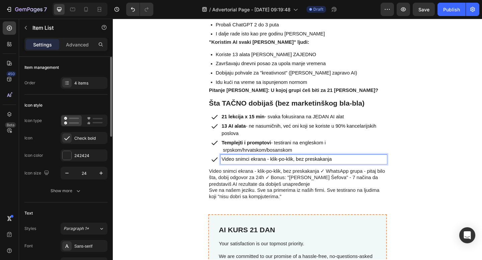
click at [250, 168] on p "Video snimci ekrana - klik-po-klik, bez preskakanja" at bounding box center [320, 172] width 179 height 8
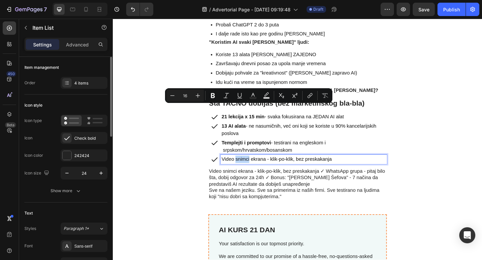
click at [255, 168] on p "Video snimci ekrana - klik-po-klik, bez preskakanja" at bounding box center [320, 172] width 179 height 8
drag, startPoint x: 261, startPoint y: 117, endPoint x: 232, endPoint y: 117, distance: 28.8
click at [232, 168] on p "Video snimci ekrana - klik-po-klik, bez preskakanja" at bounding box center [320, 172] width 179 height 8
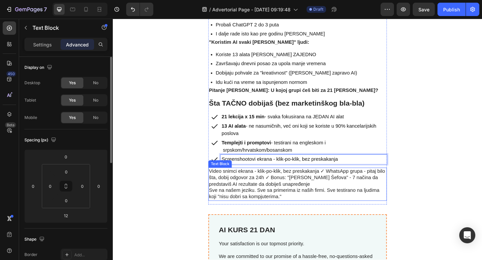
click at [334, 182] on p "Video snimci ekrana - klik-po-klik, bez preskakanja ✓ WhatsApp grupa - pitaj bi…" at bounding box center [313, 199] width 193 height 35
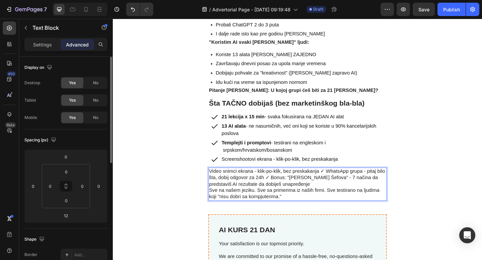
click at [344, 182] on p "Video snimci ekrana - klik-po-klik, bez preskakanja ✓ WhatsApp grupa - pitaj bi…" at bounding box center [313, 199] width 193 height 35
click at [219, 182] on p "Video snimci ekrana - klik-po-klik, bez preskakanja ✓ WhatsApp grupa - pitaj bi…" at bounding box center [313, 199] width 193 height 35
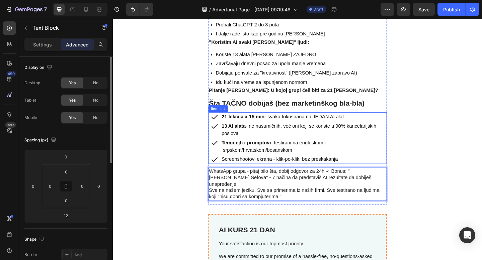
click at [228, 114] on div "Item List" at bounding box center [227, 117] width 19 height 6
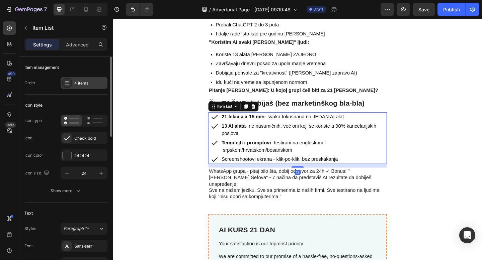
click at [93, 82] on div "4 items" at bounding box center [89, 83] width 31 height 6
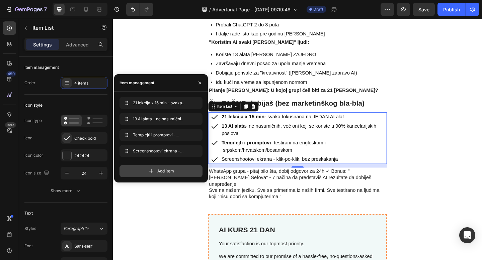
click at [167, 172] on span "Add item" at bounding box center [165, 171] width 17 height 6
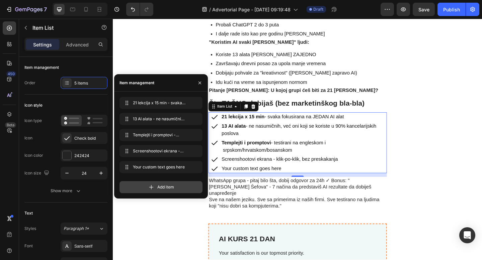
click at [164, 188] on span "Add item" at bounding box center [165, 187] width 17 height 6
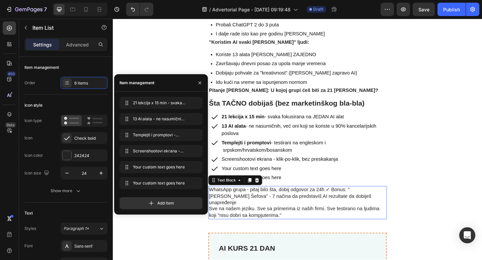
click at [308, 202] on p "WhatsApp grupa - pitaj bilo šta, dobij odgovor za 24h ✓ Bonus: "AI Tajne Šefova…" at bounding box center [313, 219] width 193 height 35
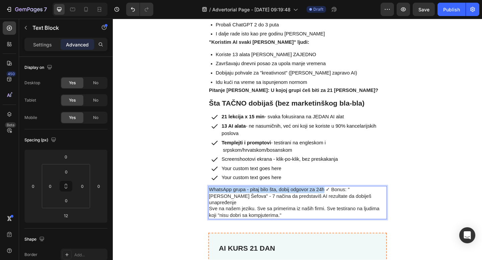
click at [343, 202] on p "WhatsApp grupa - pitaj bilo šta, dobij odgovor za 24h ✓ Bonus: "AI Tajne Šefova…" at bounding box center [313, 219] width 193 height 35
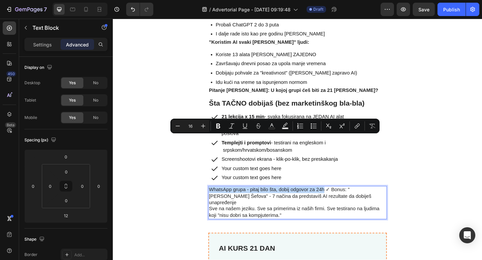
copy p "WhatsApp grupa - pitaj bilo šta, dobij odgovor za 24h"
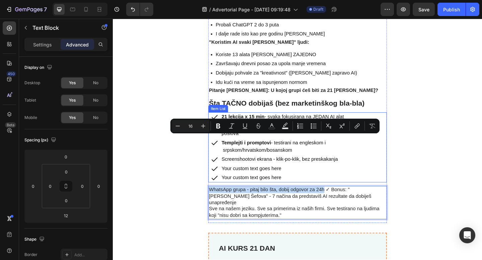
click at [268, 177] on div "Your custom text goes here" at bounding box center [320, 182] width 181 height 10
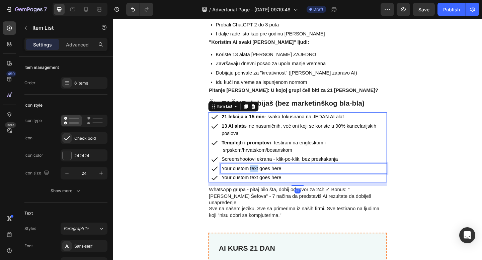
click at [268, 177] on div "Your custom text goes here" at bounding box center [320, 182] width 181 height 10
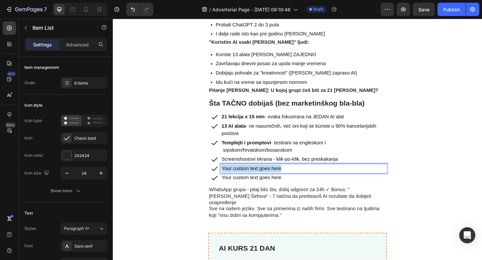
click at [268, 178] on p "Your custom text goes here" at bounding box center [320, 182] width 179 height 8
click at [270, 178] on p "WhatsApp grupa - pitaj bilo šta, dobij odgovor za 24h" at bounding box center [320, 182] width 179 height 8
click at [231, 178] on p "WhatsApp grupa - pitaj bilo šta, dobij odgovor za 24h" at bounding box center [320, 182] width 179 height 8
click at [301, 178] on p "WhatsApp grupa - pitaj bilo šta, dobij odgovor za 24h" at bounding box center [320, 182] width 179 height 8
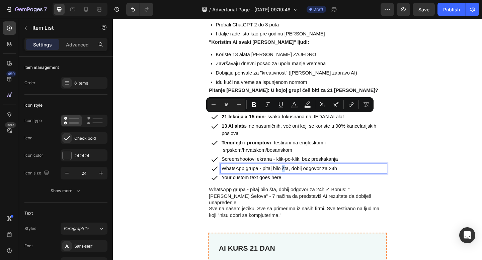
click at [297, 178] on p "WhatsApp grupa - pitaj bilo šta, dobij odgovor za 24h" at bounding box center [320, 182] width 179 height 8
copy p "š"
click at [270, 178] on p "WhatsApp grupa - pitaj bilo šta, dobij odgovor za 24h" at bounding box center [320, 182] width 179 height 8
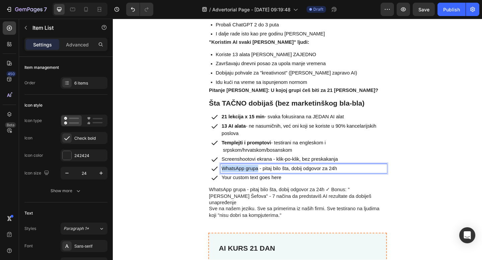
click at [231, 178] on p "WhatsApp grupa - pitaj bilo šta, dobij odgovor za 24h" at bounding box center [320, 182] width 179 height 8
click at [312, 178] on p "Email podrška - pitaj bilo šta, dobij odgovor za 24h" at bounding box center [320, 182] width 179 height 8
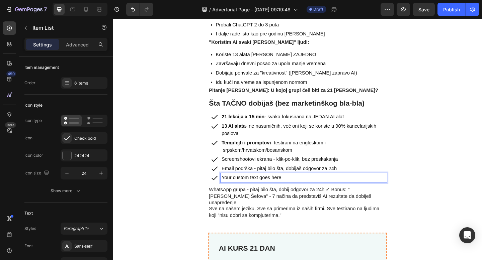
click at [312, 188] on p "Your custom text goes here" at bounding box center [320, 192] width 179 height 8
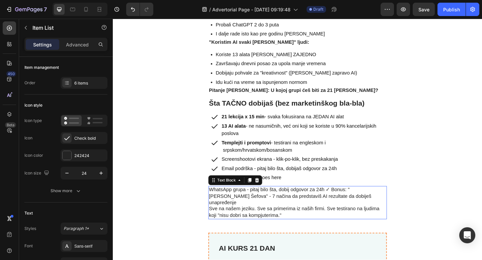
click at [372, 202] on p "WhatsApp grupa - pitaj bilo šta, dobij odgovor za 24h ✓ Bonus: "AI Tajne Šefova…" at bounding box center [313, 219] width 193 height 35
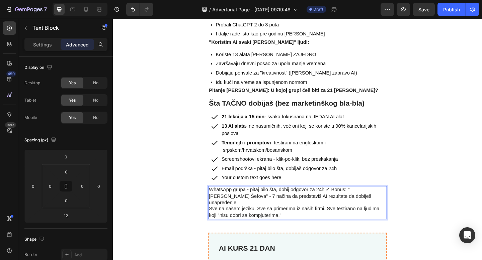
click at [351, 202] on p "WhatsApp grupa - pitaj bilo šta, dobij odgovor za 24h ✓ Bonus: "AI Tajne Šefova…" at bounding box center [313, 219] width 193 height 35
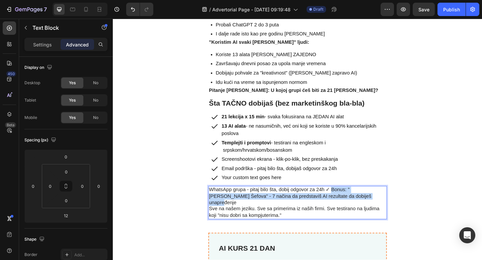
click at [360, 202] on p "WhatsApp grupa - pitaj bilo šta, dobij odgovor za 24h ✓ Bonus: "AI Tajne Šefova…" at bounding box center [313, 219] width 193 height 35
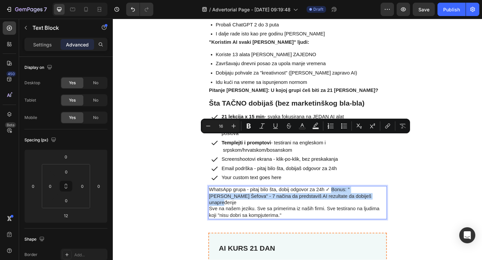
copy p "Bonus: "AI Tajne Šefova" - 7 načina da predstaviš AI rezultate da dobiješ unapr…"
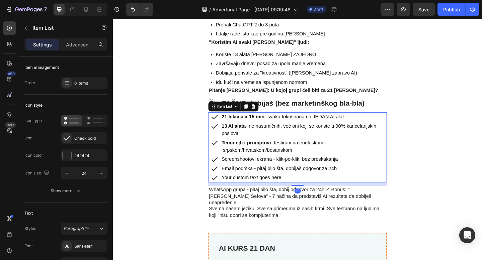
click at [300, 178] on p "Email podrška - pitaj bilo šta, dobijaš odgovor za 24h" at bounding box center [320, 182] width 179 height 8
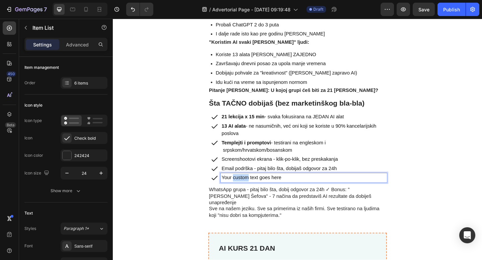
click at [252, 188] on p "Your custom text goes here" at bounding box center [320, 192] width 179 height 8
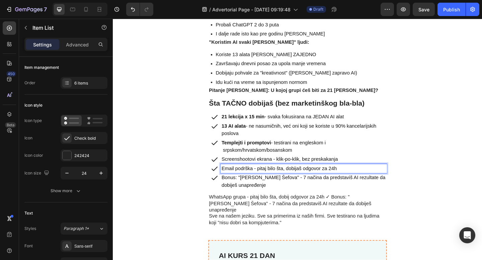
click at [263, 178] on p "Email podrška - pitaj bilo šta, dobijaš odgovor za 24h" at bounding box center [320, 182] width 179 height 8
click at [231, 178] on p "Email podrška - pitaj bilo šta, dobijaš odgovor za 24h" at bounding box center [320, 182] width 179 height 8
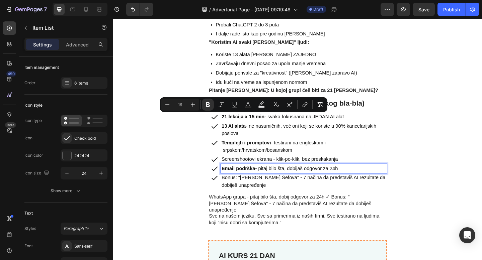
click at [287, 177] on div "Email podrška - pitaj bilo šta, dobijaš odgovor za 24h" at bounding box center [320, 182] width 181 height 10
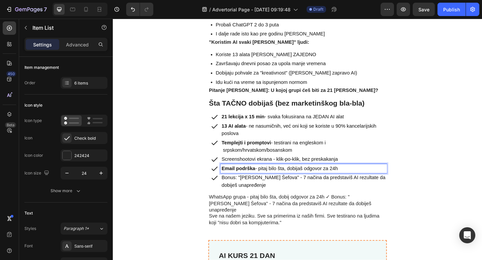
click at [285, 168] on p "Screenshootovi ekrana - klik-po-klik, bez preskakanja" at bounding box center [320, 172] width 179 height 8
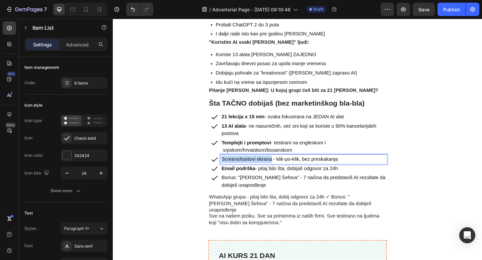
click at [231, 168] on p "Screenshootovi ekrana - klik-po-klik, bez preskakanja" at bounding box center [320, 172] width 179 height 8
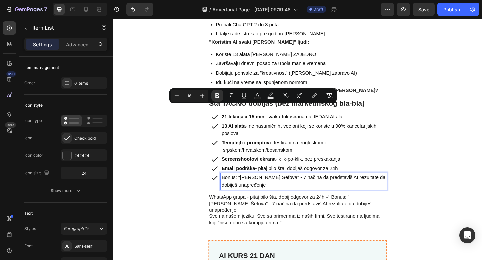
click at [263, 188] on p "Bonus: "AI Tajne Šefova" - 7 načina da predstaviš AI rezultate da dobiješ unapr…" at bounding box center [320, 196] width 179 height 16
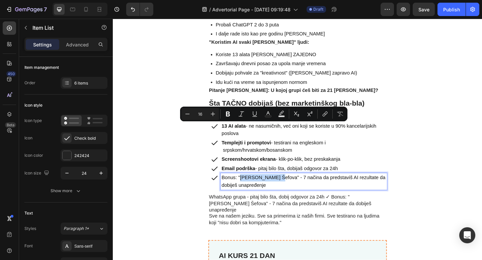
drag, startPoint x: 250, startPoint y: 137, endPoint x: 288, endPoint y: 137, distance: 37.5
click at [288, 188] on p "Bonus: "AI Tajne Šefova" - 7 načina da predstaviš AI rezultate da dobiješ unapr…" at bounding box center [320, 196] width 179 height 16
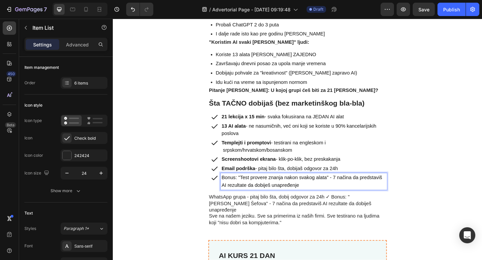
click at [354, 188] on p "Bonus: "Test provere znanja nakon svakog alata" - 7 načina da predstaviš AI rez…" at bounding box center [320, 196] width 179 height 16
click at [395, 188] on p "Bonus: "Test provere znanja nakon svakog alata" - 7 načina da predstaviš AI rez…" at bounding box center [320, 196] width 179 height 16
drag, startPoint x: 403, startPoint y: 135, endPoint x: 382, endPoint y: 136, distance: 21.1
click at [382, 188] on p "Bonus: "Test provere znanja nakon svakog alata" - 7 načina da predstaviš AI rez…" at bounding box center [320, 196] width 179 height 16
click at [402, 188] on p "Bonus: "Test provere znanja nakon svakog alata" - 7 načina da proveriš AI rezul…" at bounding box center [320, 196] width 179 height 16
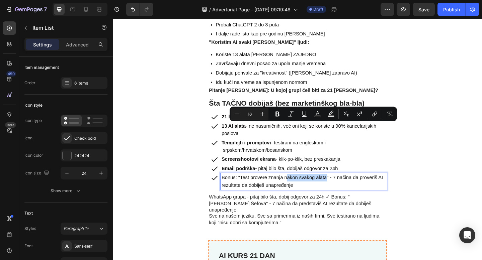
drag, startPoint x: 301, startPoint y: 137, endPoint x: 345, endPoint y: 137, distance: 44.9
click at [345, 188] on p "Bonus: "Test provere znanja nakon svakog alata" - 7 načina da proveriš AI rezul…" at bounding box center [320, 196] width 179 height 16
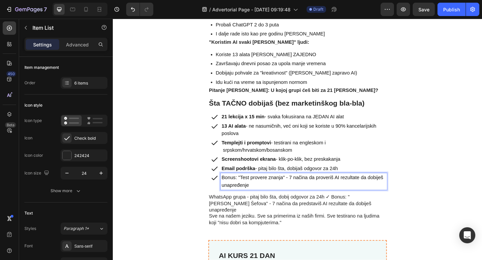
click at [318, 188] on p "Bonus: "Test provere znanja" - 7 načina da proveriš AI rezultate da dobiješ una…" at bounding box center [320, 196] width 179 height 16
click at [378, 188] on p "Bonus: "Test provere znanja" - 7 testa da proveriš AI rezultate da dobiješ unap…" at bounding box center [320, 196] width 179 height 16
click at [368, 188] on p "Bonus: "Test provere znanja" - 7 testa da proveriš AI rezultate da dobiješ unap…" at bounding box center [320, 196] width 179 height 16
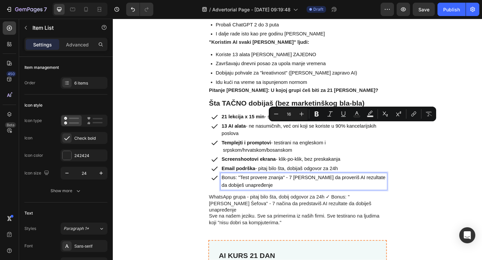
click at [350, 188] on p "Bonus: "Test provere znanja" - 7 testa da proveriš AI rezultate da dobiješ unap…" at bounding box center [320, 196] width 179 height 16
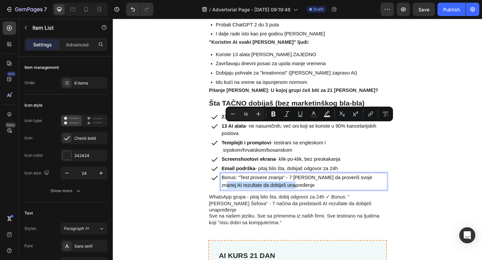
drag, startPoint x: 388, startPoint y: 137, endPoint x: 316, endPoint y: 146, distance: 72.2
click at [316, 188] on p "Bonus: "Test provere znanja" - 7 testa da proveriš svoje znanej AI rezultate da…" at bounding box center [320, 196] width 179 height 16
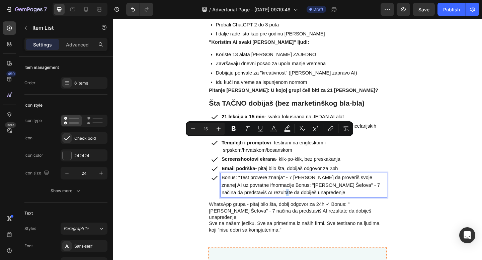
click at [275, 188] on p "Bonus: "Test provere znanja" - 7 testa da proveriš svoje znanej AI uz povratne …" at bounding box center [320, 200] width 179 height 24
copy p "š"
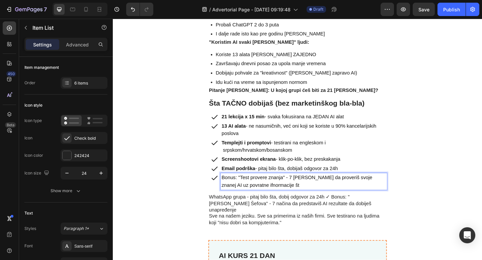
click at [280, 188] on p "Bonus: "Test provere znanja" - 7 testa da proveriš svoje znanej AI uz povratne …" at bounding box center [320, 196] width 179 height 16
click at [294, 188] on p "Bonus: "Test provere znanja" - 7 testa da proveriš svoje znanej AI uz povratne …" at bounding box center [320, 196] width 179 height 16
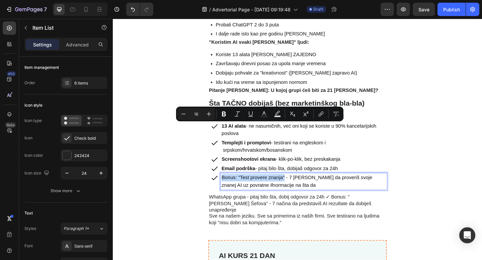
drag, startPoint x: 300, startPoint y: 138, endPoint x: 231, endPoint y: 138, distance: 69.0
click at [231, 188] on p "Bonus: "Test provere znanja" - 7 testa da proveriš svoje znanej AI uz povratne …" at bounding box center [320, 196] width 179 height 16
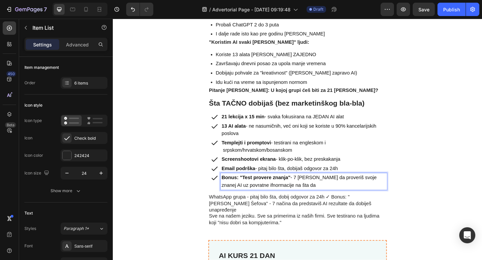
click at [258, 188] on p "Bonus: "Test provere znanja" - 7 testa da proveriš svoje znanej AI uz povratne …" at bounding box center [320, 196] width 179 height 16
click at [312, 188] on p "Bonus: "Test provere znanja" - 7 testa da proveriš svoje znanej AI uz povratne …" at bounding box center [320, 196] width 179 height 16
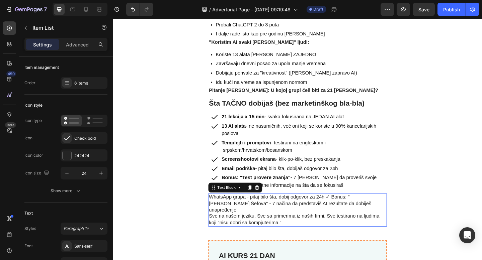
click at [345, 210] on p "WhatsApp grupa - pitaj bilo šta, dobij odgovor za 24h ✓ Bonus: "AI Tajne Šefova…" at bounding box center [313, 227] width 193 height 35
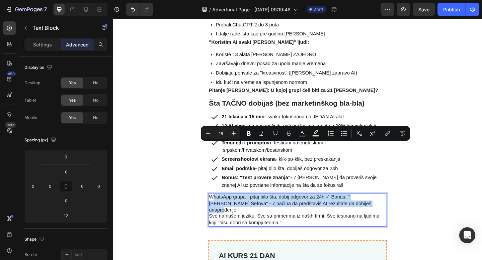
drag, startPoint x: 362, startPoint y: 165, endPoint x: 223, endPoint y: 158, distance: 139.5
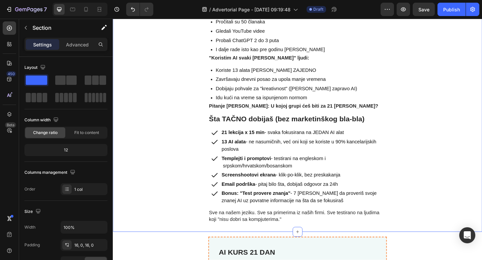
scroll to position [2284, 0]
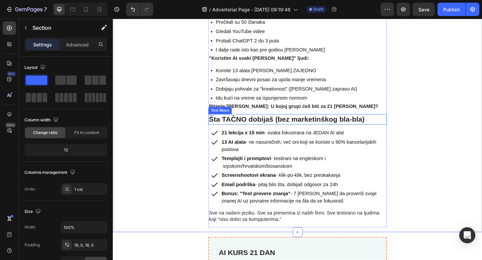
click at [304, 124] on strong "Šta TAČNO dobijaš (bez marketinškog bla-bla)" at bounding box center [301, 128] width 169 height 9
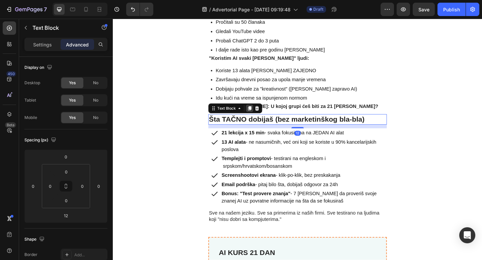
click at [262, 114] on icon at bounding box center [262, 116] width 4 height 5
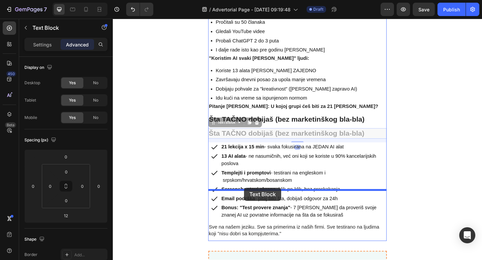
drag, startPoint x: 223, startPoint y: 77, endPoint x: 255, endPoint y: 203, distance: 129.7
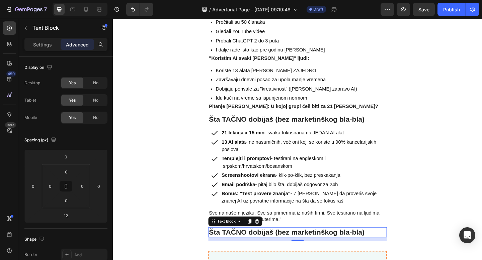
click at [272, 247] on strong "Šta TAČNO dobijaš (bez marketinškog bla-bla)" at bounding box center [301, 251] width 169 height 9
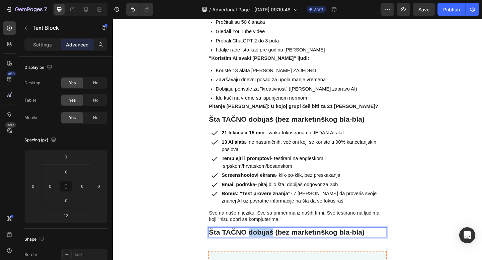
click at [272, 247] on strong "Šta TAČNO dobijaš (bez marketinškog bla-bla)" at bounding box center [301, 251] width 169 height 9
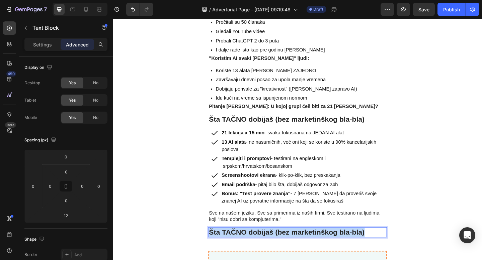
click at [272, 247] on strong "Šta TAČNO dobijaš (bez marketinškog bla-bla)" at bounding box center [301, 251] width 169 height 9
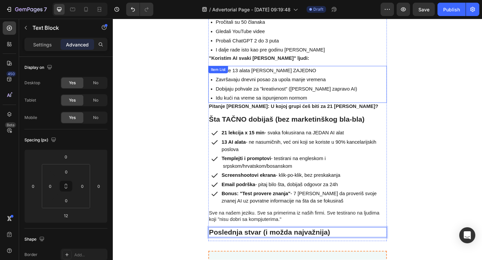
drag, startPoint x: 160, startPoint y: 178, endPoint x: 179, endPoint y: 34, distance: 144.9
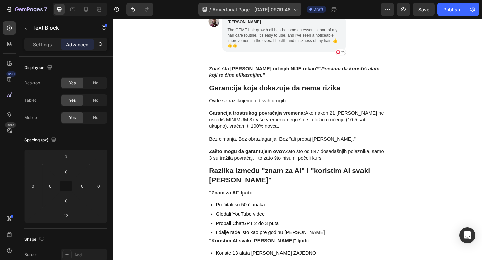
scroll to position [2078, 0]
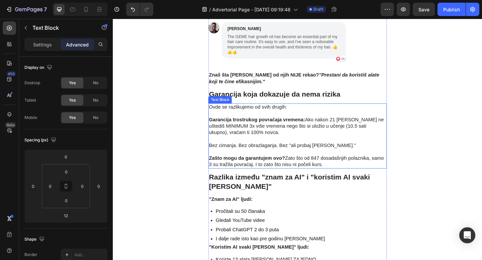
click at [283, 119] on p "Garancija trostrukog povraćaja vremena: Ako nakon 21 dan ne uštediš MINIMUM 3x …" at bounding box center [313, 133] width 193 height 28
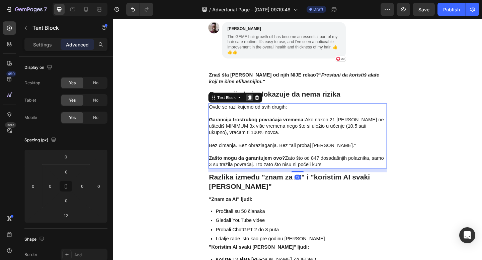
click at [262, 102] on icon at bounding box center [262, 104] width 4 height 5
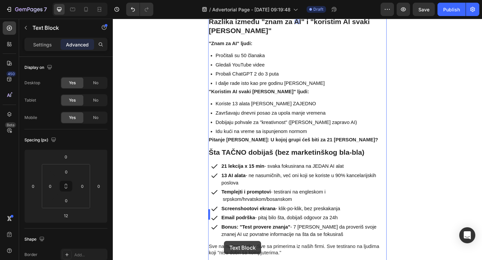
scroll to position [2329, 0]
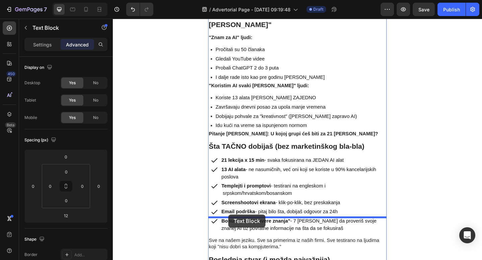
drag, startPoint x: 224, startPoint y: 126, endPoint x: 238, endPoint y: 232, distance: 106.5
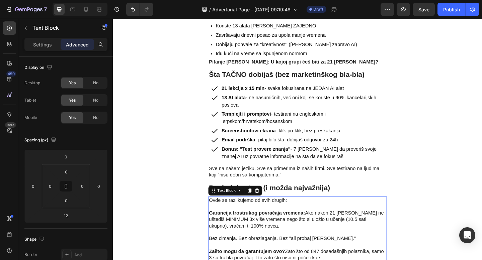
scroll to position [2333, 0]
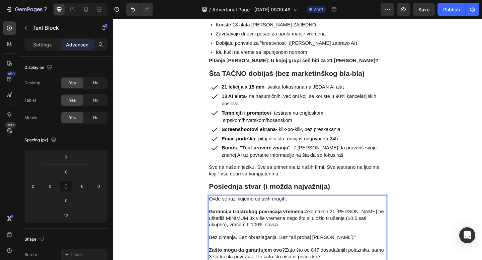
drag, startPoint x: 349, startPoint y: 223, endPoint x: 368, endPoint y: 23, distance: 200.4
click at [223, 212] on p "Ovde se razlikujemo od svih drugih:" at bounding box center [313, 215] width 193 height 7
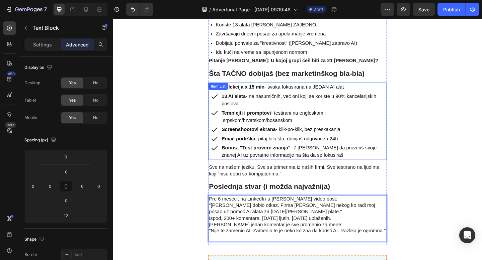
drag, startPoint x: 108, startPoint y: 140, endPoint x: 139, endPoint y: 51, distance: 94.3
click at [328, 212] on p "Pre 6 meseci, na LinkedIn-u sam video post: "Danas sam dobio otkaz. Firma je na…" at bounding box center [313, 236] width 193 height 49
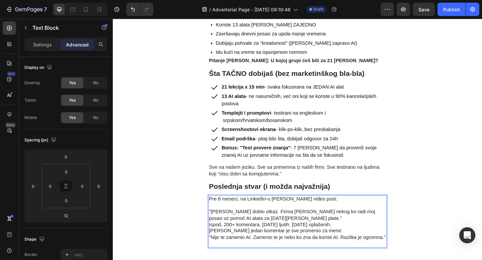
click at [295, 219] on p "⁠⁠⁠⁠⁠⁠⁠ "Danas sam dobio otkaz. Firma je našla nekog ko radi moj posao uz pomoć…" at bounding box center [313, 243] width 193 height 49
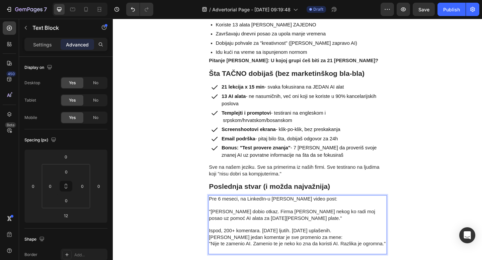
click at [292, 219] on p ""Danas sam dobio otkaz. Firma je našla nekog ko radi moj posao uz pomoć AI alat…" at bounding box center [313, 229] width 193 height 21
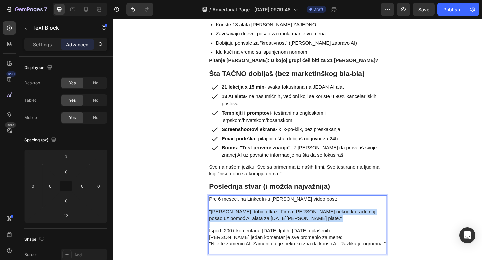
click at [292, 219] on p ""Danas sam dobio otkaz. Firma je našla nekog ko radi moj posao uz pomoć AI alat…" at bounding box center [313, 229] width 193 height 21
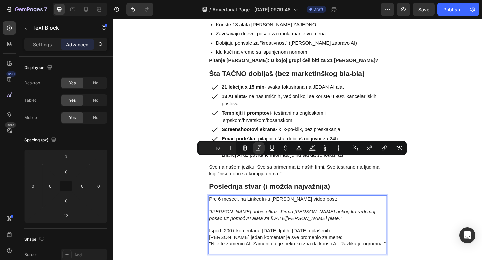
click at [343, 240] on p "Ispod, 200+ komentara. Pola ljutih. Pola uplašenih. Ali jedan komentar je sve p…" at bounding box center [313, 257] width 193 height 35
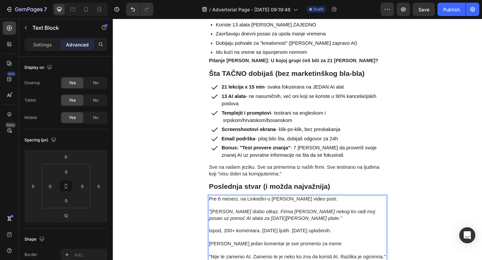
click at [341, 240] on p "Ispod, 200+ komentara. Pola ljutih. Pola uplašenih." at bounding box center [313, 247] width 193 height 14
drag, startPoint x: 222, startPoint y: 225, endPoint x: 383, endPoint y: 20, distance: 260.3
click at [367, 240] on p "Ispod, 200+ komentara. Pola ljutih. Pola uplašenih. Pola ismejavaju." at bounding box center [313, 247] width 193 height 14
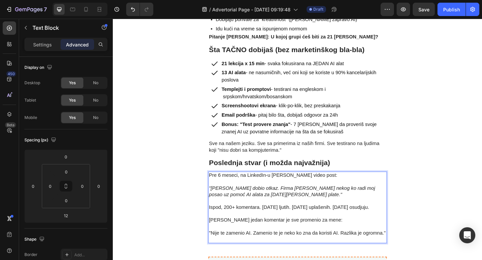
scroll to position [2362, 0]
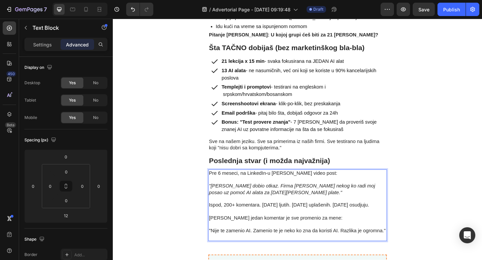
click at [288, 240] on p ""Nije te zamenio AI. Zamenio te je neko ko zna da koristi AI. Razlika je ogromn…" at bounding box center [313, 250] width 193 height 21
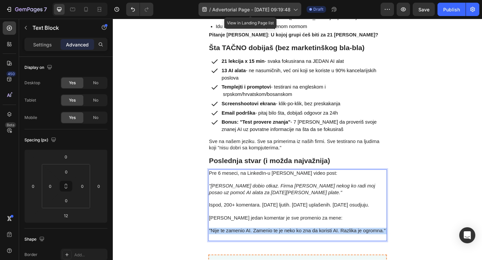
click at [288, 240] on p ""Nije te zamenio AI. Zamenio te je neko ko zna da koristi AI. Razlika je ogromn…" at bounding box center [313, 250] width 193 height 21
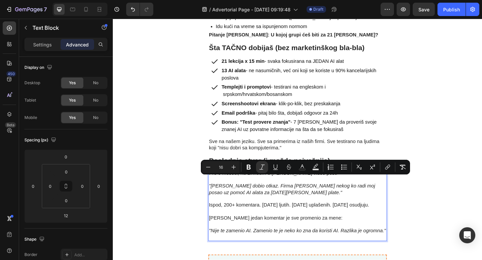
click at [332, 240] on p ""Nije te zamenio AI. Zamenio te je neko ko zna da koristi AI. Razlika je ogromn…" at bounding box center [313, 250] width 193 height 21
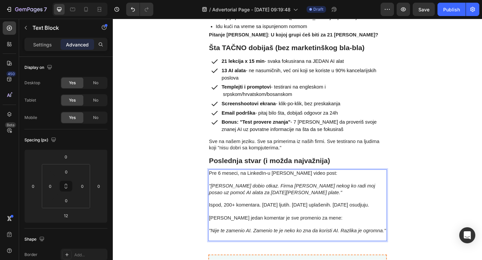
click at [333, 247] on icon ""Nije te zamenio AI. Zamenio te je neko ko zna da koristi AI. Razlika je ogromn…" at bounding box center [313, 250] width 192 height 6
click at [339, 191] on p ""Danas sam dobio otkaz. Firma je našla nekog ko radi moj posao uz pomoć AI alat…" at bounding box center [313, 201] width 193 height 21
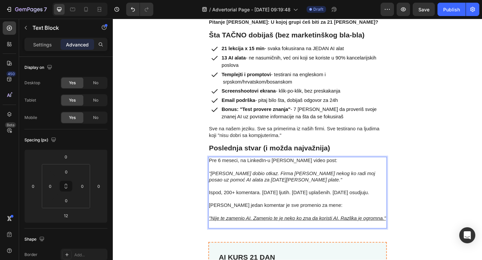
scroll to position [2379, 0]
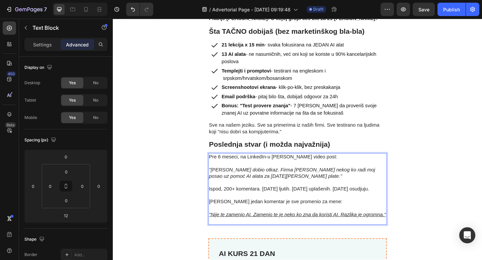
click at [356, 222] on p ""Nije te zamenio AI. Zamenio te je neko ko zna da koristi AI. Razlika je ogromn…" at bounding box center [313, 232] width 193 height 21
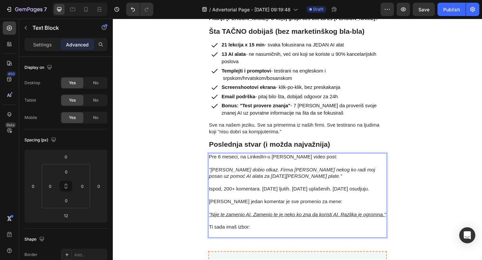
click at [238, 243] on p "Ti sada imaš izbor:" at bounding box center [313, 250] width 193 height 14
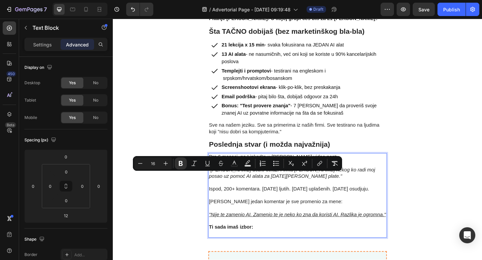
click at [237, 243] on p "Ti sada imaš izbor:" at bounding box center [313, 250] width 193 height 14
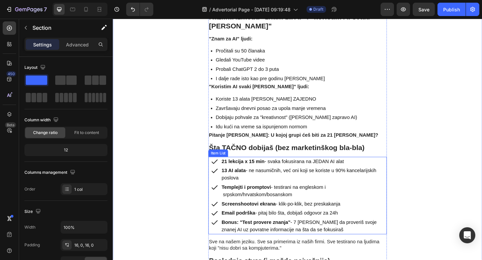
scroll to position [2249, 0]
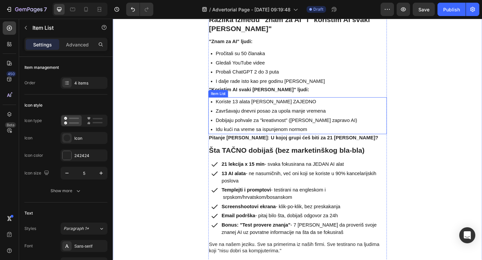
click at [378, 104] on div "Koriste 13 alata koji rade ZAJEDNO Završavaju dnevni posao za upola manje vreme…" at bounding box center [314, 124] width 194 height 40
click at [258, 96] on icon at bounding box center [258, 98] width 4 height 5
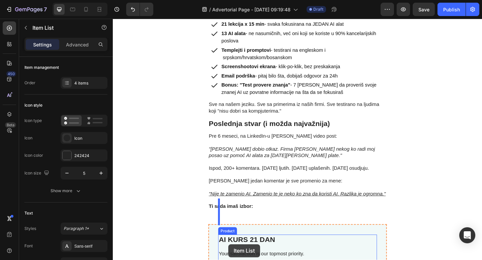
scroll to position [2457, 0]
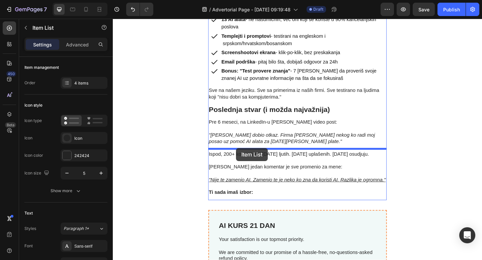
drag, startPoint x: 224, startPoint y: 86, endPoint x: 247, endPoint y: 160, distance: 77.3
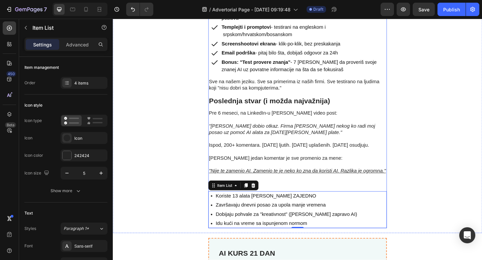
scroll to position [2428, 0]
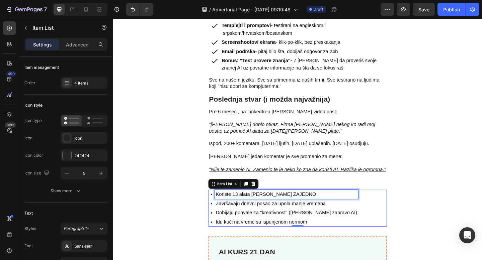
click at [246, 206] on p "Koriste 13 alata koji rade ZAJEDNO" at bounding box center [302, 210] width 154 height 8
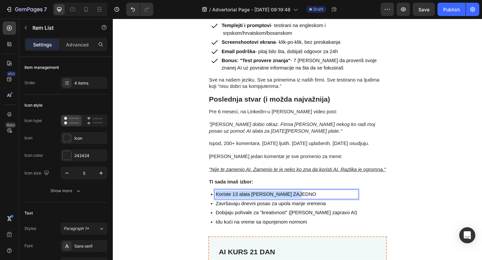
click at [246, 206] on p "Koriste 13 alata koji rade ZAJEDNO" at bounding box center [302, 210] width 154 height 8
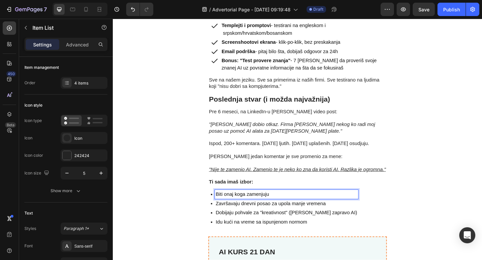
click at [269, 216] on p "Završavaju dnevni posao za upola manje vremena" at bounding box center [302, 220] width 154 height 8
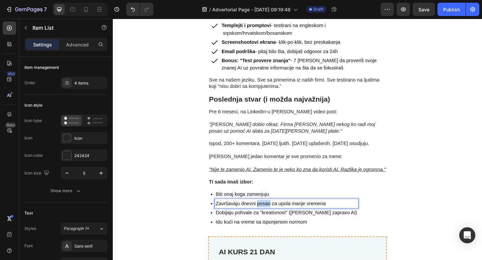
click at [269, 216] on p "Završavaju dnevni posao za upola manje vremena" at bounding box center [302, 220] width 154 height 8
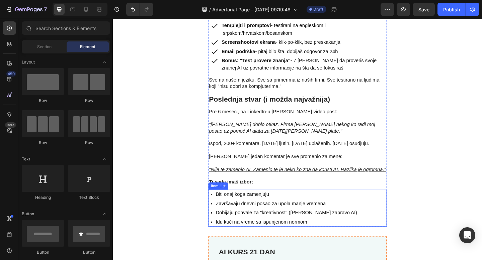
click at [273, 216] on p "Završavaju dnevni posao za upola manje vremena" at bounding box center [302, 220] width 154 height 8
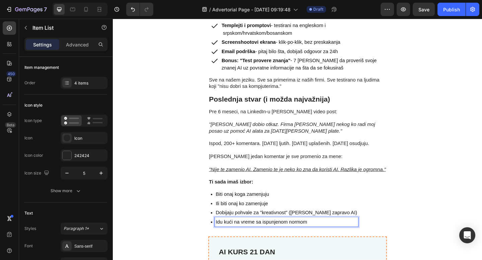
click at [346, 236] on p "Idu kući na vreme sa ispunjenom normom" at bounding box center [302, 240] width 154 height 8
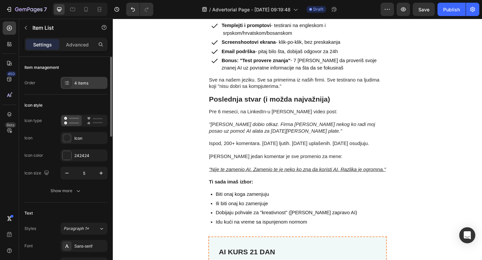
click at [82, 87] on div "4 items" at bounding box center [84, 83] width 47 height 12
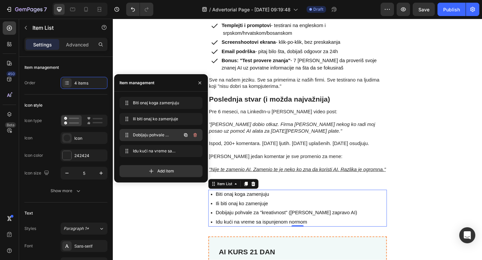
click at [198, 135] on button "button" at bounding box center [194, 135] width 9 height 9
click at [197, 135] on button "Delete" at bounding box center [190, 135] width 18 height 9
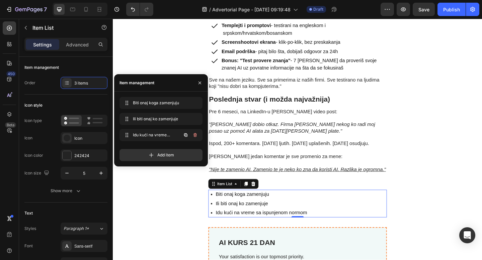
click at [197, 135] on icon "button" at bounding box center [194, 135] width 5 height 5
click at [197, 135] on button "Delete" at bounding box center [190, 135] width 18 height 9
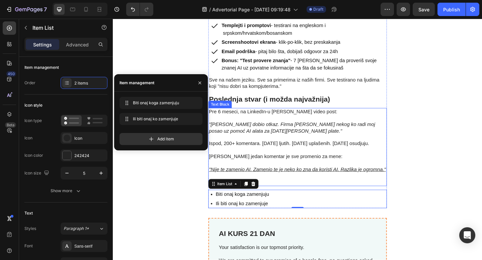
click at [294, 193] on p "Ti sada imaš izbor:" at bounding box center [313, 196] width 193 height 7
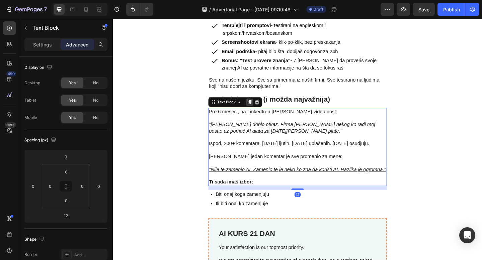
click at [261, 108] on icon at bounding box center [262, 110] width 4 height 5
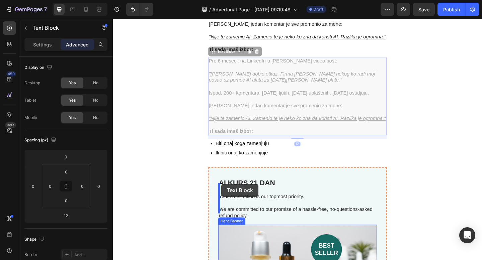
scroll to position [2584, 0]
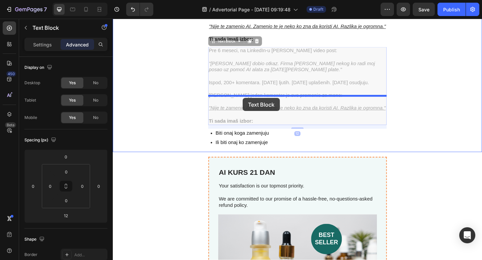
drag, startPoint x: 222, startPoint y: 144, endPoint x: 254, endPoint y: 105, distance: 50.4
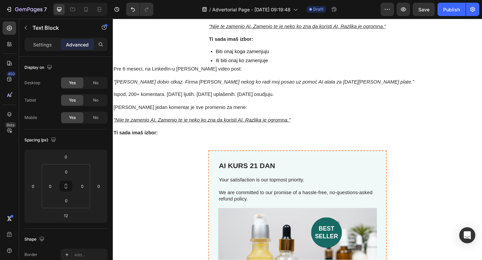
scroll to position [2495, 0]
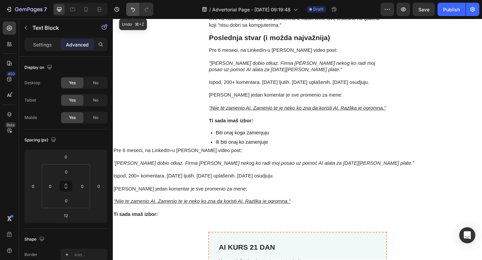
click at [135, 12] on icon "Undo/Redo" at bounding box center [133, 9] width 7 height 7
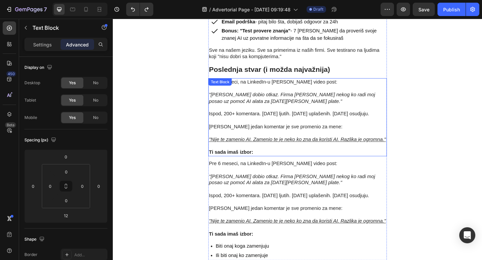
scroll to position [2448, 0]
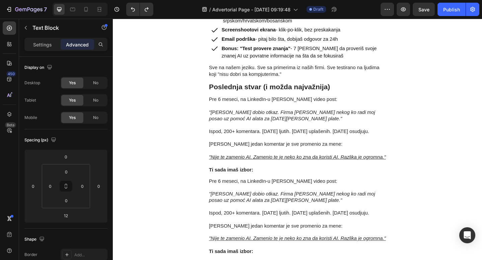
click at [246, 207] on icon ""Danas sam dobio otkaz. Firma je našla nekog ko radi moj posao uz pomoć AI alat…" at bounding box center [307, 213] width 181 height 13
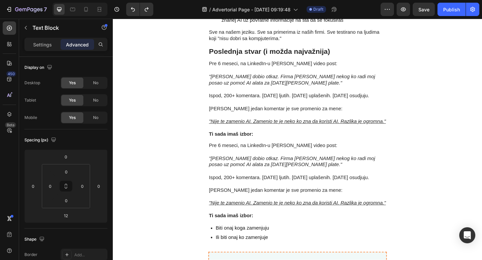
scroll to position [2486, 0]
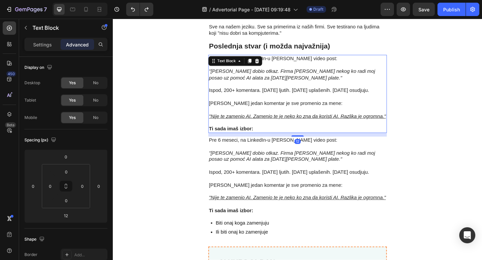
click at [283, 101] on p "[PERSON_NAME] jedan komentar je sve promenio za mene:" at bounding box center [313, 108] width 193 height 14
click at [271, 176] on p "Ispod, 200+ komentara. [DATE] ljutih. [DATE] uplašenih. [DATE] osudjuju." at bounding box center [313, 183] width 193 height 14
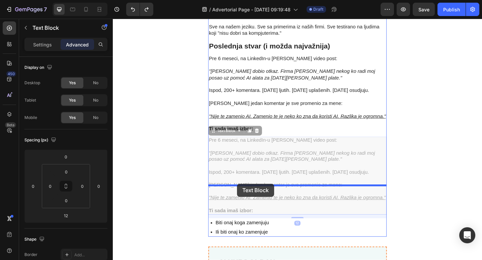
drag, startPoint x: 224, startPoint y: 87, endPoint x: 248, endPoint y: 198, distance: 114.0
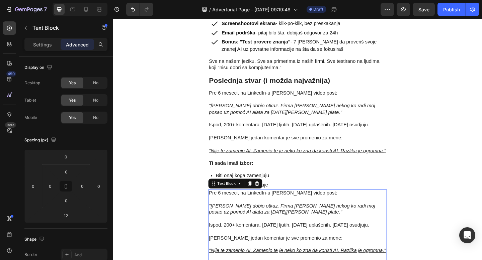
scroll to position [2448, 0]
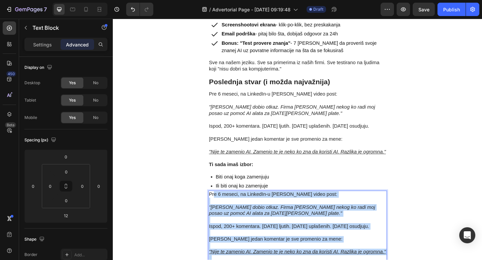
drag, startPoint x: 224, startPoint y: 156, endPoint x: 365, endPoint y: 21, distance: 195.3
click at [224, 207] on p "Pre 6 meseci, na LinkedIn-u sam video post:" at bounding box center [313, 210] width 193 height 7
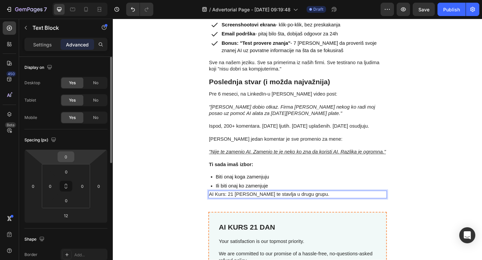
click at [69, 160] on input "0" at bounding box center [65, 157] width 13 height 10
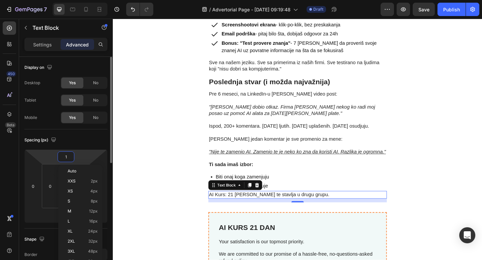
type input "10"
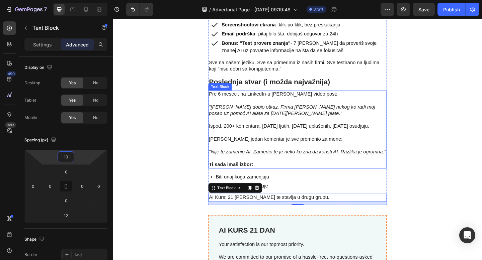
click at [256, 175] on strong "Ti sada imaš izbor:" at bounding box center [241, 178] width 48 height 6
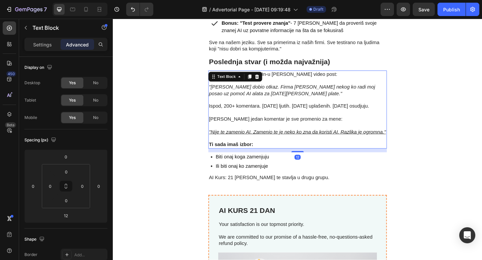
scroll to position [2470, 0]
click at [289, 164] on div "Biti onaj koga zamenjuju Ili biti onaj ko zamenjuje" at bounding box center [314, 174] width 194 height 20
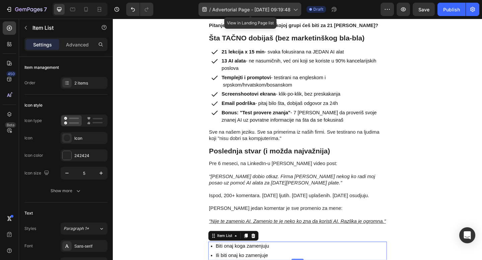
scroll to position [2370, 0]
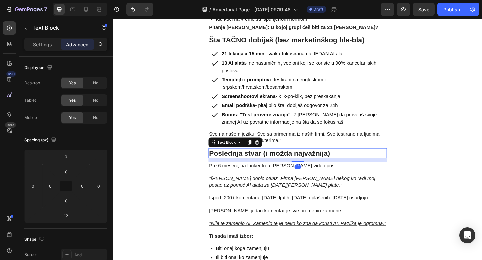
click at [291, 161] on strong "Poslednja stvar (i možda najvažnija)" at bounding box center [283, 165] width 132 height 9
click at [261, 151] on icon at bounding box center [262, 153] width 4 height 5
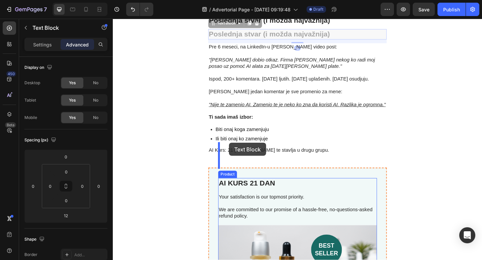
scroll to position [2532, 0]
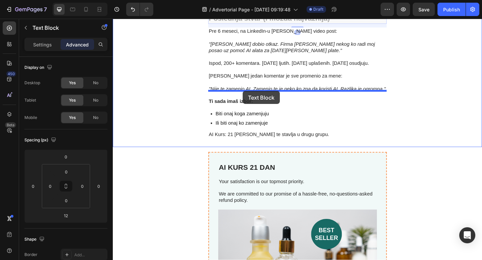
drag, startPoint x: 221, startPoint y: 111, endPoint x: 254, endPoint y: 97, distance: 36.1
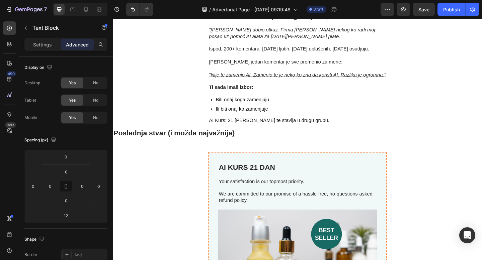
scroll to position [2517, 0]
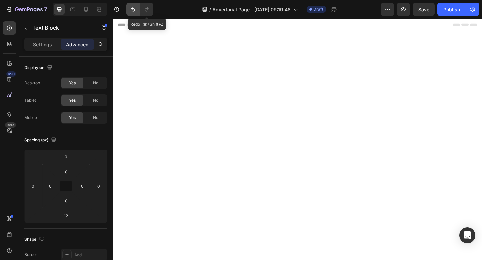
scroll to position [2517, 0]
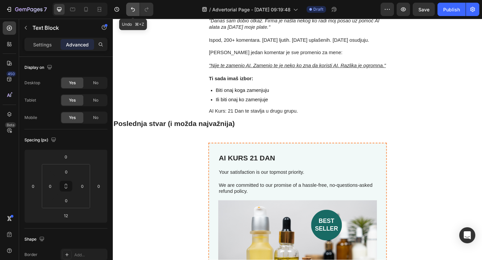
click at [130, 10] on icon "Undo/Redo" at bounding box center [133, 9] width 7 height 7
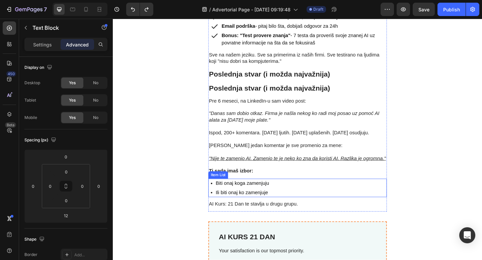
scroll to position [2429, 0]
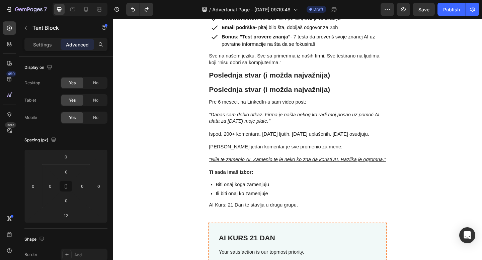
click at [247, 91] on strong "Poslednja stvar (i možda najvažnija)" at bounding box center [283, 95] width 132 height 9
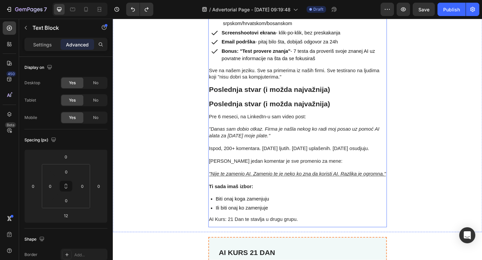
scroll to position [2410, 0]
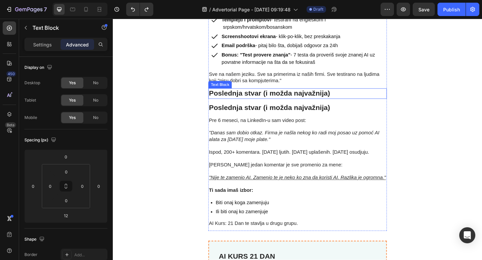
click at [324, 96] on strong "Poslednja stvar (i možda najvažnija)" at bounding box center [283, 100] width 132 height 9
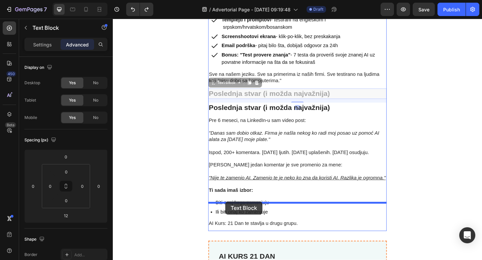
drag, startPoint x: 224, startPoint y: 58, endPoint x: 235, endPoint y: 218, distance: 160.1
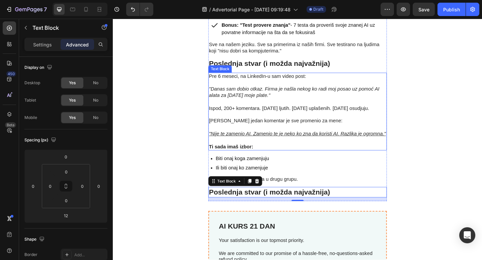
scroll to position [2445, 0]
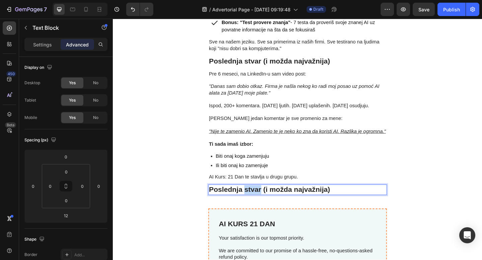
click at [261, 201] on strong "Poslednja stvar (i možda najvažnija)" at bounding box center [283, 205] width 132 height 9
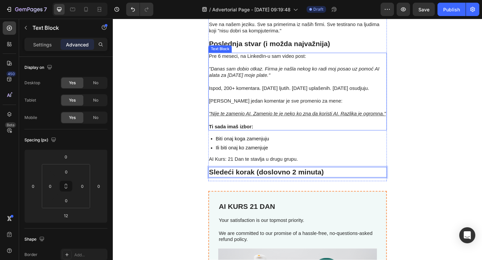
scroll to position [2464, 0]
drag, startPoint x: 148, startPoint y: 156, endPoint x: 146, endPoint y: 30, distance: 126.2
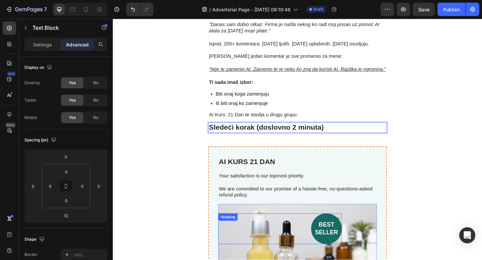
scroll to position [2513, 0]
click at [277, 132] on strong "Sledeći korak (doslovno 2 minuta)" at bounding box center [279, 136] width 125 height 9
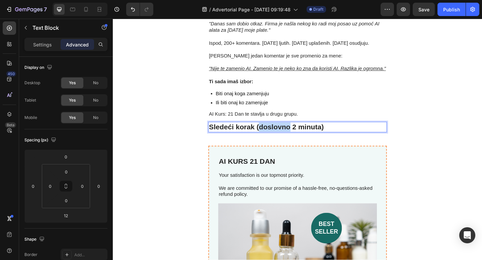
click at [277, 132] on strong "Sledeći korak (doslovno 2 minuta)" at bounding box center [279, 136] width 125 height 9
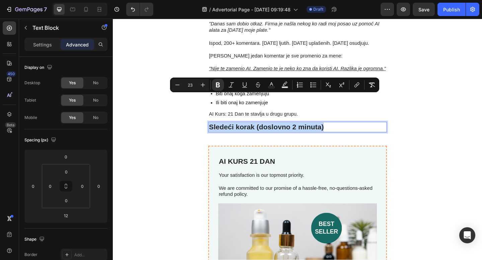
copy strong "Sledeći korak (doslovno 2 minuta)"
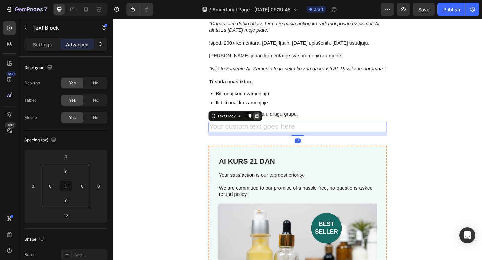
click at [269, 122] on icon at bounding box center [269, 124] width 5 height 5
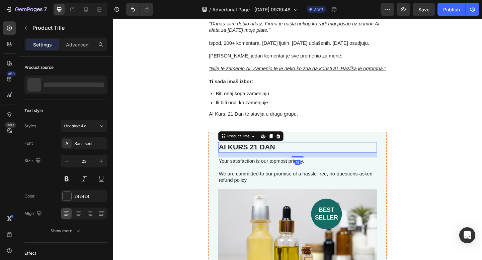
click at [272, 153] on h2 "AI KURS 21 DAN" at bounding box center [313, 158] width 173 height 11
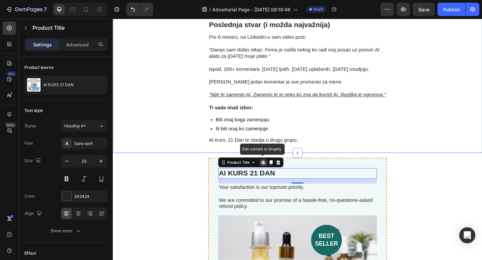
scroll to position [2483, 0]
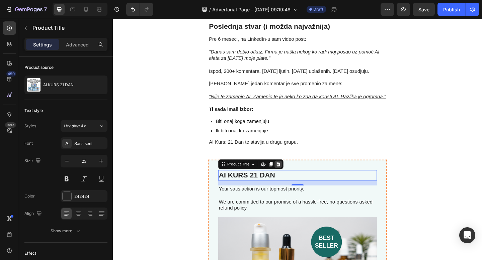
click at [291, 175] on icon at bounding box center [293, 177] width 4 height 5
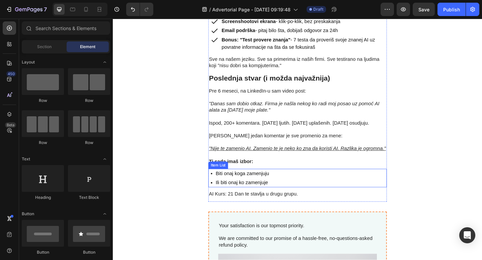
scroll to position [2411, 0]
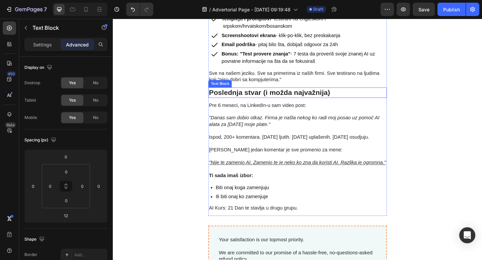
click at [301, 95] on strong "Poslednja stvar (i možda najvažnija)" at bounding box center [283, 99] width 132 height 9
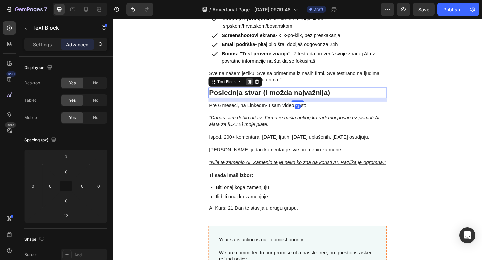
click at [260, 85] on icon at bounding box center [261, 87] width 5 height 5
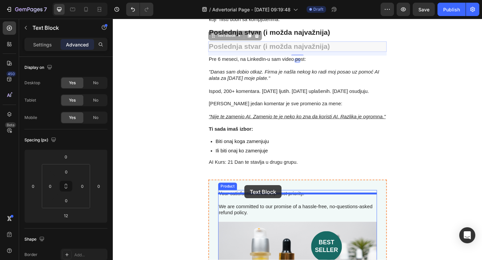
scroll to position [2479, 0]
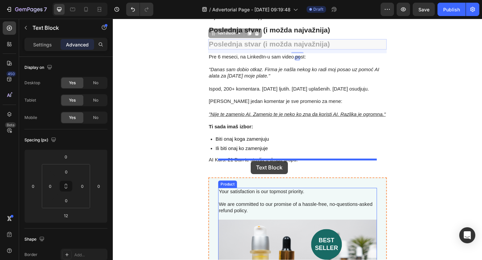
drag, startPoint x: 219, startPoint y: 73, endPoint x: 263, endPoint y: 174, distance: 110.1
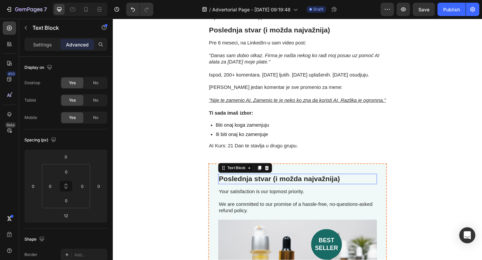
scroll to position [2464, 0]
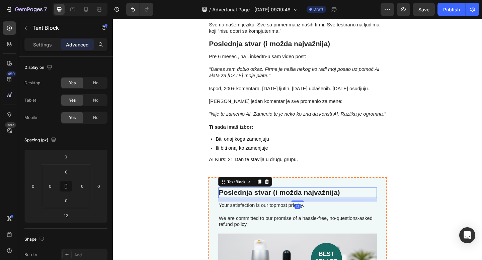
click at [263, 204] on strong "Poslednja stvar (i možda najvažnija)" at bounding box center [294, 208] width 132 height 9
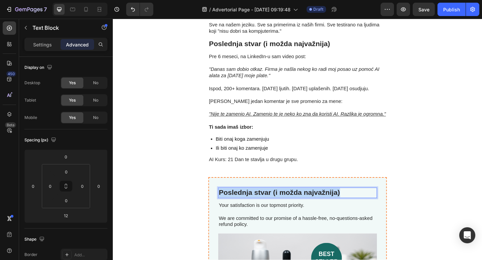
click at [263, 204] on strong "Poslednja stvar (i možda najvažnija)" at bounding box center [294, 208] width 132 height 9
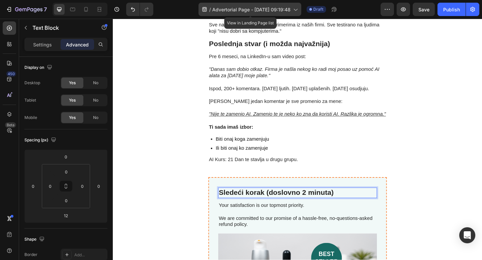
drag, startPoint x: 150, startPoint y: 158, endPoint x: 254, endPoint y: 9, distance: 181.8
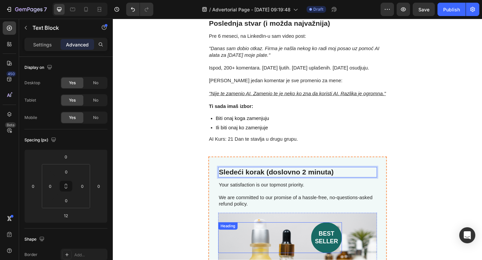
scroll to position [2479, 0]
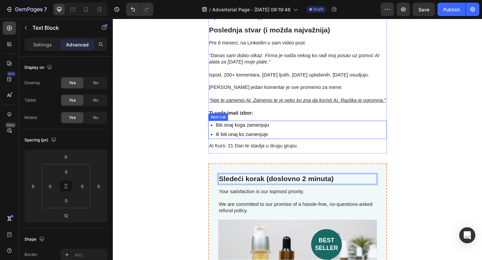
click at [295, 130] on div "Biti onaj koga zamenjuju Ili biti onaj ko zamenjuje" at bounding box center [314, 140] width 194 height 20
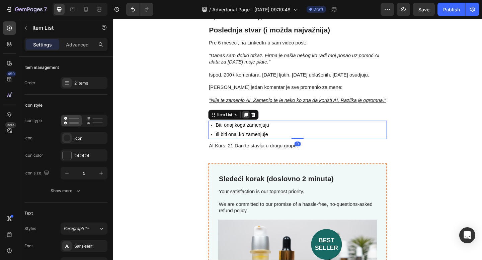
click at [254, 119] on div at bounding box center [257, 123] width 8 height 8
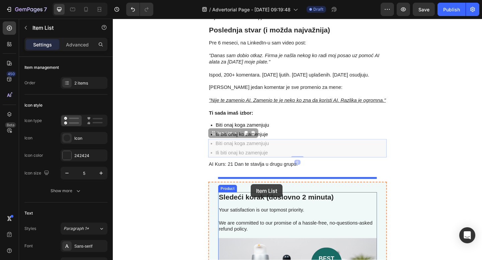
drag, startPoint x: 221, startPoint y: 114, endPoint x: 263, endPoint y: 200, distance: 95.2
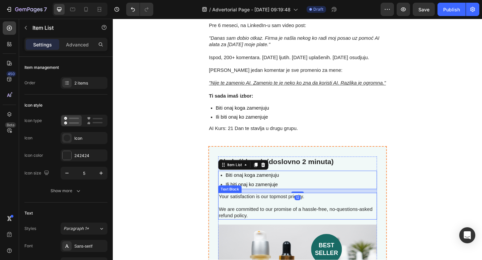
scroll to position [2498, 0]
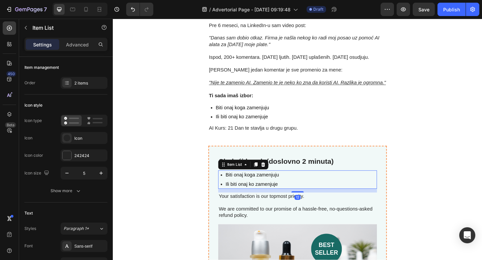
click at [230, 188] on icon at bounding box center [231, 189] width 2 height 2
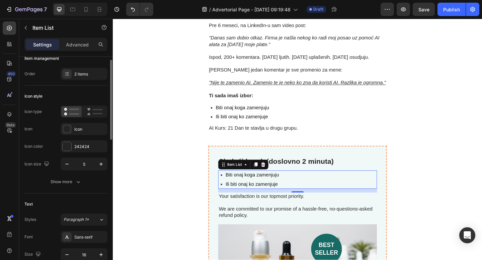
scroll to position [13, 0]
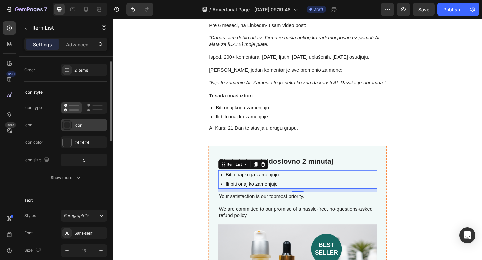
click at [82, 127] on div "Icon" at bounding box center [89, 126] width 31 height 6
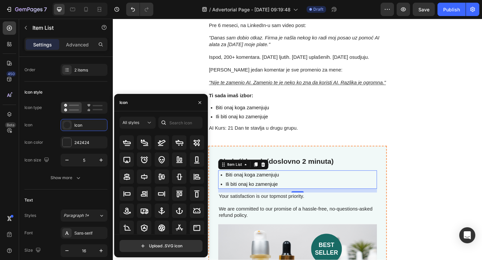
scroll to position [74, 0]
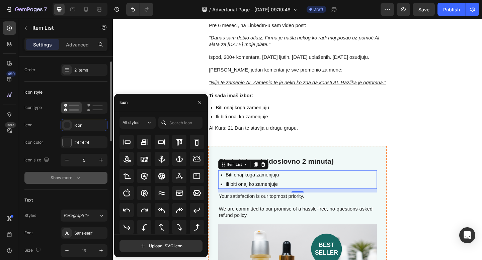
click at [75, 179] on icon "button" at bounding box center [78, 178] width 7 height 7
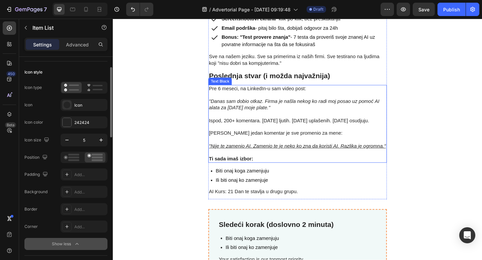
scroll to position [2430, 0]
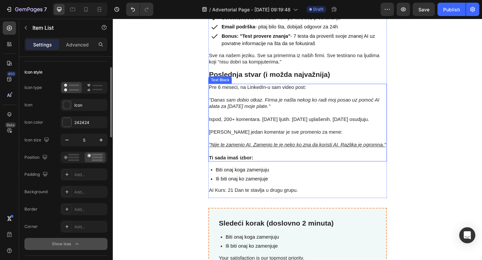
click at [271, 118] on p "Ispod, 200+ komentara. [DATE] ljutih. [DATE] uplašenih. [DATE] osudjuju." at bounding box center [313, 125] width 193 height 14
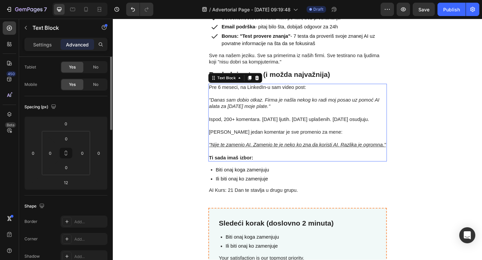
scroll to position [0, 0]
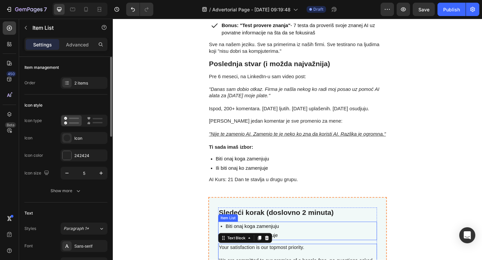
click at [316, 240] on div "Biti onaj koga zamenjuju Ili biti onaj ko zamenjuje" at bounding box center [313, 250] width 173 height 20
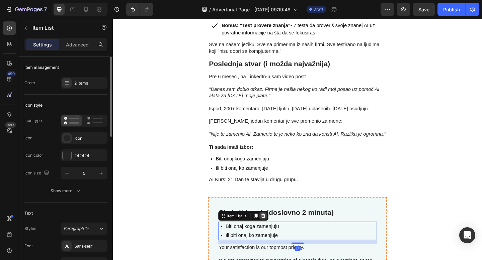
click at [277, 231] on icon at bounding box center [275, 233] width 5 height 5
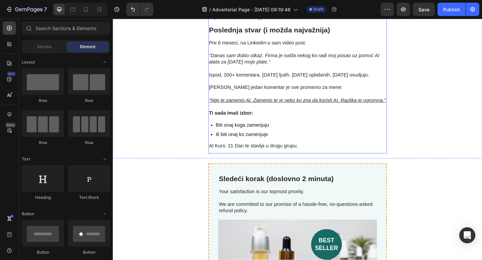
scroll to position [2490, 0]
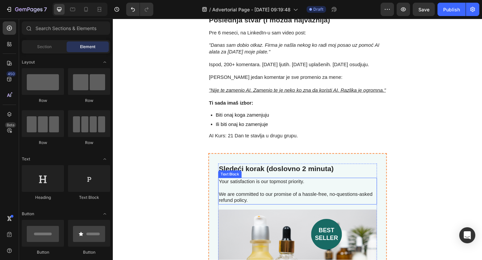
click at [274, 200] on p at bounding box center [313, 203] width 171 height 7
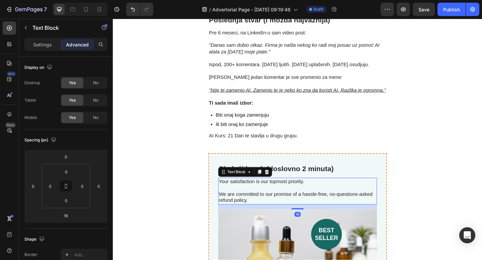
click at [270, 207] on p "We are committed to our promise of a hassle-free, no-questions-asked refund pol…" at bounding box center [313, 214] width 171 height 14
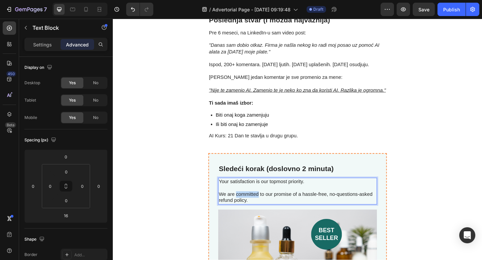
click at [270, 207] on p "We are committed to our promise of a hassle-free, no-questions-asked refund pol…" at bounding box center [313, 214] width 171 height 14
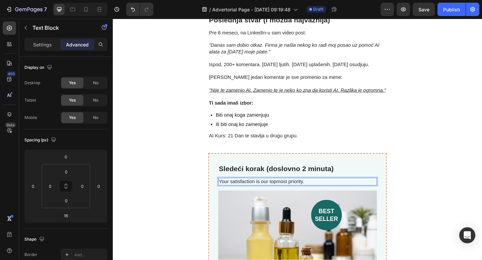
click at [274, 193] on p "Your satisfaction is our topmost priority." at bounding box center [313, 196] width 171 height 7
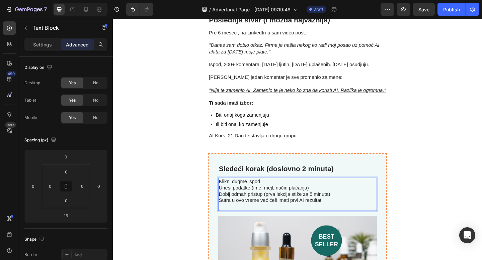
click at [247, 194] on p "Klikni dugme ispod Unesi podatke (ime, mejl, način plaćanja) Dobij odmah pristu…" at bounding box center [313, 210] width 171 height 35
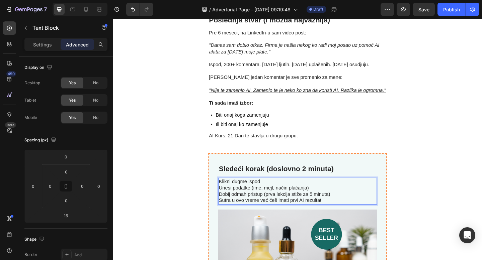
click at [230, 193] on p "Klikni dugme ispod Unesi podatke (ime, mejl, način plaćanja) Dobij odmah pristu…" at bounding box center [313, 207] width 171 height 28
click at [230, 193] on p "1. Klikni dugme ispod 2. Unesi podatke (ime, mejl, način plaćanja) 3. Dobij odm…" at bounding box center [313, 207] width 171 height 28
click at [232, 193] on p "1. Klikni dugme ispod 2. Unesi podatke (ime, mejl, način plaćanja) 3. Dobij odm…" at bounding box center [313, 207] width 171 height 28
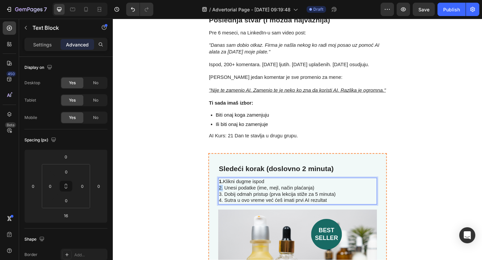
click at [229, 193] on p "1. Klikni dugme ispod 2. Unesi podatke (ime, mejl, način plaćanja) 3. Dobij odm…" at bounding box center [313, 207] width 171 height 28
click at [231, 193] on p "1. Klikni dugme ispod 2. Unesi podatke (ime, mejl, način plaćanja) 3. Dobij odm…" at bounding box center [313, 207] width 171 height 28
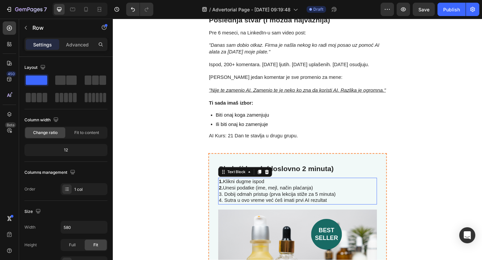
click at [229, 193] on p "1. Klikni dugme ispod 2. Unesi podatke (ime, mejl, način plaćanja) 3. Dobij odm…" at bounding box center [313, 207] width 171 height 28
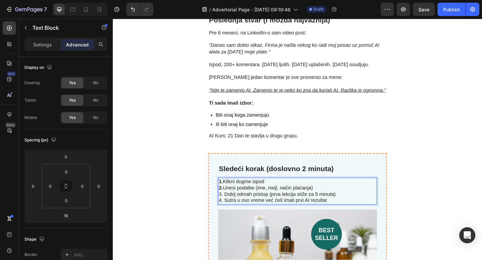
click at [231, 193] on p "1. Klikni dugme ispod 2. Unesi podatke (ime, mejl, način plaćanja) 3. Dobij odm…" at bounding box center [313, 207] width 171 height 28
click at [229, 193] on p "1. Klikni dugme ispod 2. Unesi podatke (ime, mejl, način plaćanja) 3. Dobij odm…" at bounding box center [313, 207] width 171 height 28
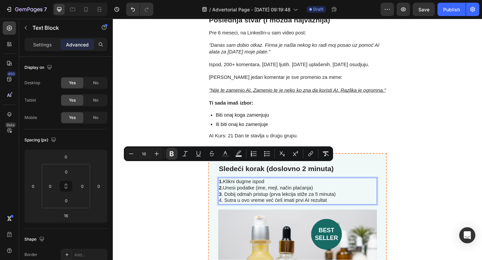
click at [232, 193] on p "1. Klikni dugme ispod 2. Unesi podatke (ime, mejl, način plaćanja) 3 . Dobij od…" at bounding box center [313, 207] width 171 height 28
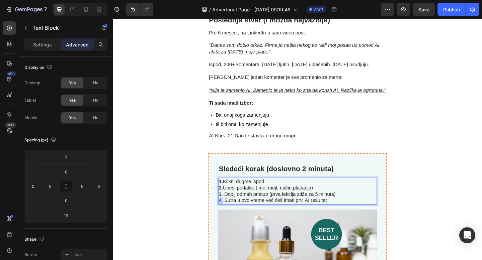
click at [229, 193] on p "1. Klikni dugme ispod 2. Unesi podatke (ime, mejl, način plaćanja) 3 . Dobij od…" at bounding box center [313, 207] width 171 height 28
click at [262, 193] on p "1. Klikni dugme ispod 2. Unesi podatke (ime, mejl, način plaćanja) 3 . Dobij od…" at bounding box center [313, 207] width 171 height 28
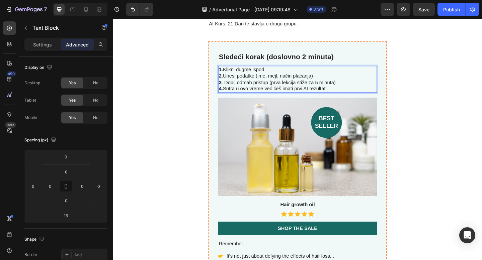
scroll to position [2564, 0]
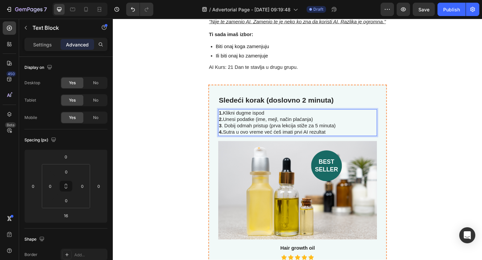
click at [279, 118] on p "1. Klikni dugme ispod 2. Unesi podatke (ime, mejl, način plaćanja) 3 . Dobij od…" at bounding box center [313, 132] width 171 height 28
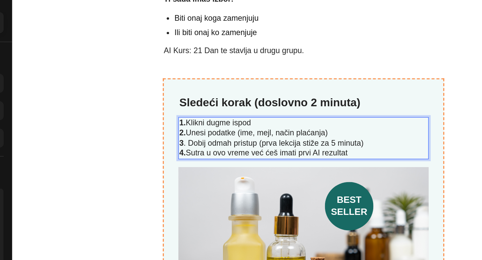
scroll to position [2570, 0]
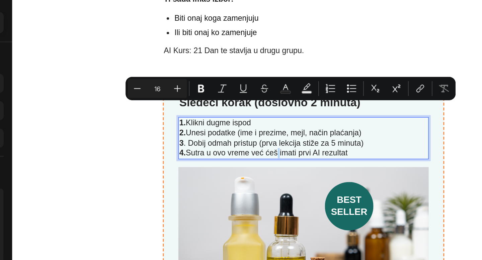
click at [195, 76] on p "1. Klikni dugme ispod 2. Unesi podatke (ime i prezime, mejl, način plaćanja) 3 …" at bounding box center [212, 90] width 171 height 28
copy p "š"
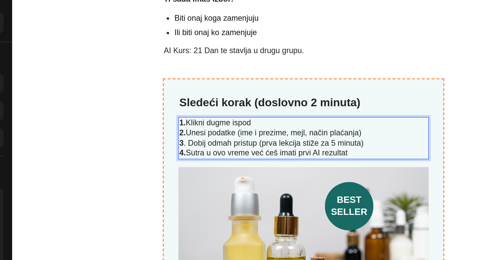
click at [148, 76] on p "1. Klikni dugme ispod 2. Unesi podatke (ime i prezime, mejl, način plaćanja) 3 …" at bounding box center [212, 90] width 171 height 28
click at [145, 76] on p "1. Klikni dugme ispod 2. Unesi podatke (ime i prezime, mejl, način plaćanja) 3 …" at bounding box center [212, 90] width 171 height 28
click at [239, 76] on p "1. Klikni dugme ispod 2. Unesi podatke (ime i prezime, mejl, način plaćanja) 3 …" at bounding box center [212, 90] width 171 height 28
click at [203, 76] on p "1. Klikni dugme ispod 2. Unesi podatke (ime i prezime, mejl, način plaćanja) 3 …" at bounding box center [212, 90] width 171 height 28
click at [220, 76] on p "1. Klikni dugme ispod 2. Unesi podatke (ime i prezime, mejl, način plaćanja) 3 …" at bounding box center [212, 90] width 171 height 28
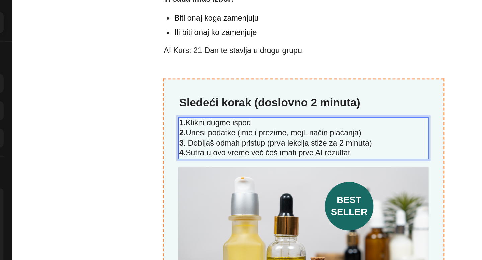
click at [225, 76] on p "1. Klikni dugme ispod 2. Unesi podatke (ime i prezime, mejl, način plaćanja) 3 …" at bounding box center [212, 90] width 171 height 28
click at [242, 76] on p "1. Klikni dugme ispod 2. Unesi podatke (ime i prezime, mejl, način plaćanja) 3 …" at bounding box center [212, 90] width 171 height 28
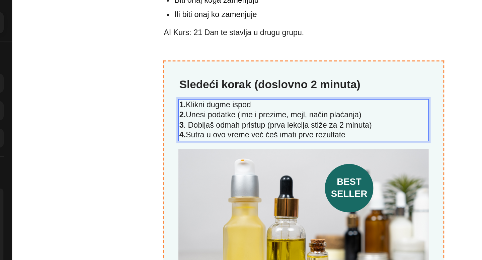
scroll to position [2582, 0]
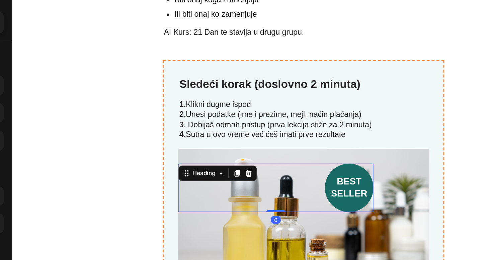
click at [189, 108] on div "best seller" at bounding box center [194, 124] width 135 height 33
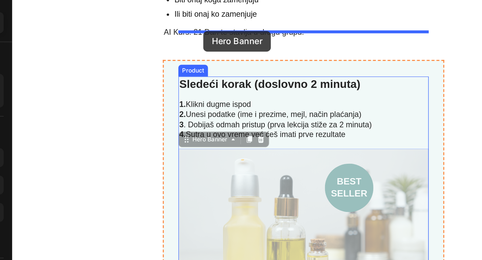
drag, startPoint x: 134, startPoint y: 62, endPoint x: 144, endPoint y: 16, distance: 47.3
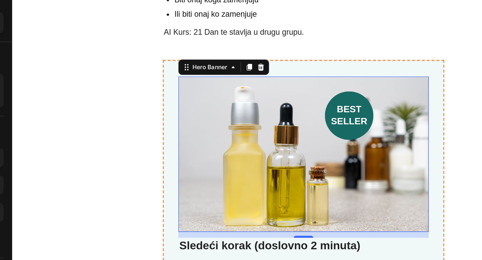
click at [184, 69] on div "Background Image" at bounding box center [213, 101] width 173 height 107
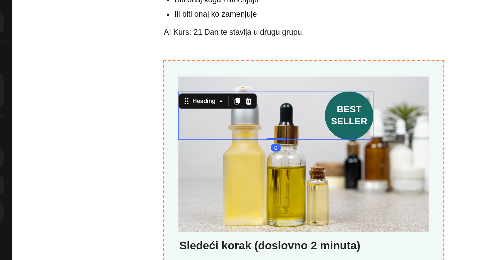
click at [243, 58] on h2 "best seller" at bounding box center [244, 74] width 33 height 33
click at [176, 62] on icon at bounding box center [174, 64] width 5 height 5
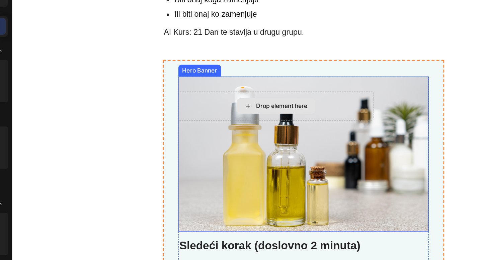
click at [186, 65] on div "Drop element here" at bounding box center [197, 67] width 35 height 5
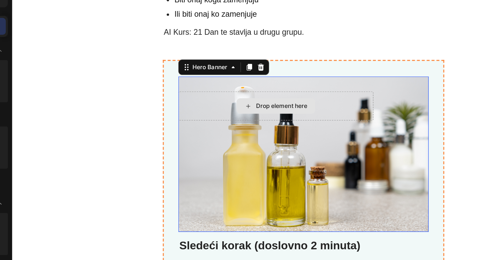
click at [144, 58] on div "Drop element here" at bounding box center [194, 68] width 135 height 20
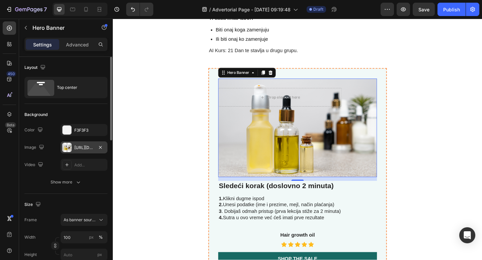
click at [73, 145] on div "https://cdn.shopify.com/s/files/1/0716/7085/7885/files/gempages_581513023265440…" at bounding box center [84, 148] width 47 height 12
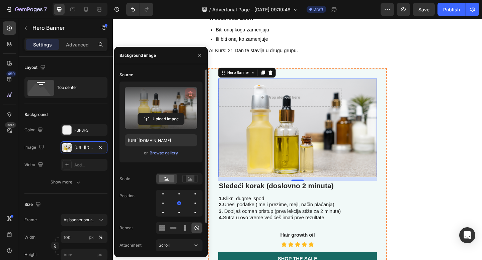
click at [189, 94] on icon "button" at bounding box center [190, 93] width 7 height 7
type input "Auto"
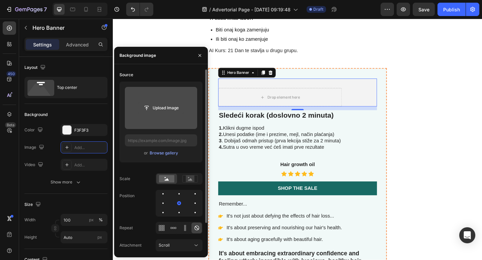
click at [161, 108] on input "file" at bounding box center [161, 107] width 46 height 11
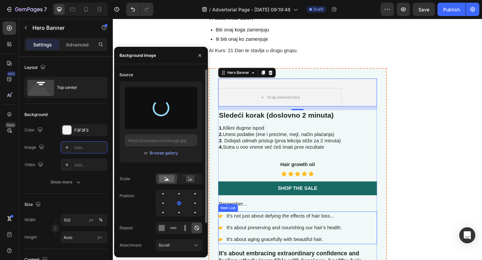
type input "https://cdn.shopify.com/s/files/1/0716/7085/7885/files/gempages_581513023265440…"
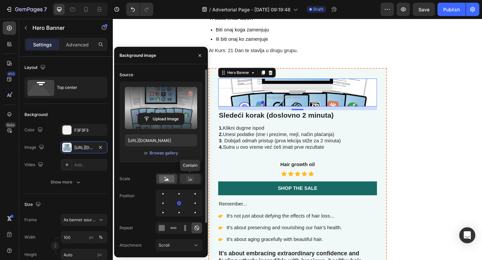
click at [186, 180] on rect at bounding box center [190, 179] width 9 height 7
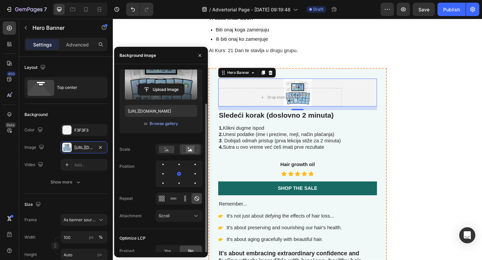
scroll to position [34, 0]
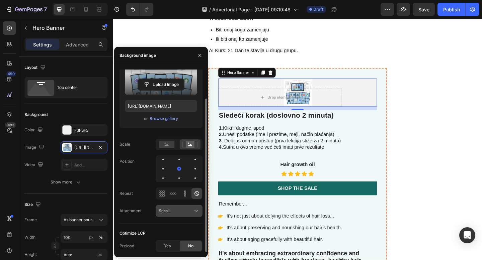
click at [183, 210] on div "Scroll" at bounding box center [176, 211] width 34 height 6
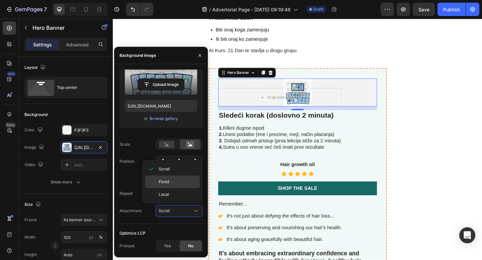
click at [174, 188] on div "Fixed" at bounding box center [172, 194] width 55 height 13
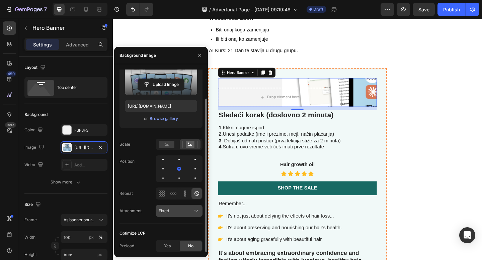
click at [175, 212] on div "Fixed" at bounding box center [176, 211] width 34 height 6
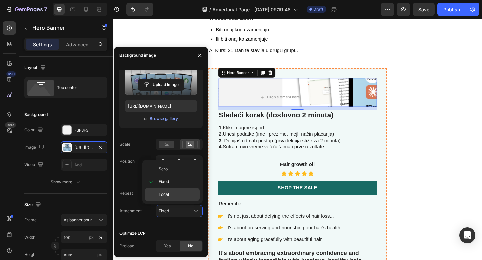
click at [172, 194] on p "Local" at bounding box center [178, 195] width 38 height 6
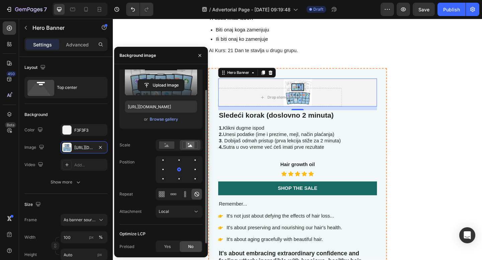
scroll to position [0, 0]
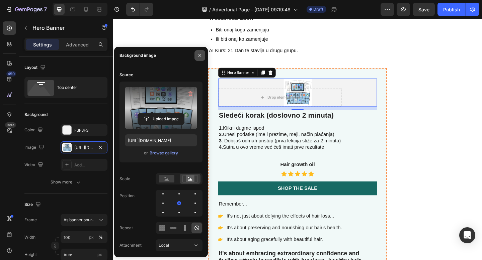
click at [202, 57] on icon "button" at bounding box center [199, 55] width 5 height 5
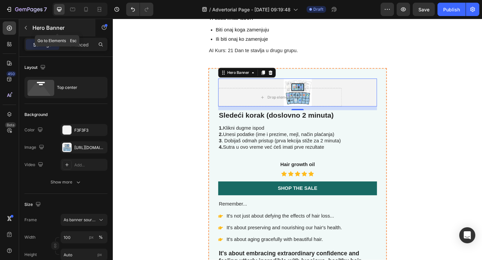
click at [26, 30] on icon "button" at bounding box center [25, 27] width 5 height 5
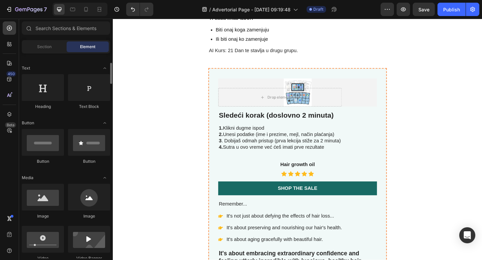
scroll to position [92, 0]
click at [53, 191] on div at bounding box center [43, 196] width 42 height 27
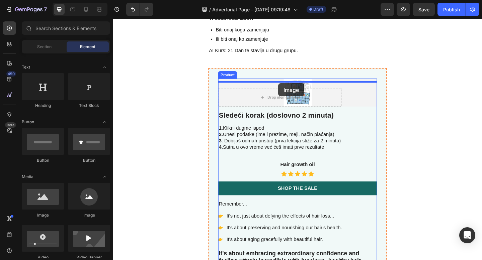
drag, startPoint x: 165, startPoint y: 210, endPoint x: 341, endPoint y: 69, distance: 225.9
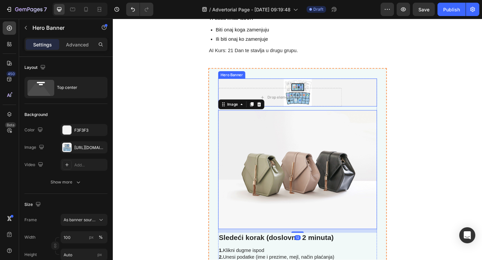
click at [385, 84] on div "Drop element here" at bounding box center [313, 99] width 173 height 30
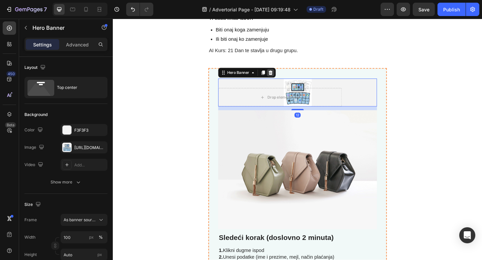
click at [286, 75] on icon at bounding box center [284, 77] width 5 height 5
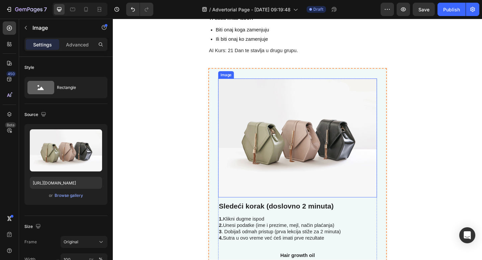
click at [320, 91] on img at bounding box center [313, 149] width 173 height 130
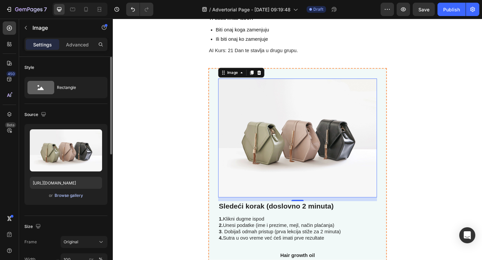
click at [76, 197] on div "Browse gallery" at bounding box center [69, 196] width 28 height 6
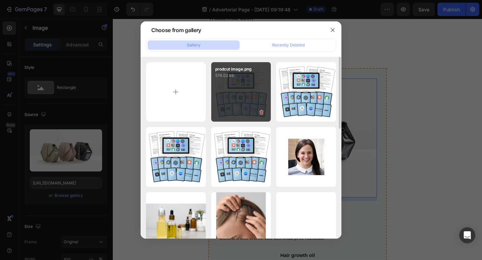
click at [244, 94] on div "prodcut image.png 574.02 kb" at bounding box center [241, 92] width 60 height 60
type input "https://cdn.shopify.com/s/files/1/0716/7085/7885/files/gempages_581513023265440…"
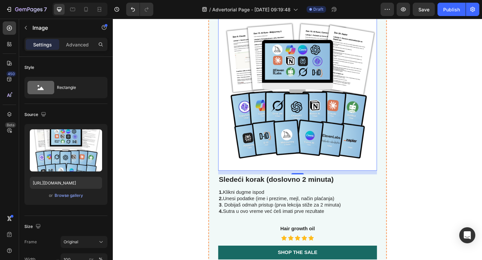
scroll to position [2626, 0]
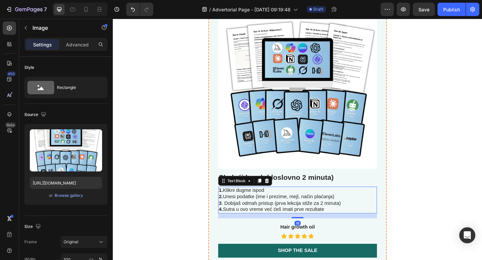
click at [341, 213] on p "1. Klikni dugme ispod 2. Unesi podatke (ime i prezime, mejl, način plaćanja) 3 …" at bounding box center [313, 217] width 171 height 28
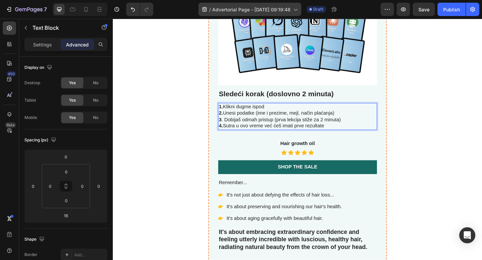
scroll to position [2701, 0]
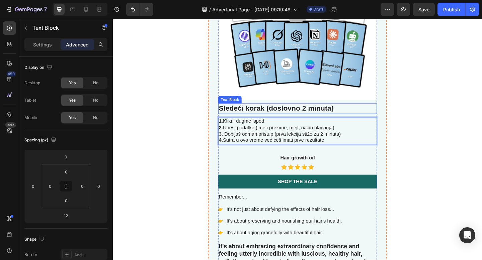
click at [272, 118] on strong "Sledeći korak (doslovno 2 minuta)" at bounding box center [290, 116] width 125 height 9
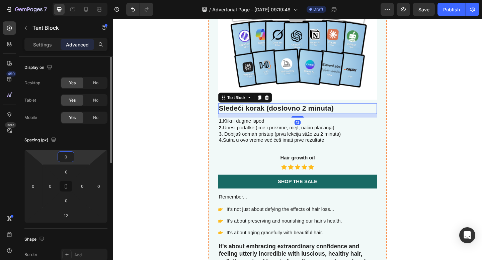
click at [67, 0] on html "7 / Advertorial Page - Aug 27, 09:19:48 Draft Preview Save Publish 450 Beta Sec…" at bounding box center [241, 0] width 482 height 0
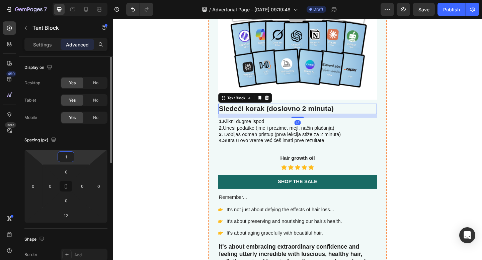
type input "10"
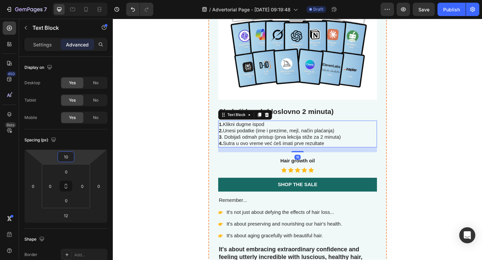
click at [250, 143] on p "1. Klikni dugme ispod 2. Unesi podatke (ime i prezime, mejl, način plaćanja) 3 …" at bounding box center [313, 145] width 171 height 28
click at [271, 124] on icon at bounding box center [272, 123] width 4 height 5
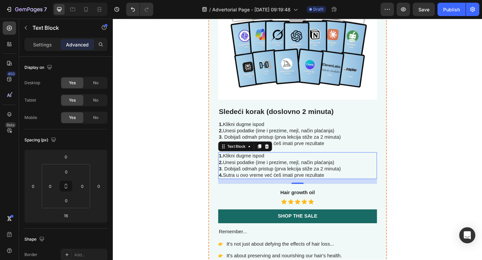
click at [312, 182] on p "1. Klikni dugme ispod 2. Unesi podatke (ime i prezime, mejl, način plaćanja) 3 …" at bounding box center [313, 179] width 171 height 28
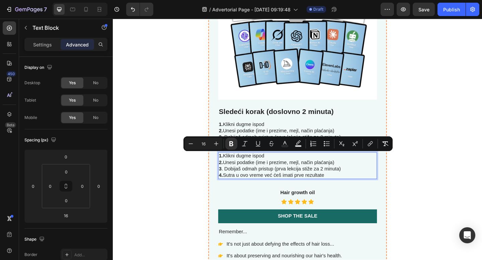
drag, startPoint x: 345, startPoint y: 188, endPoint x: 228, endPoint y: 172, distance: 118.6
click at [228, 172] on div "1. Klikni dugme ispod 2. Unesi podatke (ime i prezime, mejl, način plaćanja) 3 …" at bounding box center [313, 178] width 173 height 29
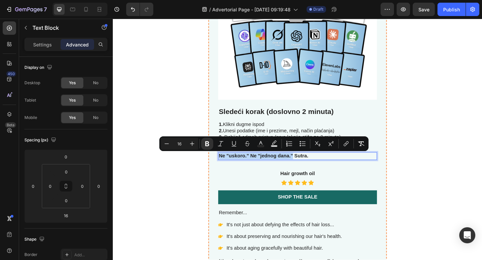
drag, startPoint x: 309, startPoint y: 168, endPoint x: 229, endPoint y: 169, distance: 79.7
click at [229, 169] on strong "Ne "uskoro." Ne "jednog dana." Sutra." at bounding box center [276, 168] width 97 height 6
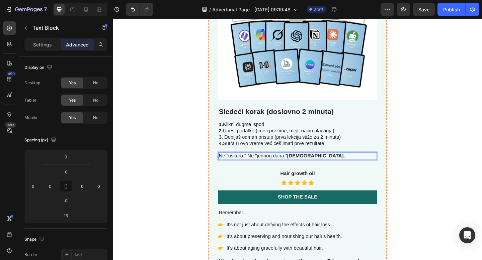
click at [330, 167] on p "Ne "uskoro." Ne "jednog dana." Sutra." at bounding box center [313, 168] width 171 height 7
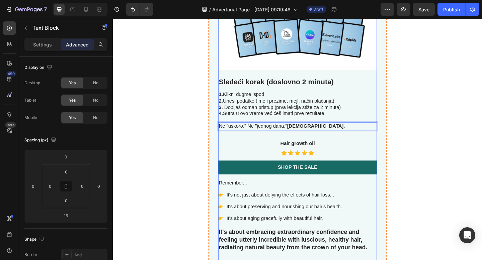
scroll to position [2735, 0]
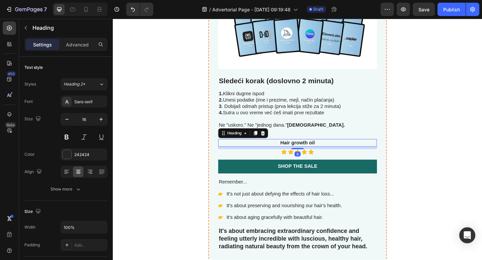
click at [318, 153] on h3 "Hair growth oil" at bounding box center [313, 154] width 173 height 8
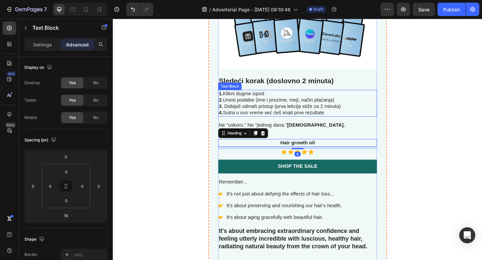
click at [330, 112] on p "1. Klikni dugme ispod 2. Unesi podatke (ime i prezime, mejl, način plaćanja) 3 …" at bounding box center [313, 111] width 171 height 28
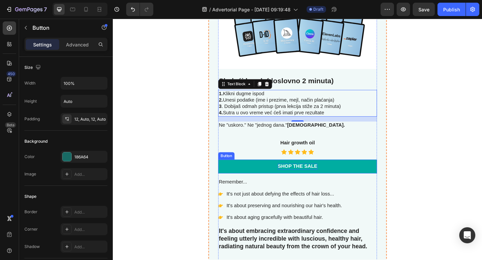
click at [315, 178] on div "Shop the Sale" at bounding box center [313, 179] width 43 height 7
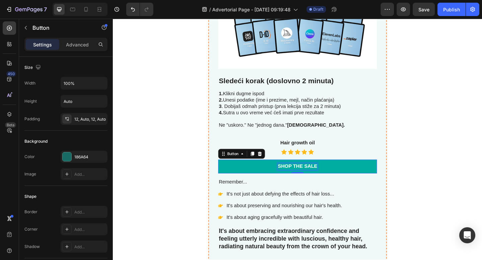
click at [311, 179] on div "Shop the Sale" at bounding box center [313, 179] width 43 height 7
click at [311, 179] on p "Shop the Sale" at bounding box center [313, 179] width 43 height 7
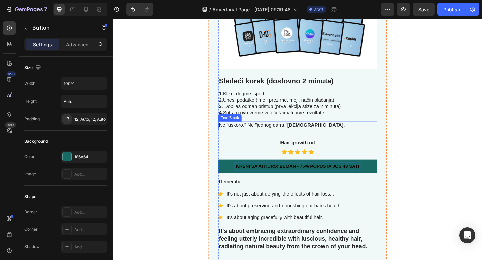
click at [359, 138] on p "Ne "uskoro." Ne "jednog dana." Sutra." at bounding box center [313, 135] width 171 height 7
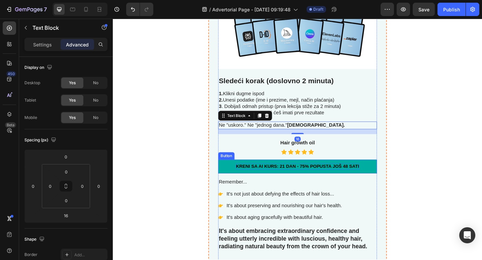
click at [339, 181] on span "KRENI SA AI KURS: 21 DAN - 75% POPUSTA JOŠ 48 SATI" at bounding box center [314, 179] width 134 height 5
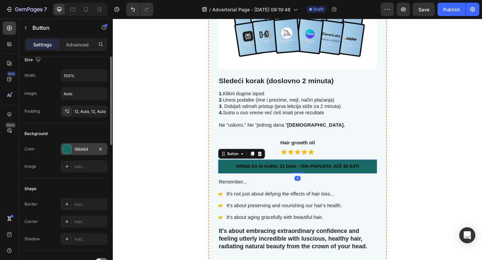
scroll to position [0, 0]
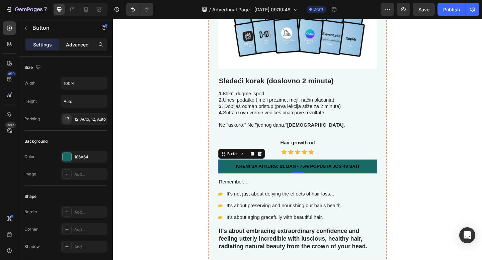
click at [84, 48] on p "Advanced" at bounding box center [77, 44] width 23 height 7
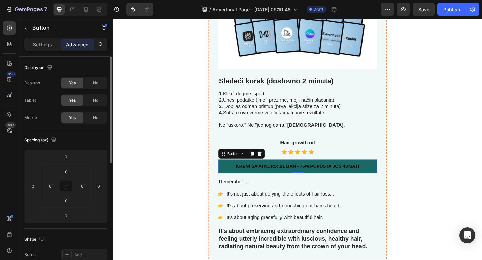
click at [44, 41] on p "Settings" at bounding box center [42, 44] width 19 height 7
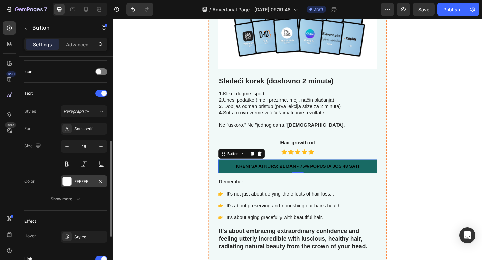
scroll to position [193, 0]
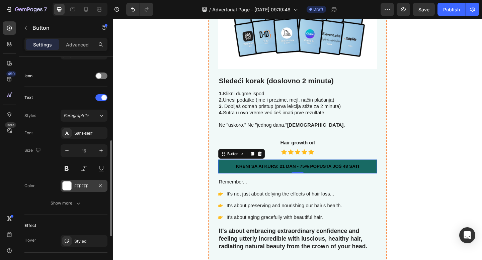
click at [78, 189] on div "FFFFFF" at bounding box center [84, 186] width 47 height 12
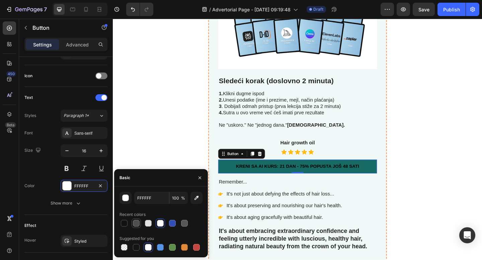
click at [149, 224] on div at bounding box center [148, 223] width 7 height 7
click at [160, 224] on div at bounding box center [160, 223] width 7 height 7
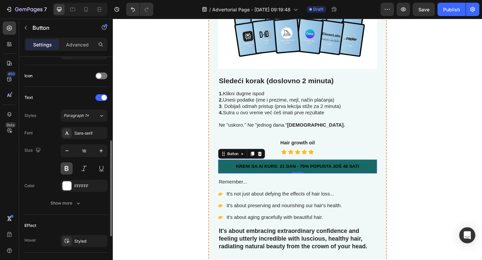
click at [65, 170] on button at bounding box center [67, 169] width 12 height 12
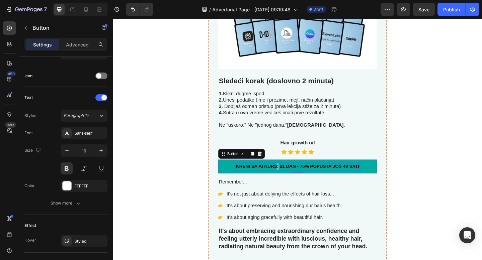
click at [292, 181] on span "KRENI SA AI KURS: 21 DAN - 75% POPUSTA JOŠ 48 SATI" at bounding box center [314, 179] width 134 height 5
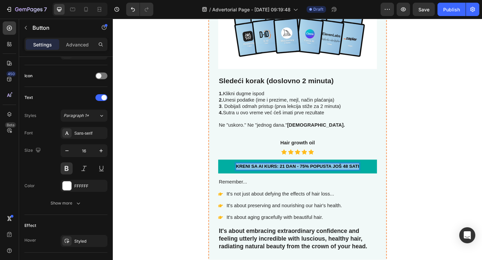
click at [292, 181] on span "KRENI SA AI KURS: 21 DAN - 75% POPUSTA JOŠ 48 SATI" at bounding box center [314, 179] width 134 height 5
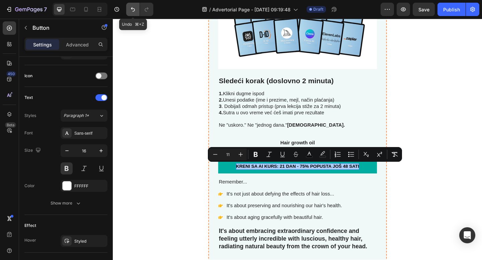
click at [132, 10] on icon "Undo/Redo" at bounding box center [133, 9] width 7 height 7
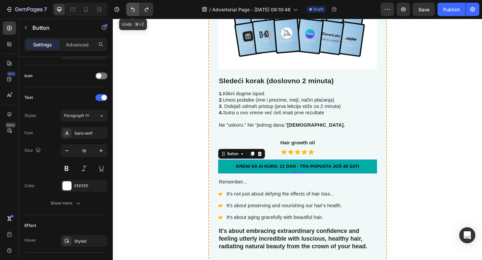
click at [132, 10] on icon "Undo/Redo" at bounding box center [133, 9] width 7 height 7
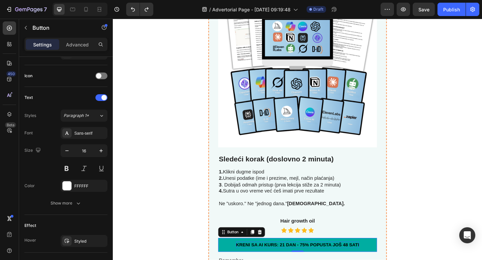
scroll to position [2790, 0]
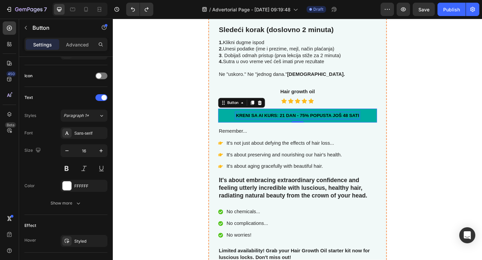
click at [333, 127] on span "KRENI SA AI KURS: 21 DAN - 75% POPUSTA JOŠ 48 SATI" at bounding box center [314, 124] width 134 height 5
click at [334, 124] on span "KRENI SA AI KURS: 21 DAN - 75% POPUSTA JOŠ 48 SATI" at bounding box center [314, 124] width 134 height 5
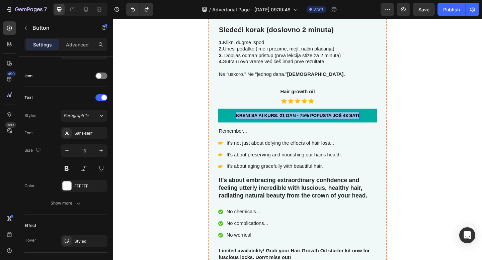
click at [334, 124] on span "KRENI SA AI KURS: 21 DAN - 75% POPUSTA JOŠ 48 SATI" at bounding box center [314, 124] width 134 height 5
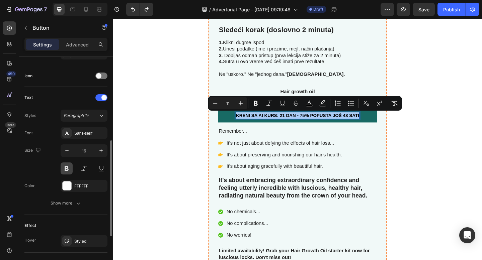
click at [71, 169] on button at bounding box center [67, 169] width 12 height 12
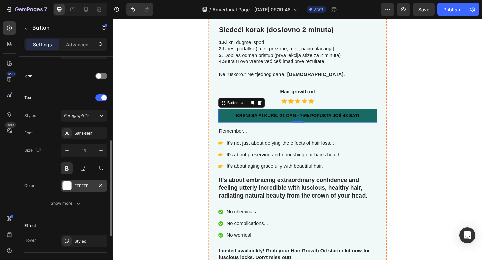
click at [66, 184] on div at bounding box center [67, 186] width 9 height 9
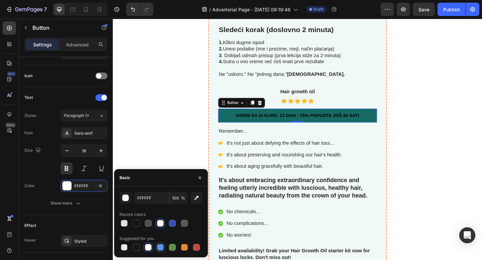
click at [161, 246] on div at bounding box center [160, 247] width 7 height 7
click at [120, 222] on div at bounding box center [124, 224] width 8 height 8
type input "E2E2E2"
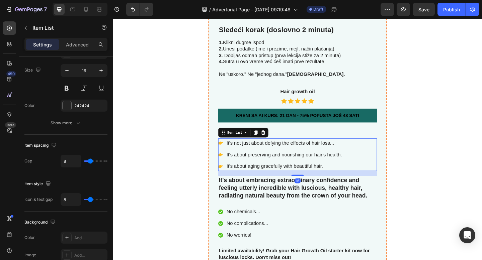
click at [313, 155] on p "It's not just about defying the effects of hair loss..." at bounding box center [299, 154] width 126 height 8
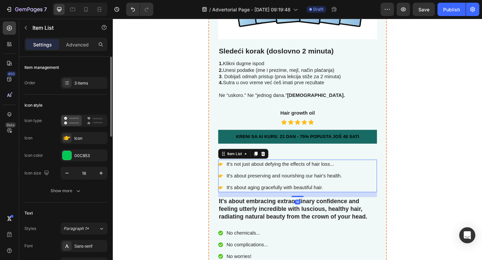
scroll to position [2767, 0]
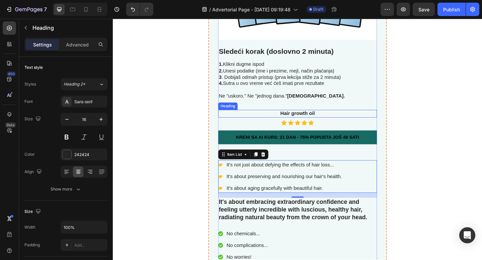
click at [315, 125] on h3 "Hair growth oil" at bounding box center [313, 122] width 173 height 8
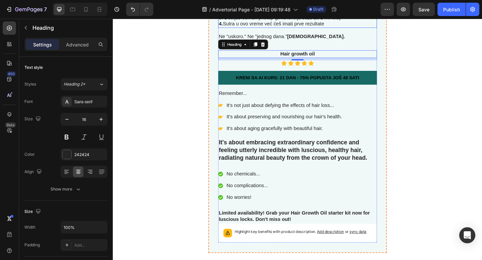
scroll to position [2842, 0]
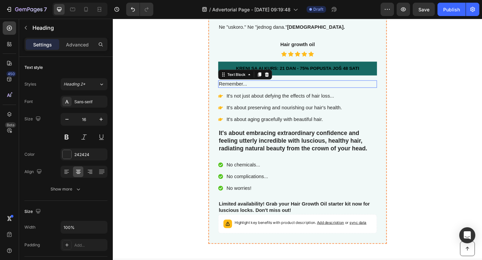
click at [240, 89] on p "Remember..." at bounding box center [313, 90] width 171 height 7
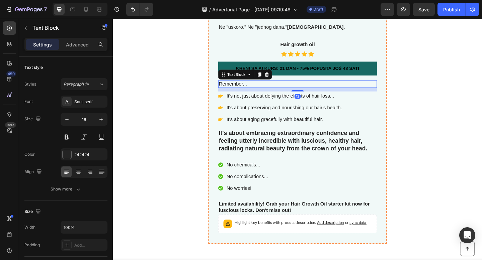
click at [240, 89] on p "Remember..." at bounding box center [313, 90] width 171 height 7
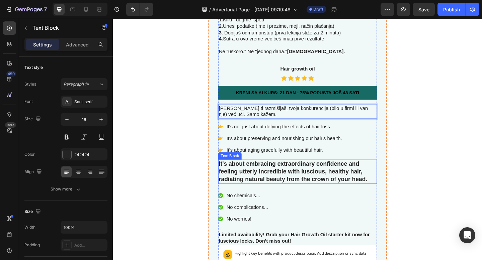
scroll to position [2813, 0]
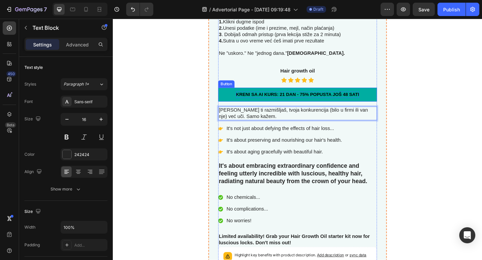
drag, startPoint x: 269, startPoint y: 1, endPoint x: 137, endPoint y: 81, distance: 153.6
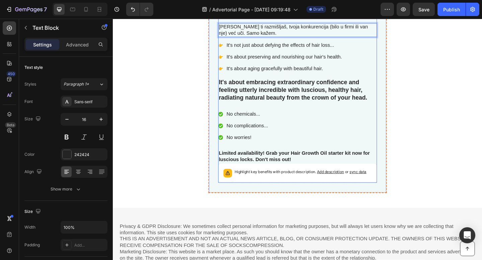
scroll to position [2899, 0]
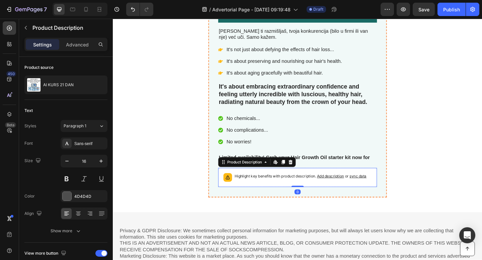
click at [300, 195] on div "Highlight key benefits with product description. Add description or sync data" at bounding box center [317, 191] width 144 height 9
click at [307, 173] on icon at bounding box center [306, 175] width 4 height 5
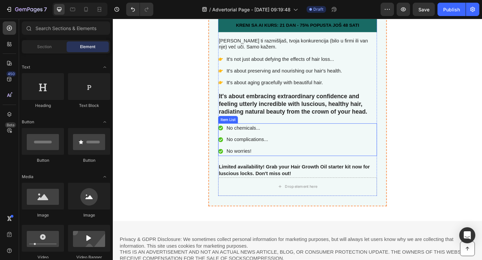
scroll to position [2886, 0]
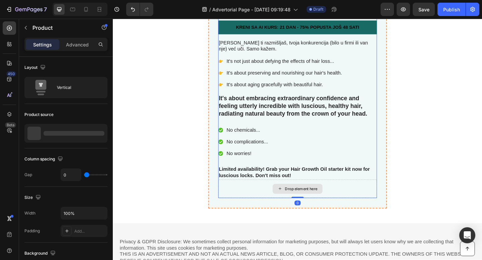
click at [272, 203] on div "Drop element here" at bounding box center [313, 204] width 173 height 20
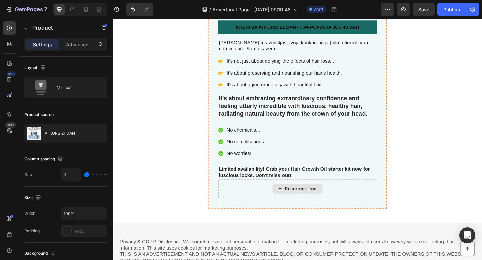
scroll to position [2869, 0]
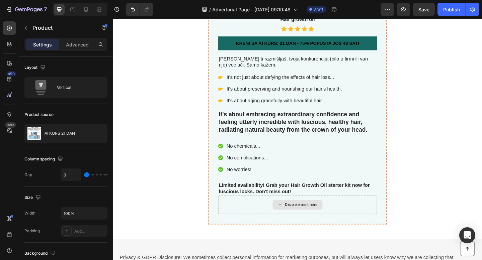
click at [258, 217] on div "Drop element here" at bounding box center [313, 222] width 173 height 20
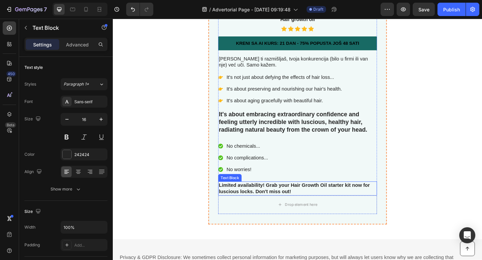
click at [296, 197] on p "Limited availability! Grab your Hair Growth Oil starter kit now for luscious lo…" at bounding box center [313, 204] width 171 height 14
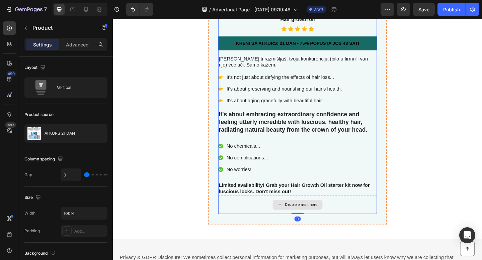
click at [377, 219] on div "Drop element here" at bounding box center [313, 222] width 173 height 20
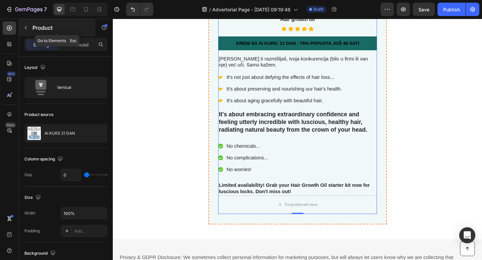
click at [29, 29] on button "button" at bounding box center [25, 27] width 11 height 11
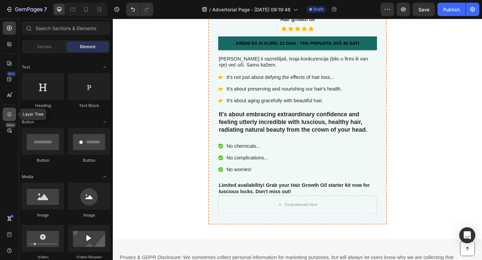
click at [9, 113] on icon at bounding box center [9, 114] width 7 height 7
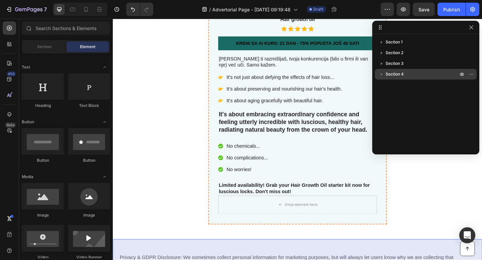
click at [381, 74] on icon "button" at bounding box center [382, 74] width 2 height 3
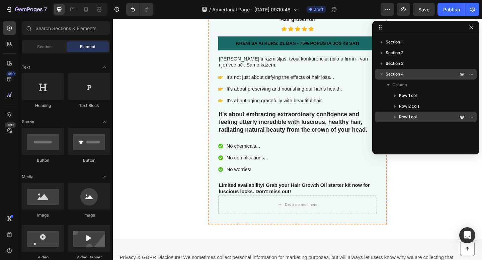
click at [396, 116] on icon "button" at bounding box center [395, 117] width 7 height 7
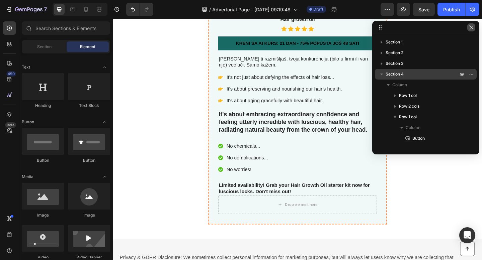
click at [471, 28] on icon "button" at bounding box center [471, 27] width 5 height 5
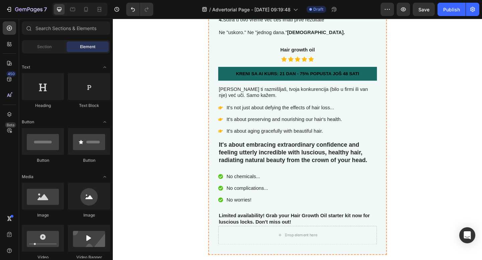
scroll to position [2819, 0]
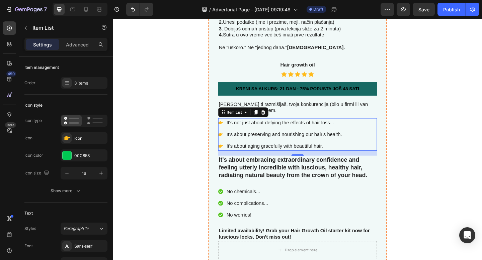
click at [266, 134] on p "It's not just about defying the effects of hair loss..." at bounding box center [299, 132] width 126 height 8
click at [259, 131] on p "It's not just about defying the effects of hair loss..." at bounding box center [299, 132] width 126 height 8
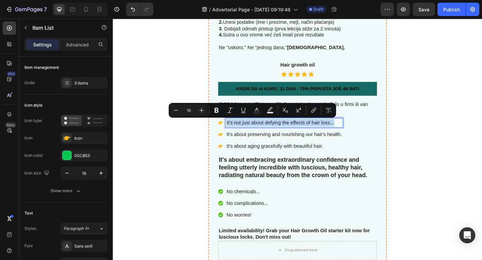
click at [259, 131] on p "It's not just about defying the effects of hair loss..." at bounding box center [299, 132] width 126 height 8
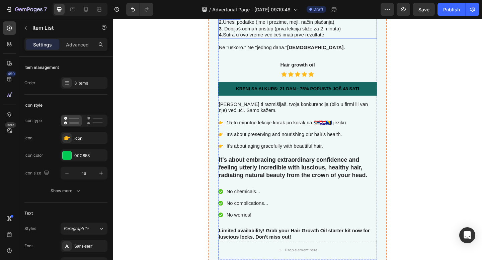
drag, startPoint x: 259, startPoint y: 8, endPoint x: 189, endPoint y: 11, distance: 69.3
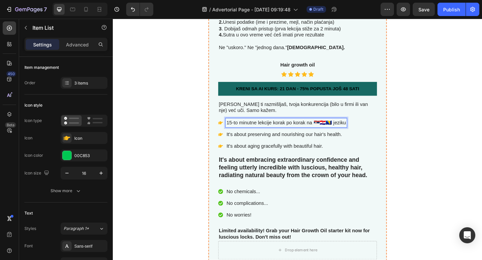
click at [295, 143] on p "It's about preserving and nourishing our hair's health." at bounding box center [301, 145] width 130 height 8
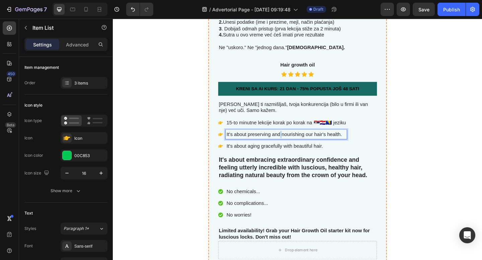
click at [295, 143] on p "It's about preserving and nourishing our hair's health." at bounding box center [301, 145] width 130 height 8
click at [291, 156] on p "It's about aging gracefully with beautiful hair." at bounding box center [301, 158] width 130 height 8
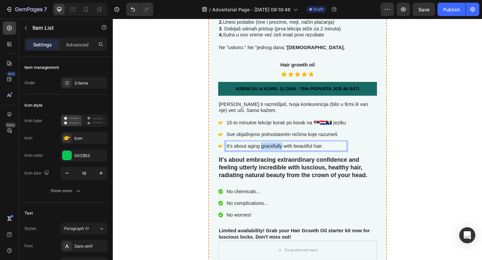
click at [291, 156] on p "It's about aging gracefully with beautiful hair." at bounding box center [301, 158] width 130 height 8
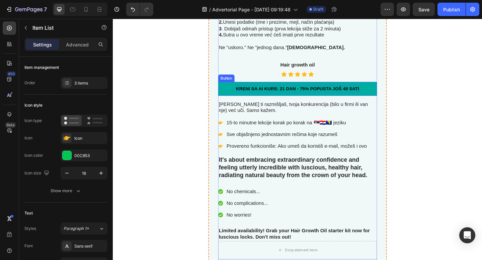
drag, startPoint x: 93, startPoint y: 206, endPoint x: 184, endPoint y: 73, distance: 161.0
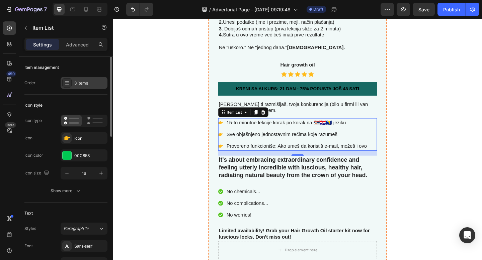
click at [80, 85] on div "3 items" at bounding box center [89, 83] width 31 height 6
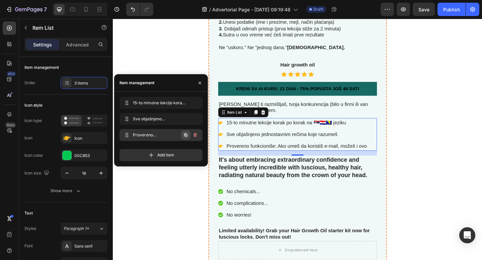
click at [186, 137] on icon "button" at bounding box center [185, 135] width 3 height 3
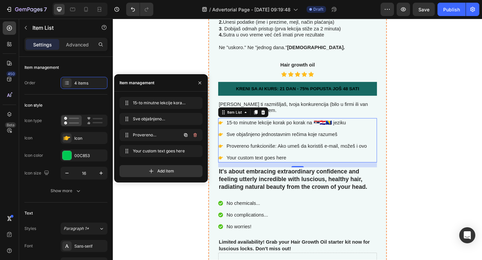
click at [186, 137] on icon "button" at bounding box center [185, 135] width 3 height 3
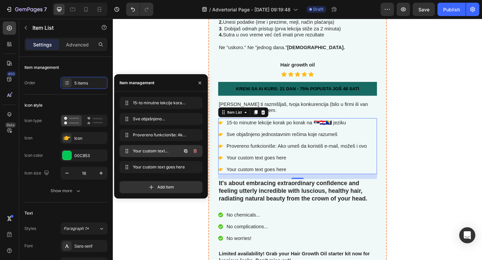
click at [164, 153] on span "Your custom text goes here" at bounding box center [152, 151] width 38 height 6
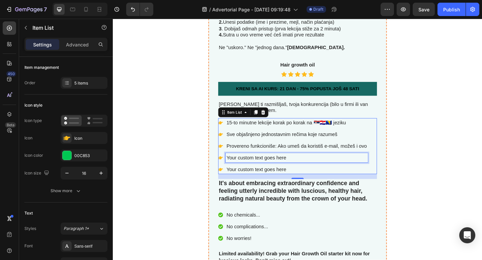
click at [282, 172] on div "Your custom text goes here" at bounding box center [312, 170] width 155 height 10
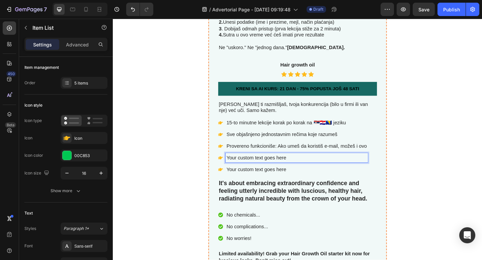
click at [254, 170] on p "Your custom text goes here" at bounding box center [312, 170] width 153 height 8
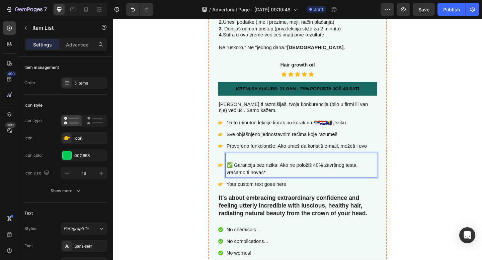
click at [243, 177] on p "✅ Garancija bez rizika: Ako ne položiš 40% završnog testa, vraćamo ti novac*" at bounding box center [317, 178] width 163 height 24
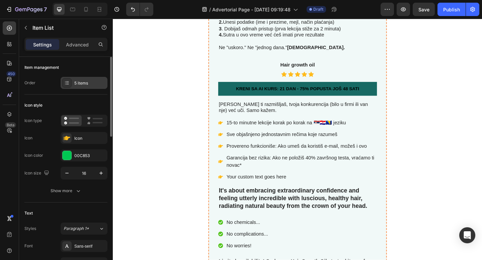
click at [89, 83] on div "5 items" at bounding box center [89, 83] width 31 height 6
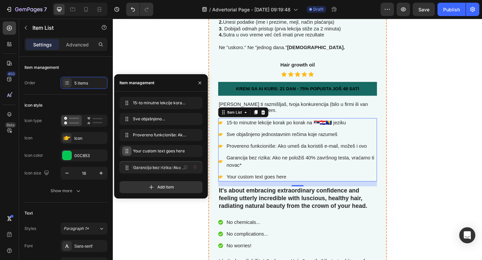
drag, startPoint x: 124, startPoint y: 152, endPoint x: 125, endPoint y: 169, distance: 16.7
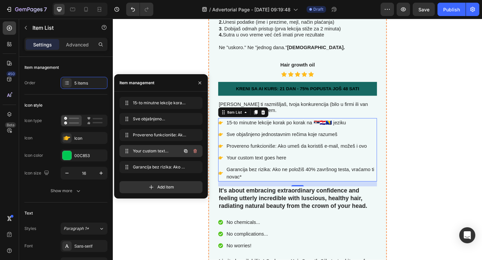
click at [149, 151] on span "Your custom text goes here" at bounding box center [152, 151] width 38 height 6
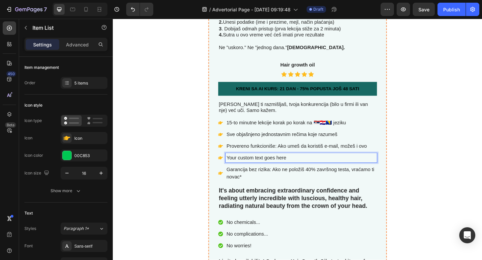
click at [268, 168] on p "Your custom text goes here" at bounding box center [317, 170] width 163 height 8
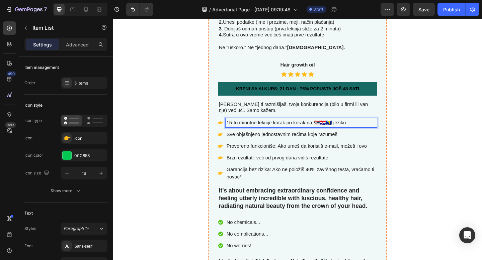
click at [290, 134] on p "15-to minutne lekcije korak po korak na 🇷🇸🇭🇷🇧🇦 jeziku" at bounding box center [317, 132] width 163 height 8
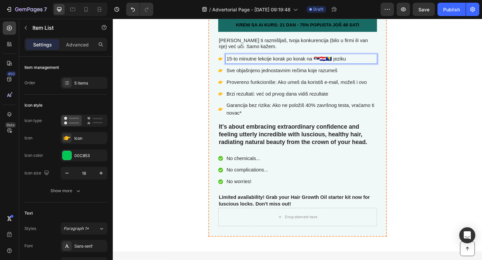
scroll to position [2891, 0]
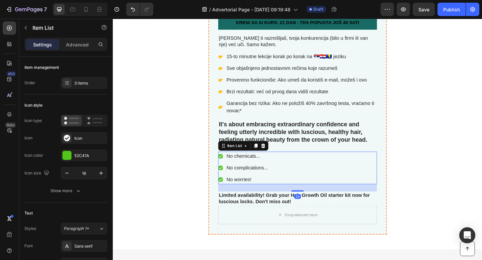
click at [347, 171] on div "No chemicals... No complications... No worries!" at bounding box center [313, 181] width 173 height 35
click at [276, 156] on icon at bounding box center [276, 157] width 4 height 5
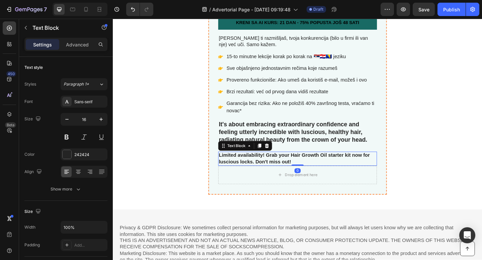
click at [281, 170] on p "Limited availability! Grab your Hair Growth Oil starter kit now for luscious lo…" at bounding box center [313, 171] width 171 height 14
click at [279, 156] on icon at bounding box center [280, 157] width 4 height 5
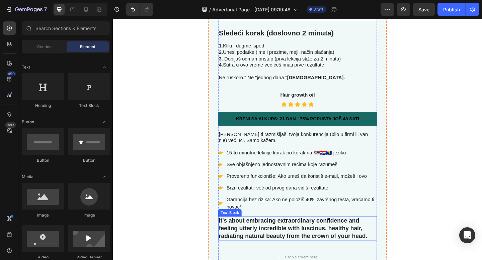
scroll to position [2768, 0]
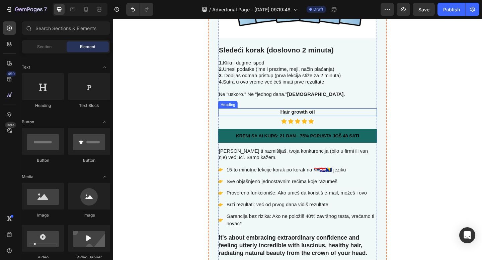
click at [319, 119] on h3 "Hair growth oil" at bounding box center [313, 120] width 173 height 8
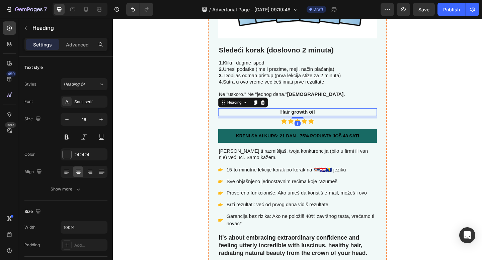
click at [319, 119] on h3 "Hair growth oil" at bounding box center [313, 120] width 173 height 8
click at [319, 119] on p "Hair growth oil" at bounding box center [313, 120] width 171 height 7
click at [97, 119] on button "button" at bounding box center [101, 119] width 12 height 12
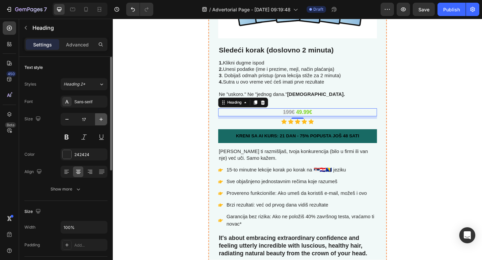
click at [97, 119] on button "button" at bounding box center [101, 119] width 12 height 12
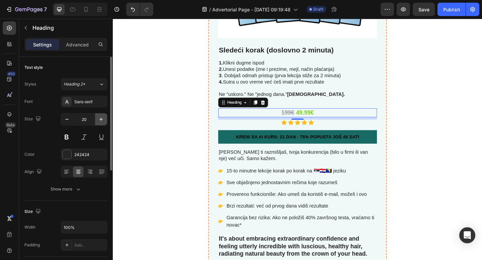
click at [97, 119] on button "button" at bounding box center [101, 119] width 12 height 12
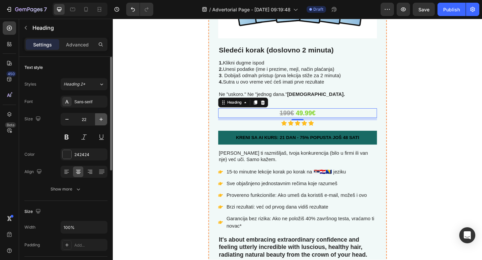
click at [97, 119] on button "button" at bounding box center [101, 119] width 12 height 12
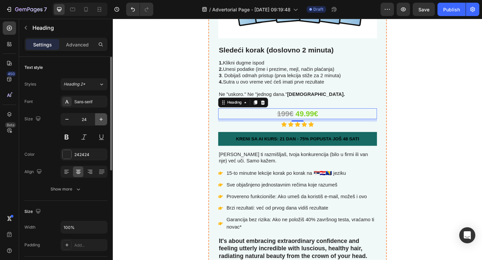
click at [97, 119] on button "button" at bounding box center [101, 119] width 12 height 12
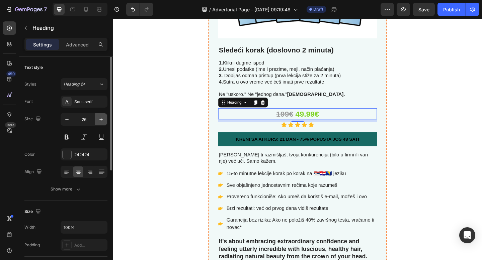
click at [97, 119] on button "button" at bounding box center [101, 119] width 12 height 12
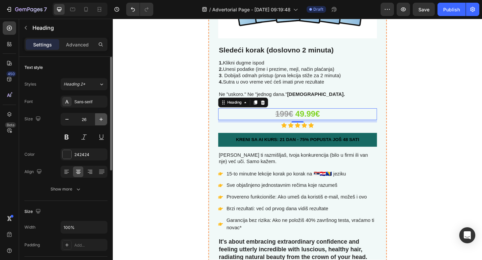
click at [97, 119] on button "button" at bounding box center [101, 119] width 12 height 12
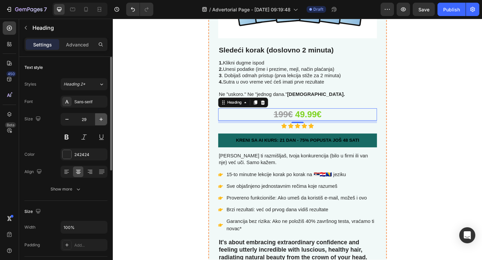
click at [97, 119] on button "button" at bounding box center [101, 119] width 12 height 12
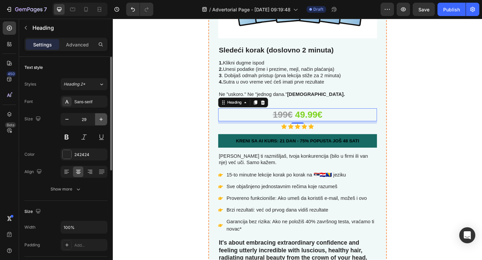
click at [97, 119] on button "button" at bounding box center [101, 119] width 12 height 12
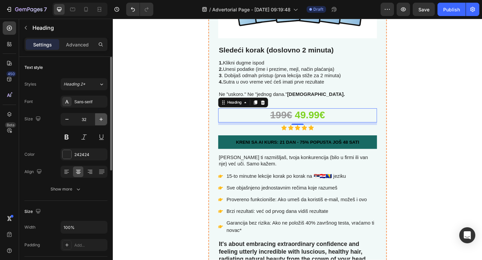
click at [97, 119] on button "button" at bounding box center [101, 119] width 12 height 12
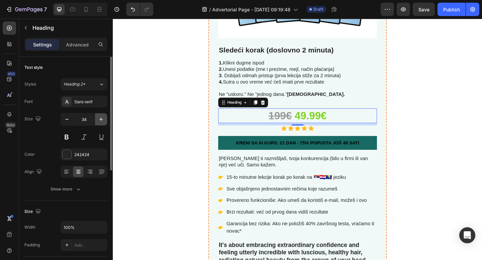
click at [97, 119] on button "button" at bounding box center [101, 119] width 12 height 12
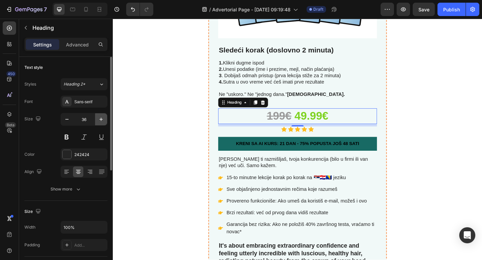
click at [97, 119] on button "button" at bounding box center [101, 119] width 12 height 12
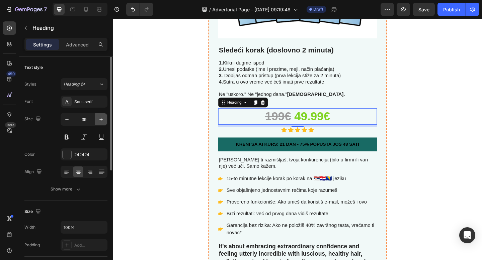
click at [97, 119] on button "button" at bounding box center [101, 119] width 12 height 12
type input "41"
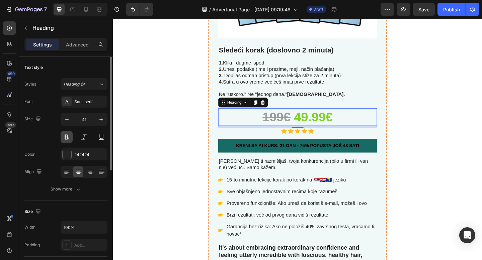
click at [68, 137] on button at bounding box center [67, 137] width 12 height 12
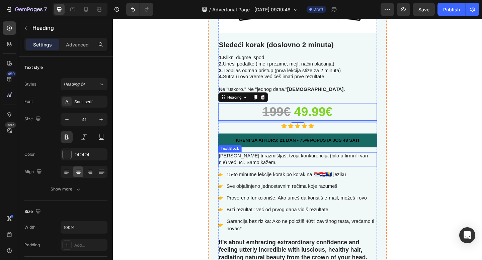
scroll to position [2775, 0]
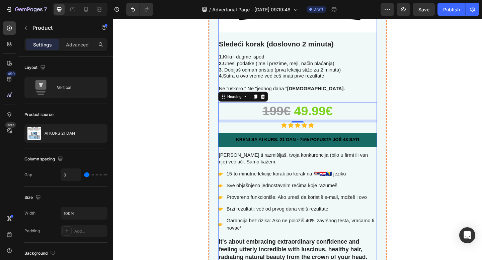
click at [316, 159] on div "Image Sledeći korak (doslovno 2 minuta) Text Block 1. Klikni dugme ispod 2. Une…" at bounding box center [313, 76] width 173 height 430
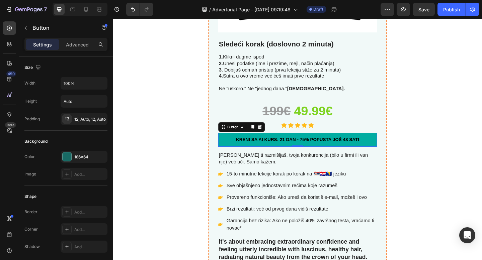
click at [318, 155] on link "KRENI SA AI KURS: 21 DAN - 75% POPUSTA JOŠ 48 SATI" at bounding box center [313, 150] width 173 height 15
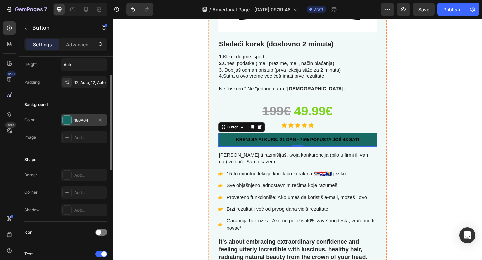
scroll to position [36, 0]
click at [78, 122] on div "186A64" at bounding box center [83, 121] width 19 height 6
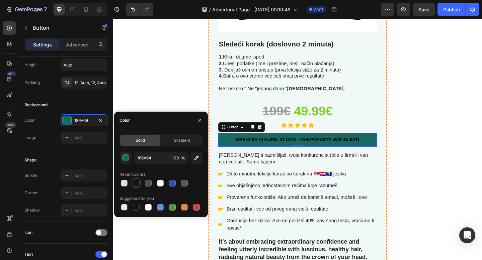
click at [138, 183] on div at bounding box center [136, 183] width 7 height 7
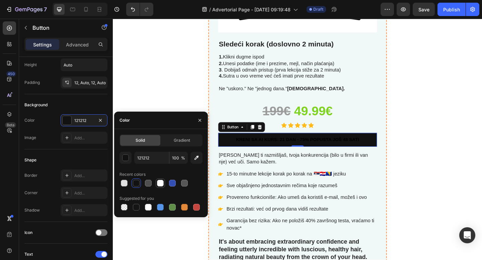
click at [159, 184] on div at bounding box center [160, 183] width 7 height 7
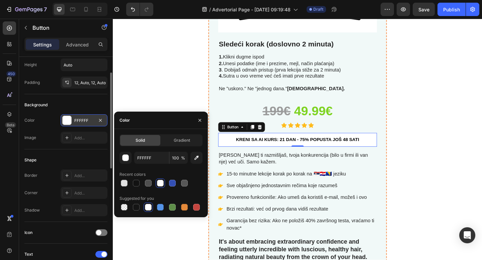
click at [84, 119] on div "FFFFFF" at bounding box center [83, 121] width 19 height 6
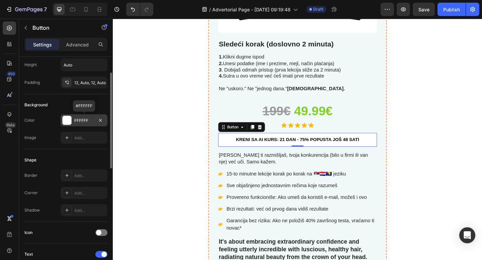
click at [84, 119] on div "FFFFFF" at bounding box center [83, 121] width 19 height 6
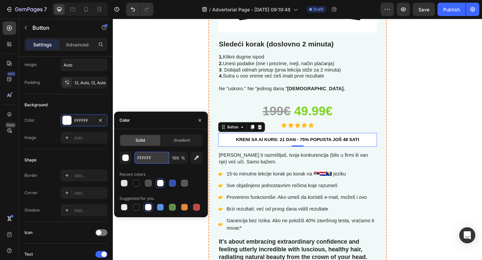
click at [149, 158] on input "FFFFFF" at bounding box center [151, 158] width 35 height 12
paste input "#7ed321ff"
click at [142, 159] on input "FFFFFF" at bounding box center [151, 158] width 35 height 12
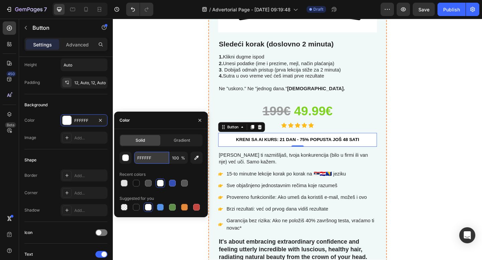
paste input "#7ed321ff"
click at [140, 159] on input "#7ed321ff" at bounding box center [151, 158] width 35 height 12
click at [140, 159] on input "FFFFFF" at bounding box center [151, 158] width 35 height 12
paste input "#7ed321ff"
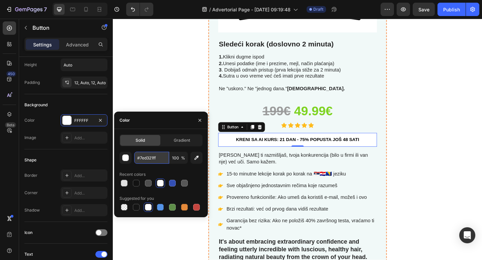
drag, startPoint x: 140, startPoint y: 159, endPoint x: 167, endPoint y: 159, distance: 27.8
click at [150, 159] on input "#7ed321ff" at bounding box center [151, 158] width 35 height 12
click at [167, 159] on input "#7ed321ff" at bounding box center [151, 158] width 35 height 12
drag, startPoint x: 157, startPoint y: 158, endPoint x: 140, endPoint y: 158, distance: 16.4
click at [140, 158] on input "#7ed321ff" at bounding box center [151, 158] width 35 height 12
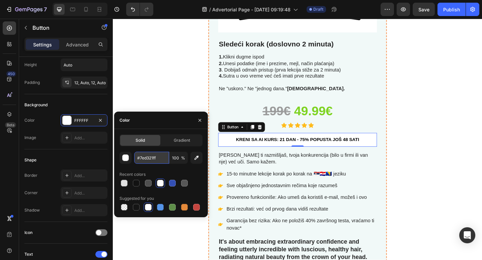
click at [140, 158] on input "#7ed321ff" at bounding box center [151, 158] width 35 height 12
click at [200, 167] on div "FFFFFF 100 % Recent colors Suggested for you" at bounding box center [160, 182] width 83 height 60
click at [127, 160] on div "button" at bounding box center [126, 158] width 7 height 7
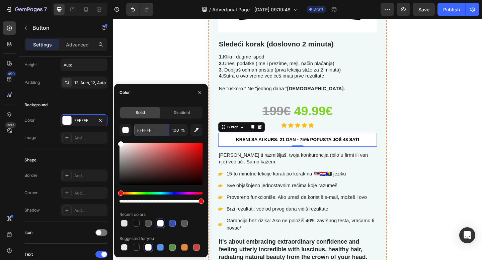
click at [146, 133] on input "FFFFFF" at bounding box center [151, 130] width 35 height 12
paste input "7ed321ff"
click at [146, 133] on input "FFFFFF" at bounding box center [151, 130] width 35 height 12
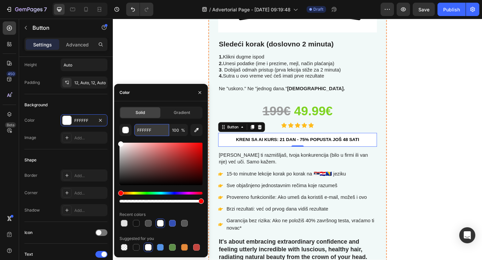
paste input "7ed321ff"
click at [140, 132] on input "7ed321ff" at bounding box center [151, 130] width 35 height 12
click at [150, 131] on input "7EDed321ff" at bounding box center [151, 130] width 35 height 12
click at [159, 130] on input "7ED321ff" at bounding box center [151, 130] width 35 height 12
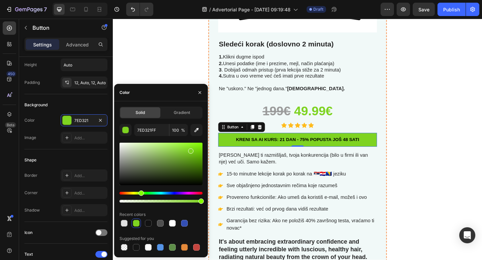
type input "7ED321"
click at [169, 96] on div "Color" at bounding box center [161, 92] width 94 height 17
click at [201, 94] on icon "button" at bounding box center [199, 92] width 5 height 5
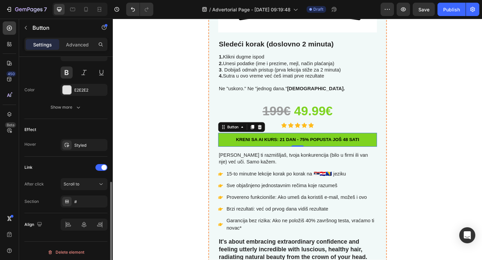
scroll to position [292, 0]
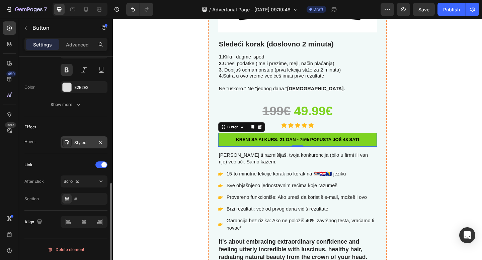
click at [80, 141] on div "Styled" at bounding box center [83, 143] width 19 height 6
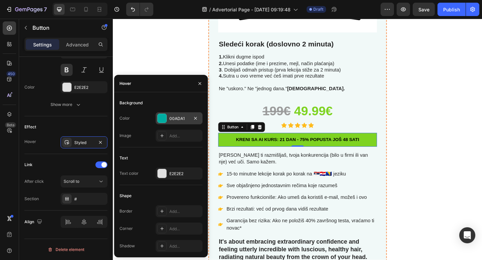
click at [166, 119] on div at bounding box center [162, 118] width 9 height 9
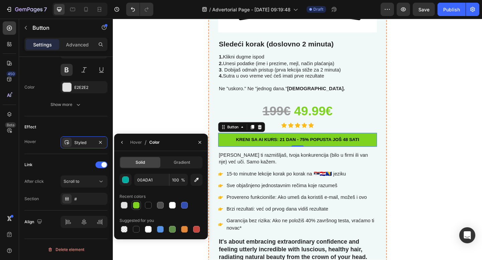
click at [137, 207] on div at bounding box center [136, 205] width 7 height 7
type input "7ED321"
click at [0, 0] on input "100" at bounding box center [0, 0] width 0 height 0
click at [148, 207] on div at bounding box center [148, 205] width 7 height 7
type input "100"
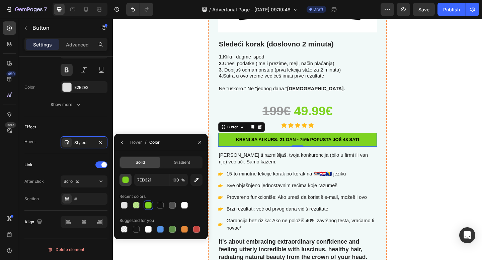
click at [126, 182] on div "button" at bounding box center [126, 180] width 7 height 7
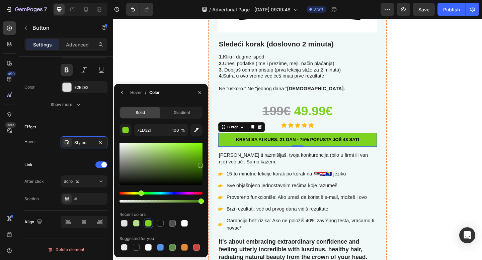
click at [200, 164] on div at bounding box center [160, 164] width 83 height 43
click at [202, 157] on div at bounding box center [160, 164] width 83 height 43
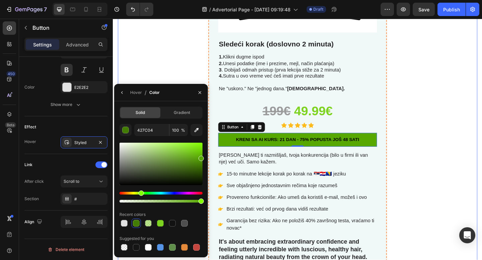
type input "57A801"
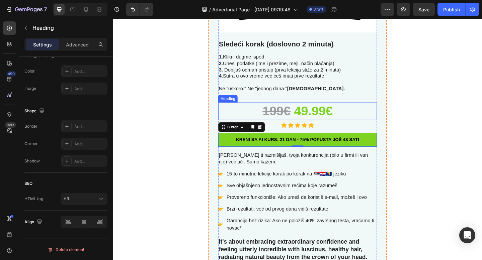
click at [245, 115] on p "⁠⁠⁠⁠⁠⁠⁠ 199€ 49.99€" at bounding box center [313, 120] width 171 height 18
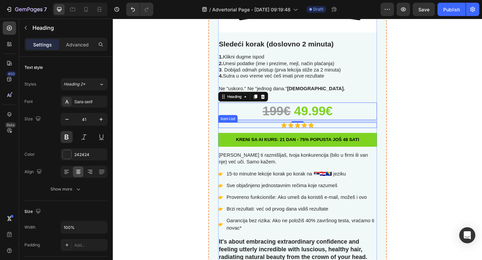
click at [290, 135] on div "Icon Icon Icon Icon Icon" at bounding box center [313, 135] width 173 height 6
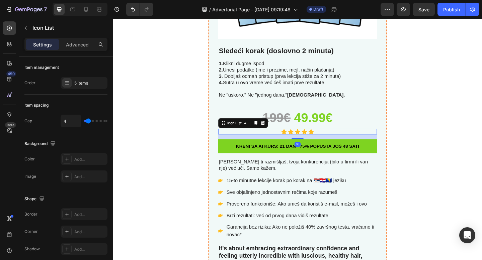
scroll to position [2765, 0]
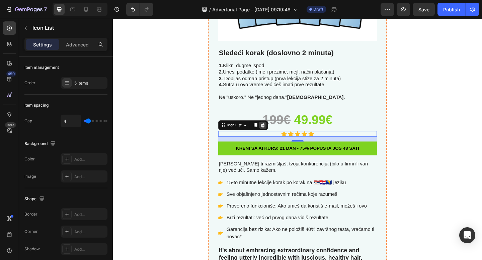
click at [276, 136] on icon at bounding box center [276, 135] width 4 height 5
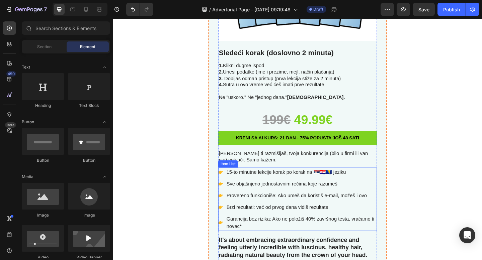
scroll to position [2761, 0]
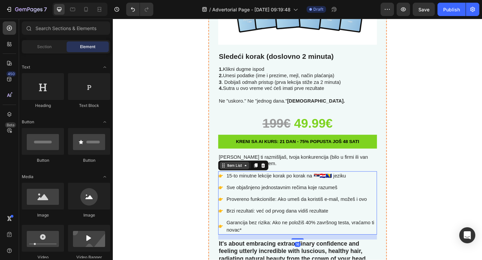
click at [233, 182] on div "Item List" at bounding box center [245, 179] width 32 height 8
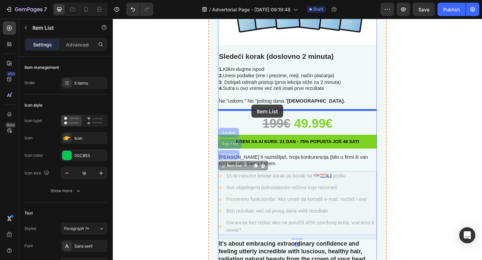
drag, startPoint x: 233, startPoint y: 182, endPoint x: 262, endPoint y: 113, distance: 74.4
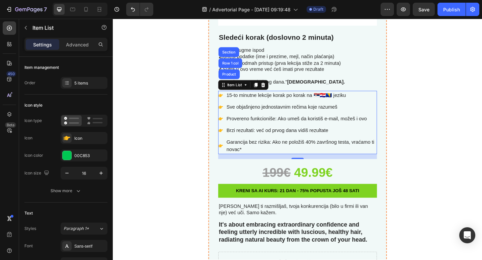
scroll to position [2807, 0]
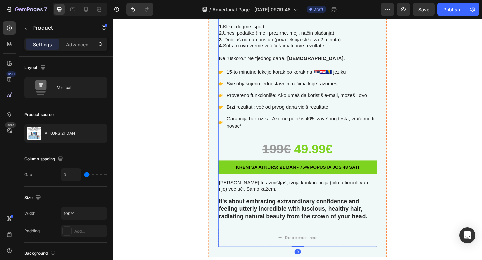
click at [267, 212] on div "Image Sledeći korak (doslovno 2 minuta) Text Block 1. Klikni dugme ispod 2. Une…" at bounding box center [313, 37] width 173 height 419
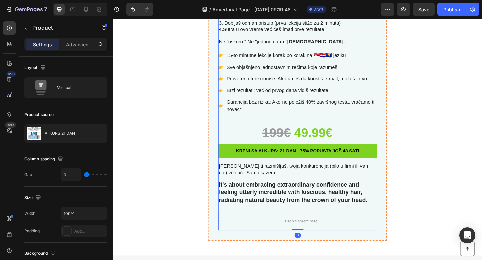
scroll to position [2826, 0]
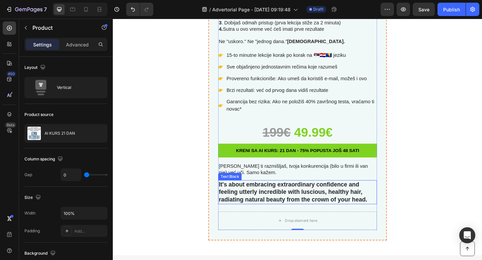
click at [310, 213] on p "It's about embracing extraordinary confidence and feeling utterly incredible wi…" at bounding box center [313, 207] width 171 height 25
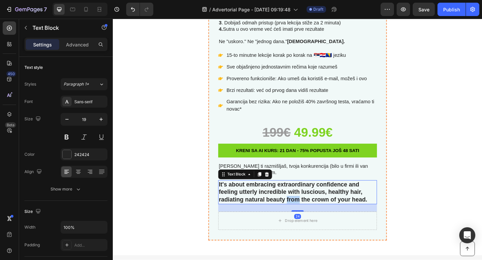
click at [310, 213] on p "It's about embracing extraordinary confidence and feeling utterly incredible wi…" at bounding box center [313, 207] width 171 height 25
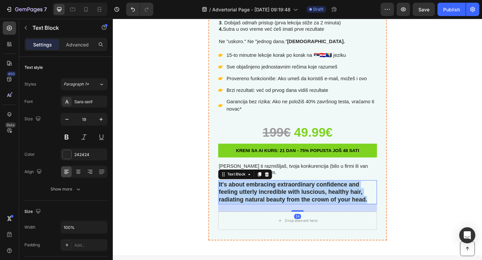
click at [310, 213] on p "It's about embracing extraordinary confidence and feeling utterly incredible wi…" at bounding box center [313, 207] width 171 height 25
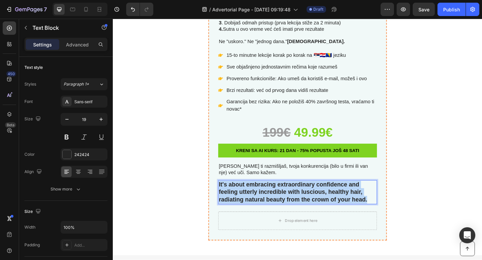
click at [310, 213] on p "It's about embracing extraordinary confidence and feeling utterly incredible wi…" at bounding box center [313, 207] width 171 height 25
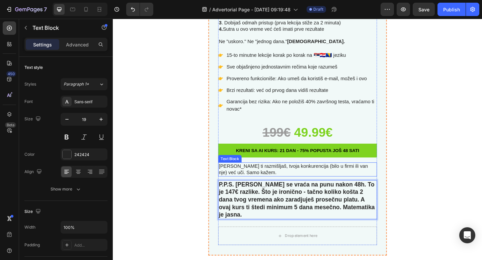
scroll to position [2835, 0]
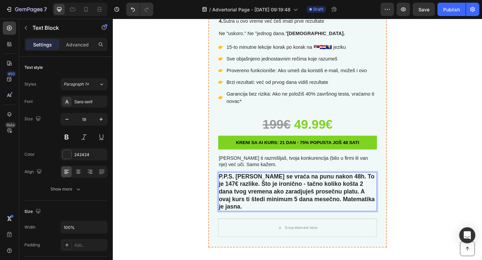
click at [363, 198] on p "P.P.S. Cena se vraća na punu nakon 48h. To je 147€ razlike. Što je ironično - t…" at bounding box center [313, 208] width 171 height 42
click at [362, 198] on p "P.P.S. Cena se vraća na punu nakon 48h. To je 147€ razlike. Što je ironično - t…" at bounding box center [313, 208] width 171 height 42
click at [291, 203] on p "P.P.S. Cena se vraća na punu nakon 48h. To je 147€ razlike. Što je ironično - t…" at bounding box center [313, 208] width 171 height 42
click at [328, 199] on p "P.P.S. Cena se vraća na punu nakon 48h. To je 147€ razlike. Što je ironično - t…" at bounding box center [313, 208] width 171 height 42
click at [287, 204] on p "P.P.S. Cena se vraća na punu nakon 48h. To je 147€ razlike. Što je ironično - t…" at bounding box center [313, 208] width 171 height 42
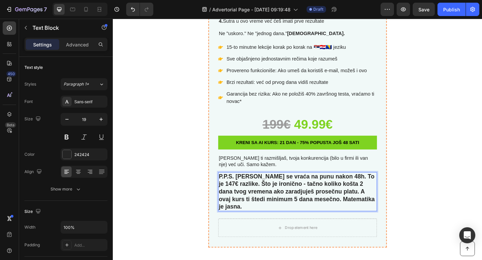
click at [343, 203] on p "P.P.S. Cena se vraća na punu nakon 48h. To je 147€ razlike. Što je ironično - t…" at bounding box center [313, 208] width 171 height 42
click at [362, 199] on p "P.P.S. Cena se vraća na punu nakon 48h. To je 147€ razlike. Što je ironično - t…" at bounding box center [313, 208] width 171 height 42
click at [311, 196] on p "P.P.S. [PERSON_NAME] se vraća na punu nakon 48h. To je 147€ razlike. Što je iro…" at bounding box center [313, 208] width 171 height 42
click at [358, 216] on p "P.P.S. [PERSON_NAME] se vraća na punu nakon 48h. To je 147€ razlike. Što je iro…" at bounding box center [313, 208] width 171 height 42
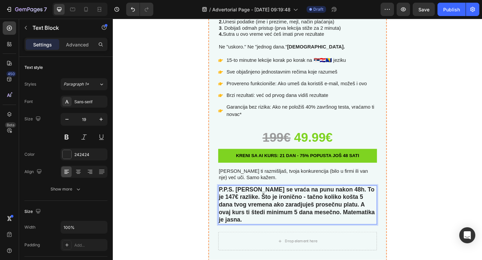
scroll to position [2819, 0]
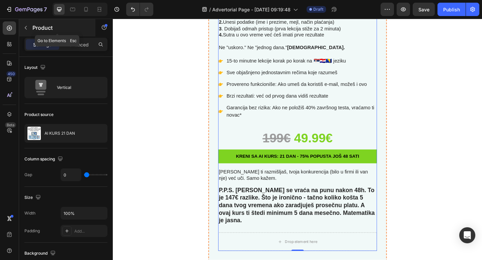
click at [26, 30] on icon "button" at bounding box center [25, 27] width 5 height 5
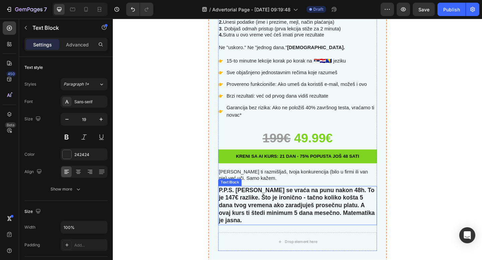
click at [392, 228] on p "P.P.S. [PERSON_NAME] se vraća na punu nakon 48h. To je 147€ razlike. Što je iro…" at bounding box center [313, 223] width 171 height 42
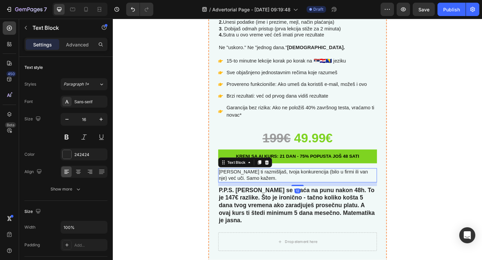
click at [390, 191] on p "[PERSON_NAME] ti razmišljaš, tvoja konkurencija (bilo u firmi ili van nje) već …" at bounding box center [313, 189] width 171 height 14
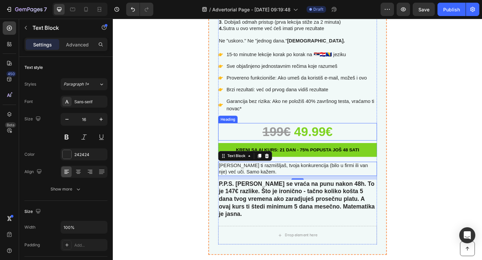
scroll to position [2855, 0]
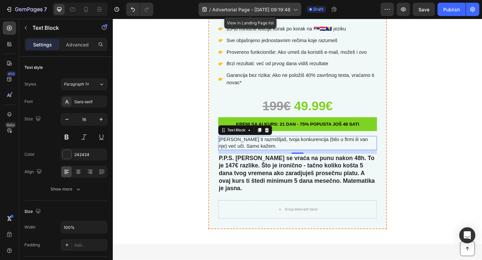
click at [272, 142] on icon at bounding box center [271, 140] width 5 height 5
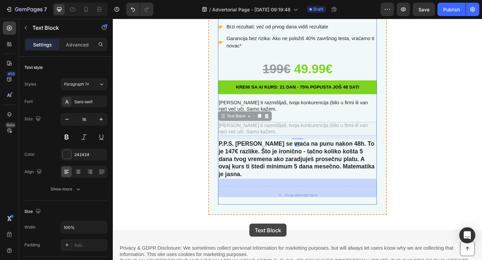
drag, startPoint x: 233, startPoint y: 166, endPoint x: 261, endPoint y: 242, distance: 81.3
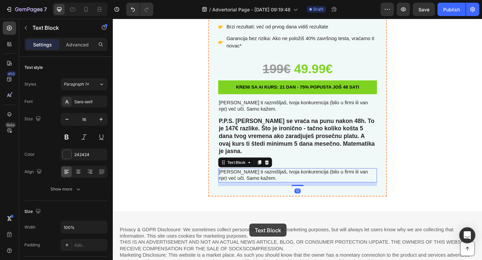
scroll to position [2905, 0]
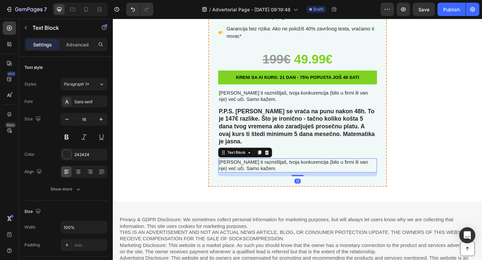
click at [264, 172] on p "[PERSON_NAME] ti razmišljaš, tvoja konkurencija (bilo u firmi ili van nje) već …" at bounding box center [313, 179] width 171 height 14
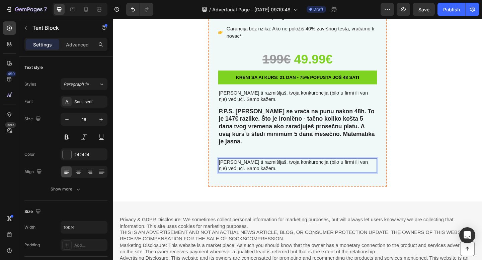
click at [249, 172] on p "[PERSON_NAME] ti razmišljaš, tvoja konkurencija (bilo u firmi ili van nje) već …" at bounding box center [313, 179] width 171 height 14
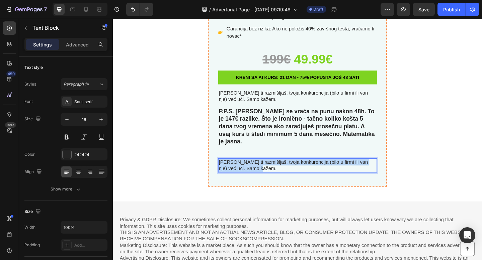
click at [249, 172] on p "[PERSON_NAME] ti razmišljaš, tvoja konkurencija (bilo u firmi ili van nje) već …" at bounding box center [313, 179] width 171 height 14
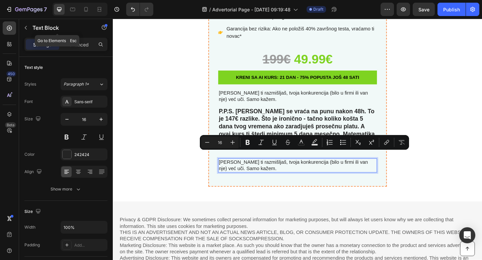
click at [25, 26] on icon "button" at bounding box center [25, 27] width 5 height 5
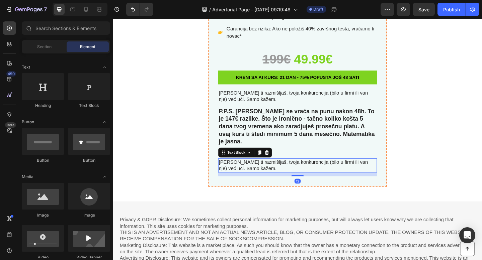
click at [237, 173] on p "[PERSON_NAME] ti razmišljaš, tvoja konkurencija (bilo u firmi ili van nje) već …" at bounding box center [313, 179] width 171 height 14
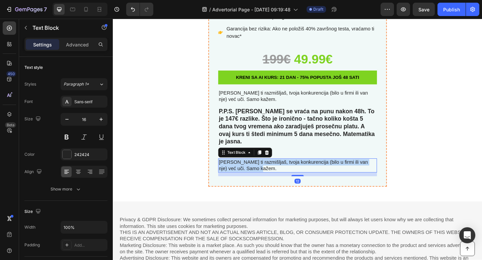
click at [237, 173] on p "[PERSON_NAME] ti razmišljaš, tvoja konkurencija (bilo u firmi ili van nje) već …" at bounding box center [313, 179] width 171 height 14
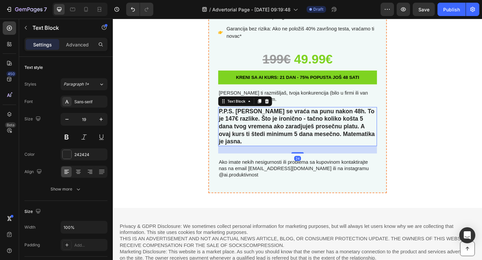
click at [283, 147] on p "P.P.S. [PERSON_NAME] se vraća na punu nakon 48h. To je 147€ razlike. Što je iro…" at bounding box center [313, 137] width 171 height 42
drag, startPoint x: 283, startPoint y: 155, endPoint x: 286, endPoint y: 132, distance: 23.0
click at [286, 132] on div "P.P.S. Cena se vraća na punu nakon 48h. To je 147€ razlike. Što je ironično - t…" at bounding box center [313, 136] width 173 height 43
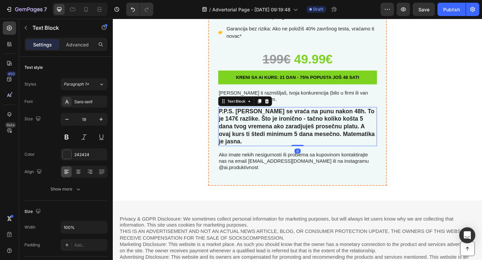
drag, startPoint x: 314, startPoint y: 157, endPoint x: 314, endPoint y: 139, distance: 17.4
click at [314, 139] on div "P.P.S. Cena se vraća na punu nakon 48h. To je 147€ razlike. Što je ironično - t…" at bounding box center [313, 136] width 173 height 43
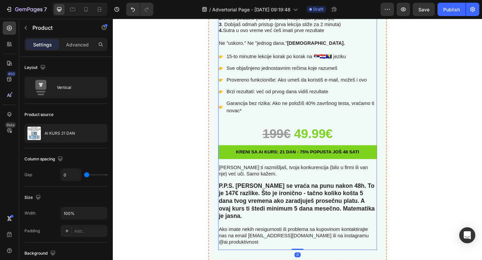
scroll to position [2823, 0]
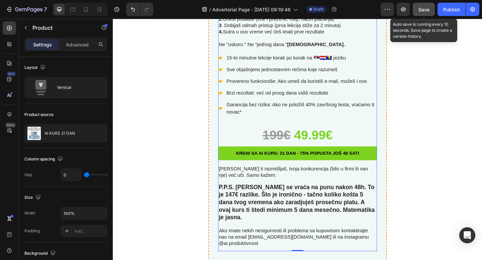
click at [420, 9] on span "Save" at bounding box center [423, 10] width 11 height 6
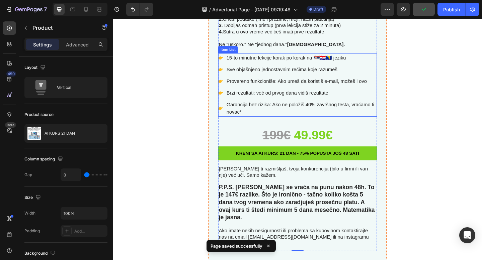
scroll to position [2790, 0]
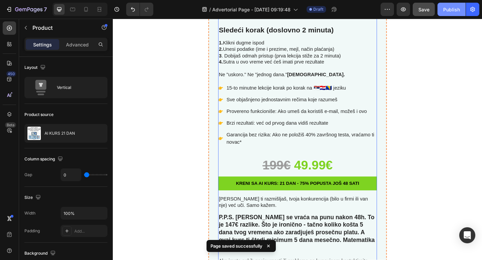
click at [454, 10] on div "Publish" at bounding box center [451, 9] width 17 height 7
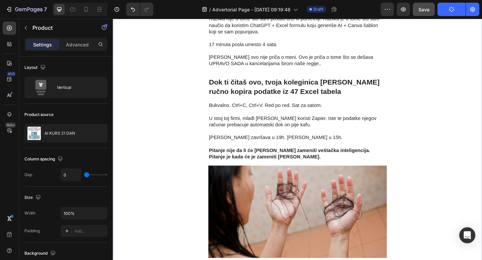
scroll to position [522, 0]
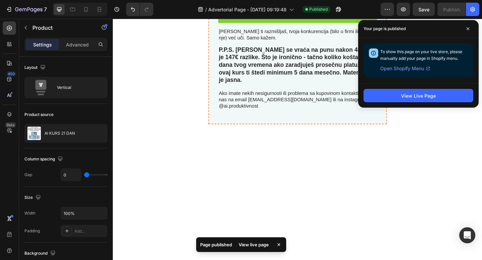
scroll to position [2799, 0]
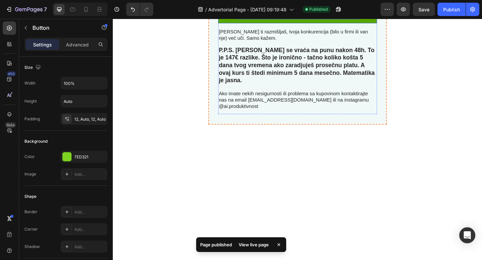
click at [274, 19] on span "KRENI SA AI KURS: 21 DAN - 75% POPUSTA JOŠ 48 SATI" at bounding box center [314, 15] width 134 height 5
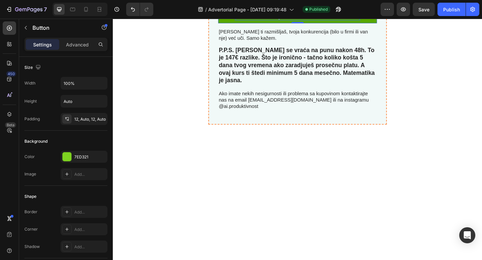
click at [293, 19] on span "KRENI SA AI KURS: 21 DAN - 75% POPUSTA JOŠ 48 SATI" at bounding box center [314, 15] width 134 height 5
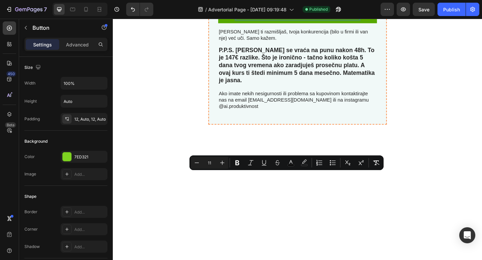
click at [278, 19] on span "KRENI SA AI KURS: 21 DAN - 75% POPUSTA JOŠ 48 SATI" at bounding box center [314, 15] width 134 height 5
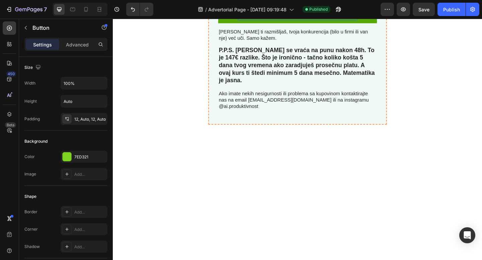
click at [288, 19] on span "KRENI SA KURS: 21 DAN - 75% POPUSTA JOŠ 48 SATI" at bounding box center [314, 15] width 128 height 5
click at [312, 19] on span "KRENI SA [GEOGRAPHIC_DATA]: 21 DAN - 75% POPUSTA JOŠ 48 SATI" at bounding box center [313, 15] width 166 height 5
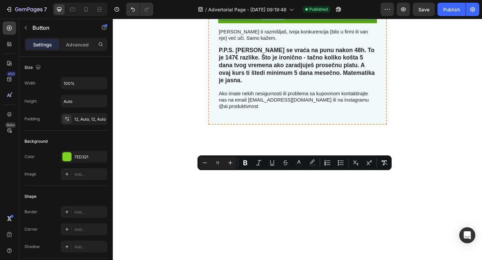
drag, startPoint x: 312, startPoint y: 189, endPoint x: 293, endPoint y: 189, distance: 19.4
click at [293, 19] on span "KRENI SA [GEOGRAPHIC_DATA]: 21 DAN - 75% POPUSTA JOŠ 48 SATI" at bounding box center [313, 15] width 166 height 5
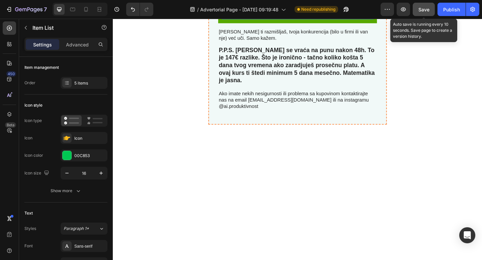
click at [426, 12] on span "Save" at bounding box center [423, 10] width 11 height 6
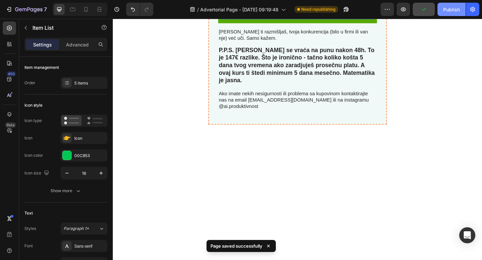
click at [446, 12] on div "Publish" at bounding box center [451, 9] width 17 height 7
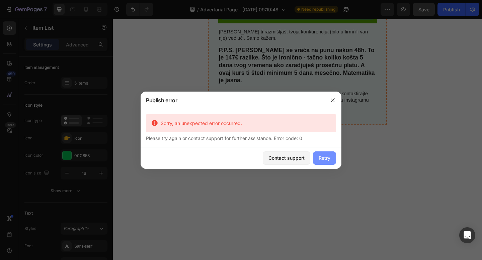
click at [328, 156] on div "Retry" at bounding box center [325, 158] width 12 height 7
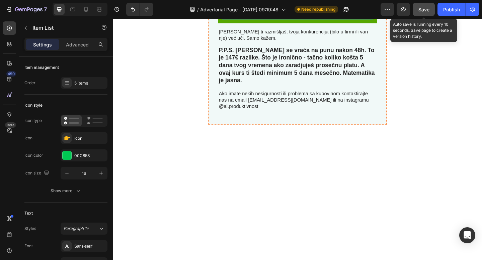
click at [426, 11] on span "Save" at bounding box center [423, 10] width 11 height 6
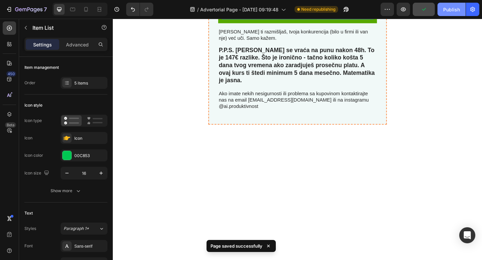
click at [452, 14] on button "Publish" at bounding box center [451, 9] width 28 height 13
